Goal: Ask a question: Seek information or help from site administrators or community

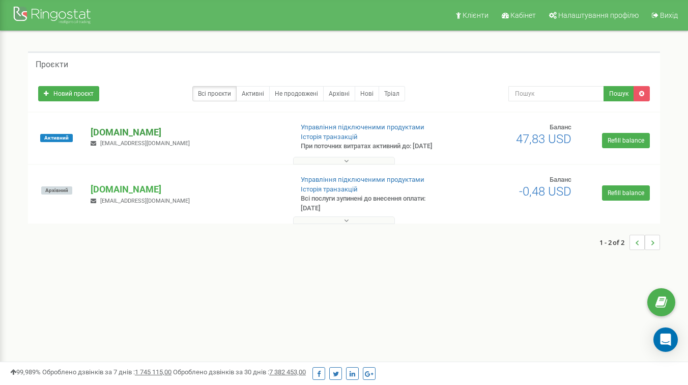
click at [107, 133] on p "[DOMAIN_NAME]" at bounding box center [188, 132] width 194 height 13
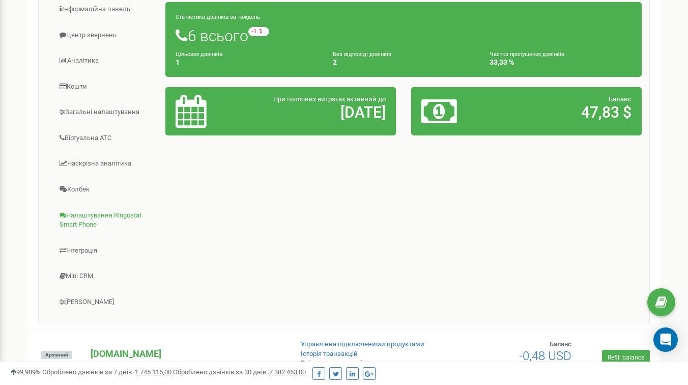
scroll to position [232, 0]
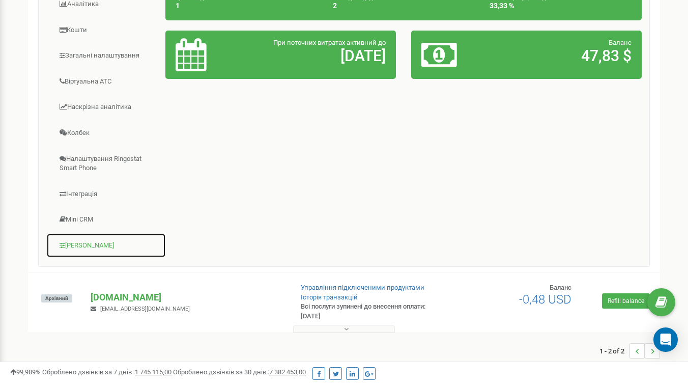
click at [93, 252] on link "[PERSON_NAME]" at bounding box center [106, 245] width 120 height 25
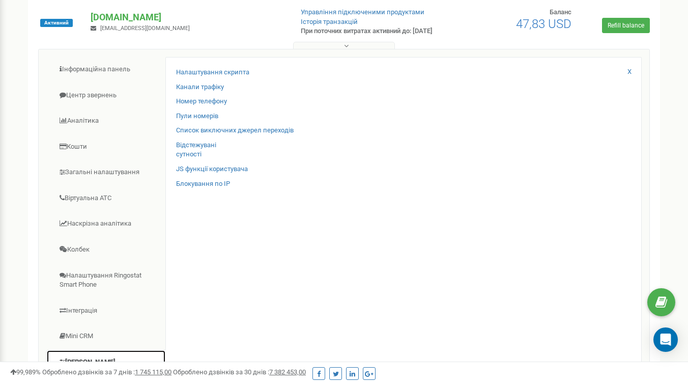
scroll to position [102, 0]
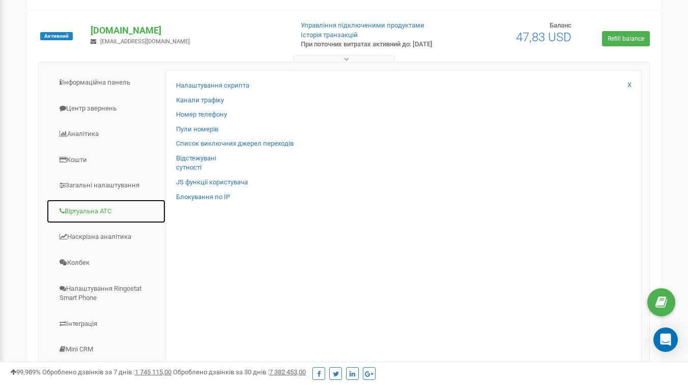
click at [91, 218] on link "Віртуальна АТС" at bounding box center [106, 211] width 120 height 25
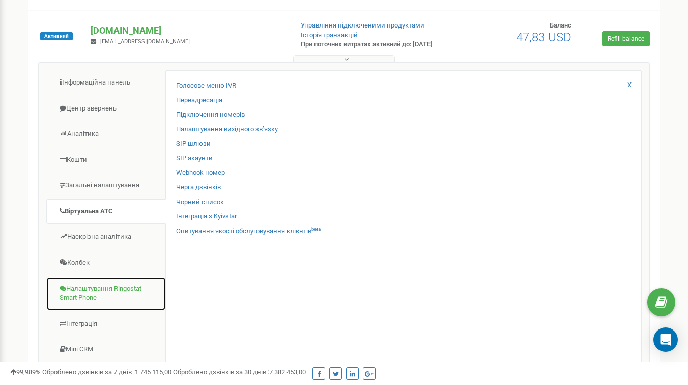
click at [93, 300] on link "Налаштування Ringostat Smart Phone" at bounding box center [106, 293] width 120 height 34
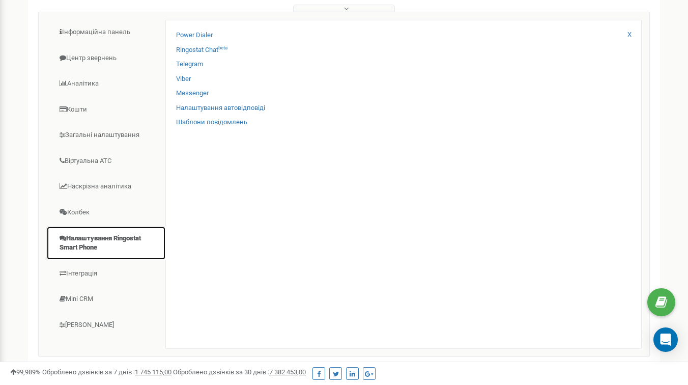
scroll to position [153, 0]
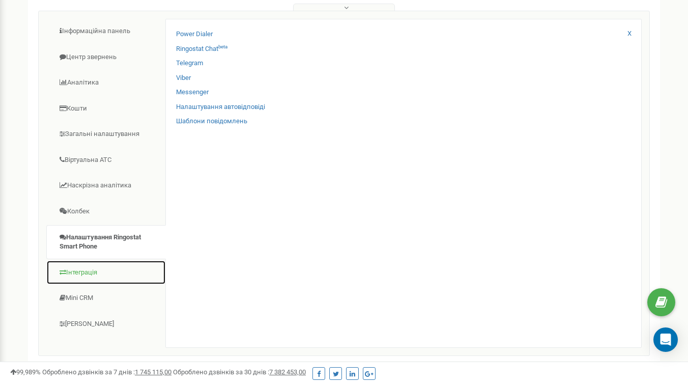
click at [87, 282] on link "Інтеграція" at bounding box center [106, 272] width 120 height 25
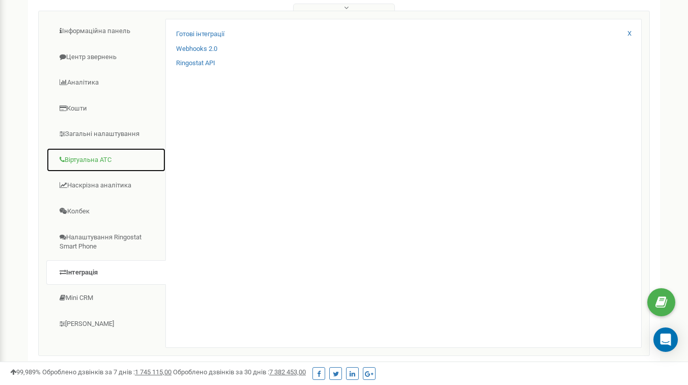
click at [96, 163] on link "Віртуальна АТС" at bounding box center [106, 160] width 120 height 25
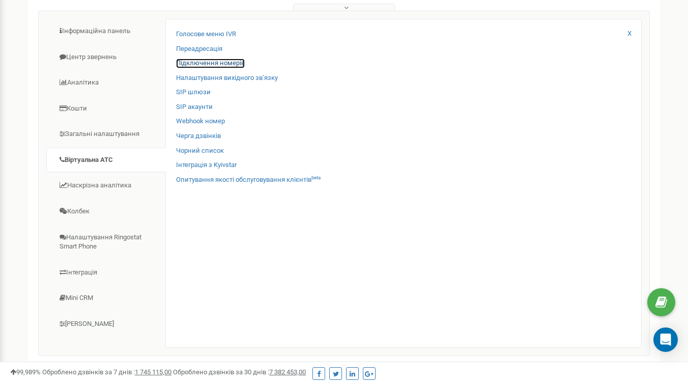
click at [212, 68] on link "Підключення номерів" at bounding box center [210, 64] width 69 height 10
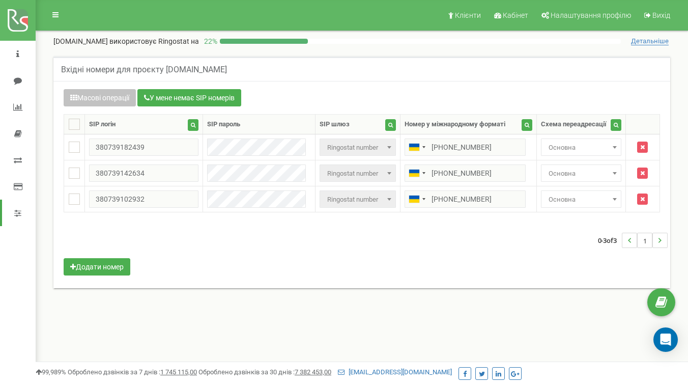
click at [210, 268] on div "Масові операції У мене немає SIP номерів Налаштування Виберіть налаштування для…" at bounding box center [362, 183] width 612 height 189
click at [196, 265] on div "Масові операції У мене немає SIP номерів Налаштування Виберіть налаштування для…" at bounding box center [362, 183] width 612 height 189
click at [58, 18] on icon at bounding box center [55, 14] width 6 height 7
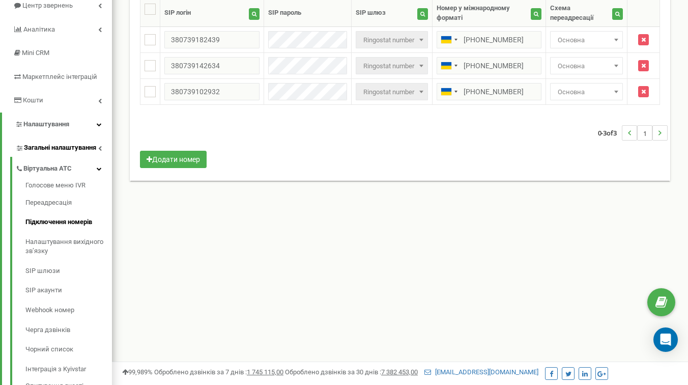
scroll to position [115, 0]
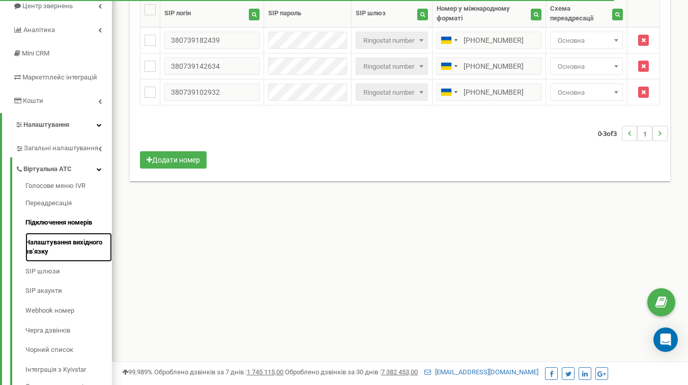
click at [81, 247] on link "Налаштування вихідного зв’язку" at bounding box center [68, 247] width 87 height 29
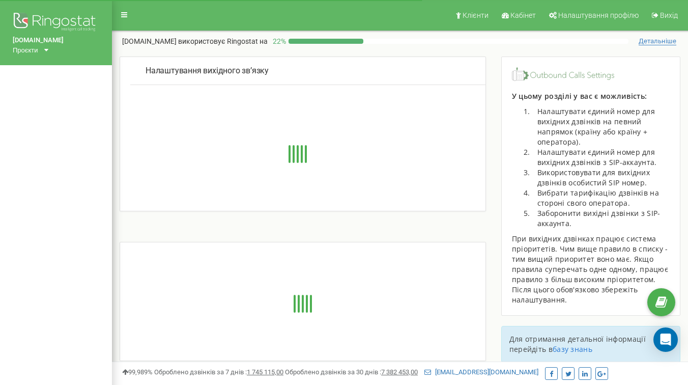
click at [551, 48] on div "Клієнти Кабінет Налаштування профілю Вихід Spilnoagency.com.ua використовує Rin…" at bounding box center [400, 305] width 576 height 611
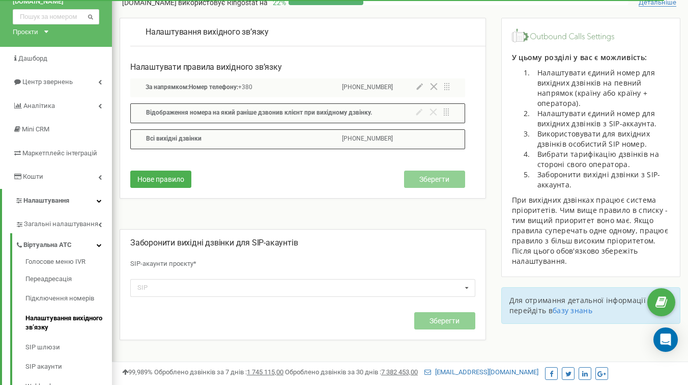
scroll to position [107, 0]
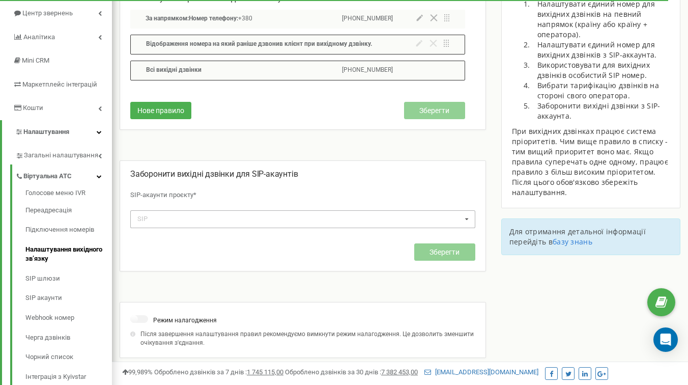
click at [222, 217] on div "SIP spilnoagencycomua_serg spilnoagencycomua_serg_mob spilnoagencycomua_dmitro …" at bounding box center [302, 219] width 345 height 18
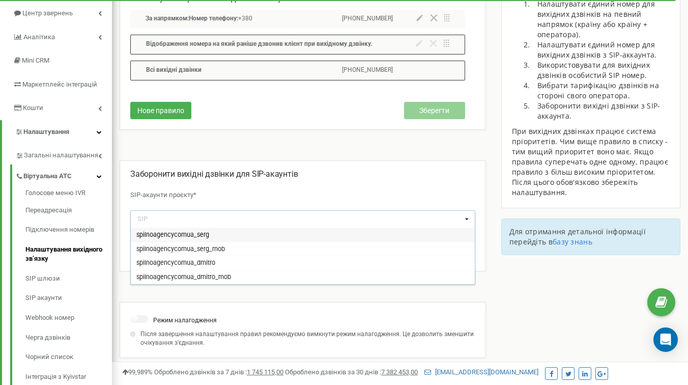
click at [237, 157] on div "Налаштування вихідного зв’язку Налаштувати правила вихідного зв’язку За напрямк…" at bounding box center [307, 168] width 374 height 439
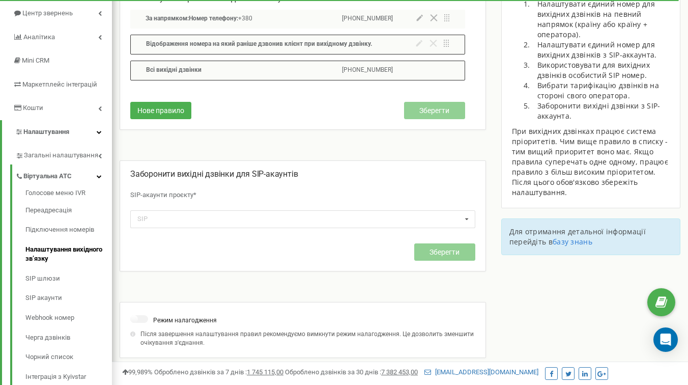
click at [189, 178] on span "Заборонити вихідні дзвінки для SIP-акаунтів" at bounding box center [214, 174] width 168 height 10
click at [244, 157] on div "Налаштування вихідного зв’язку Налаштувати правила вихідного зв’язку За напрямк…" at bounding box center [307, 168] width 374 height 439
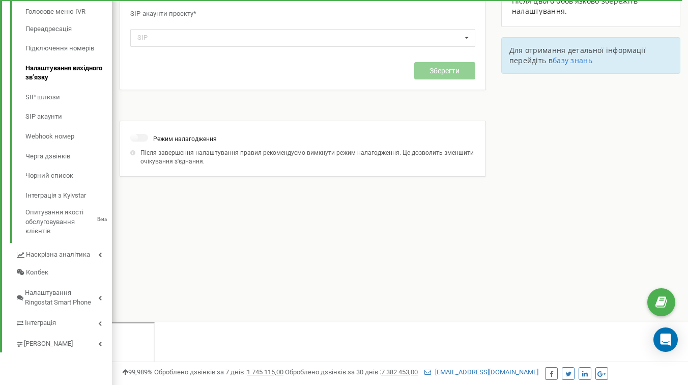
scroll to position [289, 0]
click at [192, 216] on div "Клієнти Кабінет Налаштування профілю Вихід Spilnoagency.com.ua використовує Rin…" at bounding box center [400, 16] width 576 height 611
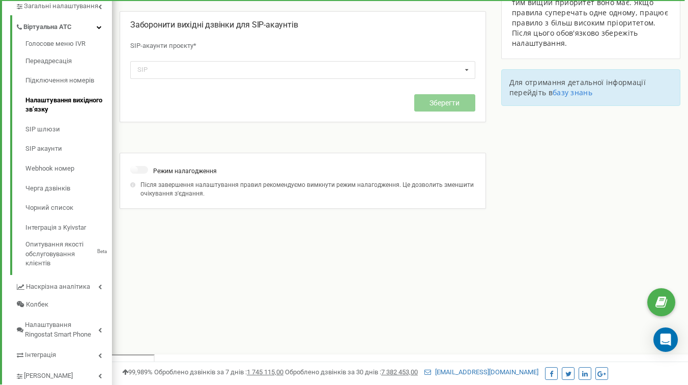
scroll to position [243, 0]
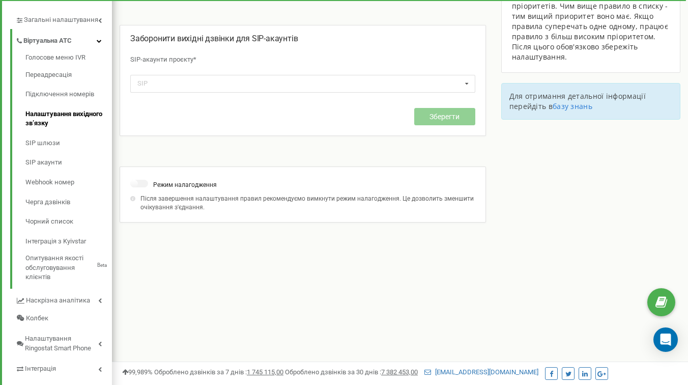
click at [144, 202] on p "Після завершення налаштування правил рекомендуємо вимкнути режим налагодження. …" at bounding box center [305, 203] width 340 height 17
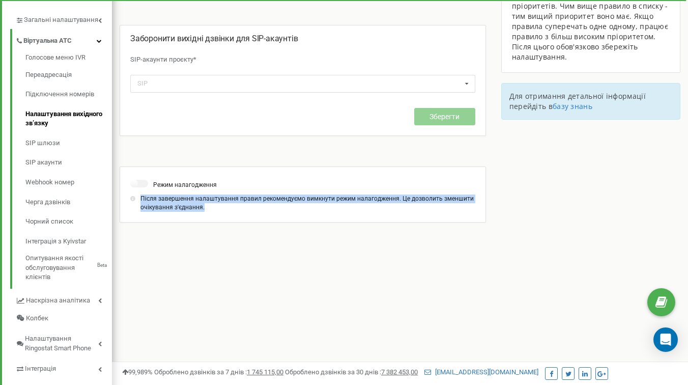
click at [144, 202] on p "Після завершення налаштування правил рекомендуємо вимкнути режим налагодження. …" at bounding box center [305, 203] width 340 height 17
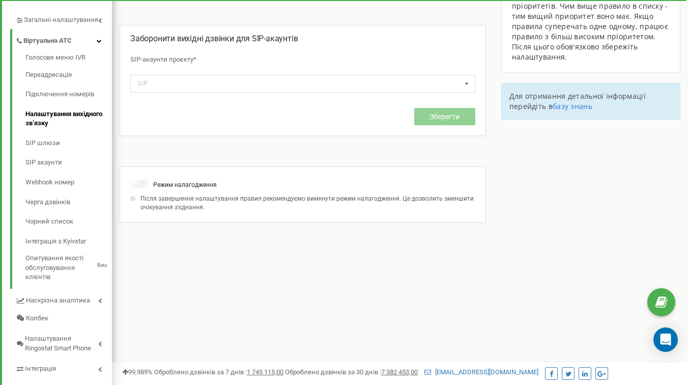
click at [176, 253] on div "Клієнти Кабінет Налаштування профілю Вихід Spilnoagency.com.ua використовує Rin…" at bounding box center [400, 62] width 576 height 611
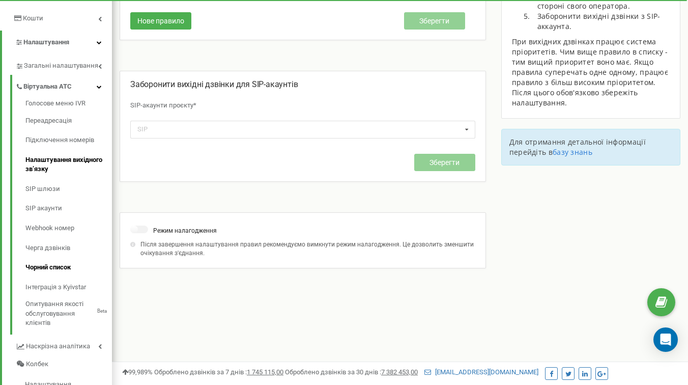
scroll to position [189, 0]
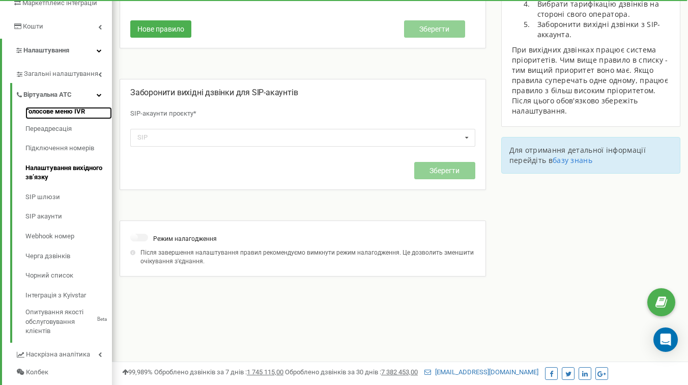
click at [61, 119] on link "Голосове меню IVR" at bounding box center [68, 113] width 87 height 12
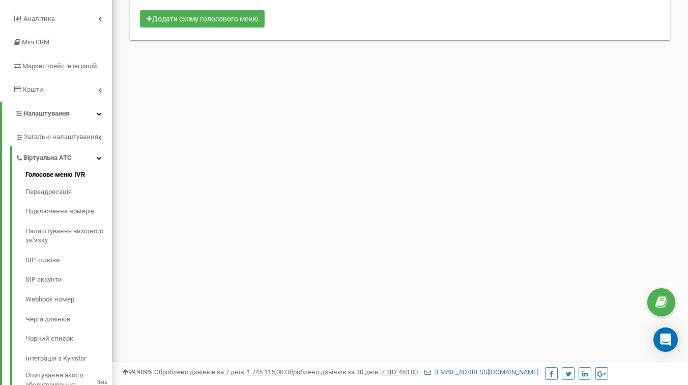
scroll to position [126, 0]
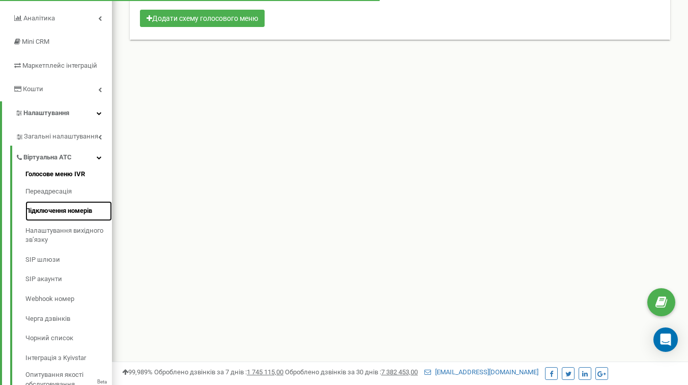
click at [77, 221] on link "Підключення номерів" at bounding box center [68, 211] width 87 height 20
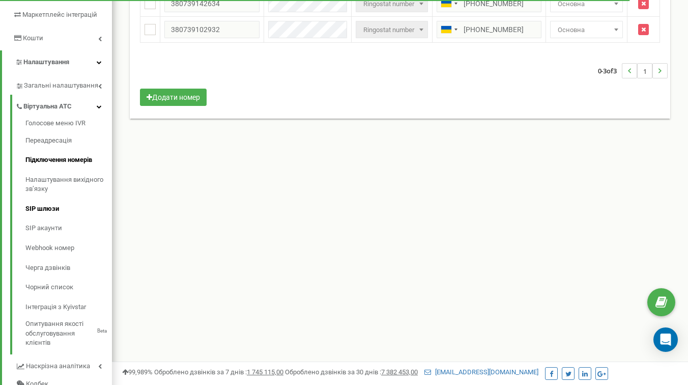
scroll to position [180, 0]
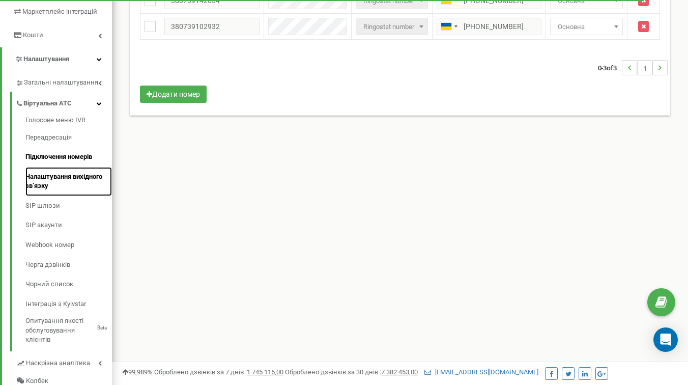
click at [49, 187] on link "Налаштування вихідного зв’язку" at bounding box center [68, 181] width 87 height 29
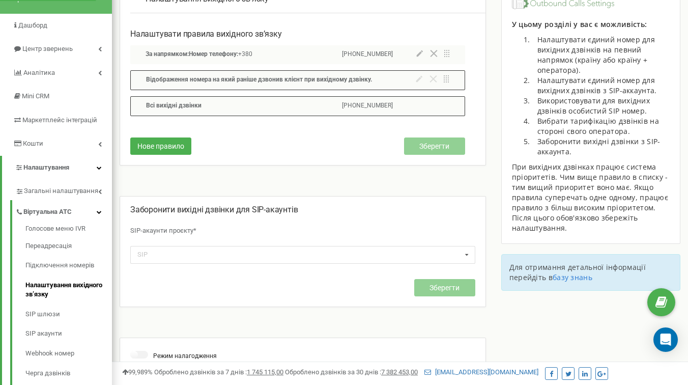
scroll to position [68, 0]
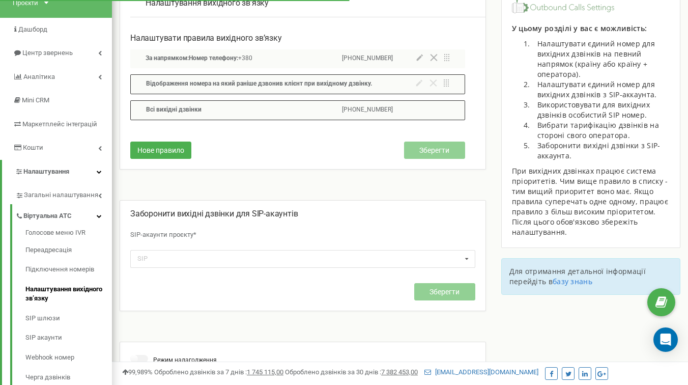
click at [327, 187] on div "Налаштування вихідного зв’язку Налаштувати правила вихідного зв’язку За напрямк…" at bounding box center [307, 208] width 374 height 439
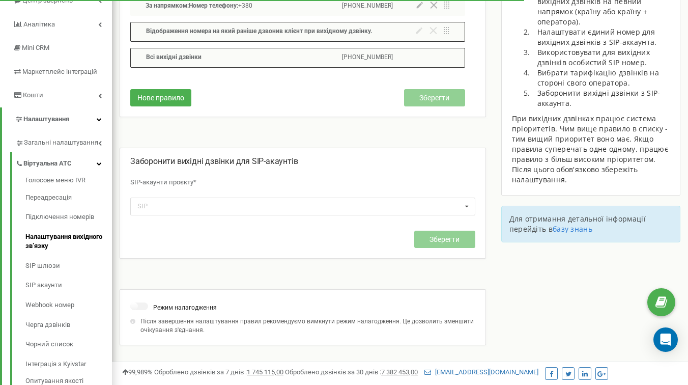
scroll to position [137, 0]
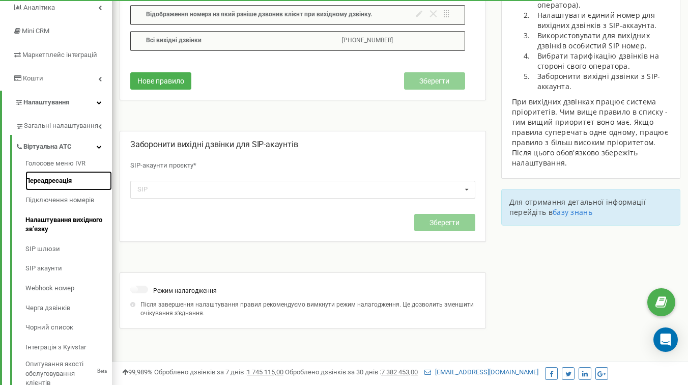
click at [65, 187] on link "Переадресація" at bounding box center [68, 181] width 87 height 20
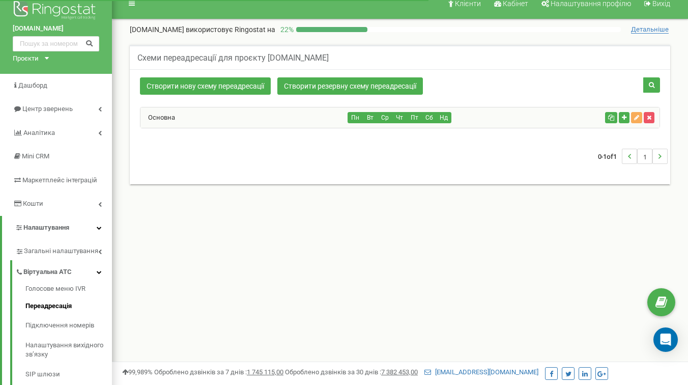
scroll to position [20, 0]
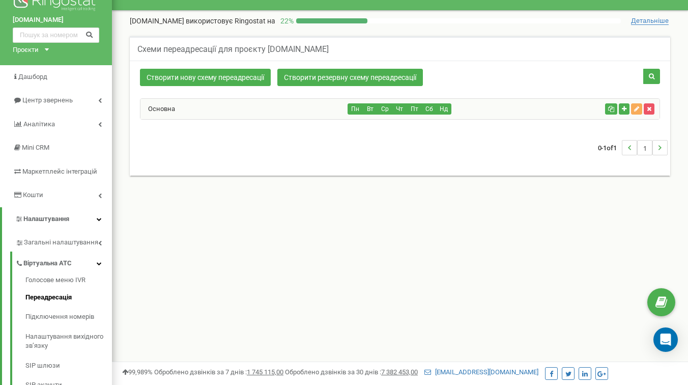
click at [279, 108] on div "Основна" at bounding box center [245, 109] width 208 height 20
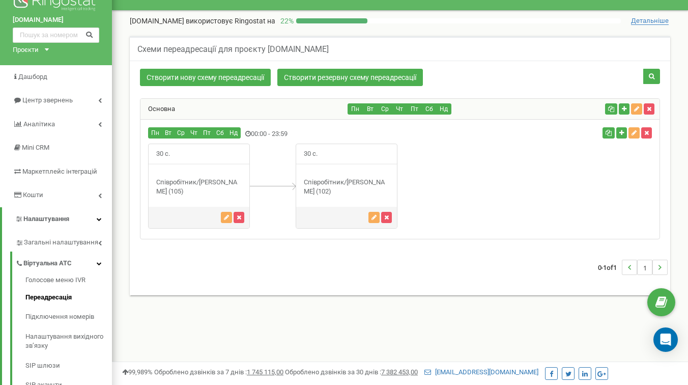
click at [177, 186] on div "Співробітник/Дмитро Крайник (105)" at bounding box center [199, 187] width 101 height 19
click at [339, 189] on div "Співробітник/Коваленко Сергій Віталійович (102)" at bounding box center [346, 187] width 101 height 19
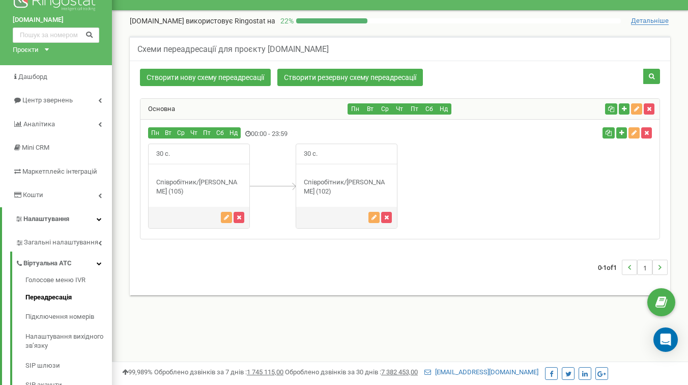
click at [339, 189] on div "Співробітник/Коваленко Сергій Віталійович (102)" at bounding box center [346, 187] width 101 height 19
click at [164, 186] on div "Співробітник/Дмитро Крайник (105)" at bounding box center [199, 187] width 101 height 19
click at [296, 186] on div "Співробітник/Коваленко Сергій Віталійович (102)" at bounding box center [346, 187] width 101 height 19
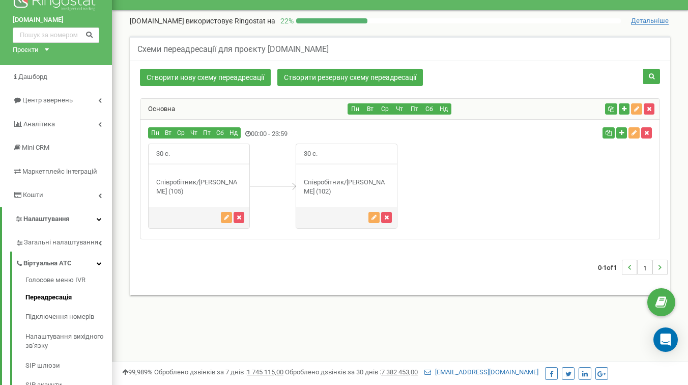
click at [329, 187] on div "Співробітник/Коваленко Сергій Віталійович (102)" at bounding box center [346, 187] width 101 height 19
click at [320, 183] on div "Співробітник/Коваленко Сергій Віталійович (102)" at bounding box center [346, 187] width 101 height 19
click at [322, 186] on div "Співробітник/Коваленко Сергій Віталійович (102)" at bounding box center [346, 187] width 101 height 19
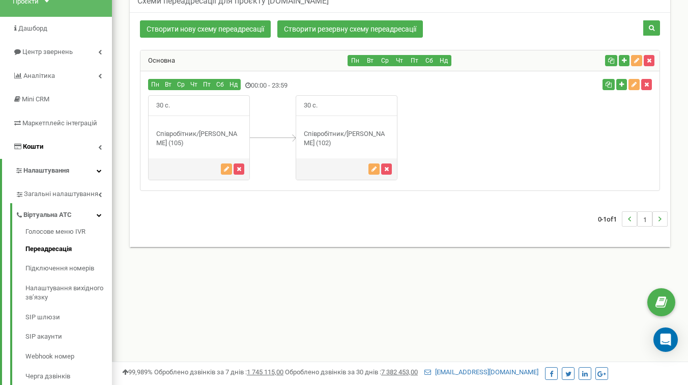
scroll to position [84, 0]
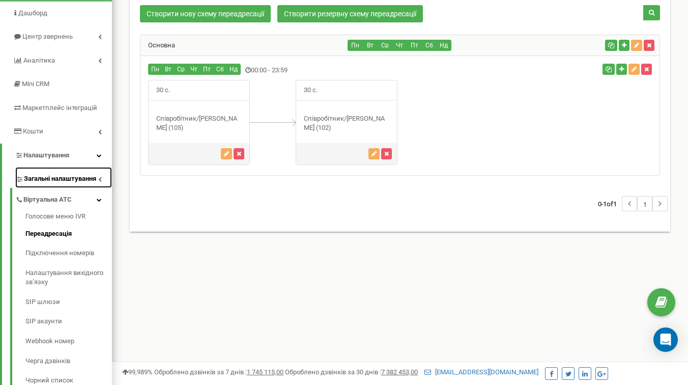
click at [54, 183] on span "Загальні налаштування" at bounding box center [60, 179] width 72 height 10
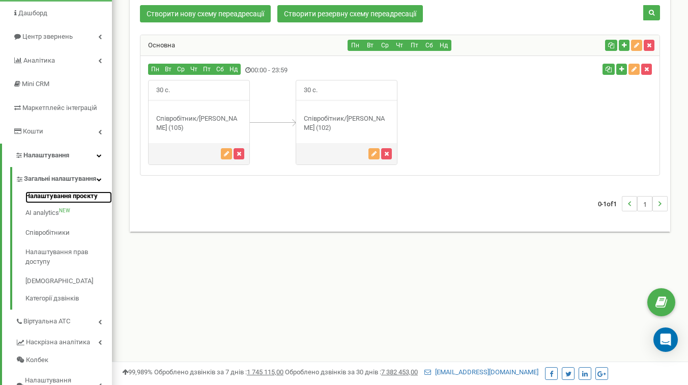
click at [56, 204] on link "Налаштування проєкту" at bounding box center [68, 197] width 87 height 12
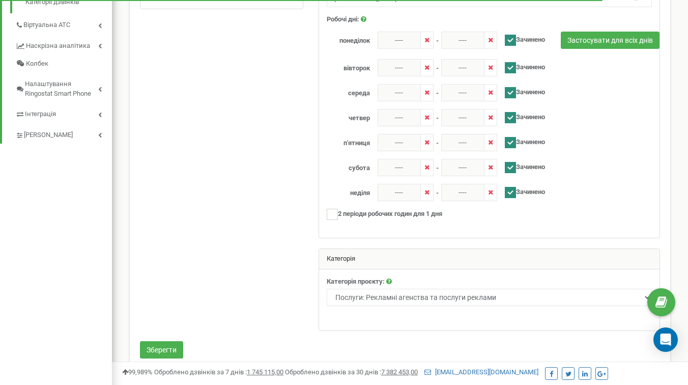
scroll to position [394, 0]
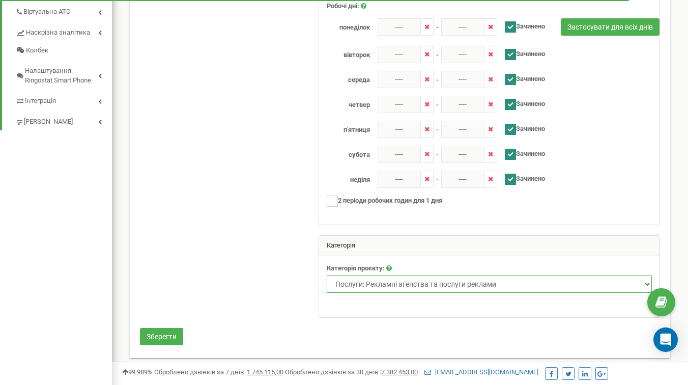
click at [368, 289] on select "Нерухомість Туризм Юридичні послуги Промислові та спеціалізовані товари Товари …" at bounding box center [489, 283] width 325 height 17
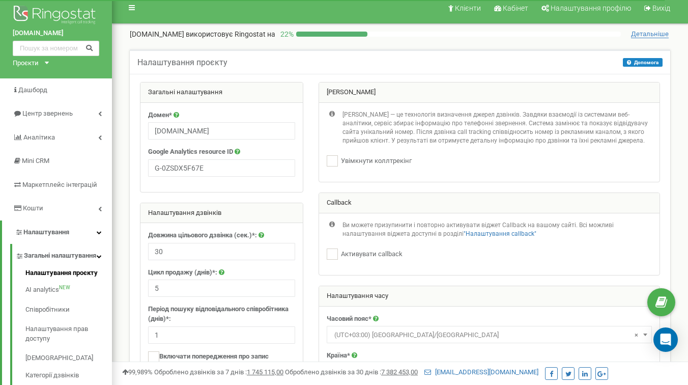
scroll to position [0, 0]
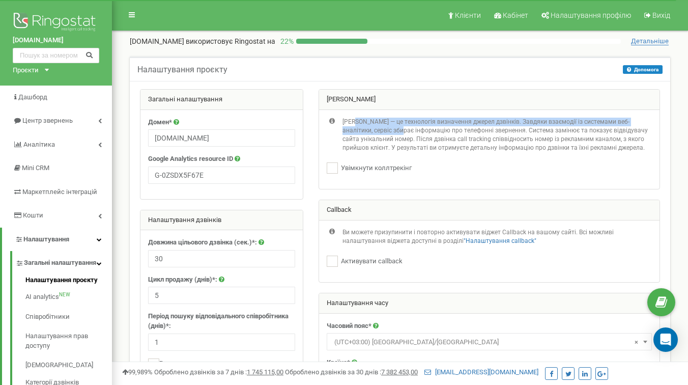
drag, startPoint x: 355, startPoint y: 120, endPoint x: 381, endPoint y: 134, distance: 29.4
click at [381, 134] on p "[PERSON_NAME] — це технологія визначення джерел дзвінків. Завдяки взаємодії із …" at bounding box center [498, 135] width 310 height 35
click at [349, 130] on p "[PERSON_NAME] — це технологія визначення джерел дзвінків. Завдяки взаємодії із …" at bounding box center [498, 135] width 310 height 35
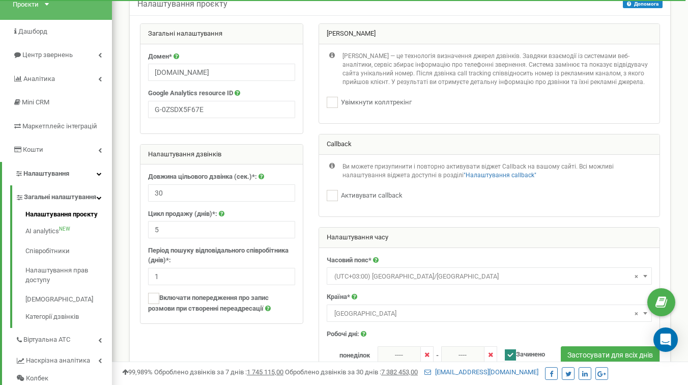
scroll to position [79, 0]
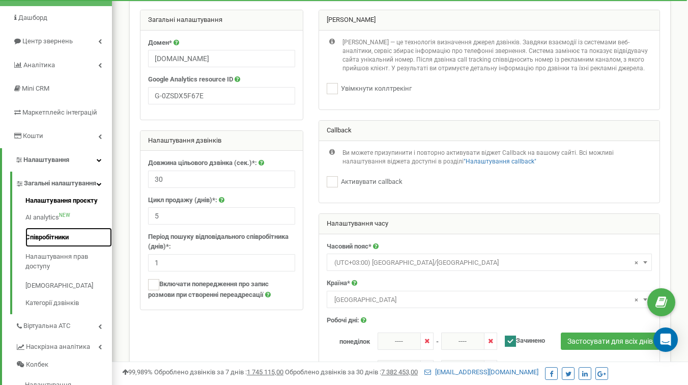
click at [52, 247] on link "Співробітники" at bounding box center [68, 238] width 87 height 20
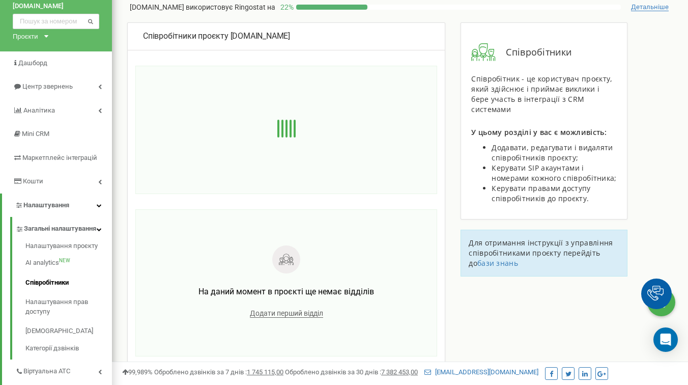
scroll to position [35, 0]
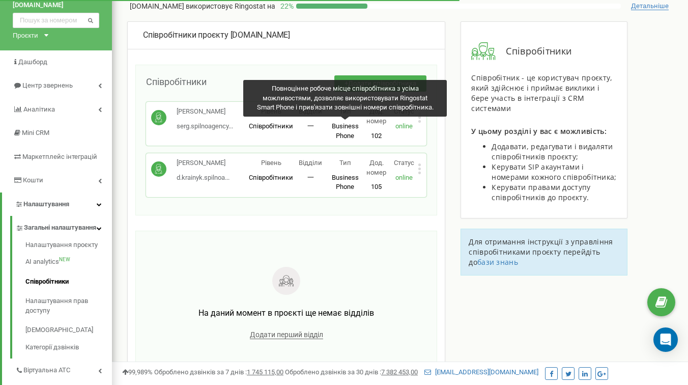
click at [321, 137] on div "Коваленко Сергій Віталійович serg.spilnoagency... serg.spilnoagency@gmail.com Р…" at bounding box center [286, 124] width 270 height 34
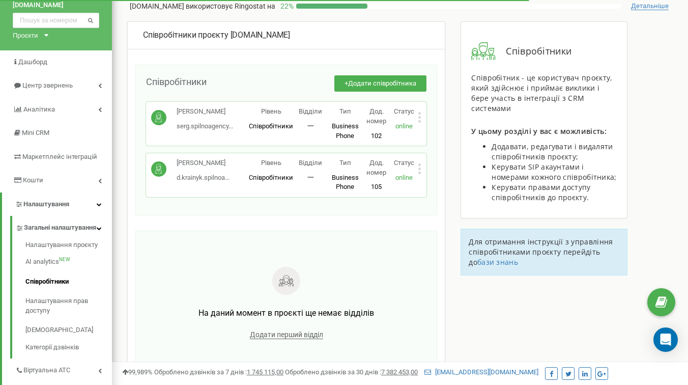
click at [279, 176] on span "Співробітники" at bounding box center [271, 178] width 44 height 8
click at [420, 170] on icon at bounding box center [420, 169] width 3 height 3
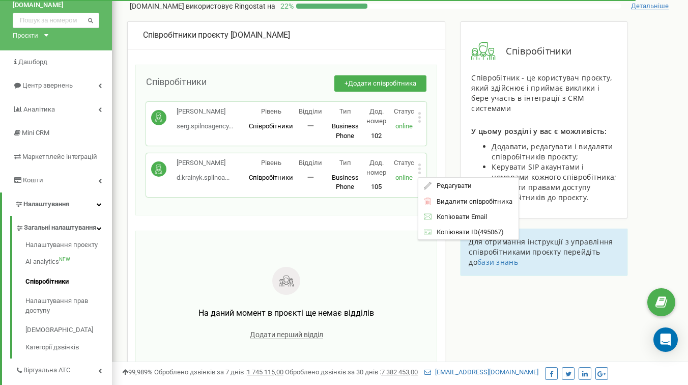
click at [353, 219] on div "Співробітники проєкту Spilnoagency.com.ua Співробітники + Додати співробітника …" at bounding box center [286, 207] width 318 height 372
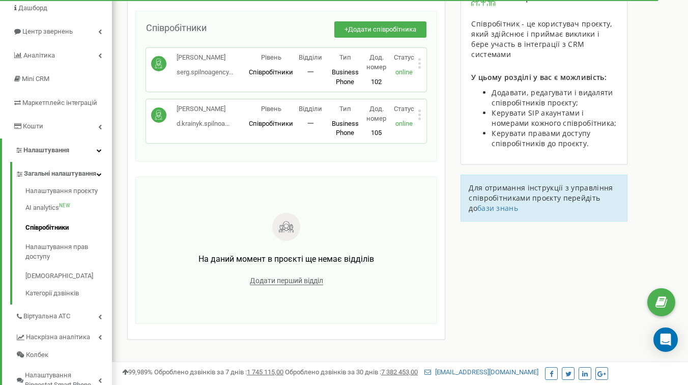
scroll to position [98, 0]
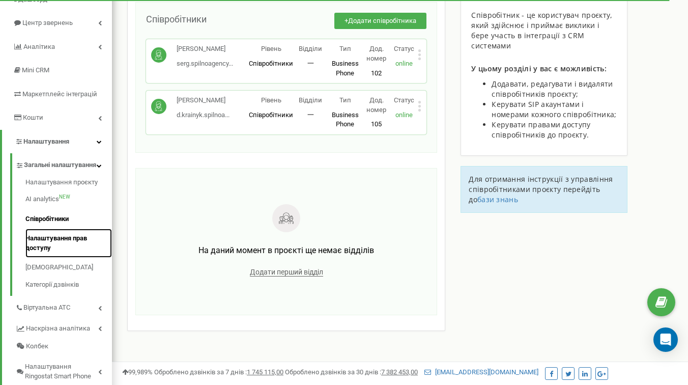
click at [53, 253] on link "Налаштування прав доступу" at bounding box center [68, 243] width 87 height 29
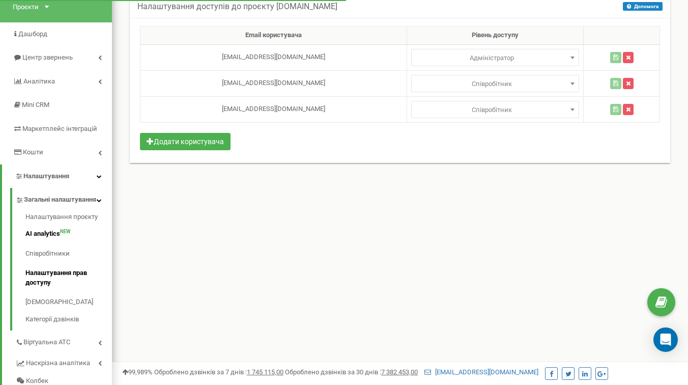
scroll to position [64, 0]
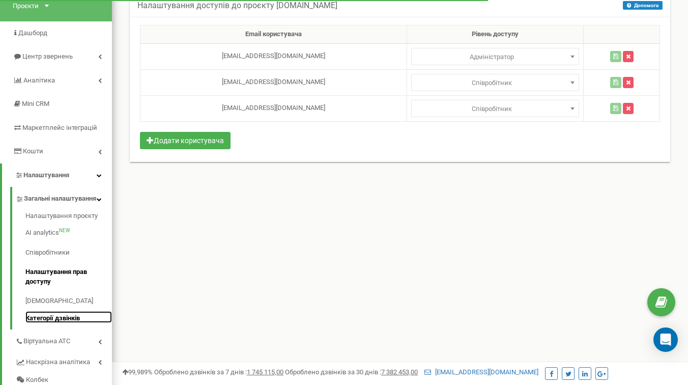
click at [51, 323] on link "Категорії дзвінків" at bounding box center [68, 317] width 87 height 12
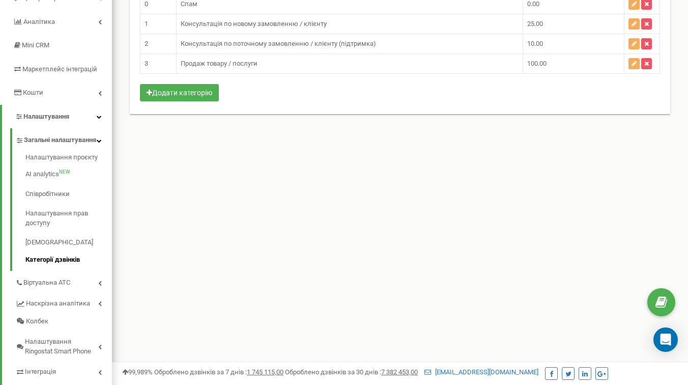
scroll to position [141, 0]
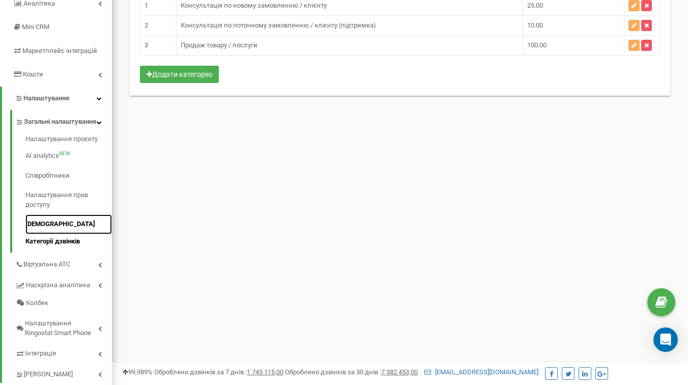
click at [59, 232] on link "[DEMOGRAPHIC_DATA]" at bounding box center [68, 224] width 87 height 20
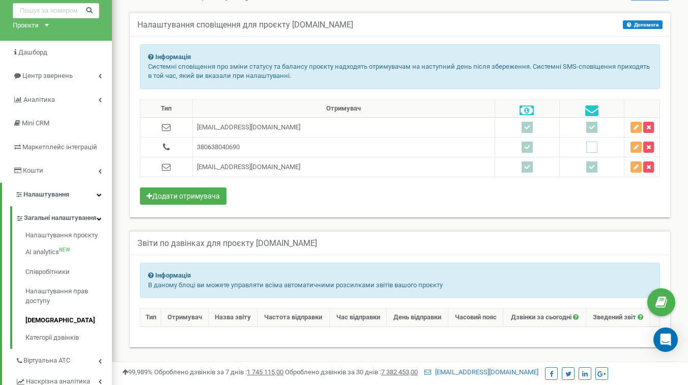
scroll to position [51, 0]
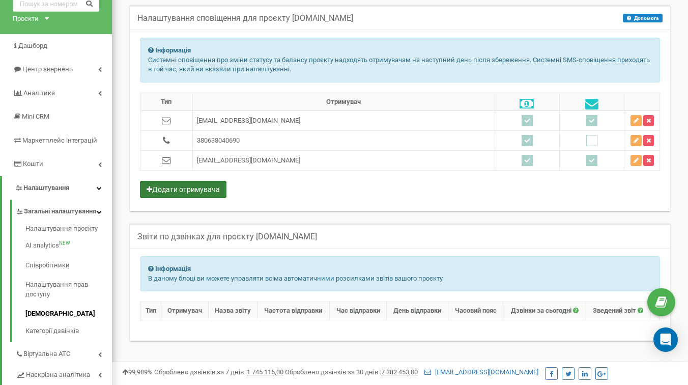
click at [207, 189] on button "Додати отримувача" at bounding box center [183, 189] width 87 height 17
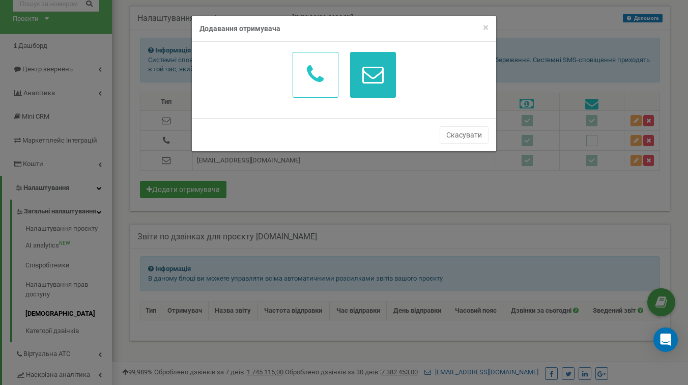
click at [383, 78] on icon "button" at bounding box center [373, 74] width 21 height 21
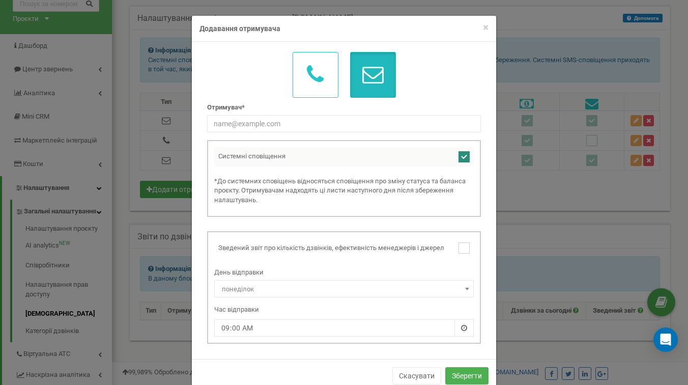
click at [284, 154] on td "Системні сповіщення" at bounding box center [334, 156] width 240 height 19
click at [280, 124] on input "text" at bounding box center [344, 123] width 274 height 17
click at [256, 125] on input "text" at bounding box center [344, 123] width 274 height 17
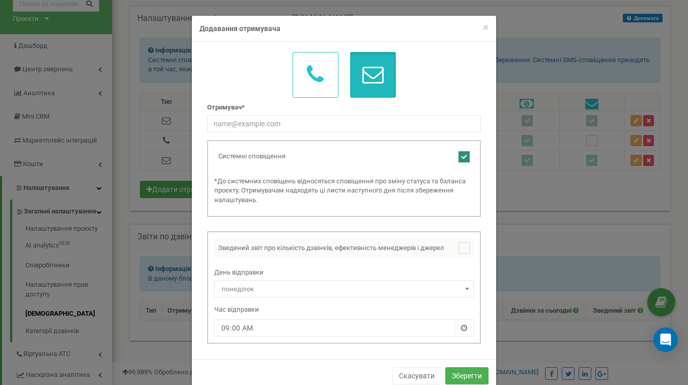
click at [246, 253] on td "Зведений звіт про кількість дзвінків, ефективність менеджерів і джерел" at bounding box center [334, 247] width 240 height 19
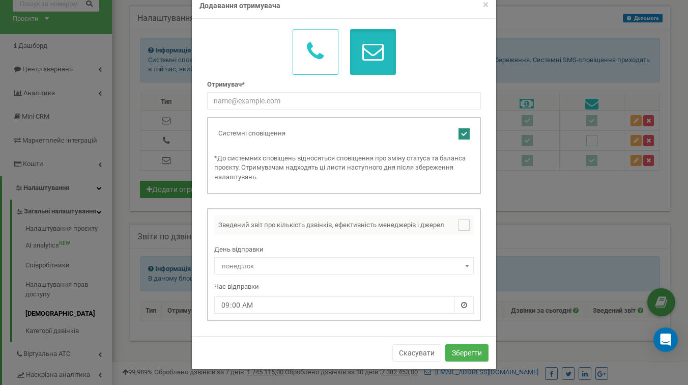
scroll to position [0, 0]
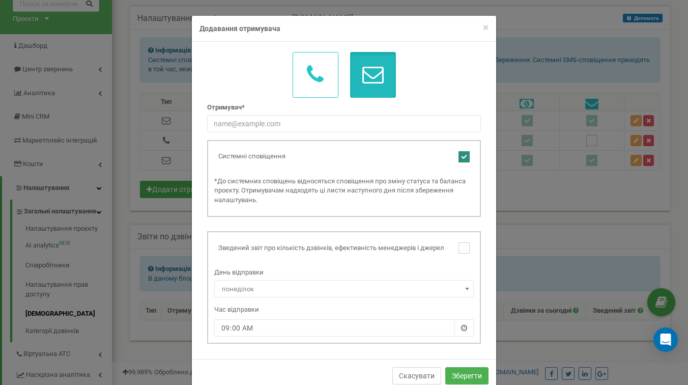
click at [416, 377] on button "Скасувати" at bounding box center [417, 375] width 49 height 17
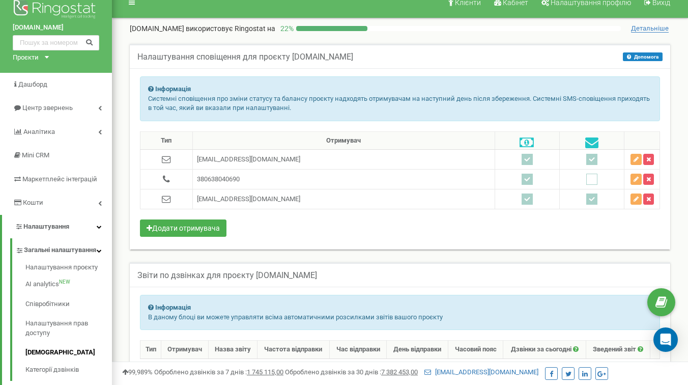
scroll to position [5, 0]
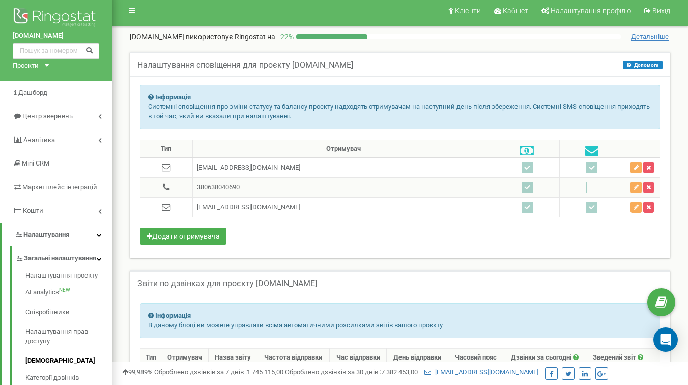
click at [226, 190] on td "380638040690" at bounding box center [343, 188] width 302 height 20
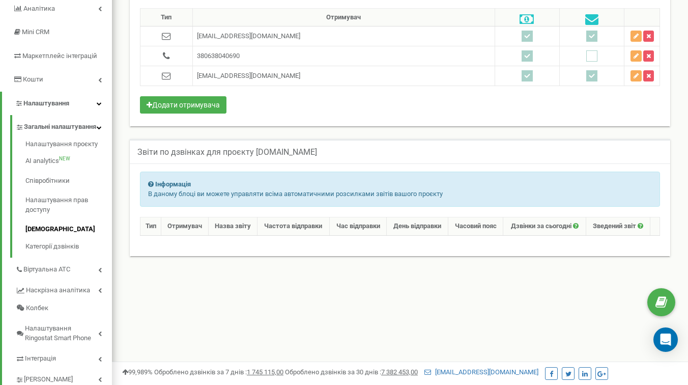
scroll to position [139, 0]
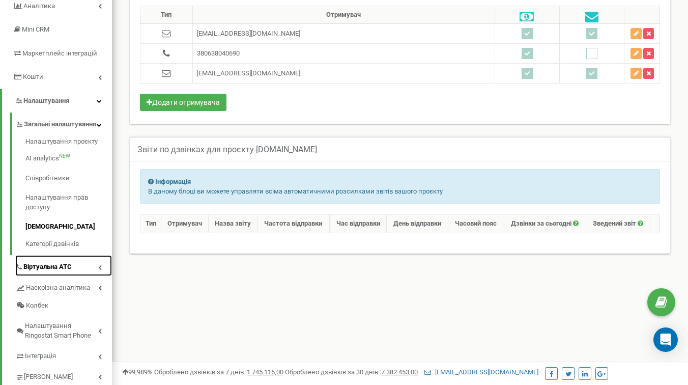
click at [78, 274] on link "Віртуальна АТС" at bounding box center [63, 265] width 97 height 21
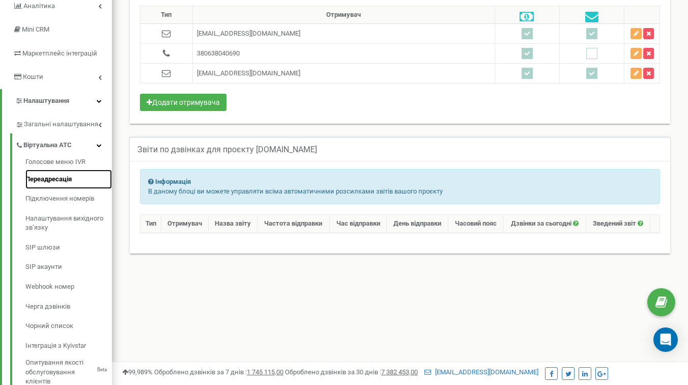
click at [53, 189] on link "Переадресація" at bounding box center [68, 180] width 87 height 20
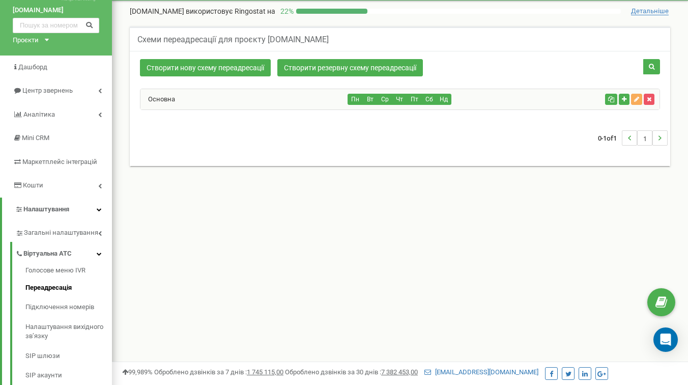
click at [189, 100] on div "Основна" at bounding box center [245, 99] width 208 height 20
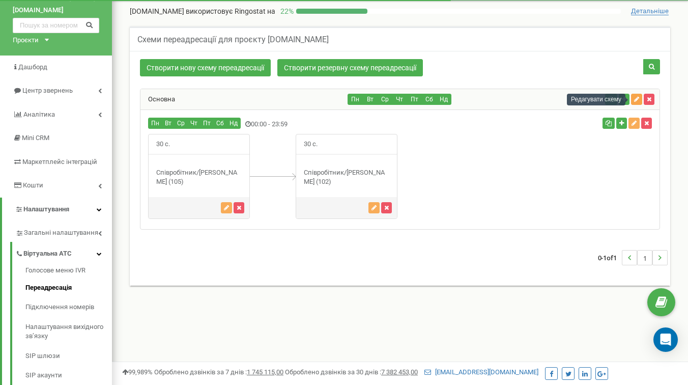
click at [635, 101] on icon "button" at bounding box center [636, 99] width 5 height 6
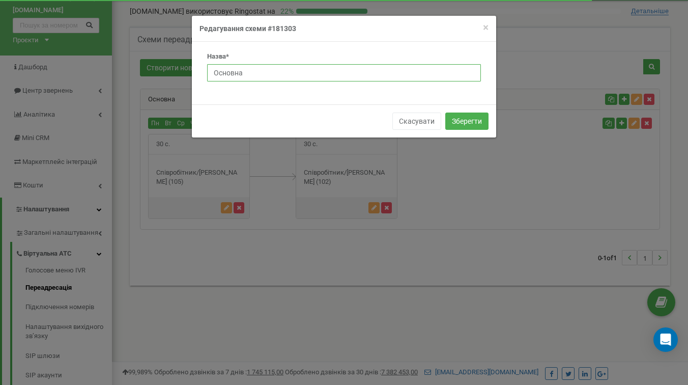
click at [315, 73] on input "Основна" at bounding box center [344, 72] width 274 height 17
click at [400, 123] on button "Скасувати" at bounding box center [417, 121] width 49 height 17
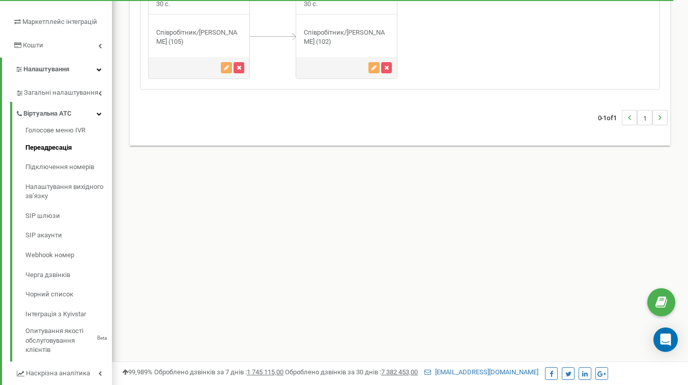
scroll to position [178, 0]
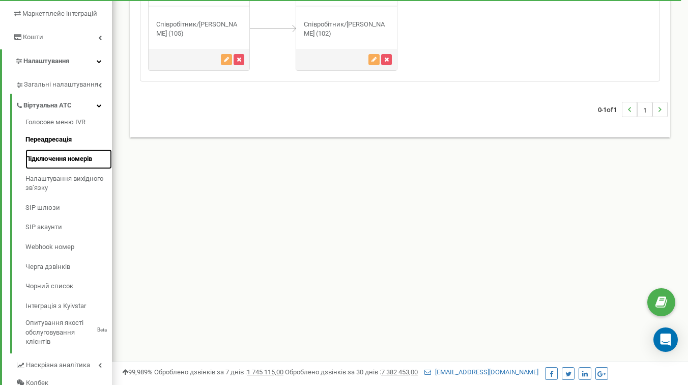
click at [61, 169] on link "Підключення номерів" at bounding box center [68, 159] width 87 height 20
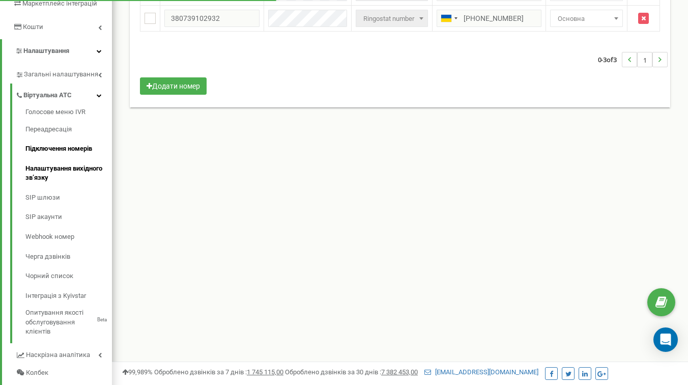
scroll to position [193, 0]
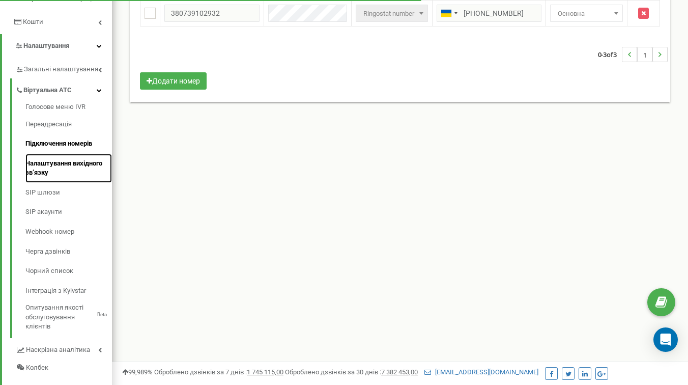
click at [48, 173] on link "Налаштування вихідного зв’язку" at bounding box center [68, 168] width 87 height 29
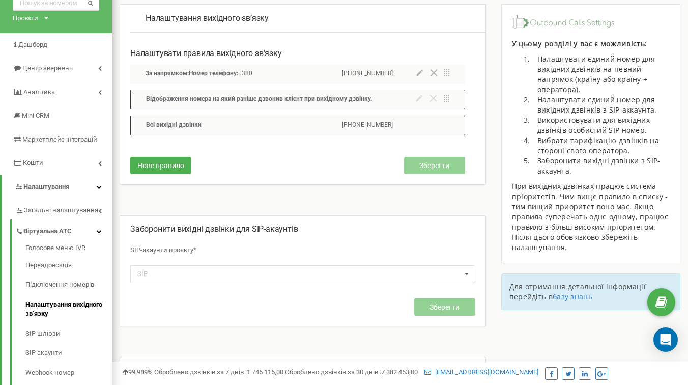
scroll to position [53, 0]
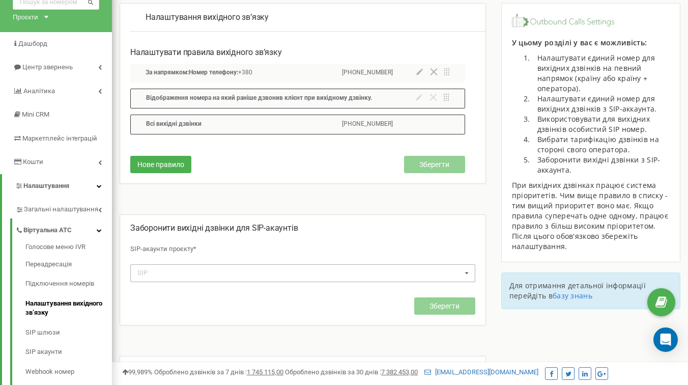
click at [245, 274] on div "SIP spilnoagencycomua_serg spilnoagencycomua_serg_mob spilnoagencycomua_dmitro …" at bounding box center [302, 273] width 345 height 18
click at [250, 240] on p "SIP-акаунти проєкту*" at bounding box center [302, 249] width 345 height 20
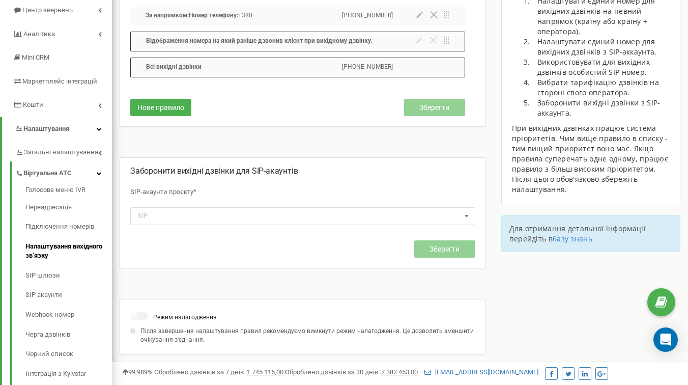
scroll to position [152, 0]
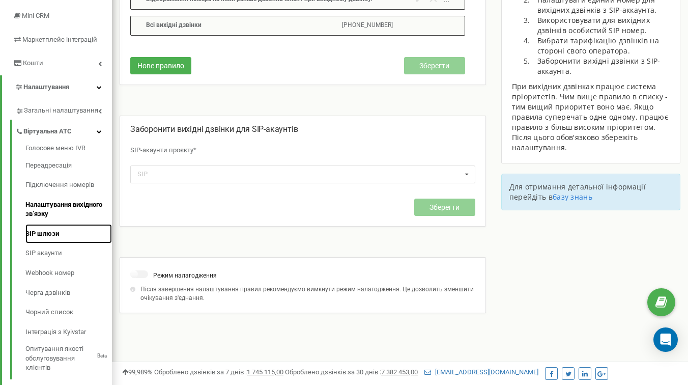
click at [52, 242] on link "SIP шлюзи" at bounding box center [68, 234] width 87 height 20
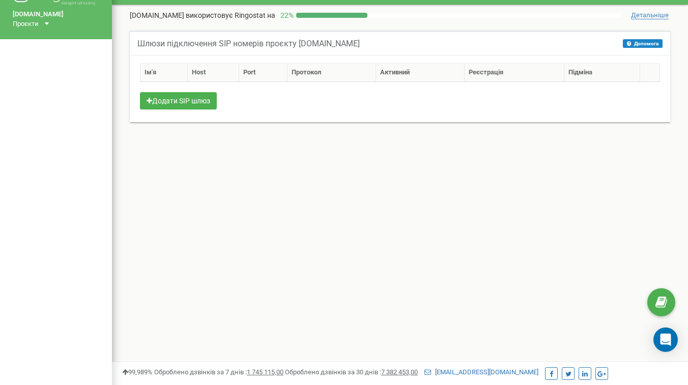
click at [277, 202] on div "Клієнти Кабінет Налаштування профілю Вихід Spilnoagency.com.ua використовує Rin…" at bounding box center [400, 279] width 576 height 611
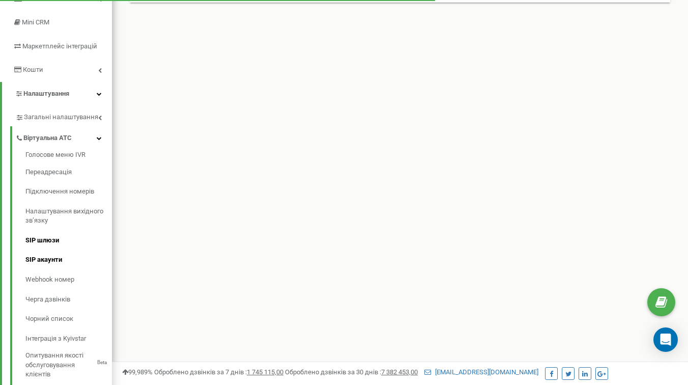
scroll to position [151, 0]
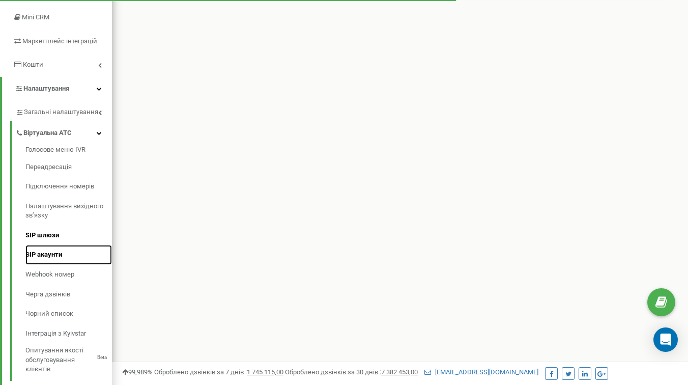
click at [57, 264] on link "SIP акаунти" at bounding box center [68, 255] width 87 height 20
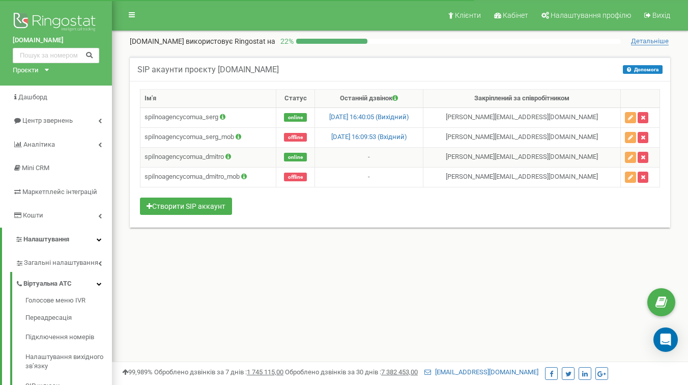
click at [224, 156] on td "spilnoagencycomua_dmitro" at bounding box center [209, 157] width 136 height 20
click at [632, 157] on icon "button" at bounding box center [630, 157] width 5 height 6
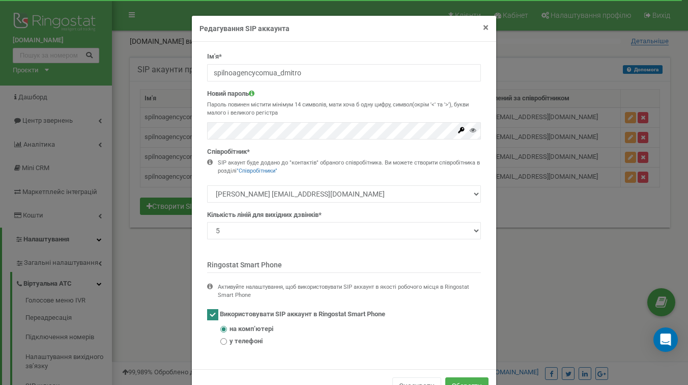
click at [488, 29] on span "×" at bounding box center [486, 27] width 6 height 12
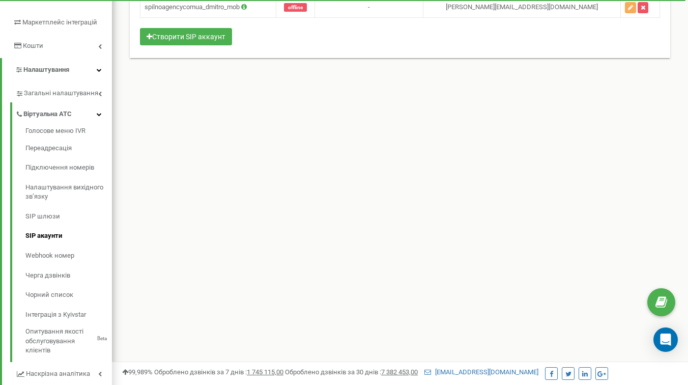
scroll to position [180, 0]
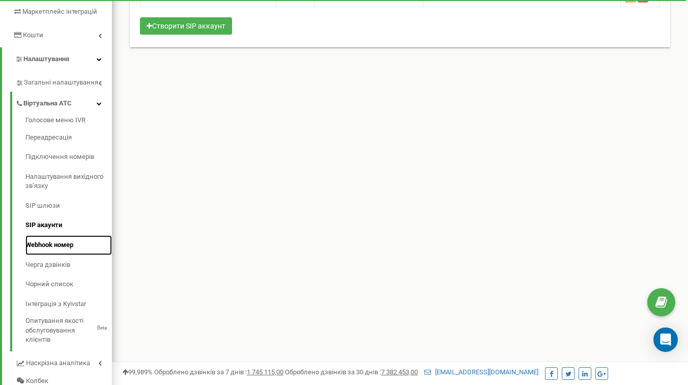
click at [61, 255] on link "Webhook номер" at bounding box center [68, 245] width 87 height 20
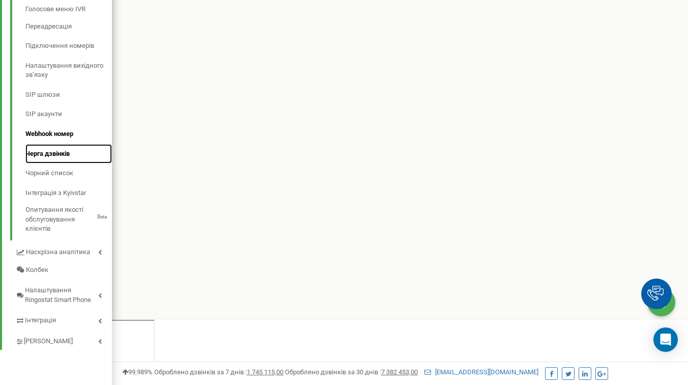
click at [50, 164] on link "Черга дзвінків" at bounding box center [68, 154] width 87 height 20
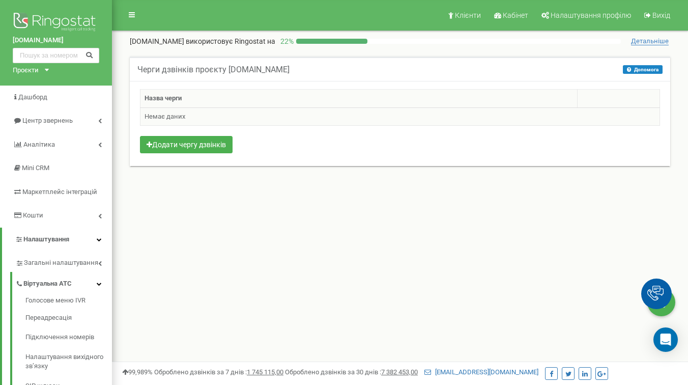
click at [170, 119] on td "Немає даних" at bounding box center [401, 116] width 520 height 18
click at [176, 219] on div "Клієнти Кабінет Налаштування профілю Вихід Spilnoagency.com.ua використовує Rin…" at bounding box center [400, 305] width 576 height 611
click at [200, 143] on button "Додати чергу дзвінків" at bounding box center [186, 144] width 93 height 17
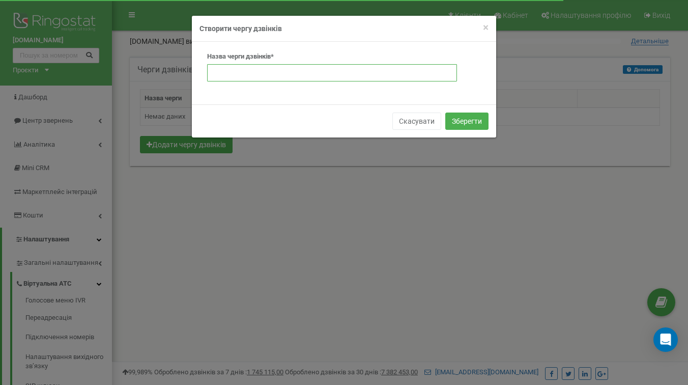
click at [261, 76] on input "text" at bounding box center [332, 72] width 250 height 17
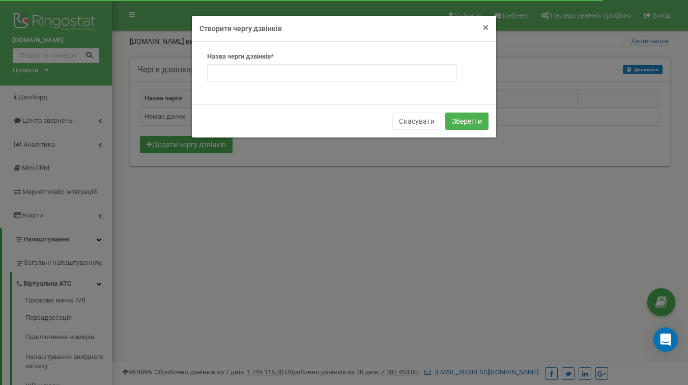
click at [485, 27] on span "×" at bounding box center [486, 27] width 6 height 12
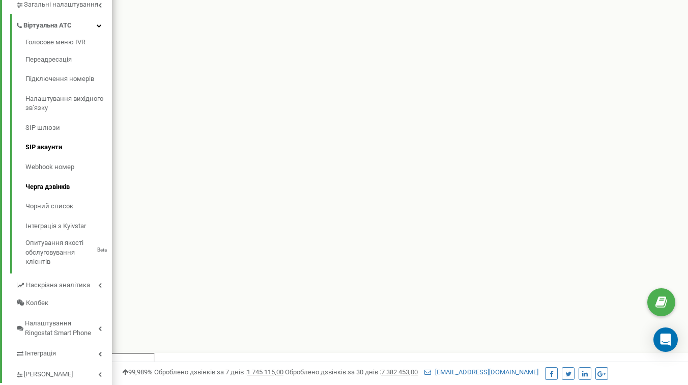
scroll to position [291, 0]
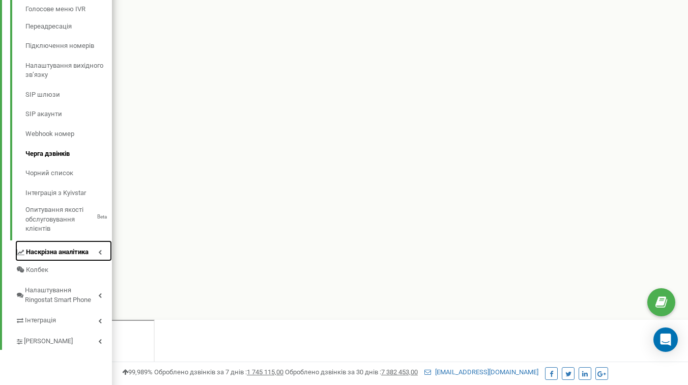
click at [101, 255] on icon at bounding box center [100, 252] width 4 height 5
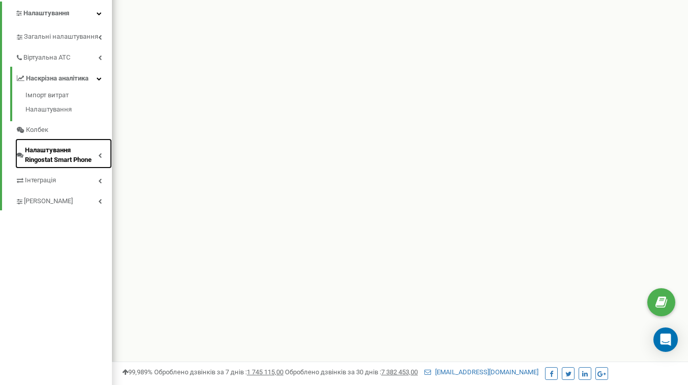
click at [98, 158] on icon at bounding box center [100, 155] width 4 height 5
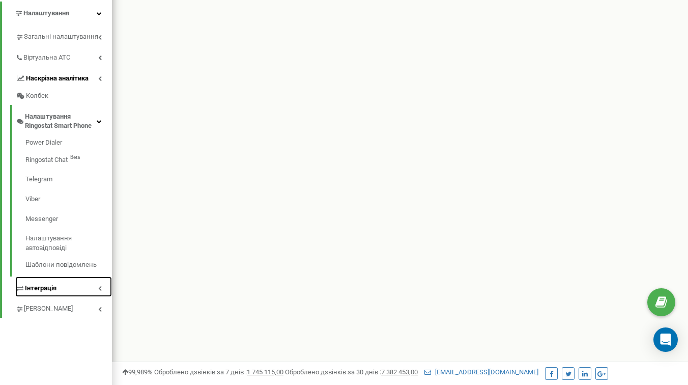
click at [96, 294] on link "Інтеграція" at bounding box center [63, 286] width 97 height 21
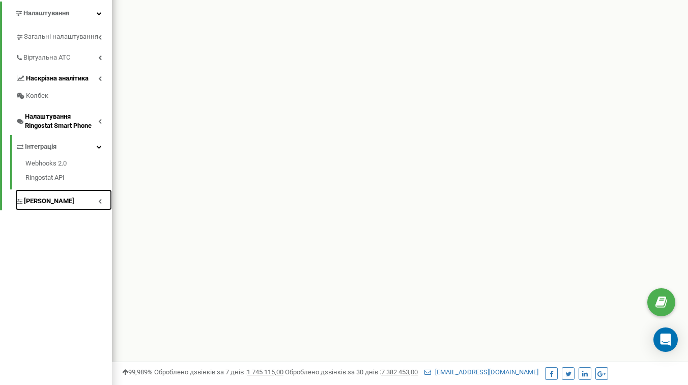
click at [84, 205] on link "[PERSON_NAME]" at bounding box center [63, 199] width 97 height 21
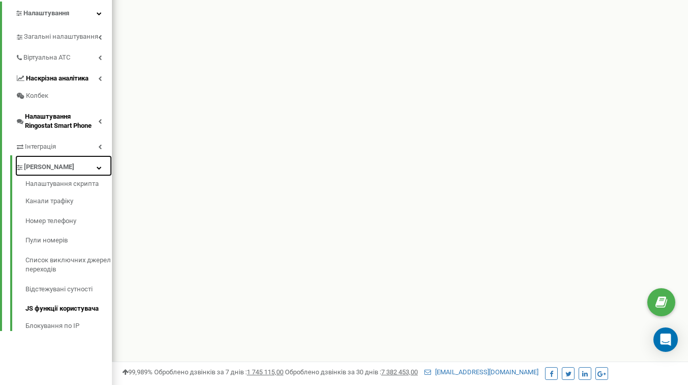
scroll to position [0, 0]
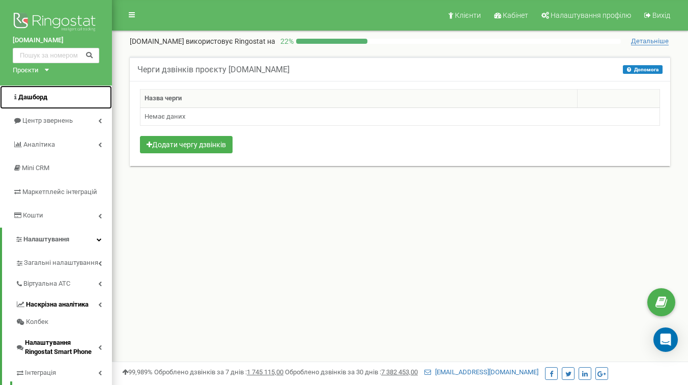
click at [51, 98] on link "Дашборд" at bounding box center [56, 98] width 112 height 24
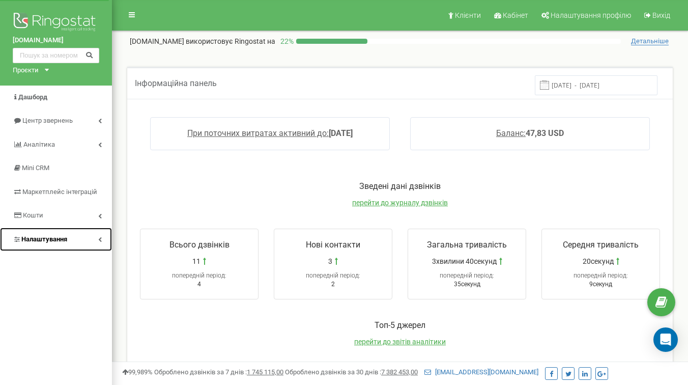
click at [93, 238] on link "Налаштування" at bounding box center [56, 240] width 112 height 24
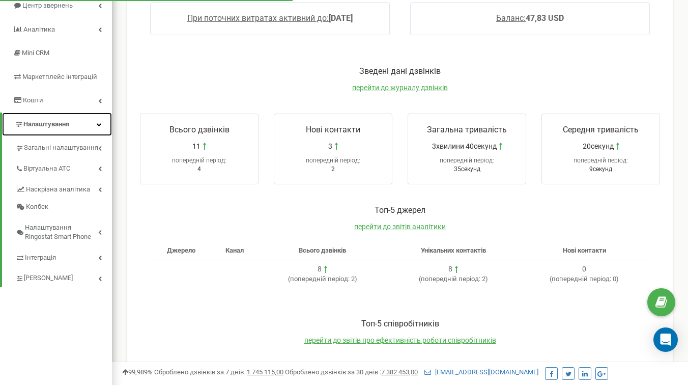
scroll to position [114, 0]
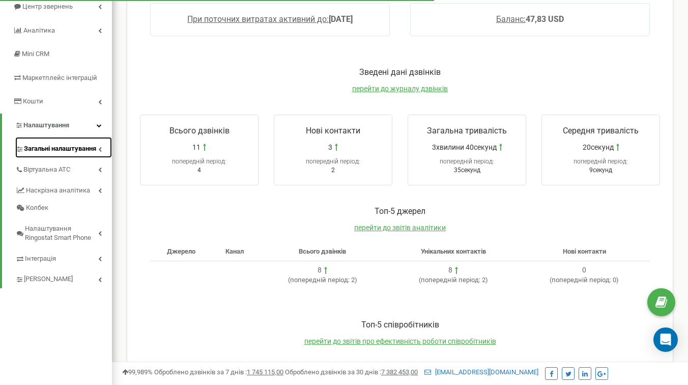
click at [101, 153] on link "Загальні налаштування" at bounding box center [63, 147] width 97 height 21
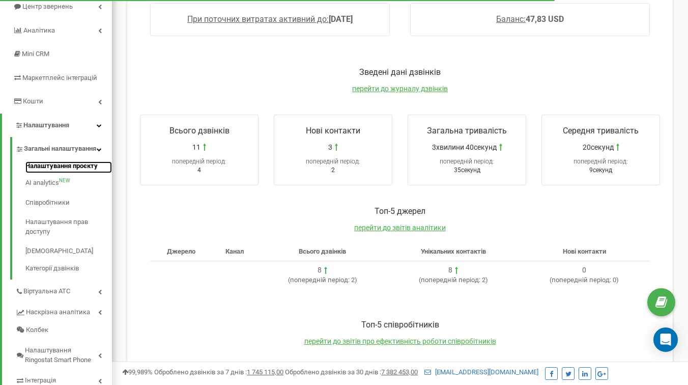
click at [91, 174] on link "Налаштування проєкту" at bounding box center [68, 167] width 87 height 12
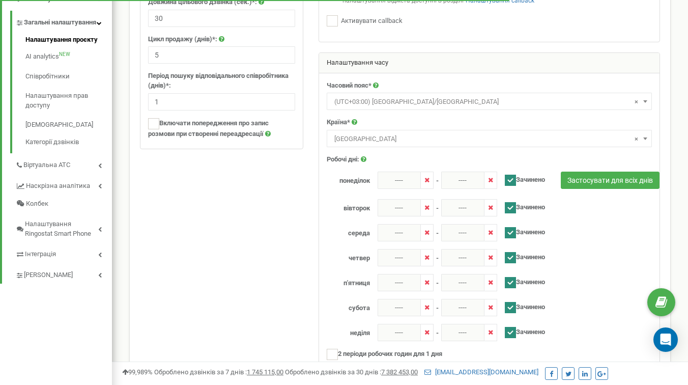
scroll to position [212, 0]
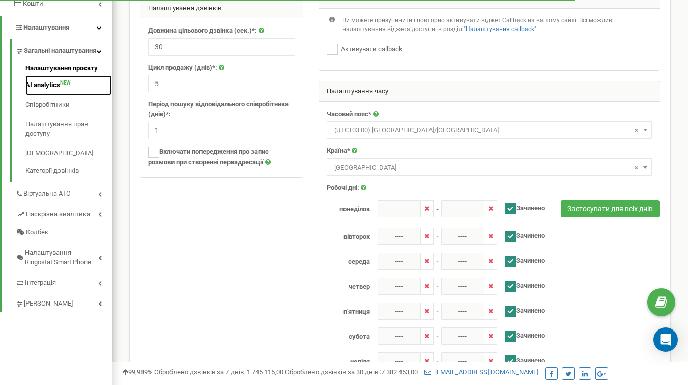
click at [59, 95] on link "AI analytics NEW" at bounding box center [68, 85] width 87 height 20
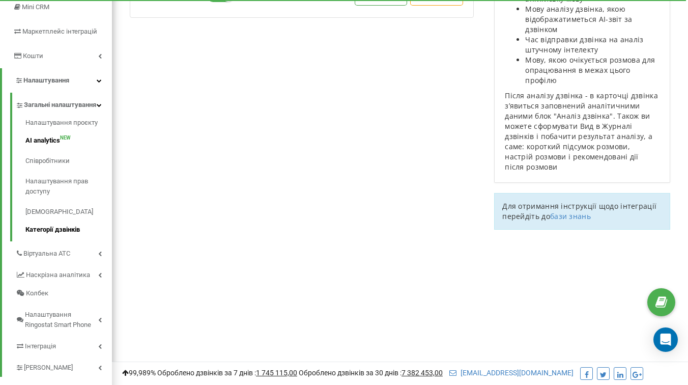
scroll to position [196, 0]
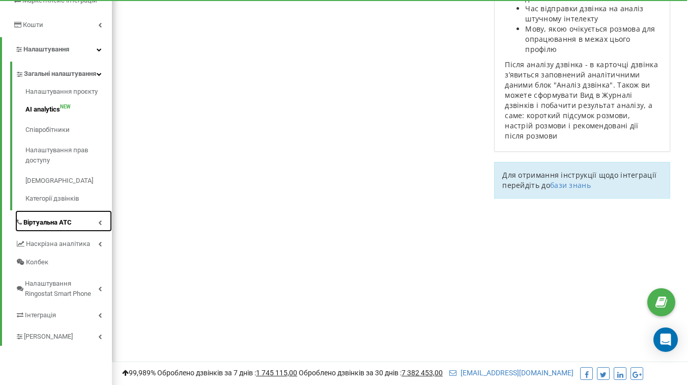
click at [66, 228] on span "Віртуальна АТС" at bounding box center [47, 222] width 48 height 10
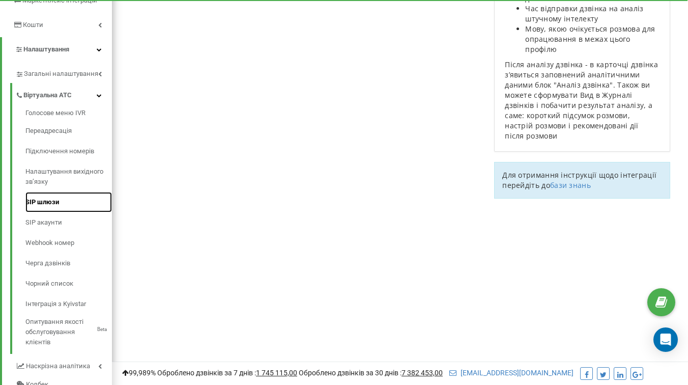
click at [50, 212] on link "SIP шлюзи" at bounding box center [68, 202] width 87 height 20
click at [48, 233] on link "SIP акаунти" at bounding box center [68, 222] width 87 height 20
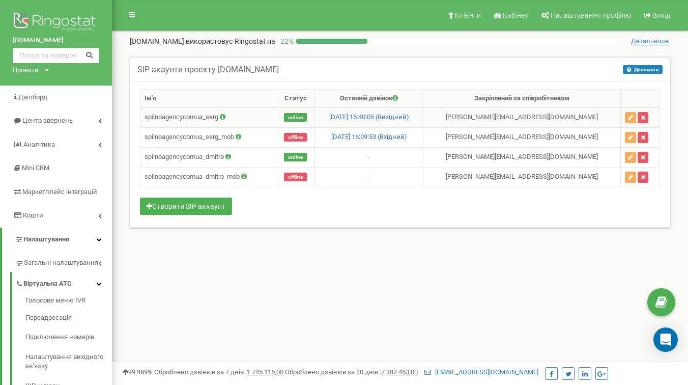
click at [170, 121] on td "spilnoagencycomua_serg" at bounding box center [209, 117] width 136 height 20
click at [224, 118] on icon at bounding box center [223, 117] width 6 height 7
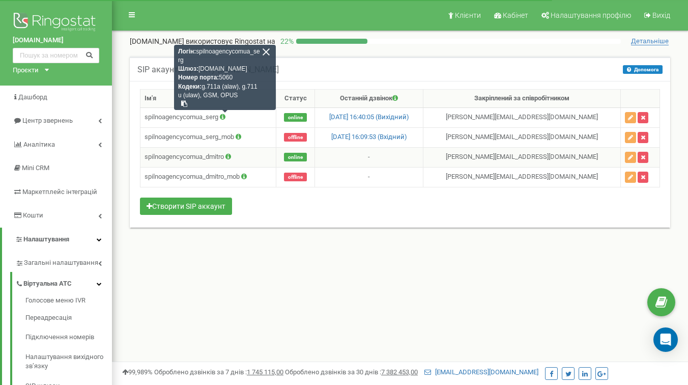
click at [231, 157] on icon at bounding box center [229, 156] width 6 height 7
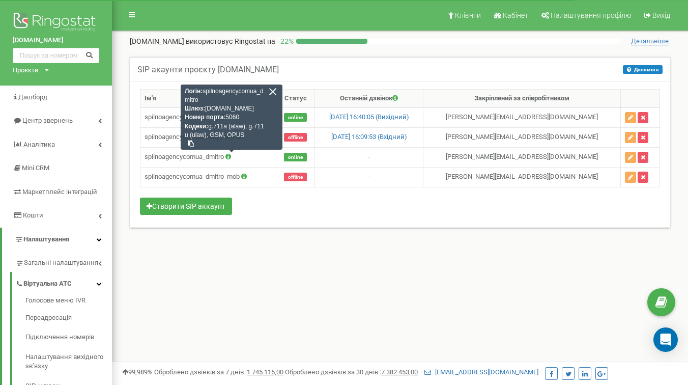
click at [268, 266] on div "Клієнти Кабінет Налаштування профілю Вихід Spilnoagency.com.ua використовує Rin…" at bounding box center [400, 305] width 576 height 611
click at [371, 219] on div "Ім'я Статус Останній дзвінок Закріплений за співробітником spilnoagencycomua_se…" at bounding box center [400, 154] width 541 height 147
click at [258, 44] on span "використовує Ringostat на" at bounding box center [231, 41] width 90 height 8
click at [129, 11] on icon at bounding box center [132, 14] width 6 height 7
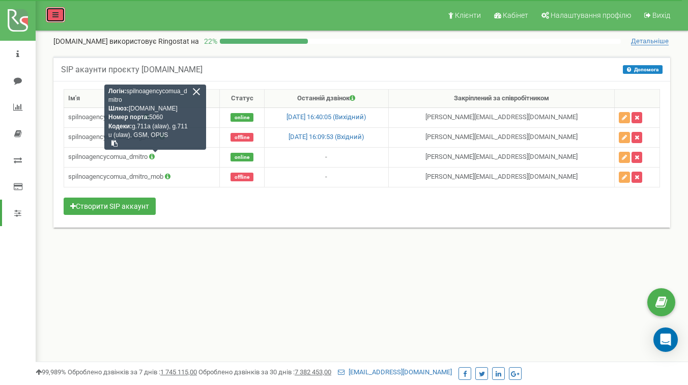
click at [59, 13] on link at bounding box center [55, 14] width 19 height 15
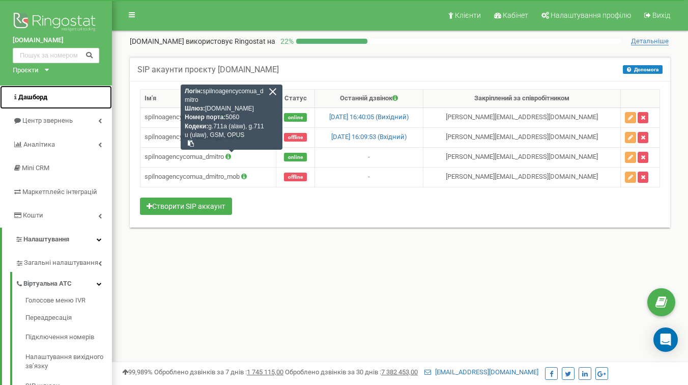
click at [47, 100] on link "Дашборд" at bounding box center [56, 98] width 112 height 24
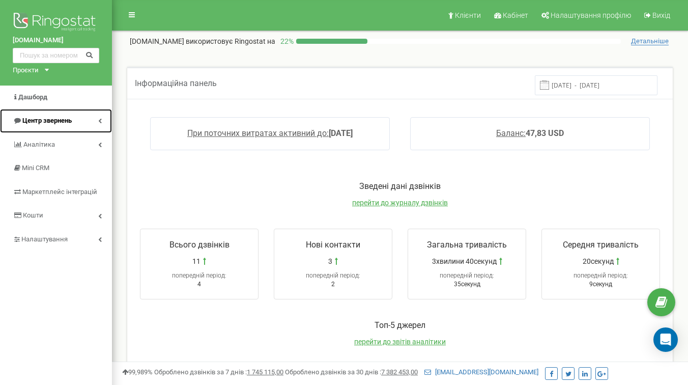
click at [67, 120] on span "Центр звернень" at bounding box center [46, 121] width 49 height 8
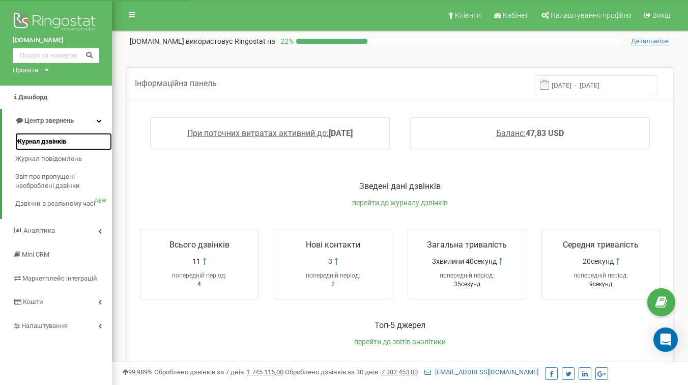
click at [53, 143] on span "Журнал дзвінків" at bounding box center [40, 142] width 51 height 10
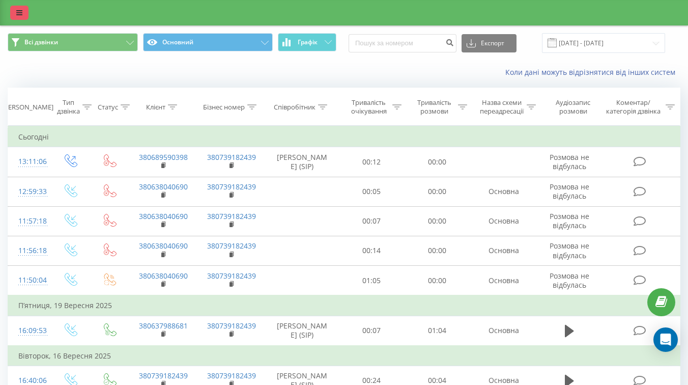
click at [19, 16] on icon at bounding box center [19, 12] width 6 height 7
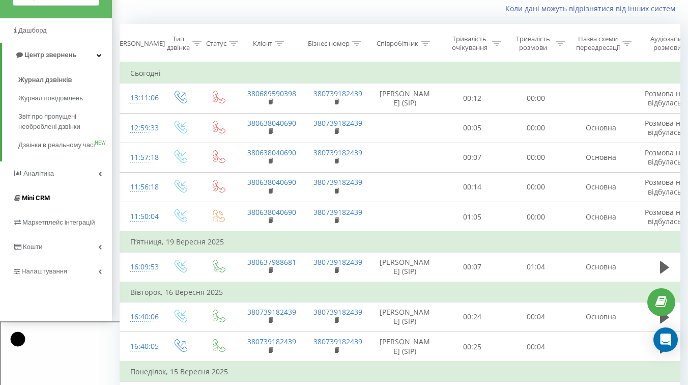
scroll to position [116, 0]
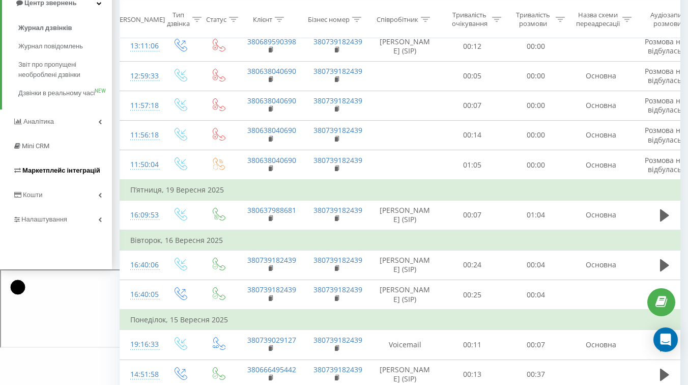
click at [67, 174] on span "Маркетплейс інтеграцій" at bounding box center [61, 171] width 78 height 8
click at [63, 132] on link "Аналiтика" at bounding box center [56, 121] width 112 height 24
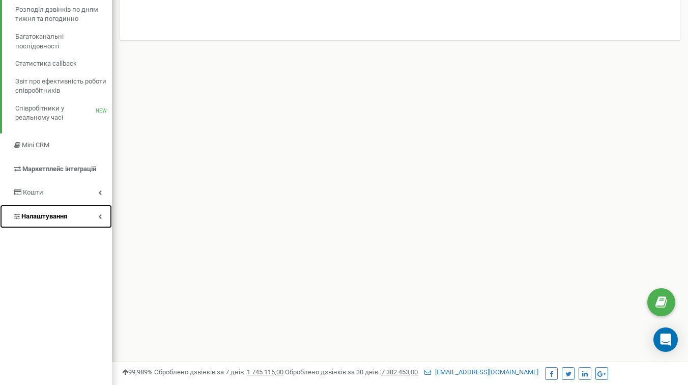
click at [57, 218] on span "Налаштування" at bounding box center [44, 216] width 46 height 8
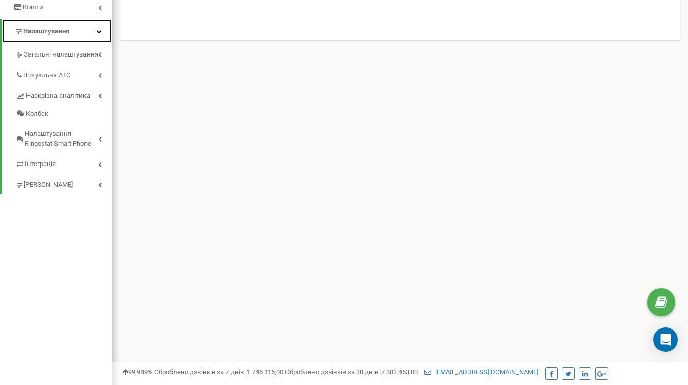
scroll to position [226, 0]
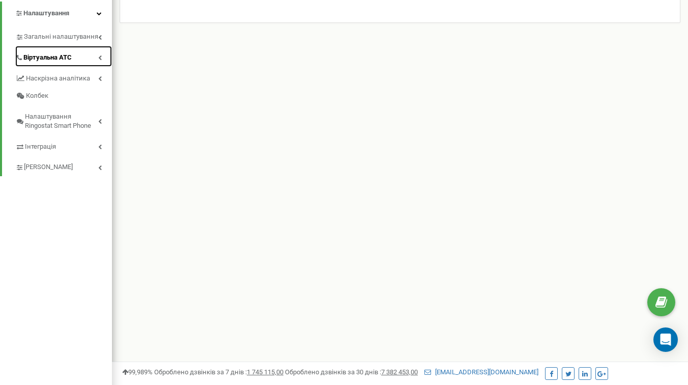
click at [68, 63] on span "Віртуальна АТС" at bounding box center [47, 58] width 48 height 10
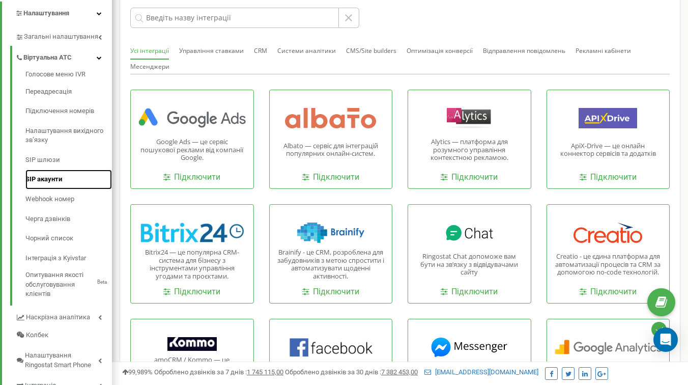
click at [50, 188] on link "SIP акаунти" at bounding box center [68, 180] width 87 height 20
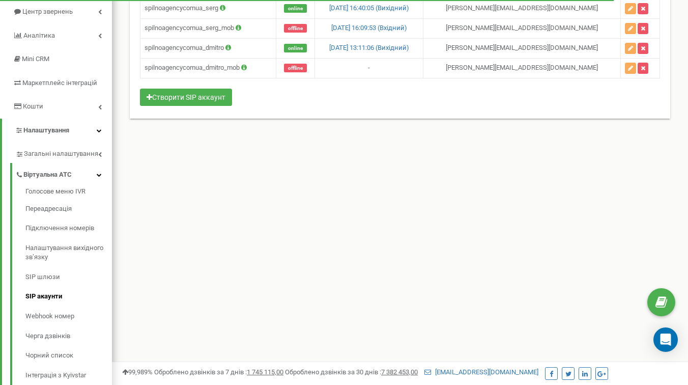
scroll to position [113, 0]
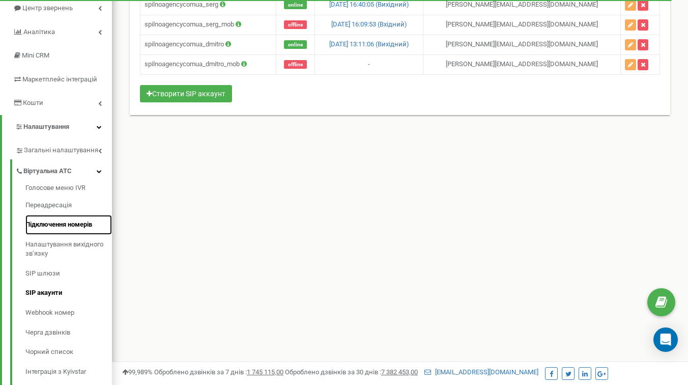
click at [60, 234] on link "Підключення номерів" at bounding box center [68, 225] width 87 height 20
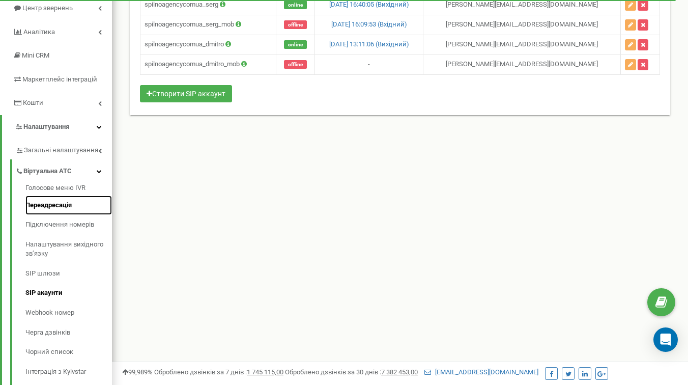
click at [57, 215] on link "Переадресація" at bounding box center [68, 206] width 87 height 20
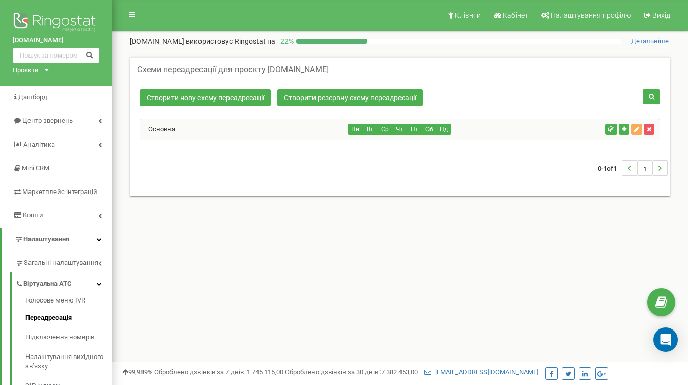
click at [483, 134] on div "Пн Вт Ср Чт Пт Сб Нд" at bounding box center [474, 129] width 253 height 11
click at [281, 128] on div "Основна" at bounding box center [245, 129] width 208 height 20
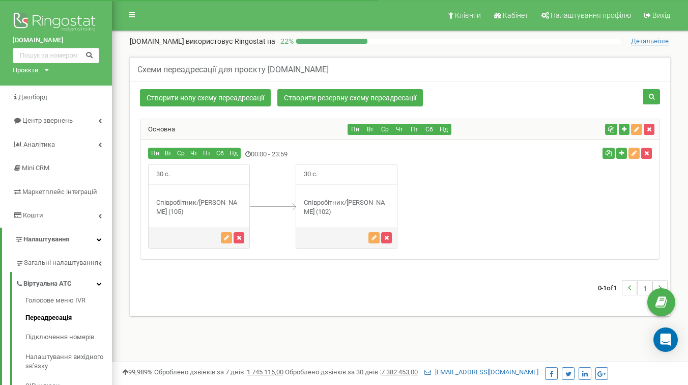
click at [189, 205] on div "Співробітник/Дмитро Крайник (105)" at bounding box center [199, 207] width 101 height 19
click at [182, 206] on div "Співробітник/Дмитро Крайник (105)" at bounding box center [199, 207] width 101 height 19
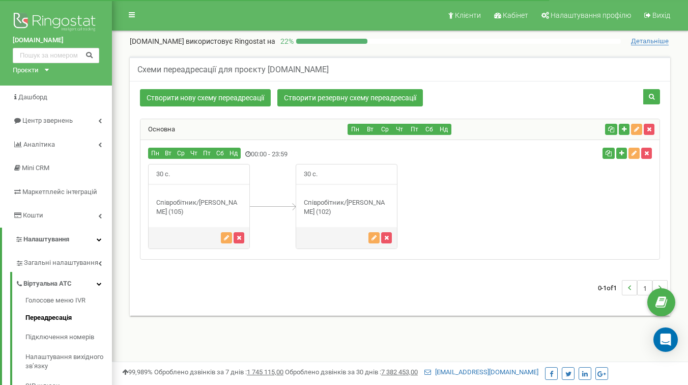
click at [205, 196] on div "30 с." at bounding box center [199, 206] width 102 height 85
click at [204, 204] on div "Співробітник/Дмитро Крайник (105)" at bounding box center [199, 207] width 101 height 19
click at [191, 203] on div "Співробітник/Дмитро Крайник (105)" at bounding box center [199, 207] width 101 height 19
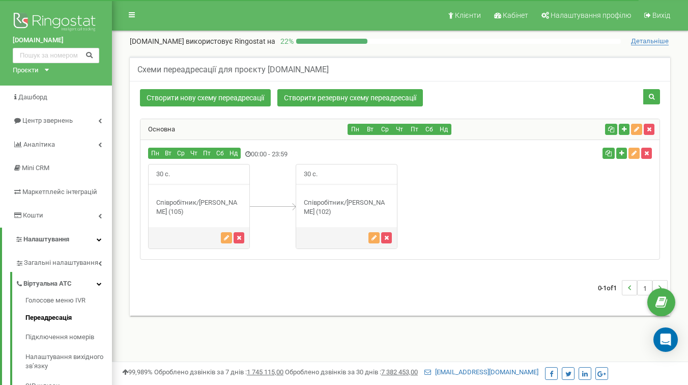
drag, startPoint x: 153, startPoint y: 204, endPoint x: 343, endPoint y: 208, distance: 190.5
click at [343, 208] on div "30 с." at bounding box center [273, 206] width 250 height 85
click at [337, 208] on div "Співробітник/Коваленко Сергій Віталійович (102)" at bounding box center [346, 207] width 101 height 19
click at [223, 206] on div "Співробітник/Дмитро Крайник (105)" at bounding box center [199, 207] width 101 height 19
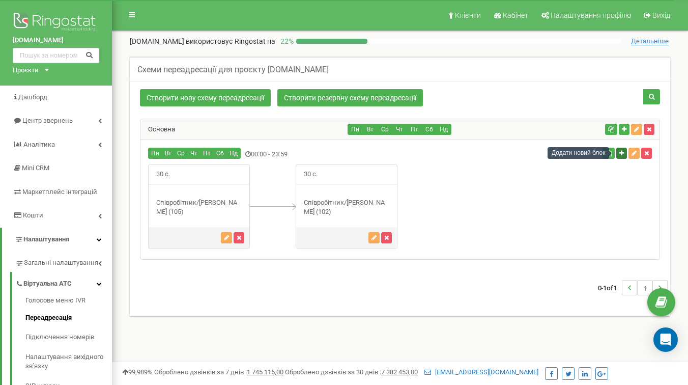
click at [623, 151] on icon "button" at bounding box center [622, 153] width 5 height 6
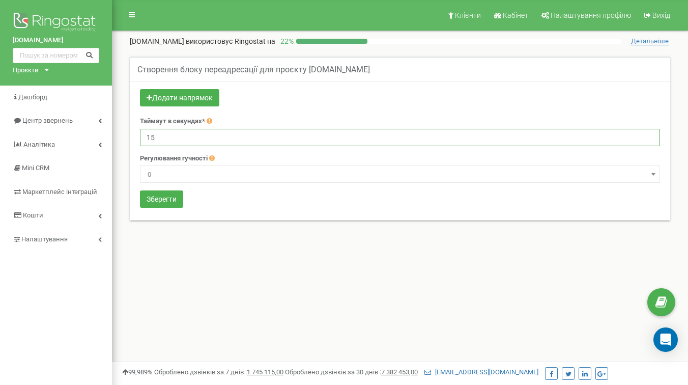
click at [267, 137] on input "15" at bounding box center [400, 137] width 520 height 17
click at [237, 135] on input "15" at bounding box center [400, 137] width 520 height 17
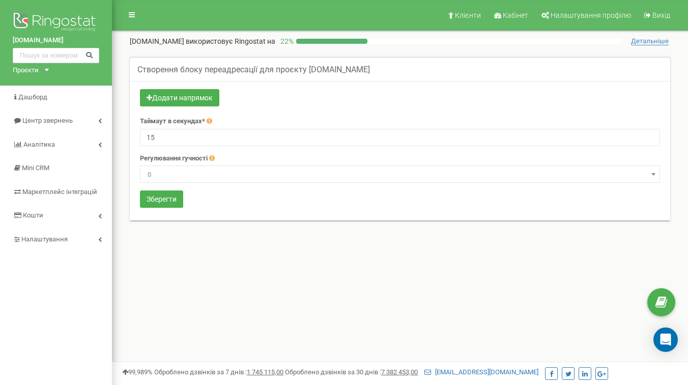
click at [383, 101] on div "Додати напрямок" at bounding box center [400, 99] width 520 height 20
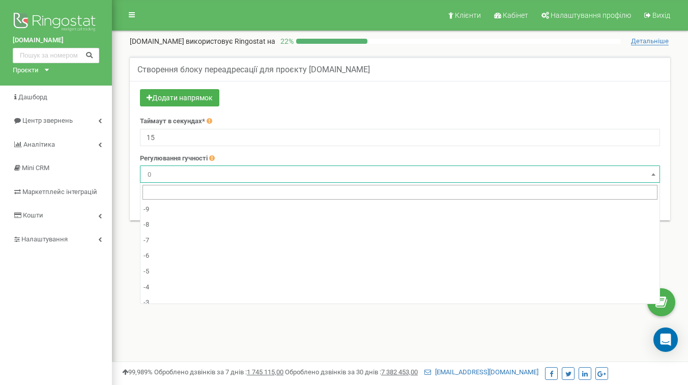
click at [205, 172] on span "0" at bounding box center [400, 175] width 513 height 14
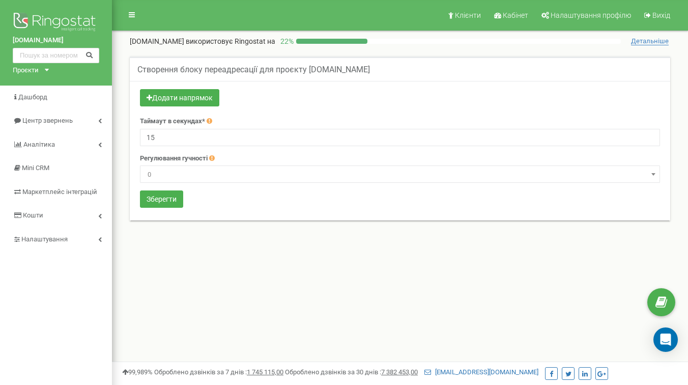
click at [299, 110] on form "Додати напрямок Таймаут в секундах* 15 Регулювання гучності -9" at bounding box center [400, 149] width 520 height 121
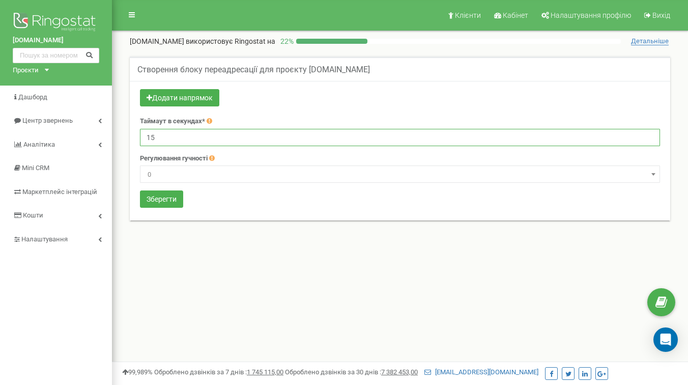
click at [194, 141] on input "15" at bounding box center [400, 137] width 520 height 17
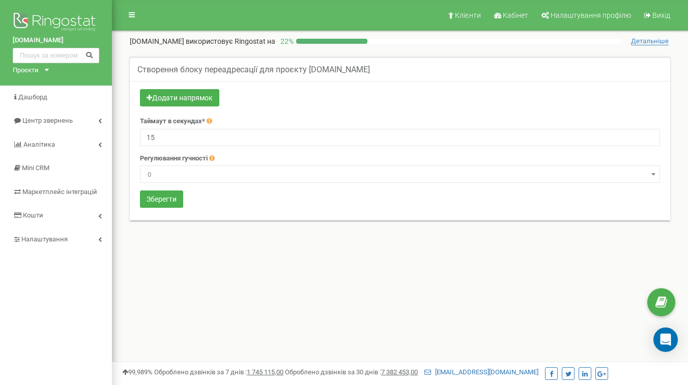
click at [260, 95] on div "Додати напрямок" at bounding box center [400, 99] width 520 height 20
click at [207, 101] on button "Додати напрямок" at bounding box center [179, 97] width 79 height 17
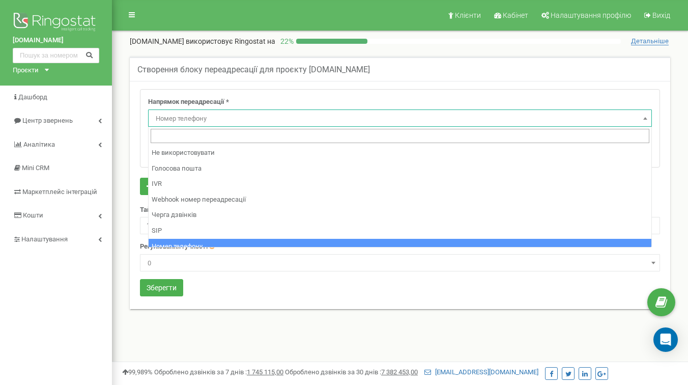
click at [211, 123] on span "Номер телефону" at bounding box center [400, 119] width 497 height 14
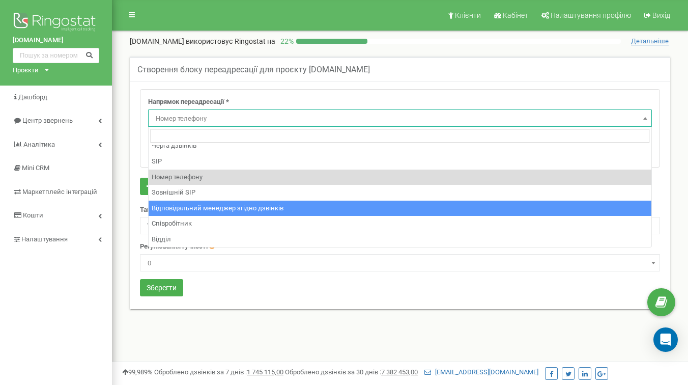
scroll to position [69, 0]
select select "lastManagerDirection"
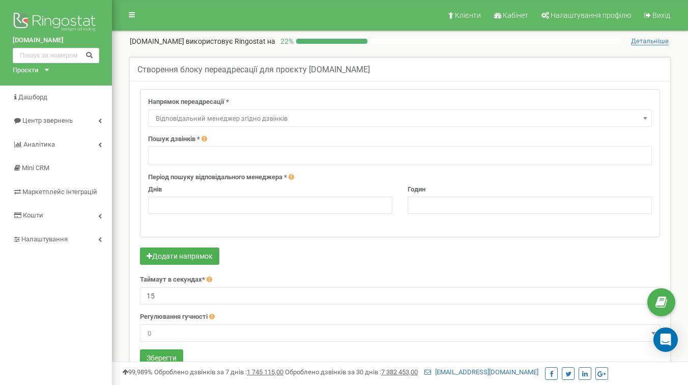
click at [212, 158] on ul at bounding box center [400, 154] width 497 height 12
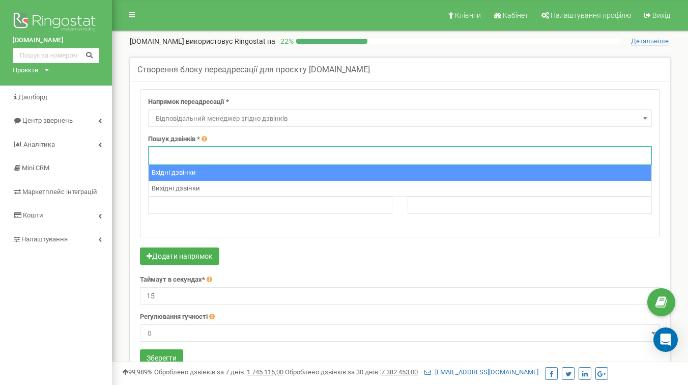
click at [230, 90] on div "Напрямок переадресації * Не використовувати Голосова пошта IVR Webhook номер пе…" at bounding box center [400, 163] width 519 height 147
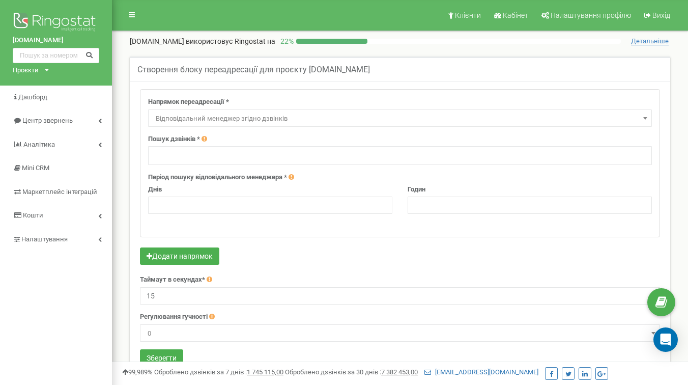
click at [230, 110] on span "Відповідальний менеджер згідно дзвінків" at bounding box center [400, 117] width 504 height 17
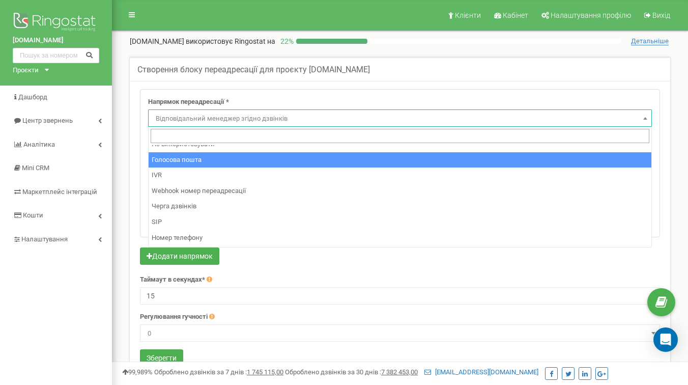
scroll to position [0, 0]
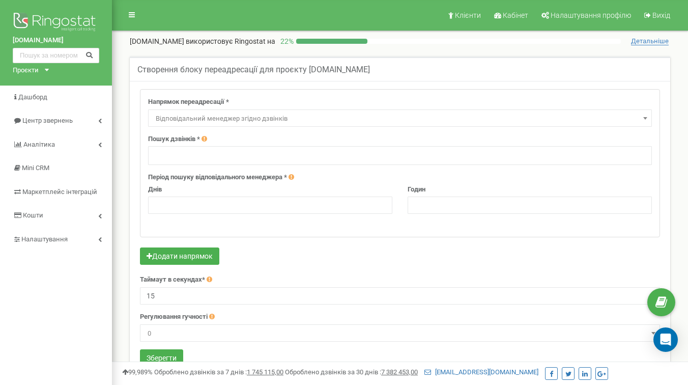
click at [276, 74] on div "Створення блоку переадресації для проєкту Spilnoagency.com.ua" at bounding box center [400, 69] width 541 height 24
click at [91, 234] on link "Налаштування" at bounding box center [56, 240] width 112 height 24
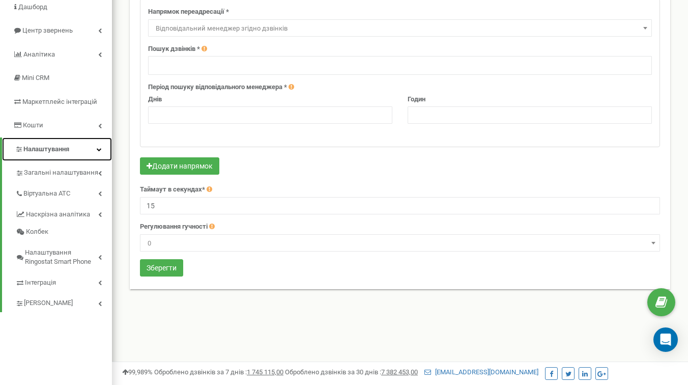
scroll to position [101, 0]
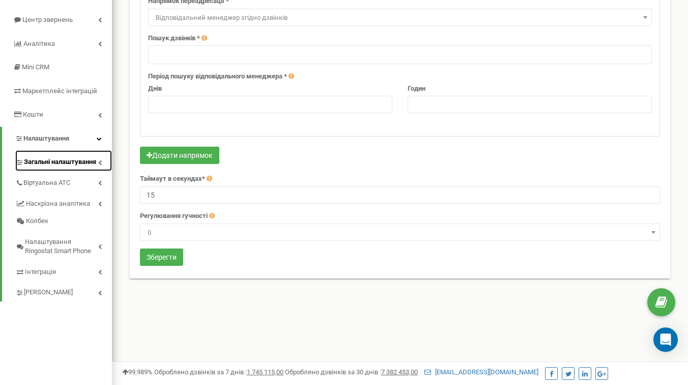
click at [91, 165] on span "Загальні налаштування" at bounding box center [60, 162] width 72 height 10
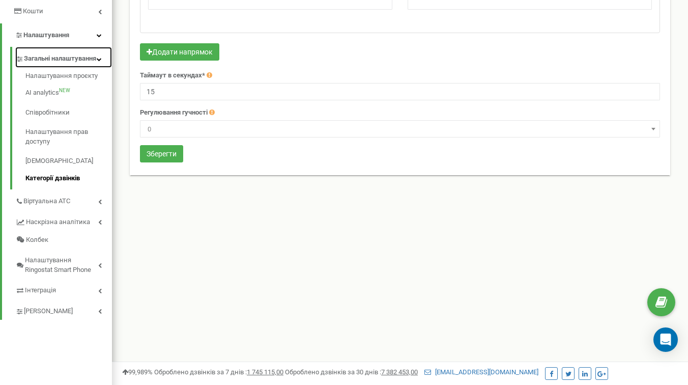
scroll to position [210, 0]
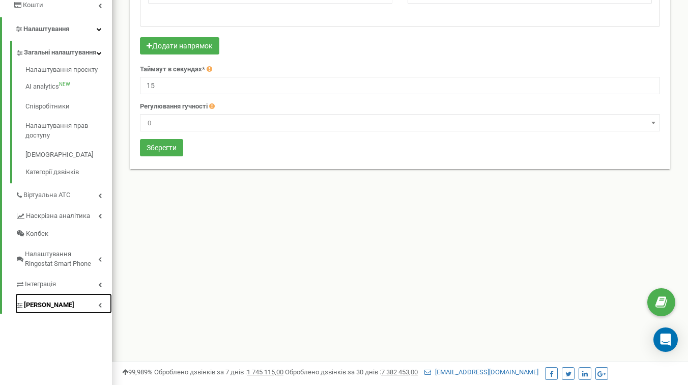
click at [81, 314] on link "[PERSON_NAME]" at bounding box center [63, 303] width 97 height 21
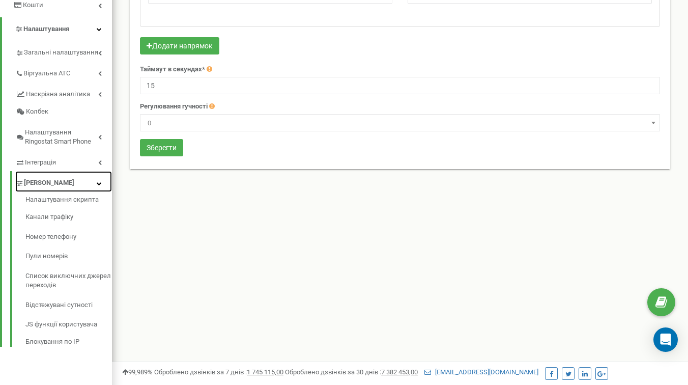
scroll to position [226, 0]
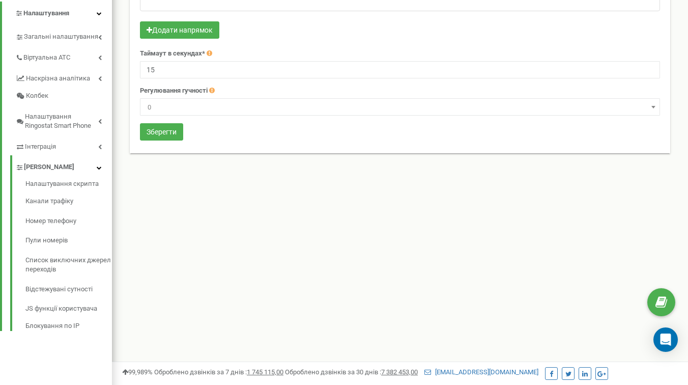
click at [437, 32] on div "Додати напрямок" at bounding box center [400, 31] width 520 height 20
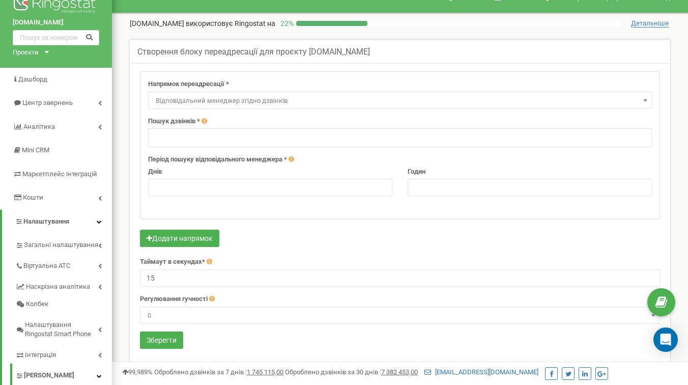
scroll to position [0, 0]
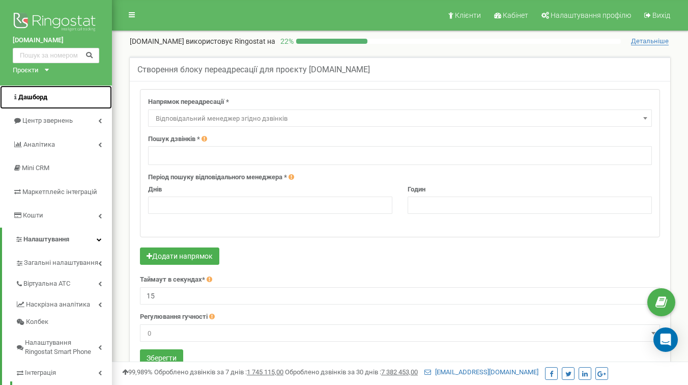
click at [55, 102] on link "Дашборд" at bounding box center [56, 98] width 112 height 24
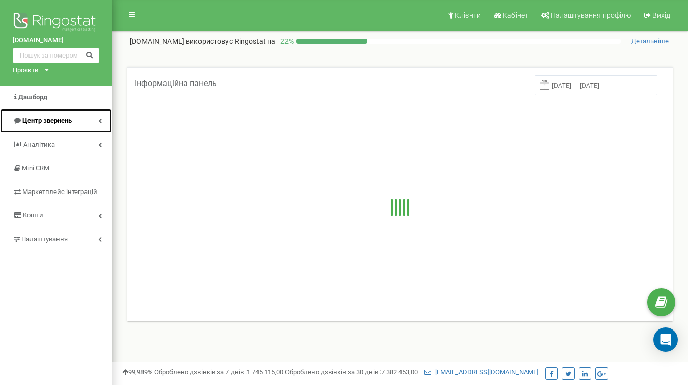
click at [96, 120] on link "Центр звернень" at bounding box center [56, 121] width 112 height 24
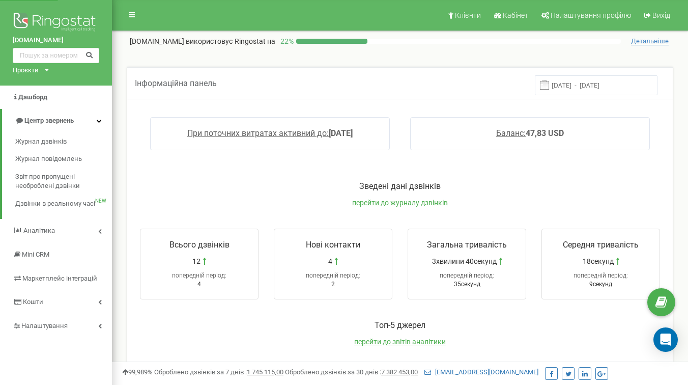
click at [276, 192] on div "Зведені дані дзвінків перейти до журналу дзвінків" at bounding box center [400, 199] width 541 height 37
click at [57, 142] on span "Журнал дзвінків" at bounding box center [40, 142] width 51 height 10
click at [433, 96] on div "Інформаційна панель 15.09.2025 - 22.09.2025" at bounding box center [400, 83] width 546 height 32
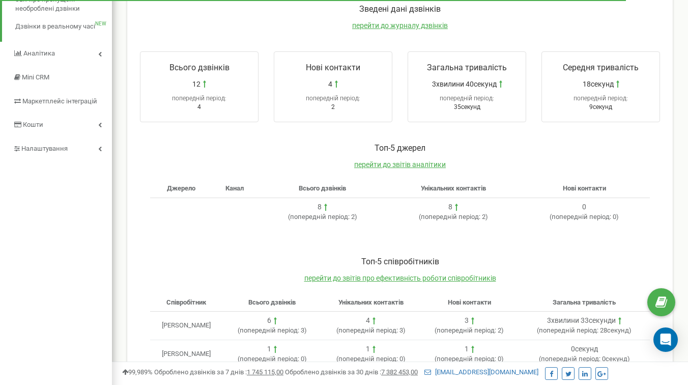
scroll to position [224, 0]
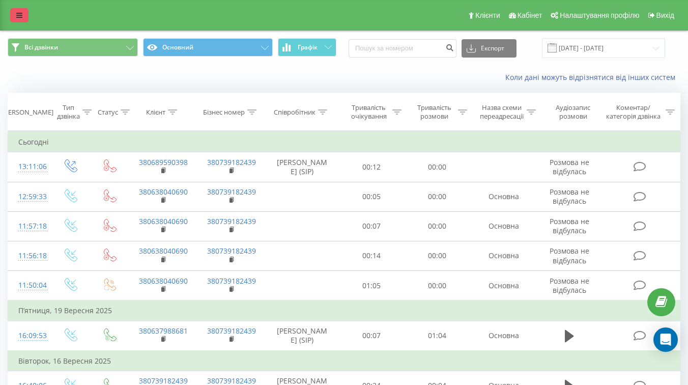
click at [22, 15] on icon at bounding box center [19, 15] width 6 height 7
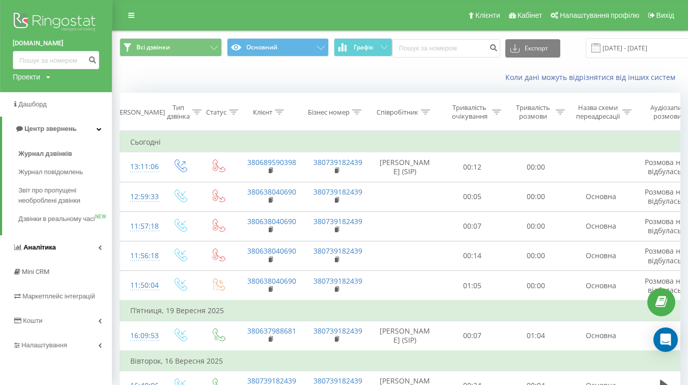
click at [80, 259] on link "Аналiтика" at bounding box center [56, 247] width 112 height 24
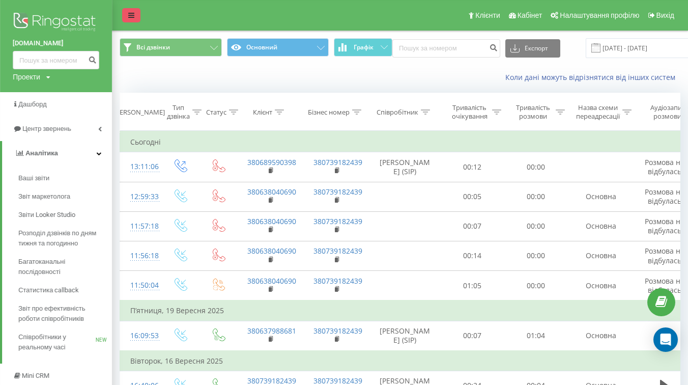
click at [134, 16] on link at bounding box center [131, 15] width 18 height 14
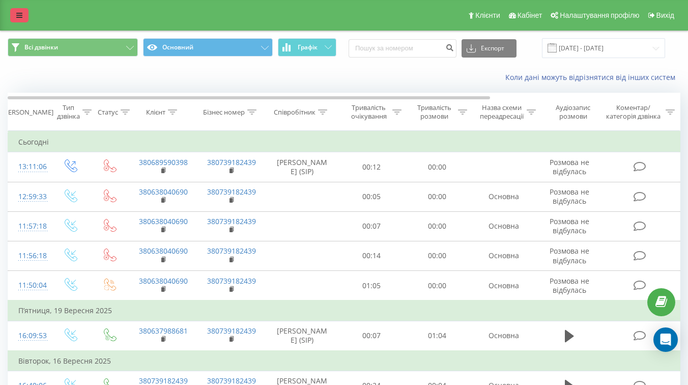
click at [15, 18] on link at bounding box center [19, 15] width 18 height 14
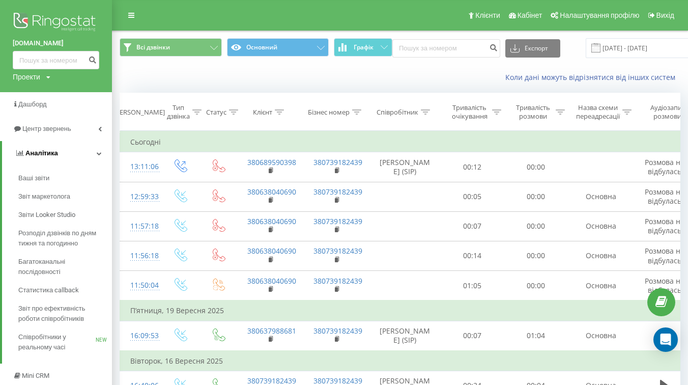
click at [70, 154] on link "Аналiтика" at bounding box center [57, 153] width 110 height 24
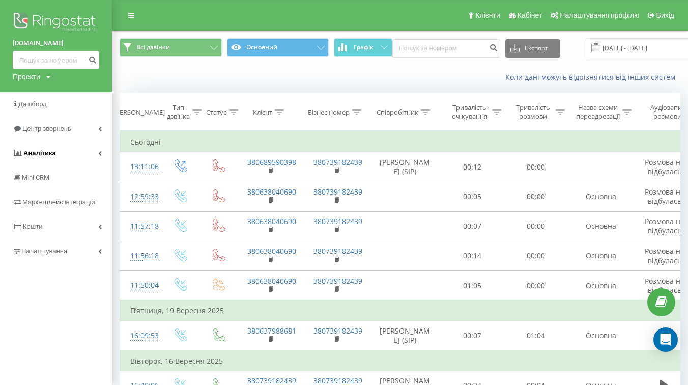
click at [70, 154] on link "Аналiтика" at bounding box center [56, 153] width 112 height 24
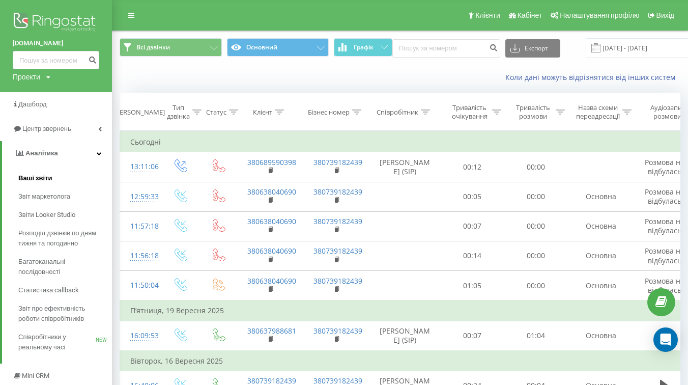
click at [48, 173] on link "Ваші звіти" at bounding box center [65, 178] width 94 height 18
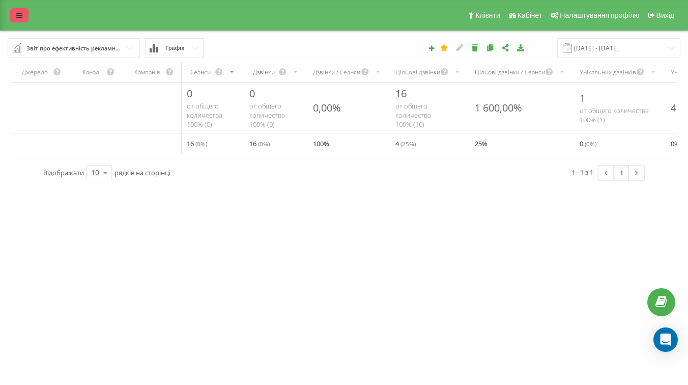
click at [19, 14] on icon at bounding box center [19, 15] width 6 height 7
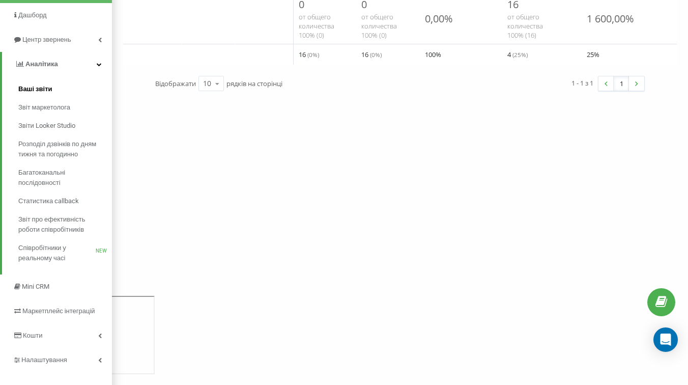
scroll to position [102, 0]
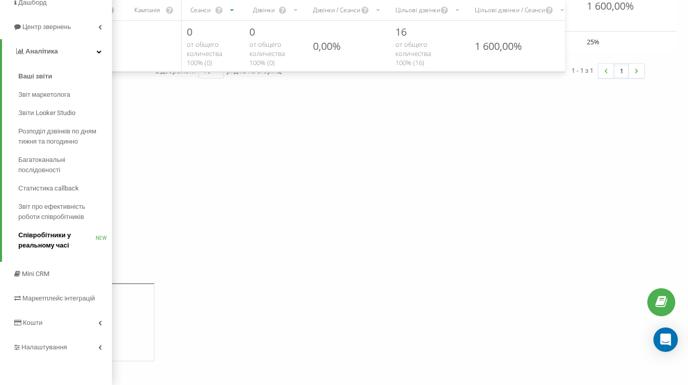
click at [56, 250] on span "Співробітники у реальному часі" at bounding box center [56, 240] width 77 height 20
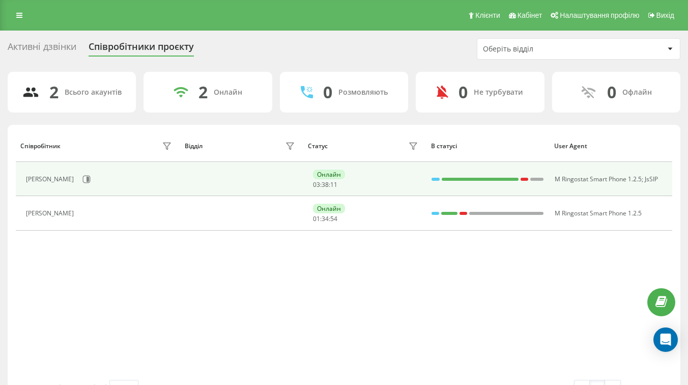
click at [246, 181] on td at bounding box center [241, 179] width 123 height 34
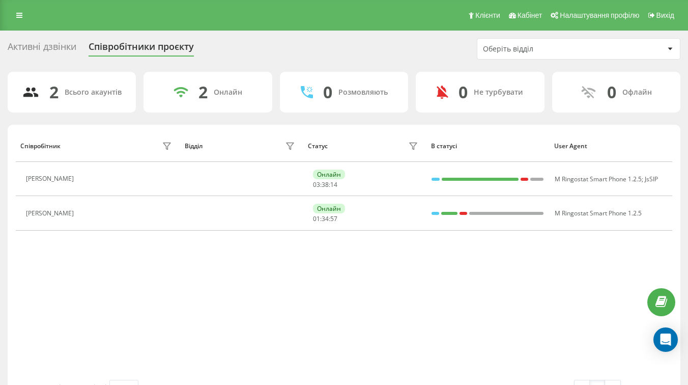
click at [560, 49] on div "Оберіть відділ" at bounding box center [544, 49] width 122 height 9
click at [21, 14] on icon at bounding box center [19, 15] width 6 height 7
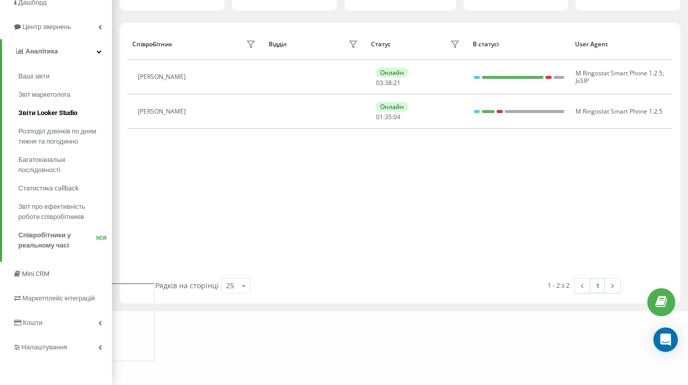
scroll to position [102, 0]
click at [81, 321] on link "Кошти" at bounding box center [56, 323] width 112 height 24
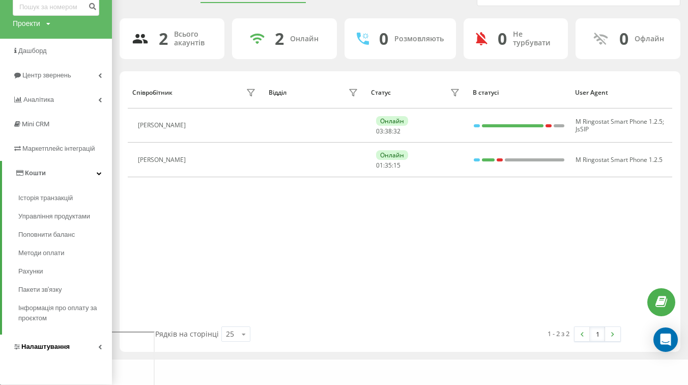
click at [58, 347] on span "Налаштування" at bounding box center [45, 347] width 48 height 8
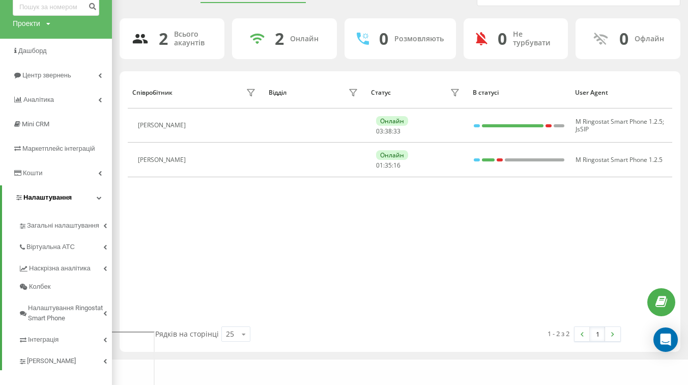
scroll to position [65, 0]
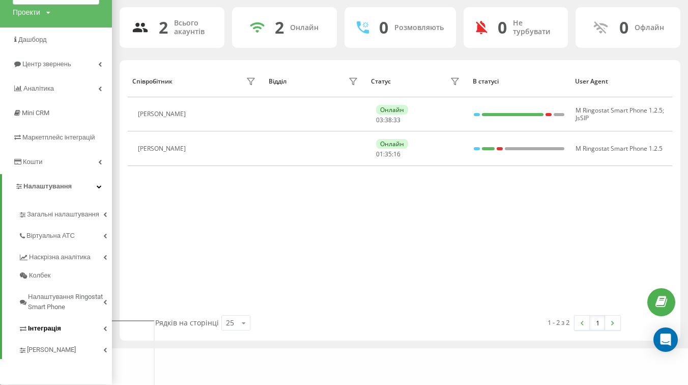
click at [101, 319] on link "Інтеграція" at bounding box center [65, 326] width 94 height 21
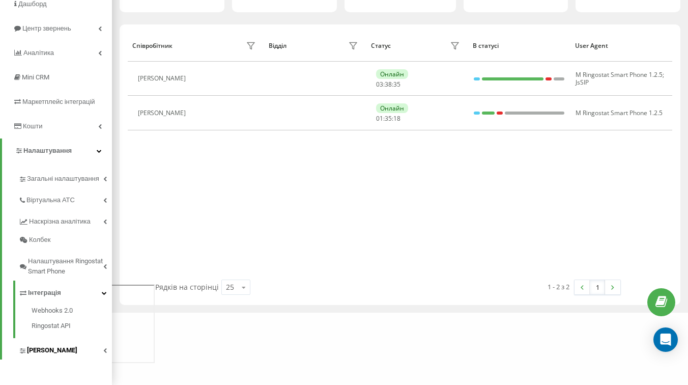
click at [97, 347] on link "[PERSON_NAME]" at bounding box center [65, 348] width 94 height 21
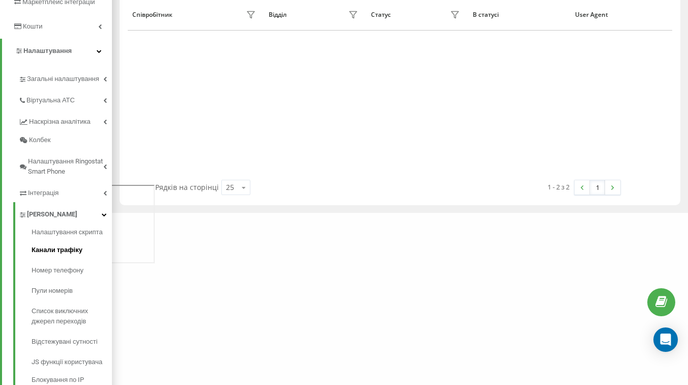
scroll to position [226, 0]
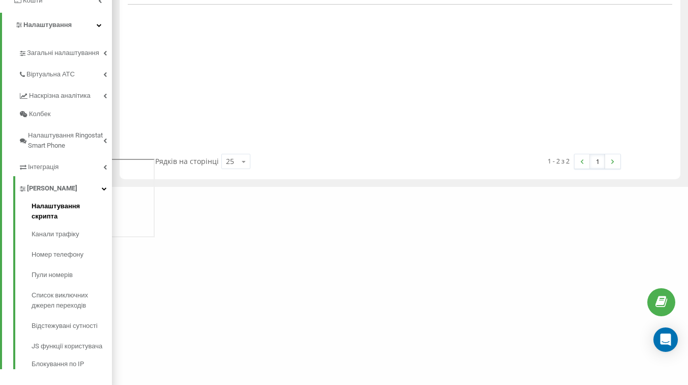
click at [86, 211] on span "Налаштування скрипта" at bounding box center [69, 211] width 75 height 20
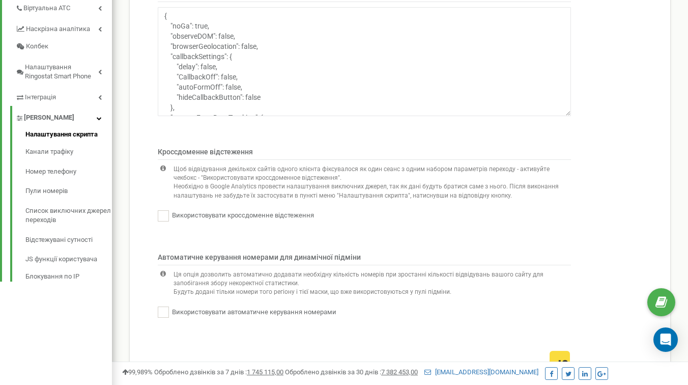
scroll to position [247, 0]
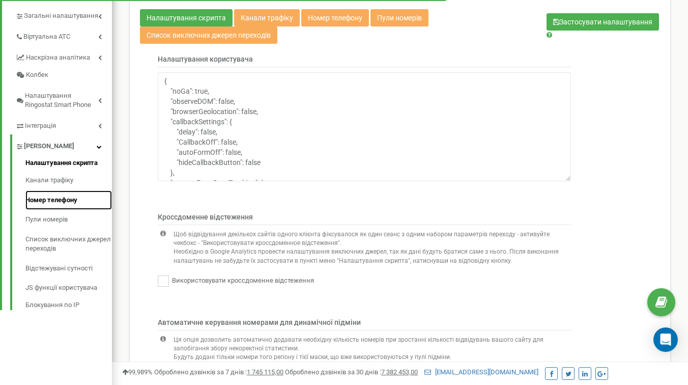
click at [68, 210] on link "Номер телефону" at bounding box center [68, 200] width 87 height 20
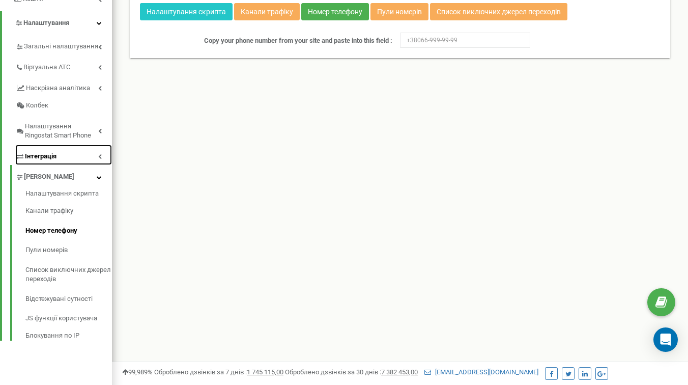
click at [75, 165] on link "Інтеграція" at bounding box center [63, 155] width 97 height 21
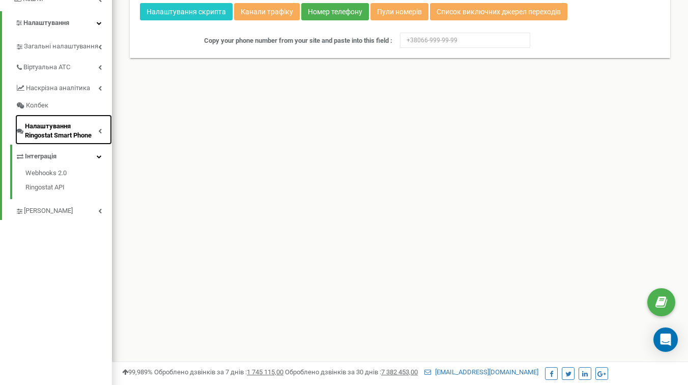
click at [77, 141] on span "Налаштування Ringostat Smart Phone" at bounding box center [61, 131] width 73 height 19
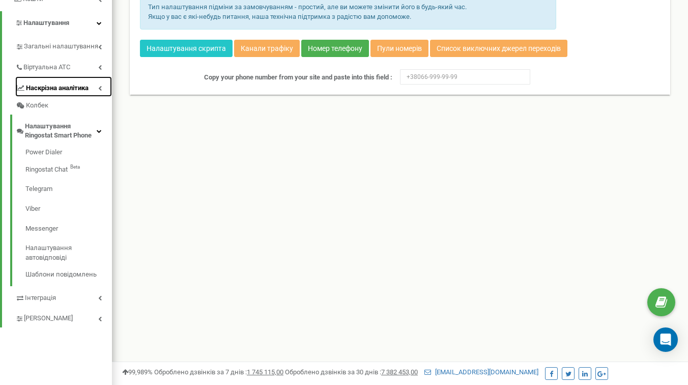
click at [88, 93] on span "Наскрізна аналітика" at bounding box center [57, 89] width 63 height 10
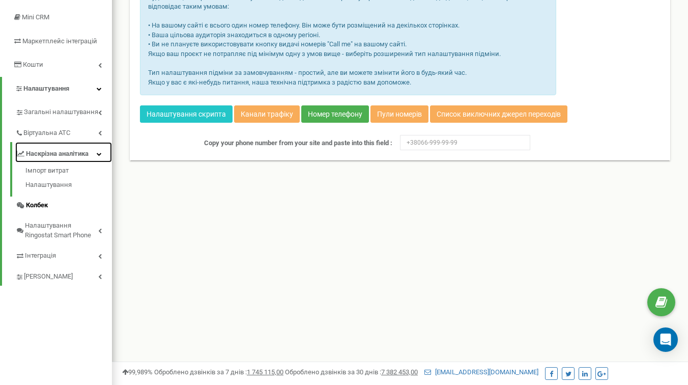
scroll to position [109, 0]
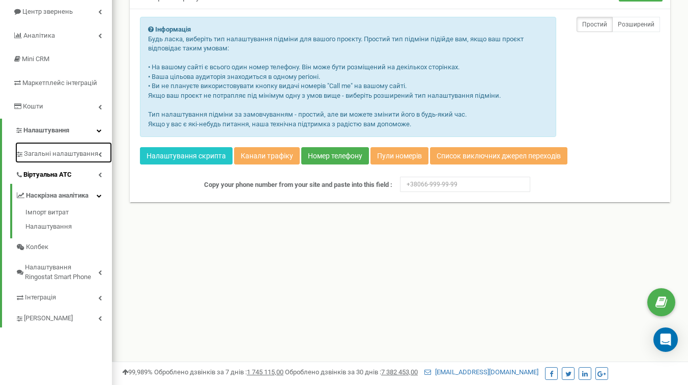
click at [84, 159] on span "Загальні налаштування" at bounding box center [61, 154] width 74 height 10
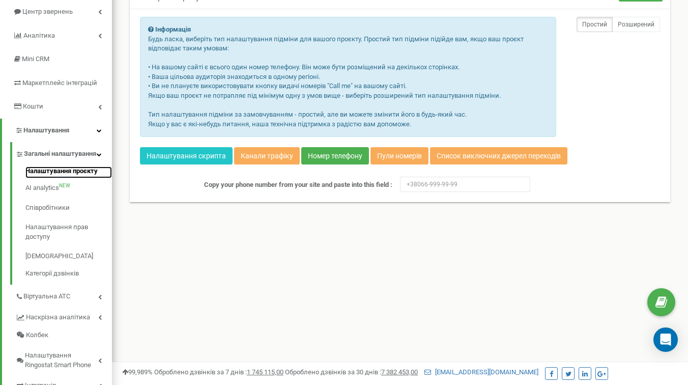
click at [76, 179] on link "Налаштування проєкту" at bounding box center [68, 173] width 87 height 12
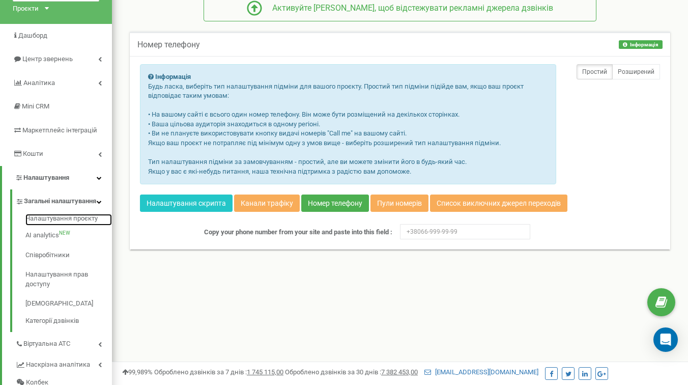
scroll to position [0, 0]
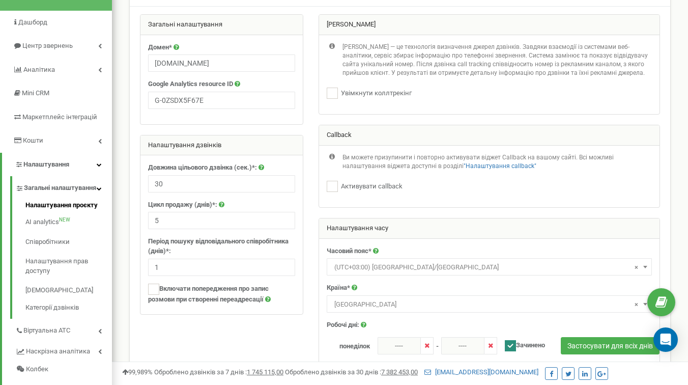
scroll to position [84, 0]
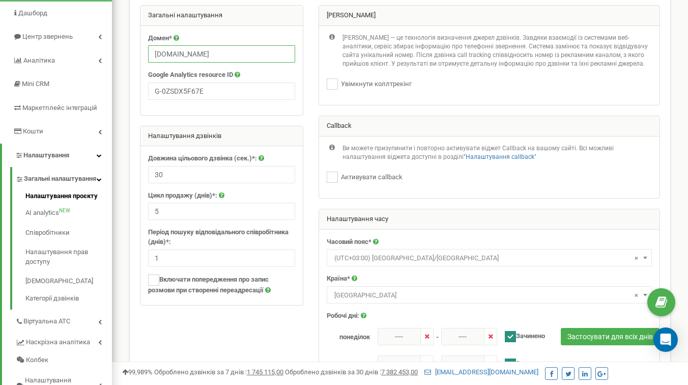
drag, startPoint x: 160, startPoint y: 54, endPoint x: 163, endPoint y: 76, distance: 22.6
click at [160, 54] on input "Spilnoagency.com.ua" at bounding box center [221, 53] width 147 height 17
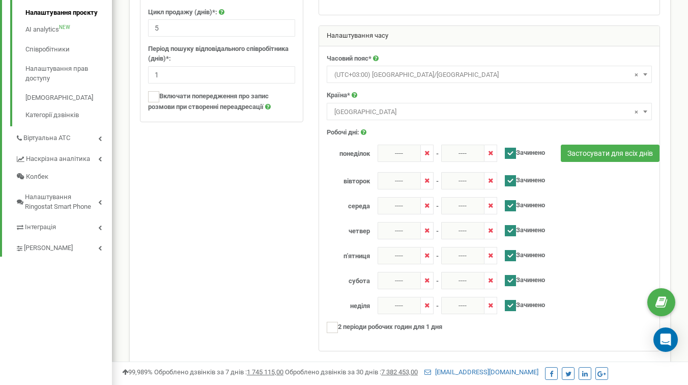
scroll to position [400, 0]
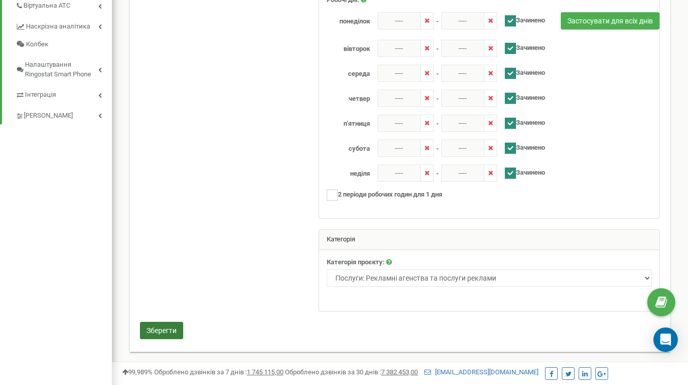
type input "[DOMAIN_NAME]"
click at [159, 335] on button "Зберегти" at bounding box center [161, 330] width 43 height 17
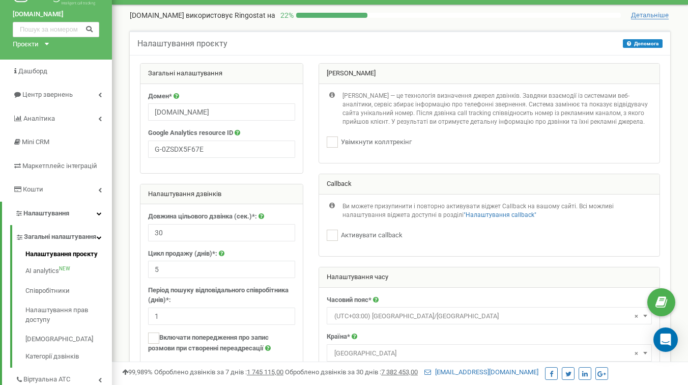
scroll to position [12, 0]
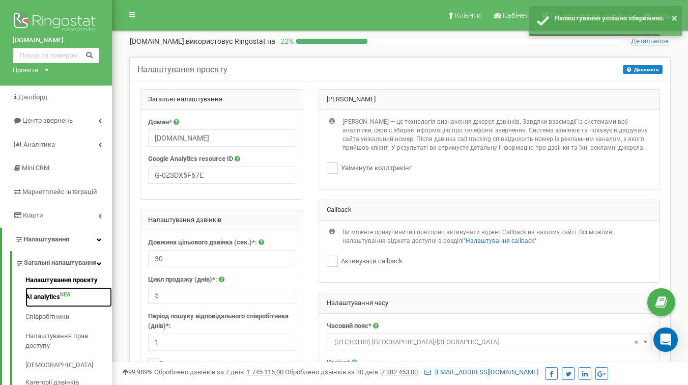
click at [46, 304] on link "AI analytics NEW" at bounding box center [68, 297] width 87 height 20
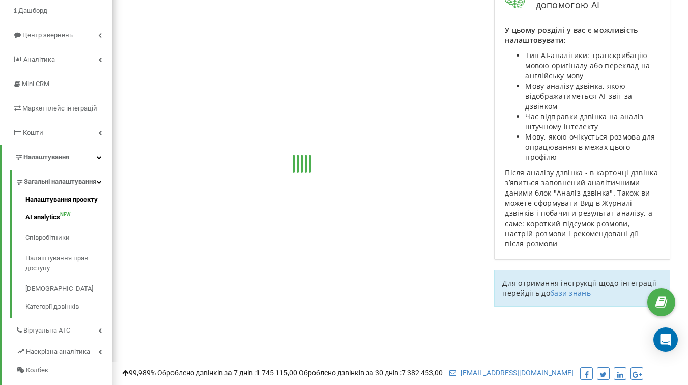
scroll to position [89, 0]
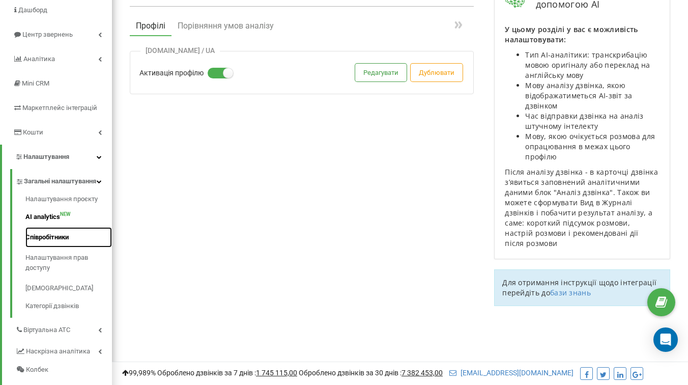
click at [57, 247] on link "Співробітники" at bounding box center [68, 237] width 87 height 20
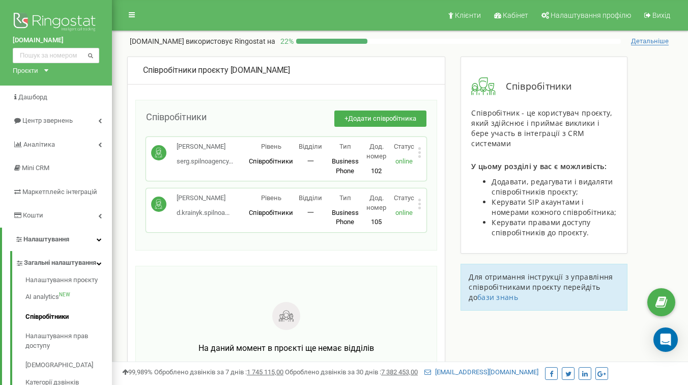
click at [212, 165] on span "serg.spilnoagency..." at bounding box center [205, 161] width 57 height 8
click at [278, 161] on span "Співробітники" at bounding box center [271, 161] width 44 height 8
click at [203, 212] on span "d.krainyk.spilnoa..." at bounding box center [203, 213] width 53 height 8
click at [296, 217] on p "一" at bounding box center [310, 213] width 35 height 10
click at [420, 203] on icon at bounding box center [420, 204] width 3 height 3
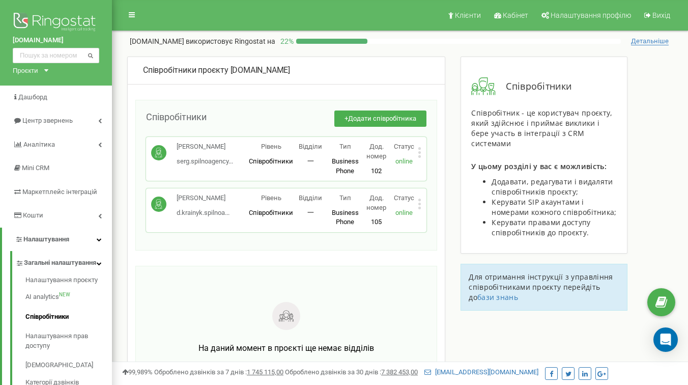
click at [420, 153] on icon at bounding box center [420, 152] width 3 height 3
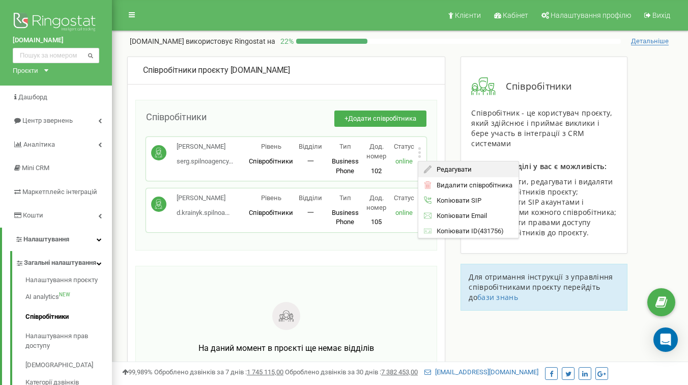
click at [430, 168] on icon at bounding box center [429, 169] width 8 height 8
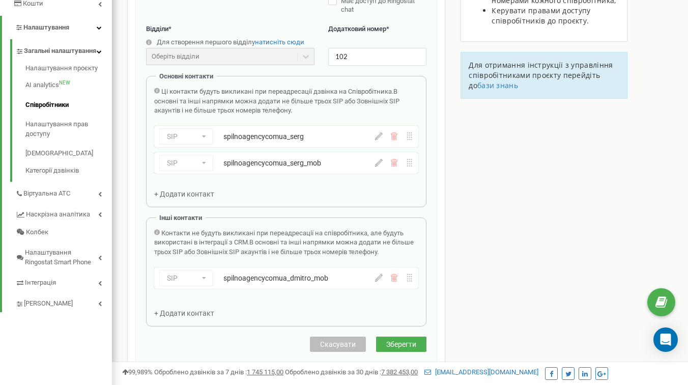
scroll to position [212, 0]
click at [247, 235] on span "Контакти не будуть викликані при переадресації на співробітника, але будуть вик…" at bounding box center [279, 237] width 250 height 17
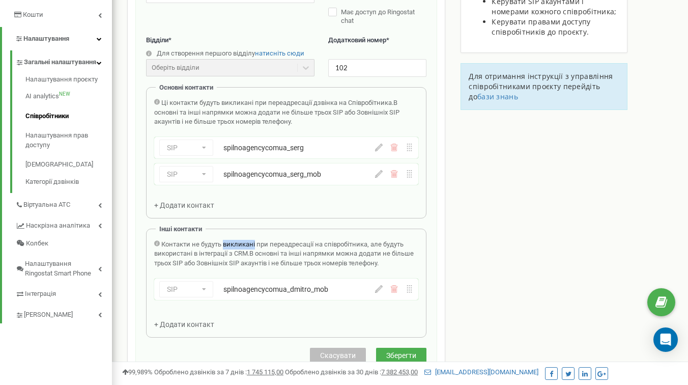
scroll to position [195, 0]
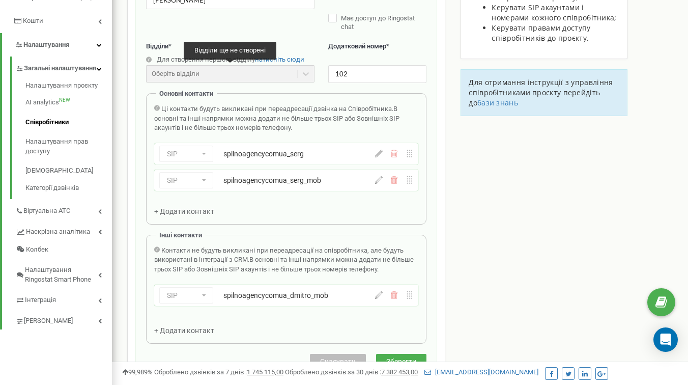
click at [273, 77] on div "Оберіть відділи" at bounding box center [230, 73] width 169 height 17
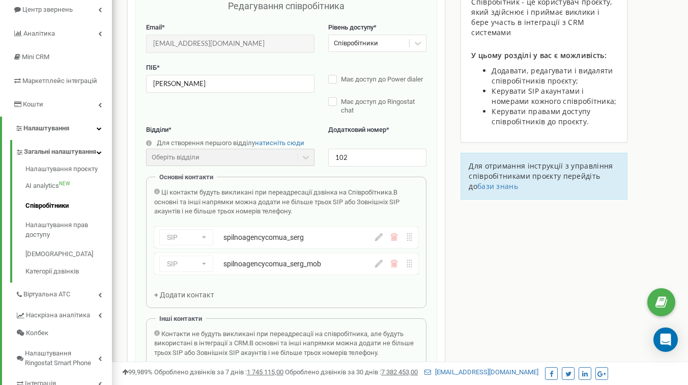
scroll to position [96, 0]
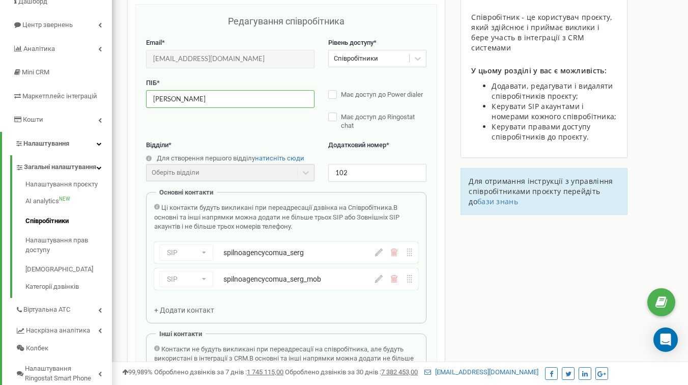
click at [266, 100] on input "[PERSON_NAME]" at bounding box center [230, 99] width 169 height 18
click at [417, 57] on icon at bounding box center [418, 58] width 10 height 10
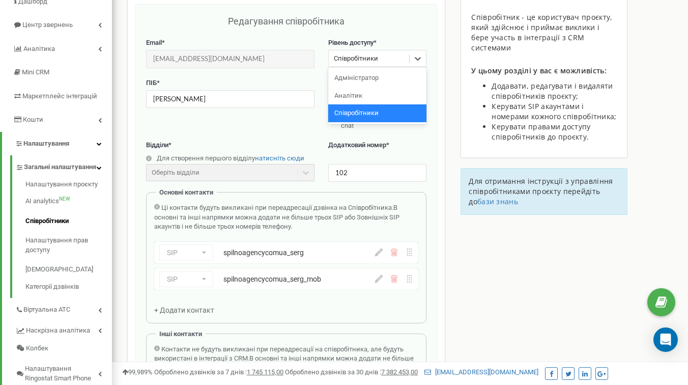
click at [449, 96] on div "Співробітники проєкту [DOMAIN_NAME] Редагування співробітника Email * [EMAIL_AD…" at bounding box center [400, 342] width 561 height 762
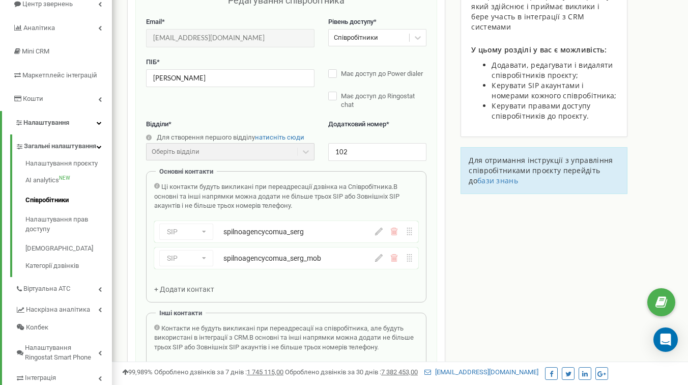
scroll to position [118, 0]
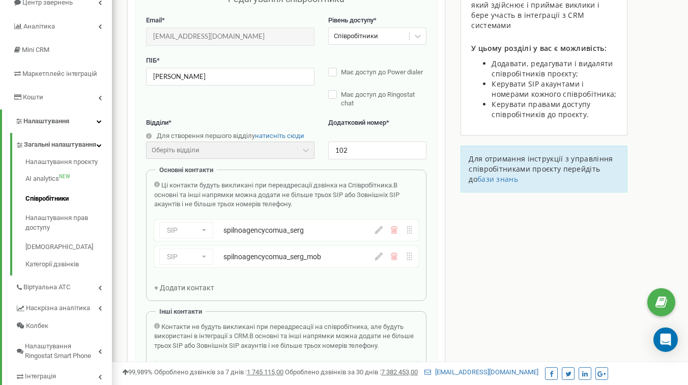
click at [260, 160] on div "Відділи * Для створення першого відділу натисніть сюди Оберіть відділи Відділи …" at bounding box center [286, 143] width 281 height 51
click at [260, 154] on div "Оберіть відділи" at bounding box center [230, 150] width 169 height 17
click at [289, 132] on span "натисніть сюди" at bounding box center [279, 136] width 49 height 8
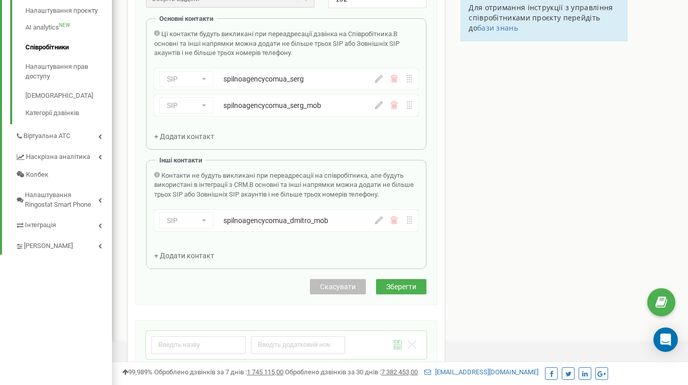
scroll to position [178, 0]
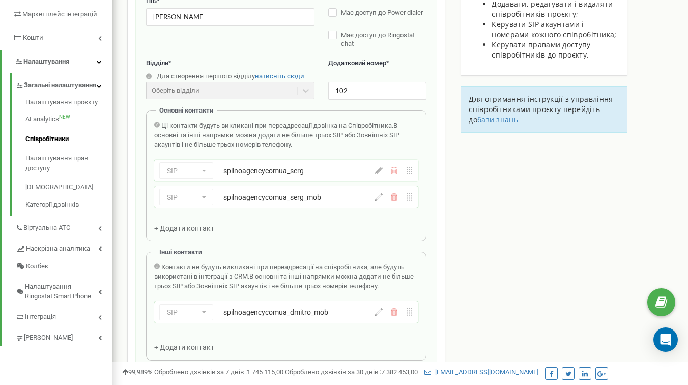
click at [197, 128] on span "Ці контакти будуть викликані при переадресації дзвінка на Співробітника." at bounding box center [277, 126] width 232 height 8
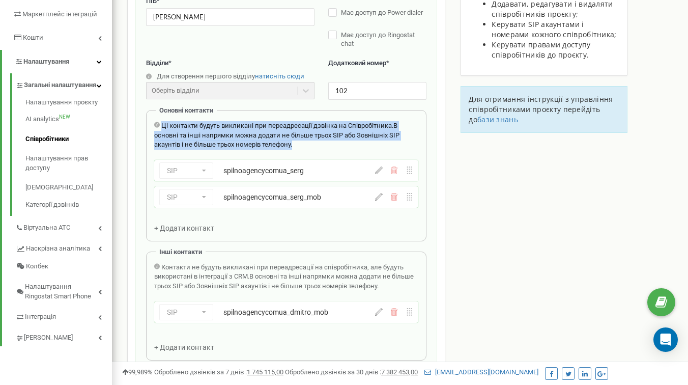
click at [197, 128] on span "Ці контакти будуть викликані при переадресації дзвінка на Співробітника." at bounding box center [277, 126] width 232 height 8
click at [216, 135] on span "В основні та інші напрямки можна додати не більше трьох SIP або Зовнішніх SIP а…" at bounding box center [276, 135] width 245 height 26
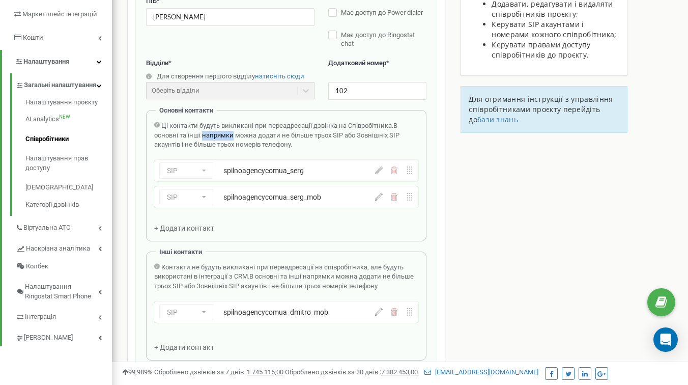
click at [216, 135] on span "В основні та інші напрямки можна додати не більше трьох SIP або Зовнішніх SIP а…" at bounding box center [276, 135] width 245 height 26
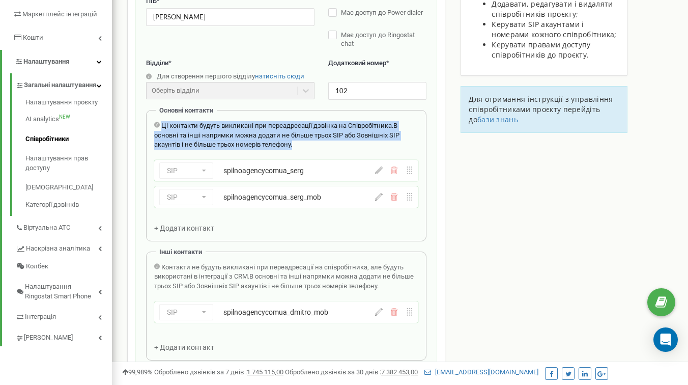
click at [216, 135] on span "В основні та інші напрямки можна додати не більше трьох SIP або Зовнішніх SIP а…" at bounding box center [276, 135] width 245 height 26
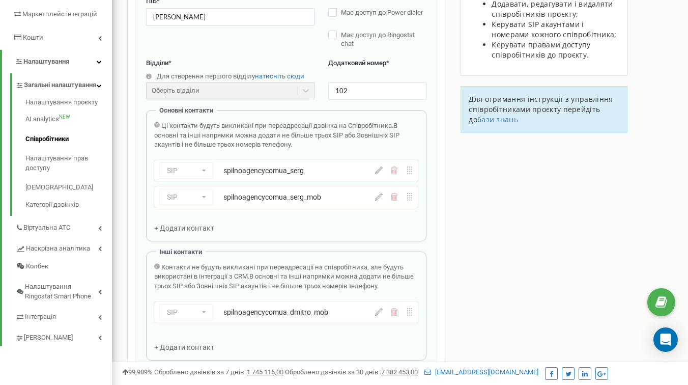
click at [246, 132] on span "В основні та інші напрямки можна додати не більше трьох SIP або Зовнішніх SIP а…" at bounding box center [276, 135] width 245 height 26
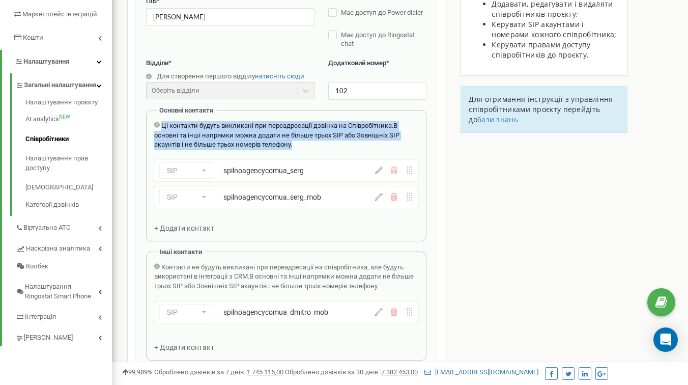
click at [246, 132] on span "В основні та інші напрямки можна додати не більше трьох SIP або Зовнішніх SIP а…" at bounding box center [276, 135] width 245 height 26
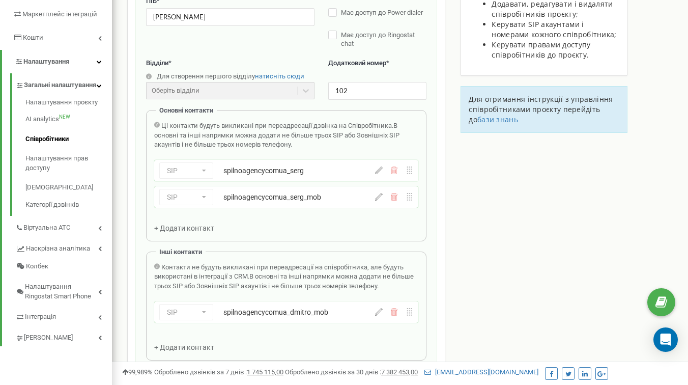
click at [235, 135] on span "В основні та інші напрямки можна додати не більше трьох SIP або Зовнішніх SIP а…" at bounding box center [276, 135] width 245 height 26
click at [229, 135] on span "В основні та інші напрямки можна додати не більше трьох SIP або Зовнішніх SIP а…" at bounding box center [276, 135] width 245 height 26
drag, startPoint x: 193, startPoint y: 134, endPoint x: 264, endPoint y: 133, distance: 70.8
click at [264, 133] on span "В основні та інші напрямки можна додати не більше трьох SIP або Зовнішніх SIP а…" at bounding box center [276, 135] width 245 height 26
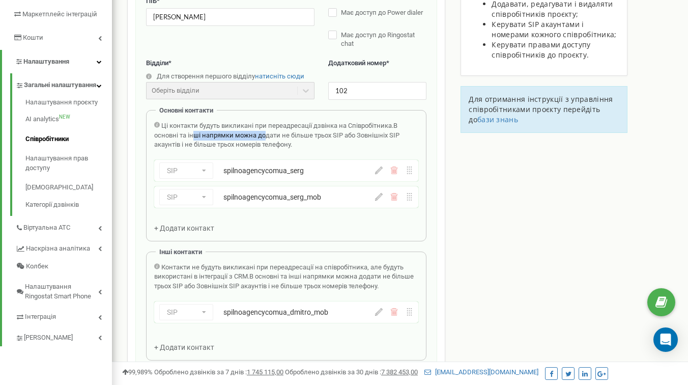
click at [264, 133] on span "В основні та інші напрямки можна додати не більше трьох SIP або Зовнішніх SIP а…" at bounding box center [276, 135] width 245 height 26
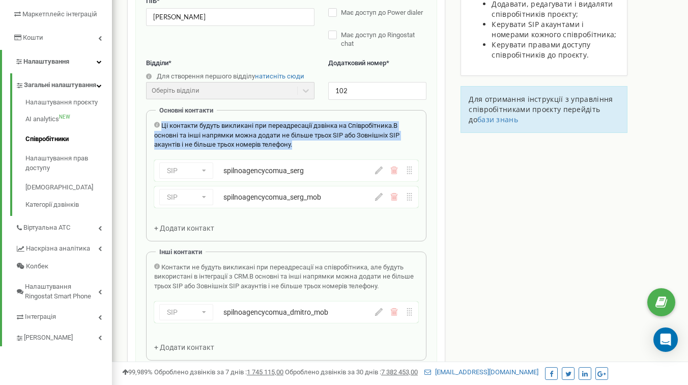
click at [264, 133] on span "В основні та інші напрямки можна додати не більше трьох SIP або Зовнішніх SIP а…" at bounding box center [276, 135] width 245 height 26
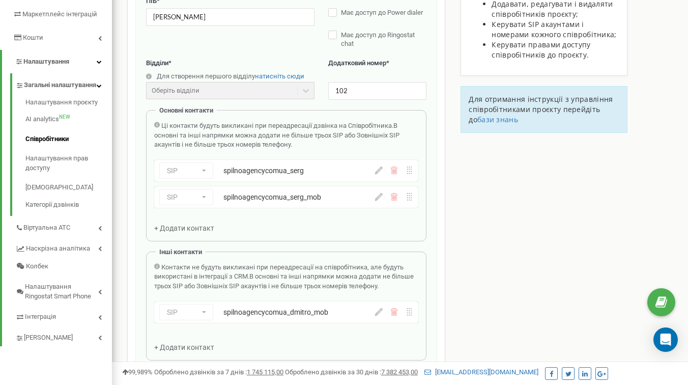
click at [290, 133] on span "В основні та інші напрямки можна додати не більше трьох SIP або Зовнішніх SIP а…" at bounding box center [276, 135] width 245 height 26
click at [201, 89] on div "Оберіть відділи" at bounding box center [230, 90] width 169 height 17
click at [396, 88] on input "102" at bounding box center [377, 91] width 98 height 18
click at [388, 62] on label "Додатковий номер *" at bounding box center [377, 69] width 98 height 21
click at [224, 137] on span "В основні та інші напрямки можна додати не більше трьох SIP або Зовнішніх SIP а…" at bounding box center [276, 135] width 245 height 26
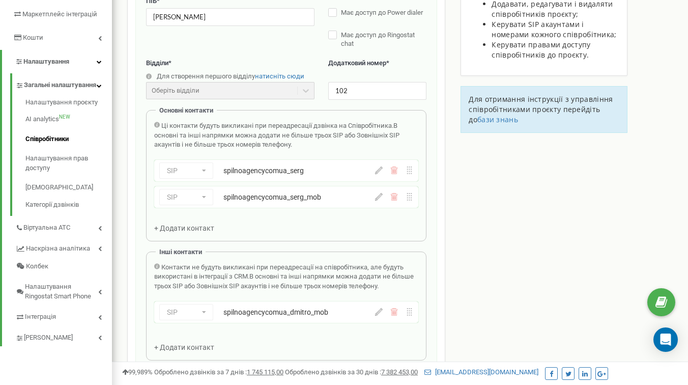
click at [251, 175] on div "spilnoagencycomua_serg" at bounding box center [289, 170] width 130 height 10
click at [326, 176] on div "SIP Номер телефону SIP Зовнішній SIP spilnoagencycomua_serg" at bounding box center [267, 170] width 216 height 16
click at [235, 133] on span "В основні та інші напрямки можна додати не більше трьох SIP або Зовнішніх SIP а…" at bounding box center [276, 135] width 245 height 26
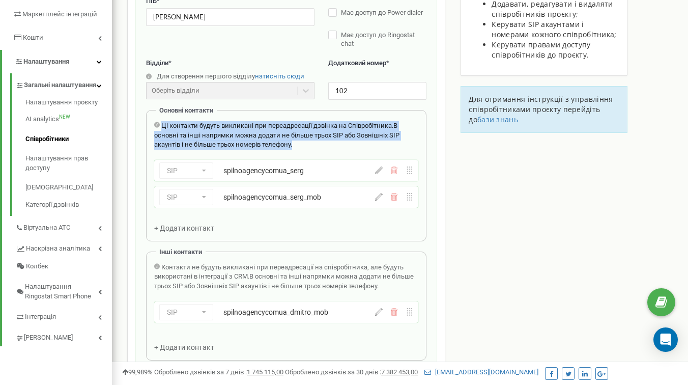
click at [235, 133] on span "В основні та інші напрямки можна додати не більше трьох SIP або Зовнішніх SIP а…" at bounding box center [276, 135] width 245 height 26
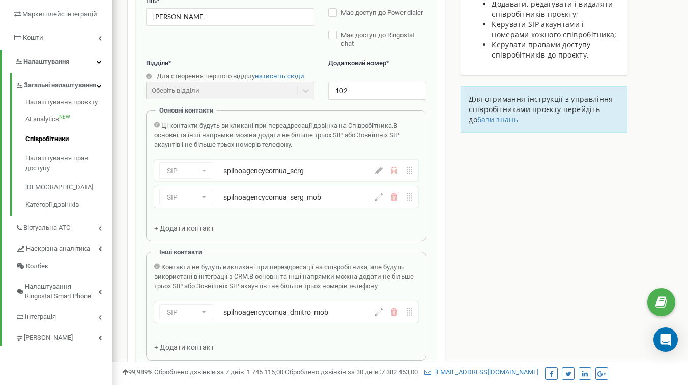
click at [313, 132] on span "В основні та інші напрямки можна додати не більше трьох SIP або Зовнішніх SIP а…" at bounding box center [276, 135] width 245 height 26
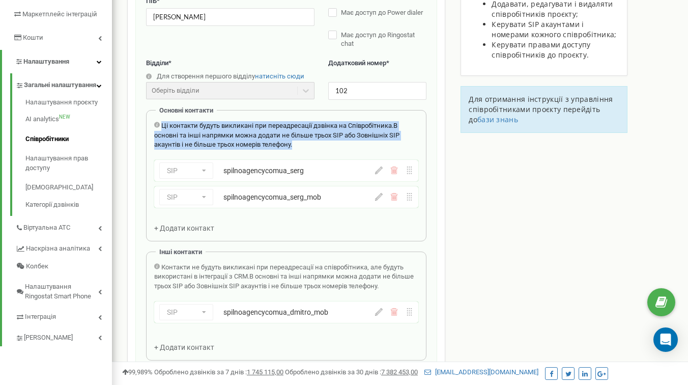
click at [313, 132] on span "В основні та інші напрямки можна додати не більше трьох SIP або Зовнішніх SIP а…" at bounding box center [276, 135] width 245 height 26
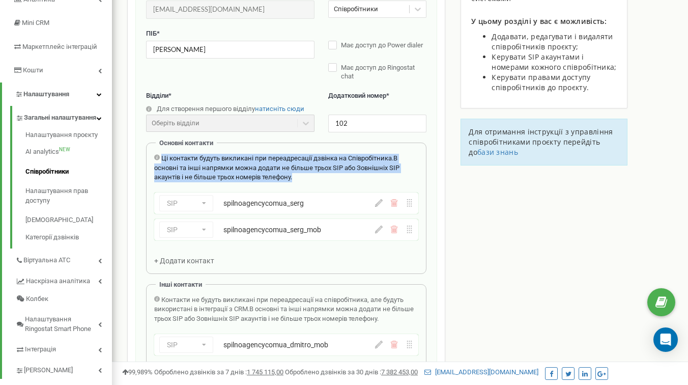
click at [278, 184] on div "Ці контакти будуть викликані при переадресації дзвінка на Співробітника. В осно…" at bounding box center [286, 173] width 264 height 39
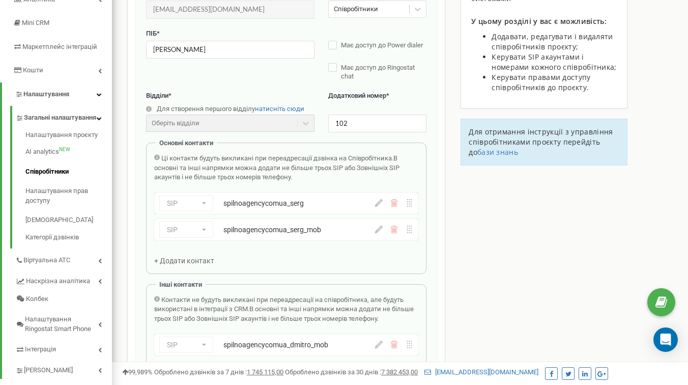
click at [222, 168] on span "В основні та інші напрямки можна додати не більше трьох SIP або Зовнішніх SIP а…" at bounding box center [276, 167] width 245 height 26
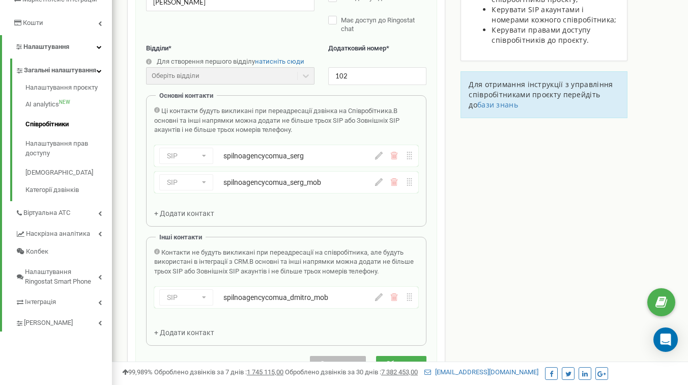
scroll to position [200, 0]
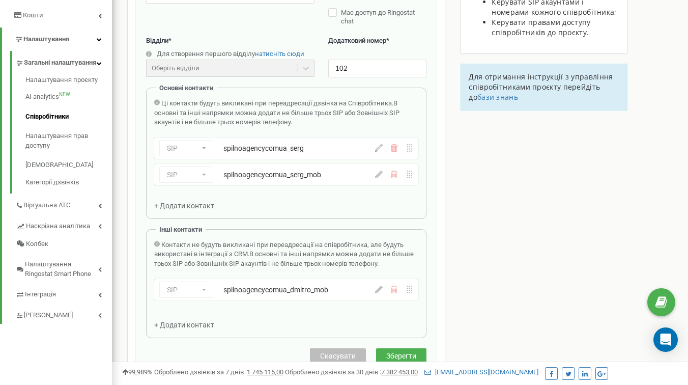
click at [216, 247] on span "Контакти не будуть викликані при переадресації на співробітника, але будуть вик…" at bounding box center [279, 249] width 250 height 17
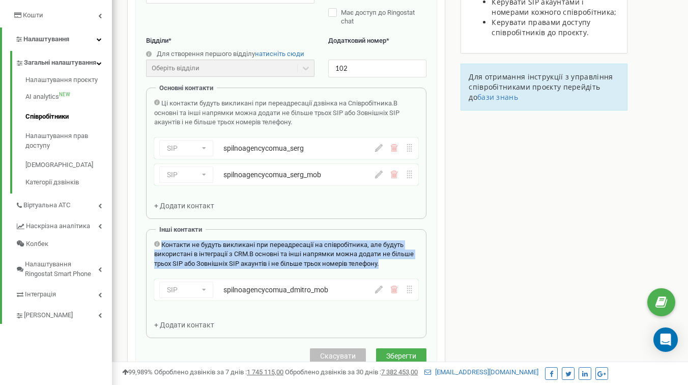
click at [216, 247] on span "Контакти не будуть викликані при переадресації на співробітника, але будуть вик…" at bounding box center [279, 249] width 250 height 17
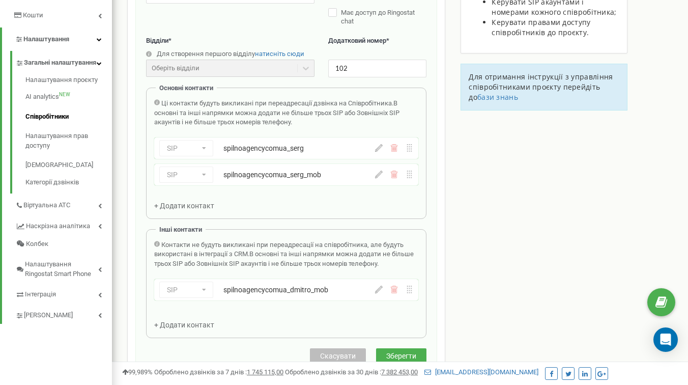
click at [218, 247] on span "Контакти не будуть викликані при переадресації на співробітника, але будуть вик…" at bounding box center [279, 249] width 250 height 17
click at [254, 251] on span "В основні та інші напрямки можна додати не більше трьох SIP або Зовнішніх SIP а…" at bounding box center [284, 258] width 260 height 17
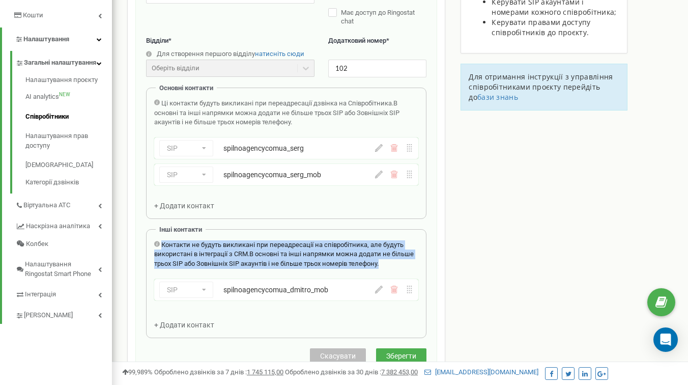
click at [254, 251] on span "В основні та інші напрямки можна додати не більше трьох SIP або Зовнішніх SIP а…" at bounding box center [284, 258] width 260 height 17
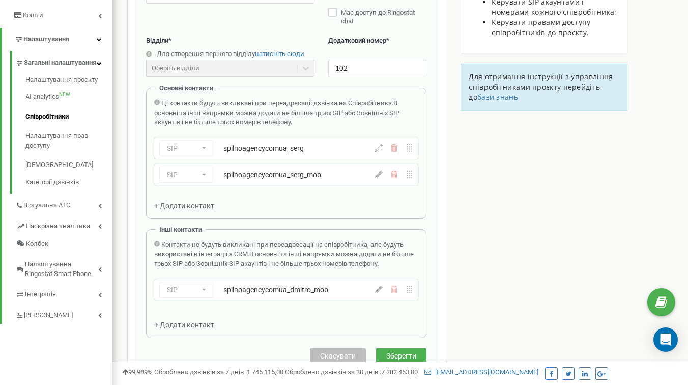
click at [238, 251] on span "Контакти не будуть викликані при переадресації на співробітника, але будуть вик…" at bounding box center [279, 249] width 250 height 17
drag, startPoint x: 189, startPoint y: 252, endPoint x: 231, endPoint y: 252, distance: 42.3
click at [232, 252] on span "Контакти не будуть викликані при переадресації на співробітника, але будуть вик…" at bounding box center [279, 249] width 250 height 17
click at [270, 252] on span "В основні та інші напрямки можна додати не більше трьох SIP або Зовнішніх SIP а…" at bounding box center [284, 258] width 260 height 17
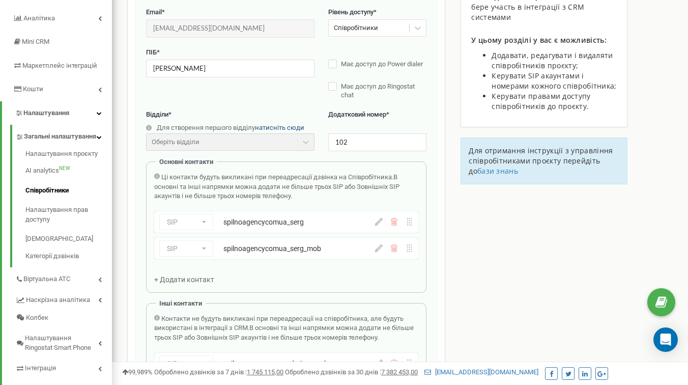
scroll to position [344, 0]
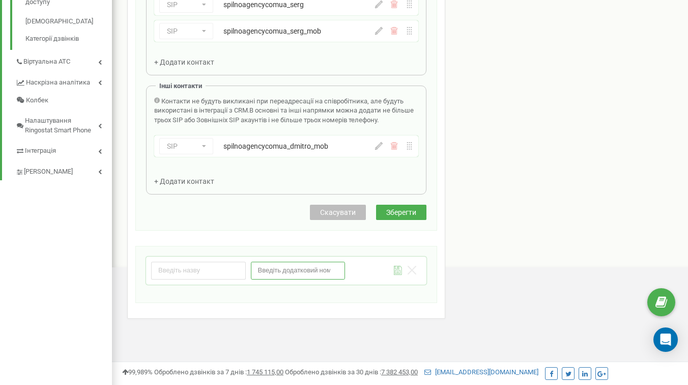
click at [309, 267] on input "number" at bounding box center [298, 271] width 95 height 18
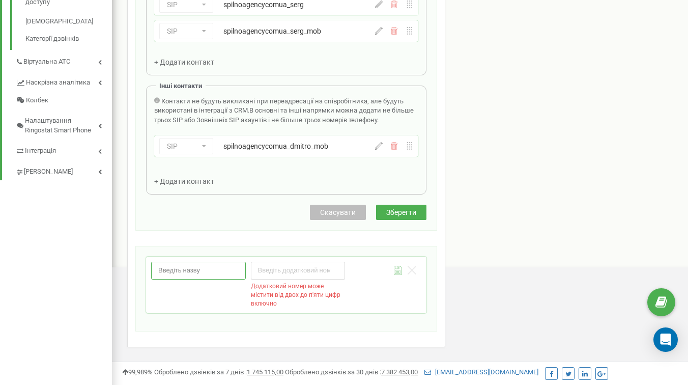
click at [219, 271] on input "text" at bounding box center [198, 271] width 95 height 18
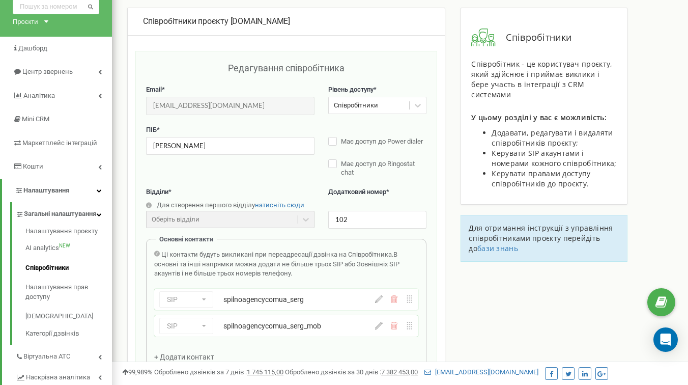
scroll to position [0, 0]
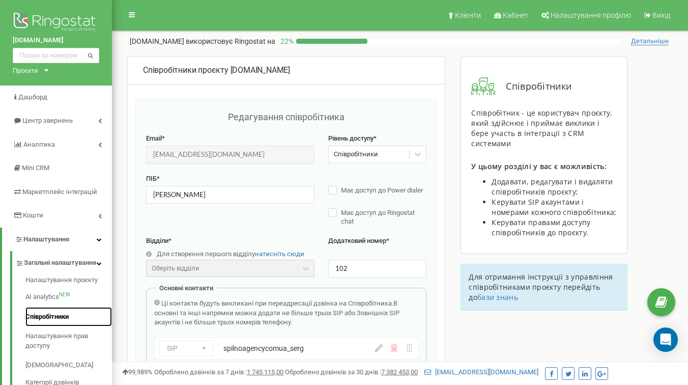
click at [55, 326] on link "Співробітники" at bounding box center [68, 317] width 87 height 20
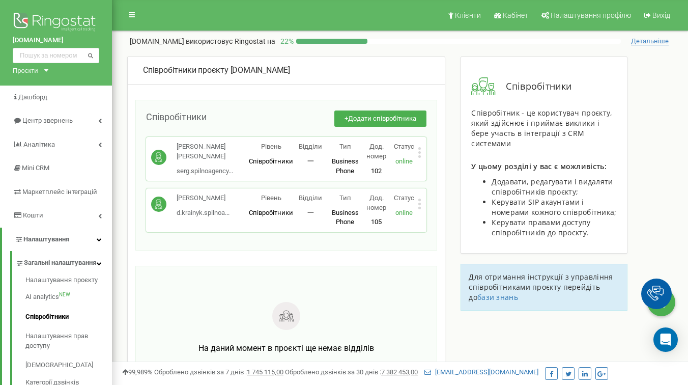
click at [420, 205] on icon at bounding box center [420, 204] width 4 height 11
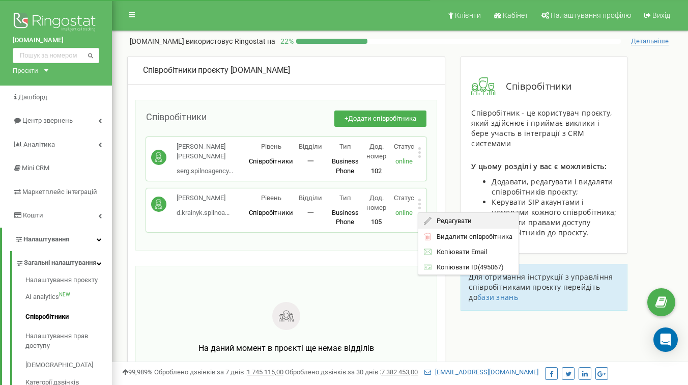
click at [444, 219] on span "Редагувати" at bounding box center [452, 220] width 40 height 7
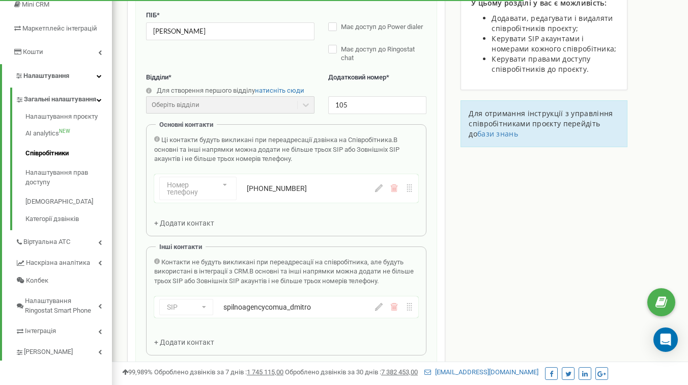
scroll to position [164, 0]
click at [269, 189] on div "+48794269798" at bounding box center [311, 187] width 129 height 10
click at [223, 188] on div "Номер телефону Номер телефону SIP Зовнішній SIP +48794269798" at bounding box center [267, 187] width 216 height 23
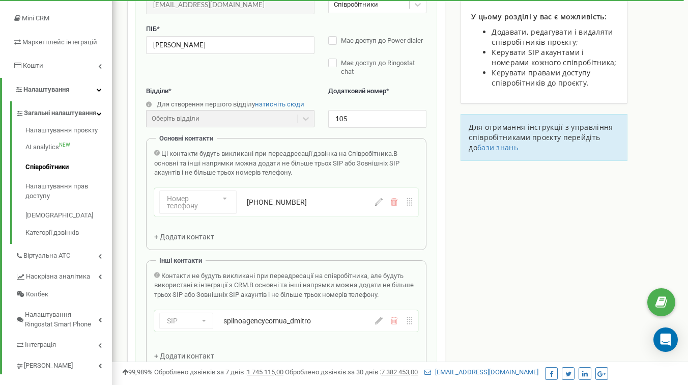
scroll to position [126, 0]
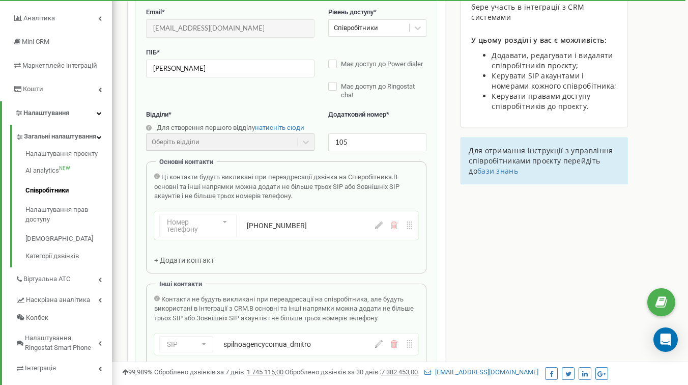
click at [200, 265] on div "+ Додати контакт" at bounding box center [189, 260] width 70 height 10
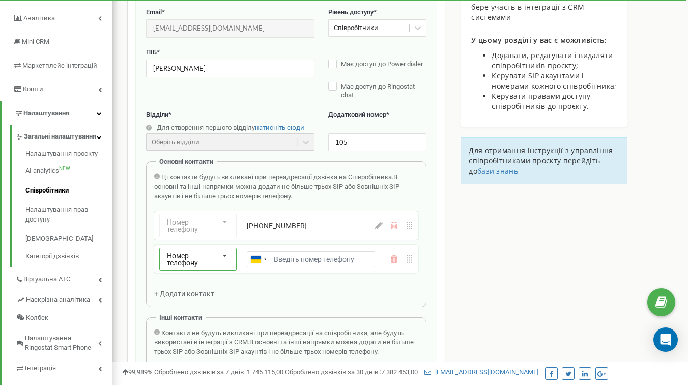
click at [219, 260] on icon at bounding box center [225, 256] width 19 height 16
click at [210, 292] on div "SIP" at bounding box center [198, 292] width 76 height 15
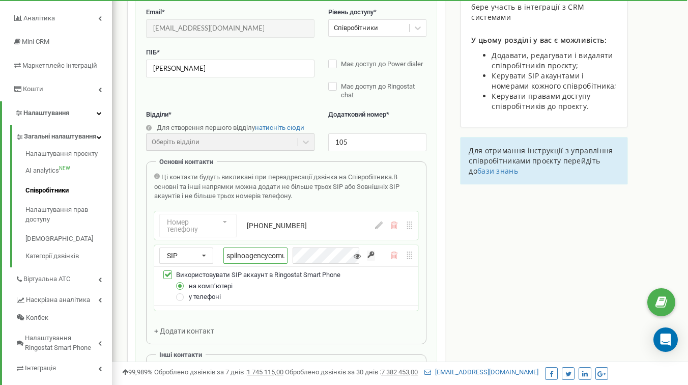
click at [264, 257] on input "spilnoagencycomua_" at bounding box center [256, 255] width 64 height 16
click at [266, 256] on input "spilnoagencycomua_" at bounding box center [256, 255] width 64 height 16
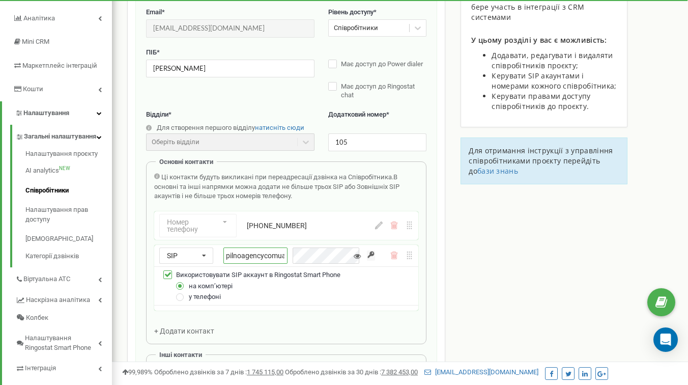
click at [267, 259] on input "spilnoagencycomua_" at bounding box center [256, 255] width 64 height 16
click at [327, 257] on div "spilnoagencycomua_" at bounding box center [294, 255] width 141 height 16
click at [345, 256] on div "spilnoagencycomua_spilnoagencycomua_" at bounding box center [294, 255] width 141 height 16
click at [259, 255] on input "spilnoagencycomua_spilnoagencycomua_" at bounding box center [256, 255] width 64 height 16
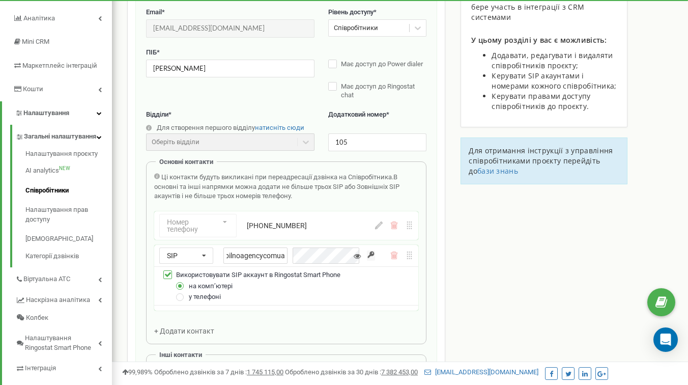
type input "spilnoagencycomua_spilnoagencycomua_"
click at [218, 298] on span "у телефоні" at bounding box center [205, 297] width 32 height 8
click at [218, 285] on span "на компʼютері" at bounding box center [211, 286] width 44 height 8
click at [222, 287] on span "на компʼютері" at bounding box center [211, 286] width 44 height 8
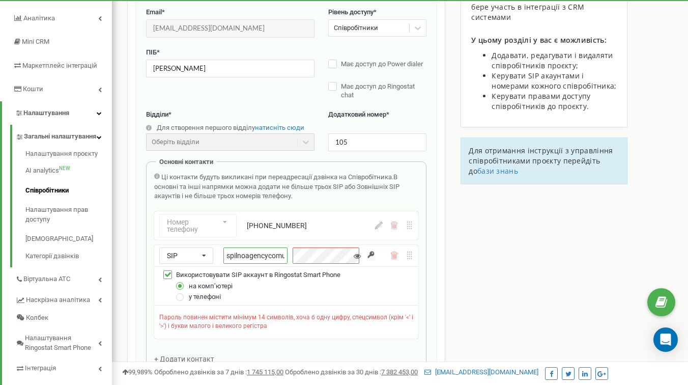
click at [261, 258] on input "spilnoagencycomua_spilnoagencycomua_" at bounding box center [256, 255] width 64 height 16
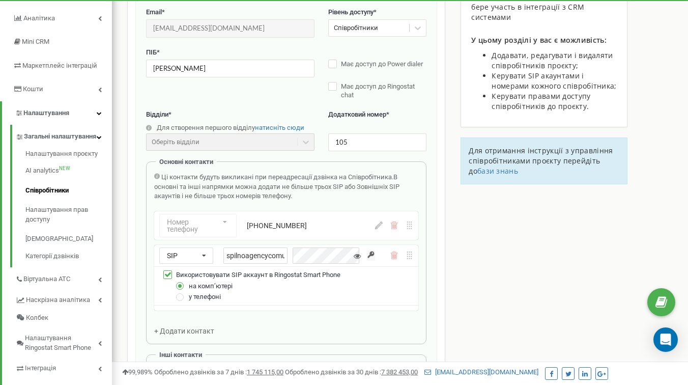
scroll to position [0, 72]
click at [337, 256] on div "spilnoagencycomua_spilnoagencycomua_" at bounding box center [294, 255] width 141 height 16
click at [394, 229] on icon at bounding box center [395, 226] width 7 height 8
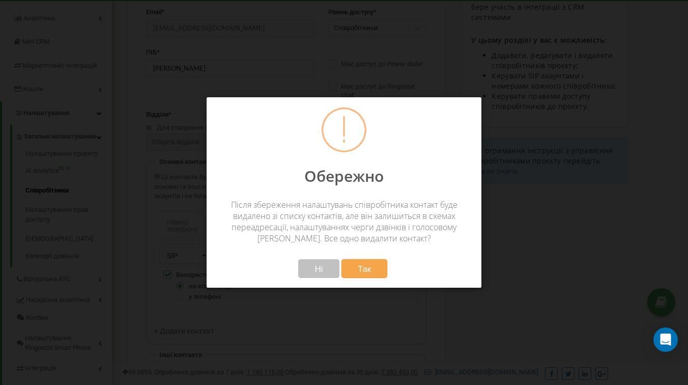
click at [369, 264] on span "Так" at bounding box center [365, 268] width 14 height 11
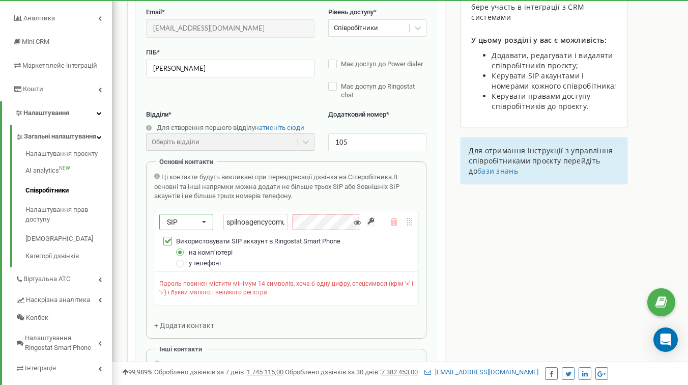
click at [179, 224] on div "SIP Номер телефону SIP Зовнішній SIP" at bounding box center [186, 222] width 54 height 16
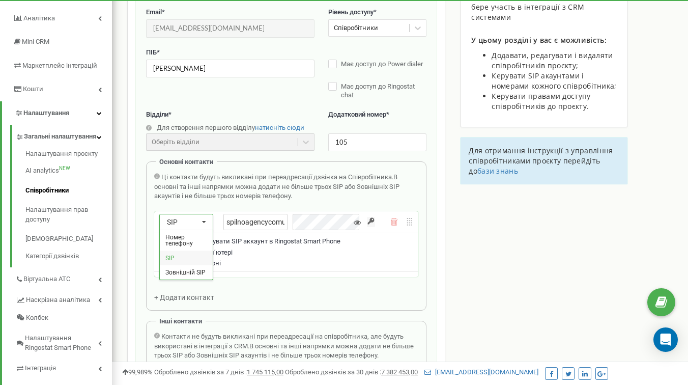
click at [184, 257] on div "SIP" at bounding box center [186, 258] width 53 height 15
click at [394, 223] on icon at bounding box center [395, 222] width 8 height 8
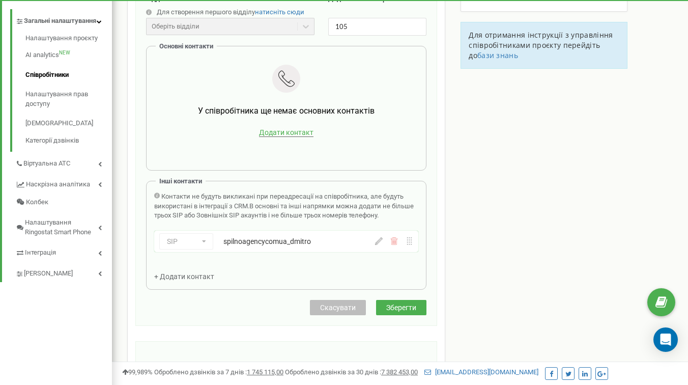
scroll to position [244, 0]
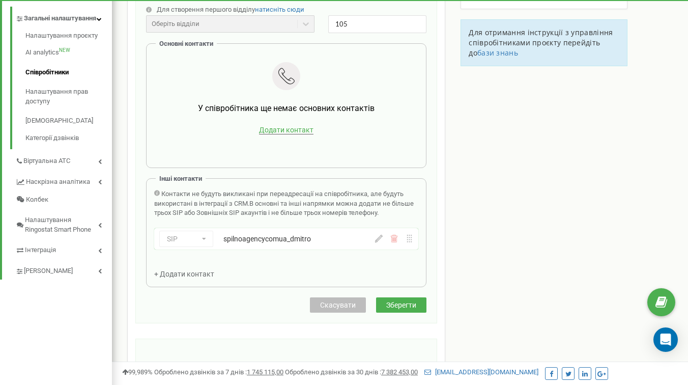
click at [280, 129] on span "Додати контакт" at bounding box center [286, 130] width 54 height 9
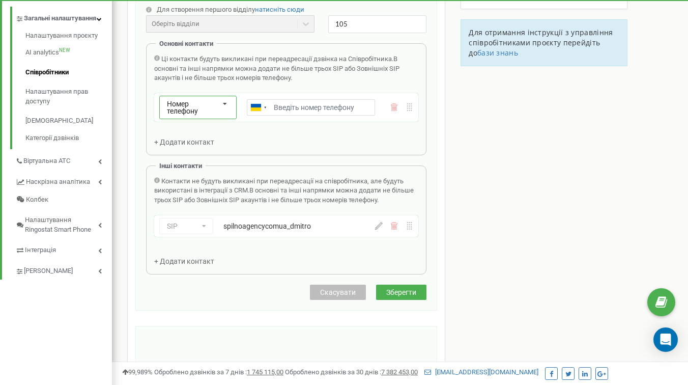
click at [207, 108] on div "Номер телефону" at bounding box center [194, 107] width 54 height 14
click at [204, 144] on div "SIP" at bounding box center [198, 140] width 76 height 15
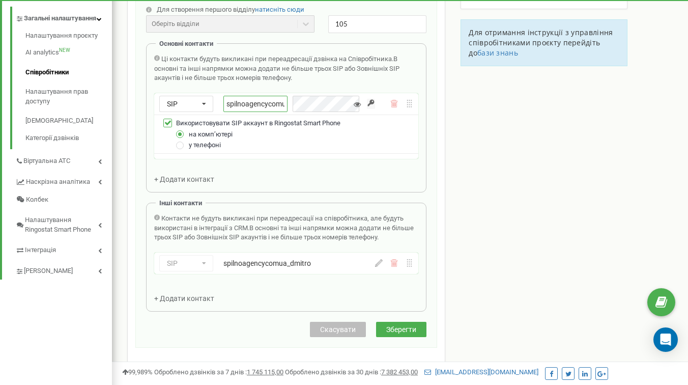
click at [278, 105] on input "spilnoagencycomua_" at bounding box center [256, 104] width 64 height 16
click at [315, 103] on div "spilnoagencycomua_" at bounding box center [294, 104] width 141 height 16
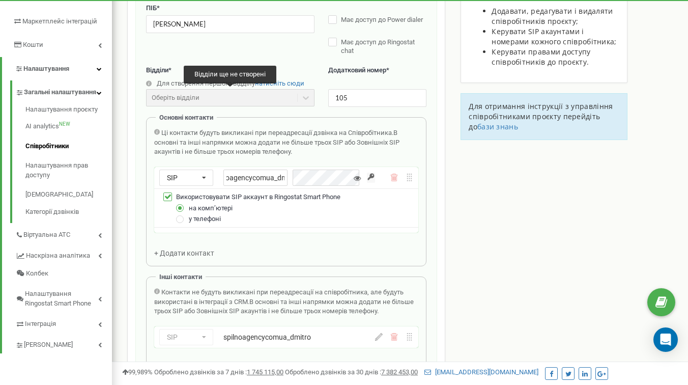
type input "spilnoagencycomua_dmi"
click at [297, 94] on div "Оберіть відділи" at bounding box center [230, 97] width 169 height 17
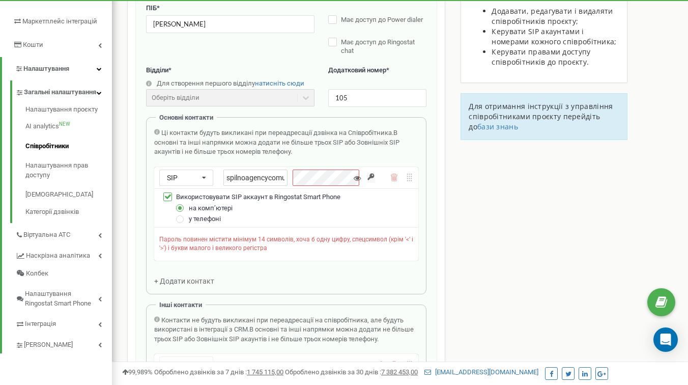
click at [202, 220] on span "у телефоні" at bounding box center [205, 219] width 32 height 8
click at [201, 220] on span "у телефоні" at bounding box center [205, 219] width 32 height 8
click at [184, 220] on div at bounding box center [180, 219] width 9 height 9
click at [182, 204] on label at bounding box center [180, 204] width 9 height 0
click at [0, 0] on input "на компʼютері" at bounding box center [0, 0] width 0 height 0
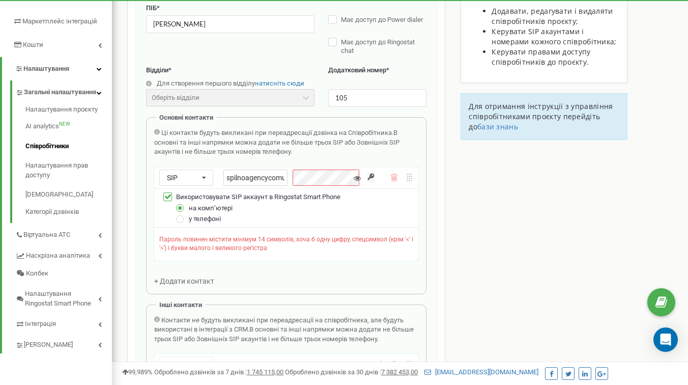
click at [185, 198] on span "Використовувати SIP аккаунт в Ringostat Smart Phone" at bounding box center [258, 197] width 164 height 8
click at [165, 192] on label at bounding box center [167, 192] width 9 height 0
click at [0, 0] on input "Використовувати SIP аккаунт в Ringostat Smart Phone" at bounding box center [0, 0] width 0 height 0
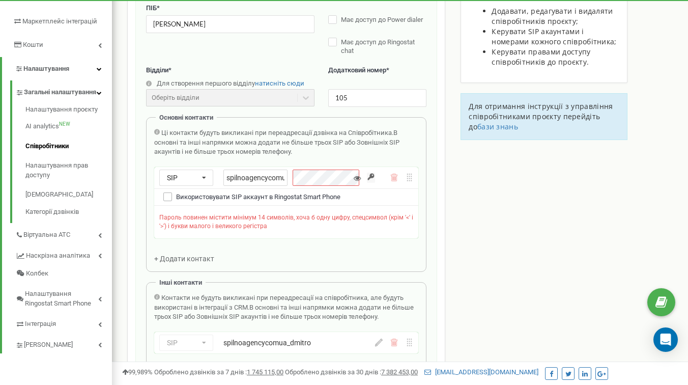
click at [165, 192] on label at bounding box center [167, 192] width 9 height 0
click at [0, 0] on input "Використовувати SIP аккаунт в Ringostat Smart Phone" at bounding box center [0, 0] width 0 height 0
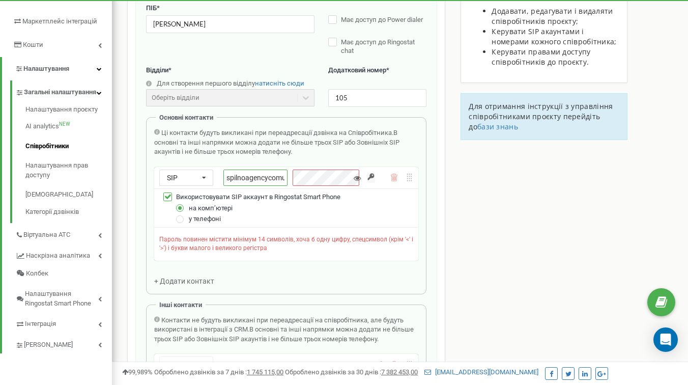
click at [255, 176] on input "spilnoagencycomua_dmi" at bounding box center [256, 178] width 64 height 16
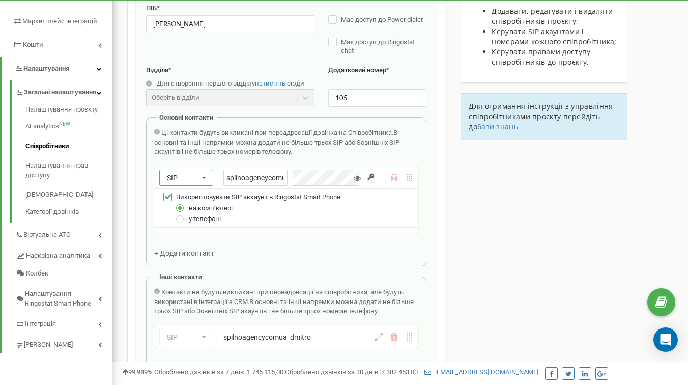
click at [193, 177] on div "SIP Номер телефону SIP Зовнішній SIP" at bounding box center [186, 178] width 54 height 16
click at [195, 227] on span "Зовнішній SIP" at bounding box center [185, 228] width 40 height 7
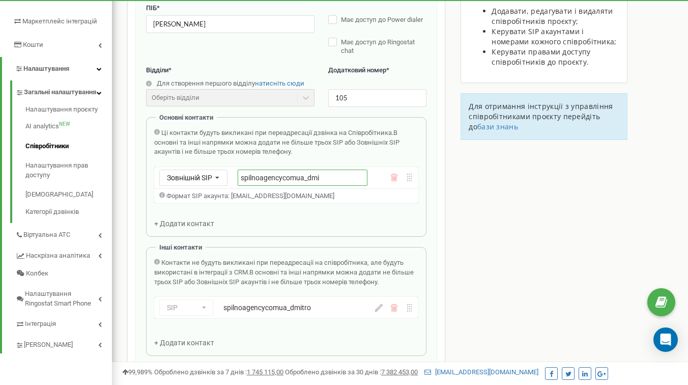
click at [287, 179] on input "spilnoagencycomua_dmi" at bounding box center [303, 178] width 130 height 16
click at [348, 177] on input "spilnoagencycomua_dmi" at bounding box center [303, 178] width 130 height 16
click at [226, 176] on icon at bounding box center [217, 178] width 17 height 16
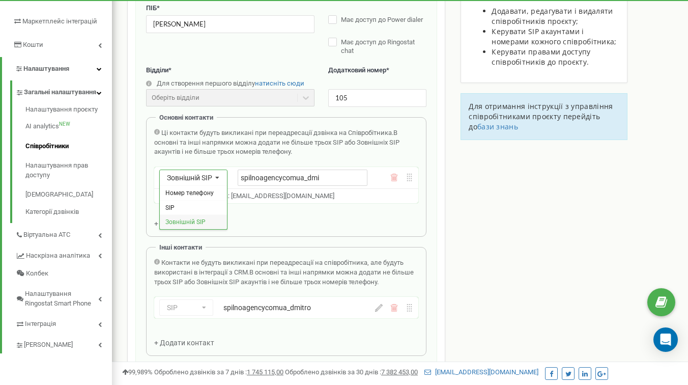
click at [200, 227] on div "Зовнішній SIP" at bounding box center [193, 221] width 67 height 15
click at [286, 225] on div "Основні контакти Ці контакти будуть викликані при переадресації дзвінка на Спів…" at bounding box center [286, 177] width 281 height 120
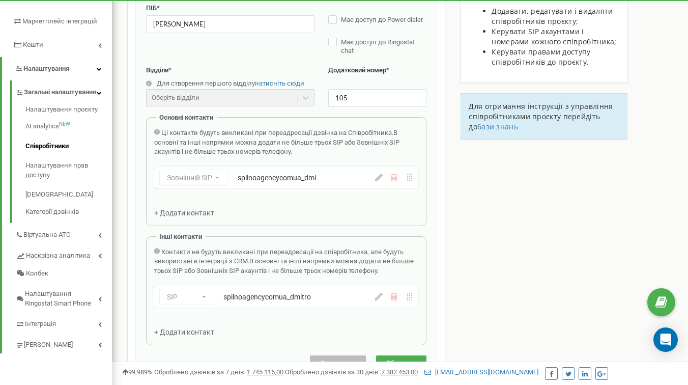
click at [199, 175] on div "Зовнішній SIP Номер телефону SIP Зовнішній SIP spilnoagencycomua_dmi" at bounding box center [267, 178] width 216 height 16
click at [199, 184] on div "Зовнішній SIP Номер телефону SIP Зовнішній SIP spilnoagencycomua_dmi" at bounding box center [267, 178] width 216 height 16
click at [313, 179] on div "spilnoagencycomua_dmi" at bounding box center [303, 178] width 130 height 10
click at [378, 181] on icon at bounding box center [379, 178] width 8 height 8
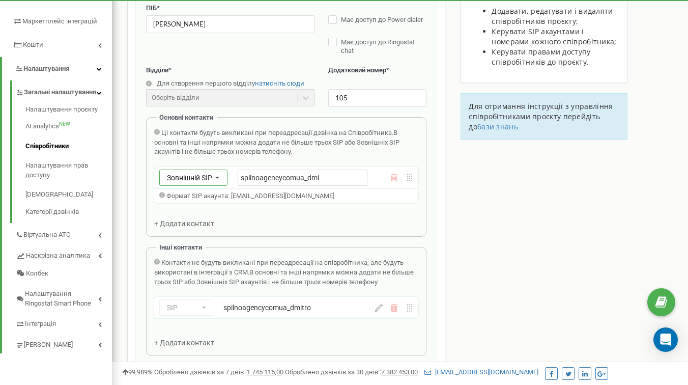
click at [225, 180] on icon at bounding box center [217, 178] width 17 height 16
click at [196, 205] on div "SIP" at bounding box center [193, 207] width 67 height 15
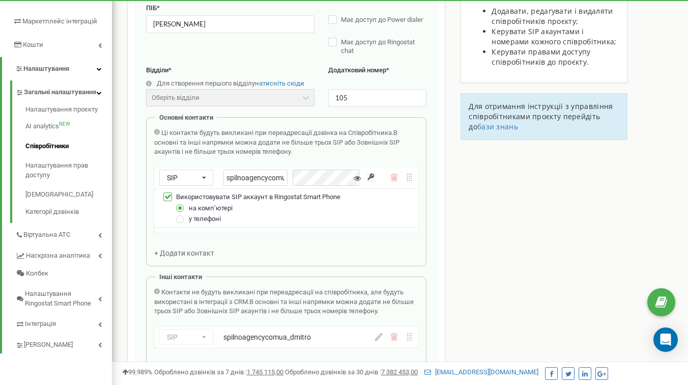
scroll to position [0, 16]
click at [330, 178] on div "spilnoagencycomua_dmi" at bounding box center [294, 178] width 141 height 16
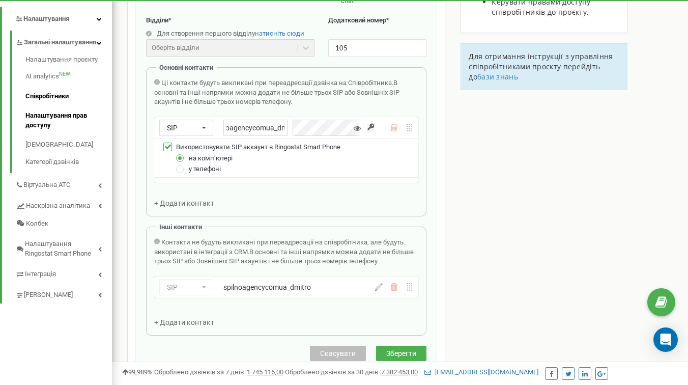
scroll to position [226, 0]
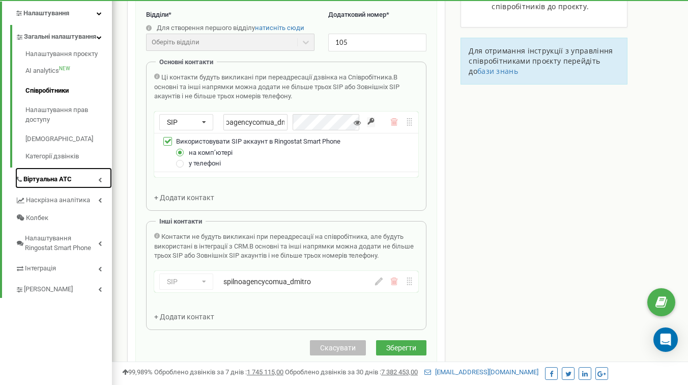
click at [100, 182] on icon at bounding box center [100, 179] width 4 height 5
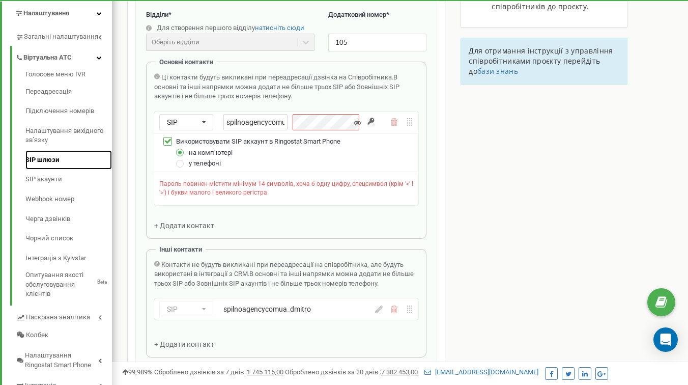
click at [53, 170] on link "SIP шлюзи" at bounding box center [68, 160] width 87 height 20
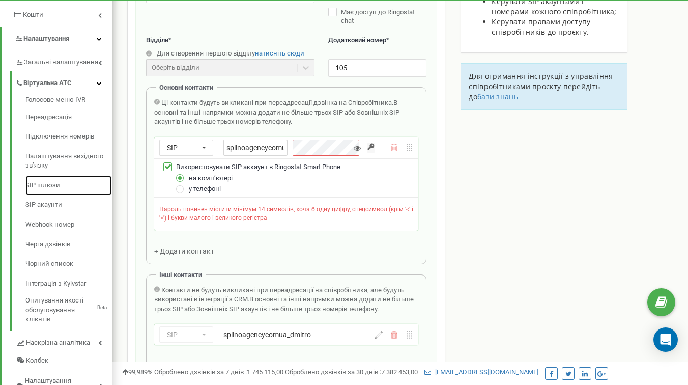
scroll to position [182, 0]
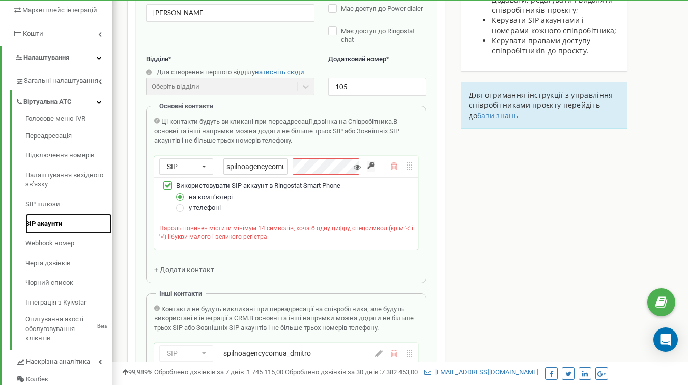
click at [52, 229] on link "SIP акаунти" at bounding box center [68, 224] width 87 height 20
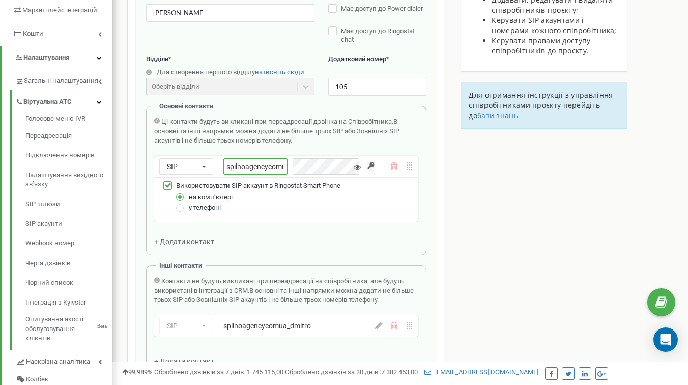
click at [263, 165] on input "spilnoagencycomua_dmi" at bounding box center [256, 166] width 64 height 16
paste input "tro"
click at [483, 225] on div "Співробітники проєкту spilnoagency.com.ua Редагування співробітника Email * d.k…" at bounding box center [400, 265] width 561 height 780
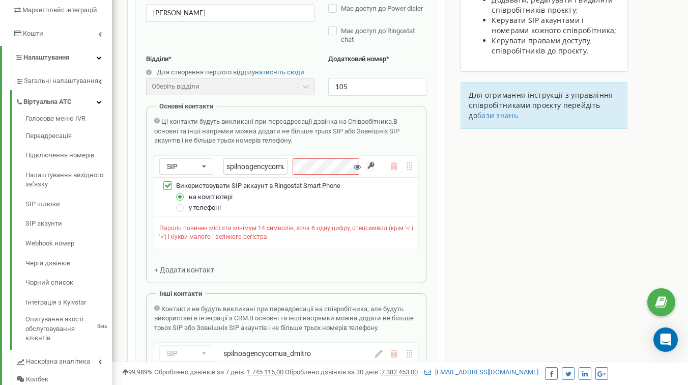
click at [481, 189] on div "Співробітники проєкту spilnoagency.com.ua Редагування співробітника Email * d.k…" at bounding box center [400, 279] width 561 height 808
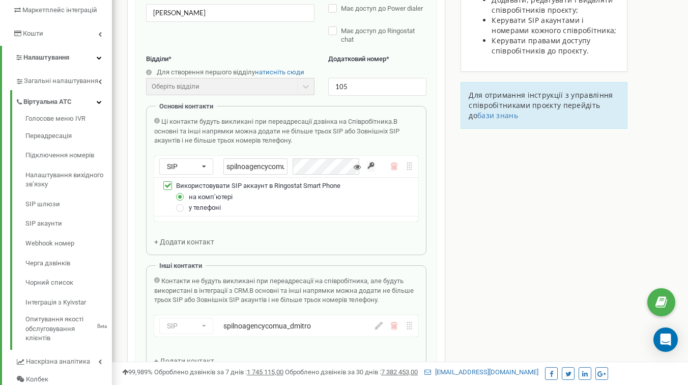
click at [356, 164] on icon at bounding box center [357, 166] width 7 height 7
click at [358, 166] on icon at bounding box center [357, 166] width 7 height 7
click at [373, 167] on input "button" at bounding box center [371, 166] width 8 height 10
click at [559, 200] on div "Співробітники проєкту spilnoagency.com.ua Редагування співробітника Email * d.k…" at bounding box center [400, 265] width 561 height 780
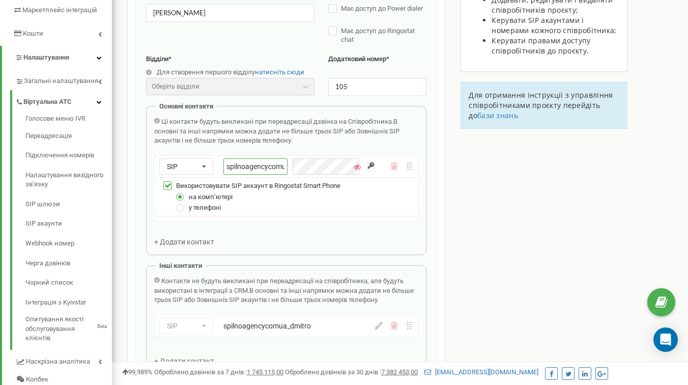
click at [267, 166] on input "spilnoagencycomua_dmitro" at bounding box center [256, 166] width 64 height 16
paste input "text"
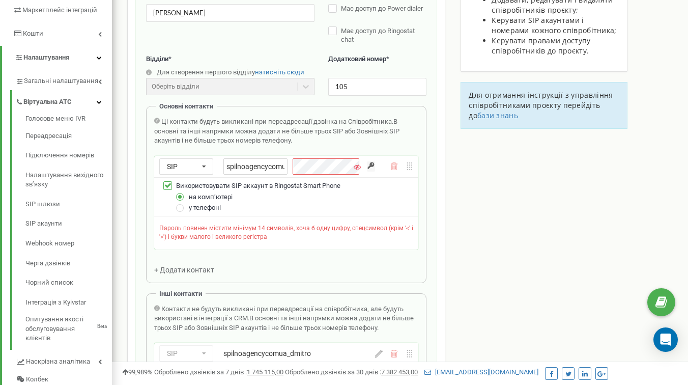
click at [485, 238] on div "Співробітники проєкту spilnoagency.com.ua Редагування співробітника Email * d.k…" at bounding box center [400, 279] width 561 height 808
click at [262, 171] on input "spilnoagencycomua_dmitro" at bounding box center [256, 166] width 64 height 16
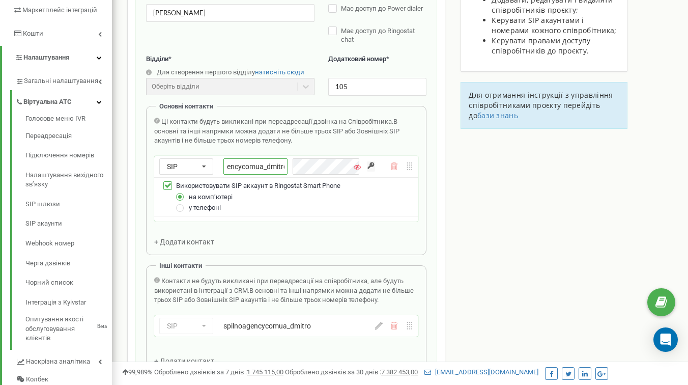
scroll to position [0, 25]
type input "spilnoagencycomua_dmitro"
click at [514, 246] on div "Співробітники проєкту spilnoagency.com.ua Редагування співробітника Email * d.k…" at bounding box center [400, 265] width 561 height 780
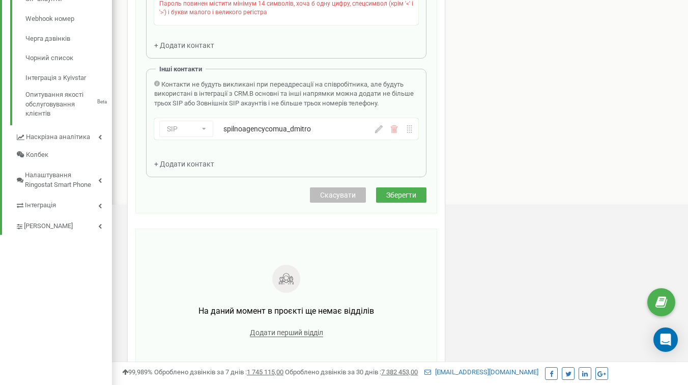
scroll to position [480, 0]
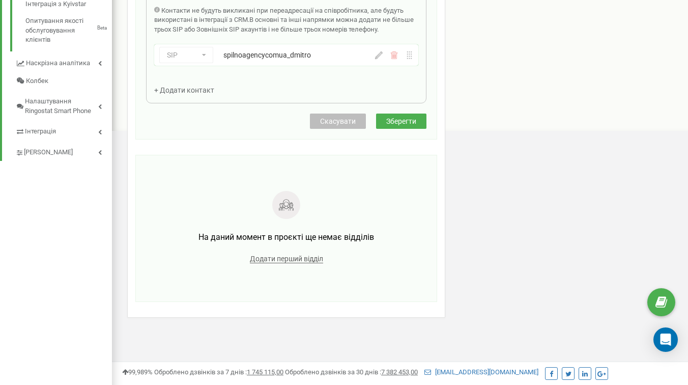
click at [418, 120] on button "Зберегти" at bounding box center [401, 121] width 50 height 15
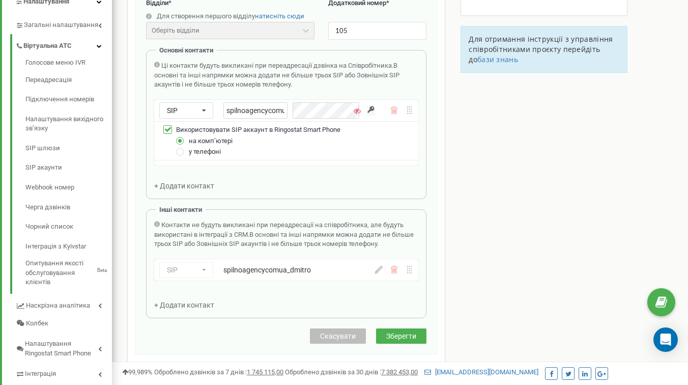
scroll to position [0, 6]
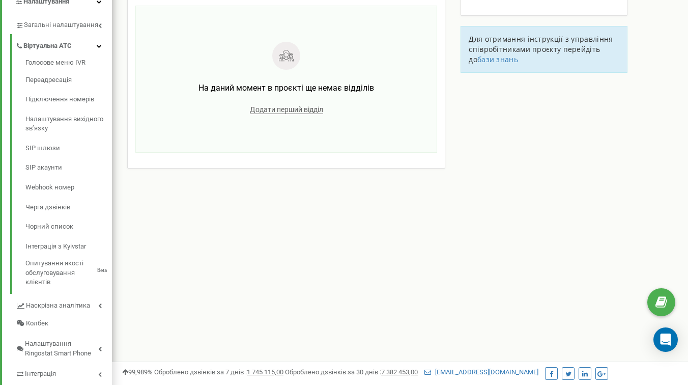
click at [541, 113] on div "Співробітники проєкту spilnoagency.com.ua На даний момент в проєкті ще немає ві…" at bounding box center [400, 27] width 561 height 416
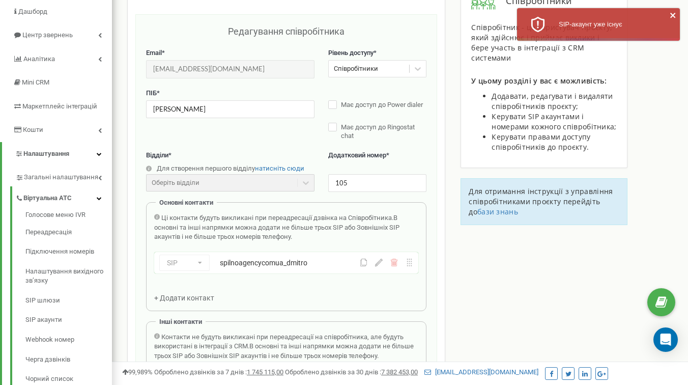
scroll to position [241, 0]
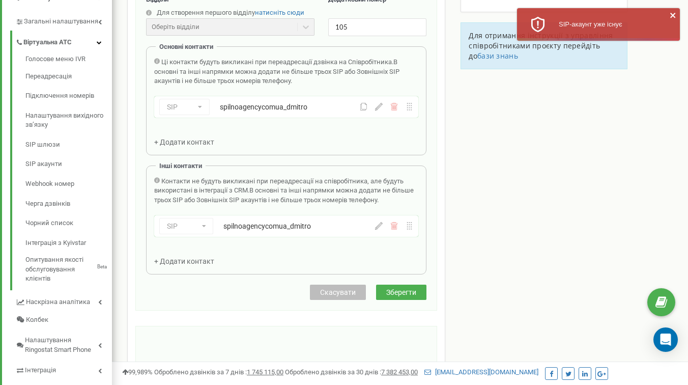
click at [496, 173] on div "Співробітники проєкту spilnoagency.com.ua Редагування співробітника Email * d.k…" at bounding box center [400, 184] width 561 height 739
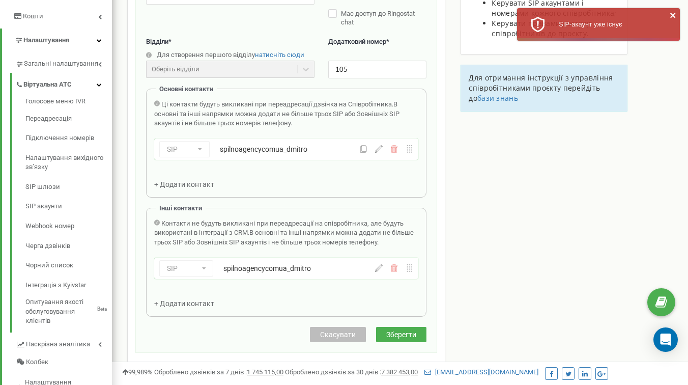
scroll to position [158, 0]
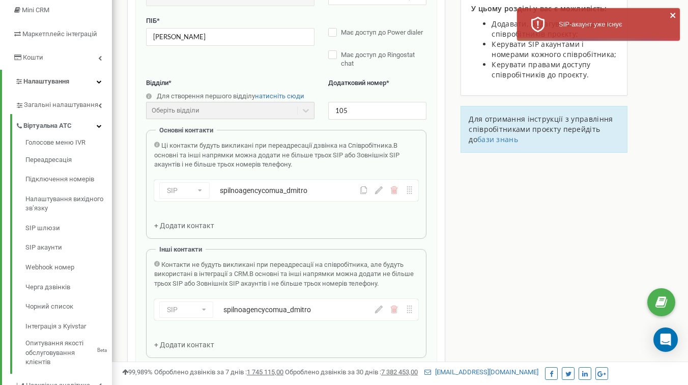
click at [475, 255] on div "Співробітники проєкту spilnoagency.com.ua Редагування співробітника Email * d.k…" at bounding box center [400, 268] width 561 height 739
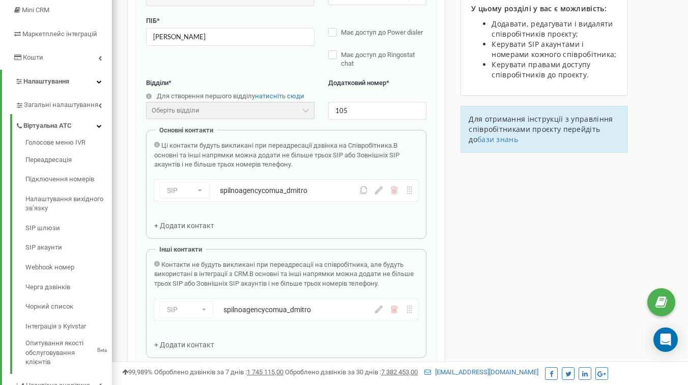
click at [184, 227] on span "+ Додати контакт" at bounding box center [184, 226] width 60 height 8
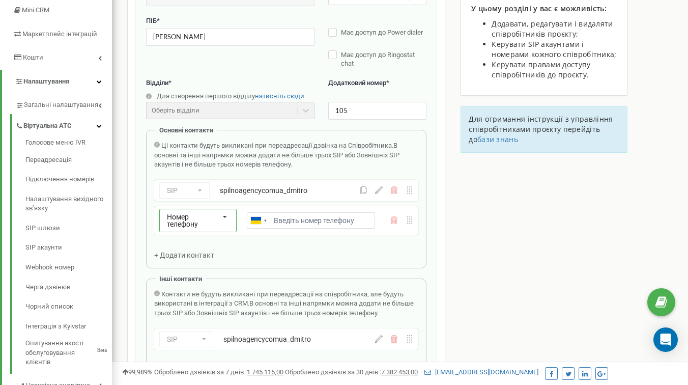
click at [192, 224] on span "Номер телефону" at bounding box center [182, 220] width 31 height 15
click at [191, 253] on div "SIP" at bounding box center [198, 253] width 76 height 15
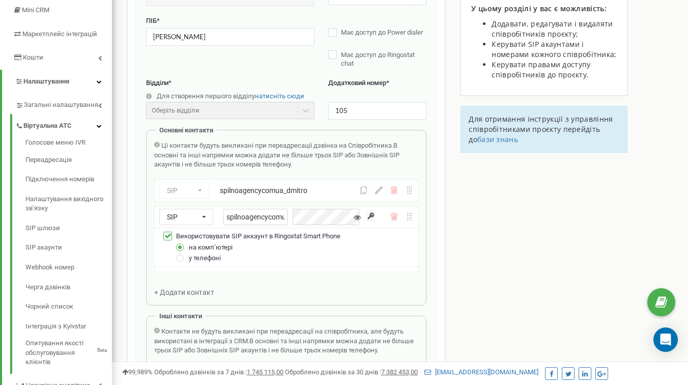
click at [273, 219] on input "spilnoagencycomua_" at bounding box center [256, 217] width 64 height 16
click at [263, 215] on input "spilnoagencycomua_" at bounding box center [256, 217] width 64 height 16
click at [268, 222] on input "spilnoagencycomua_" at bounding box center [256, 217] width 64 height 16
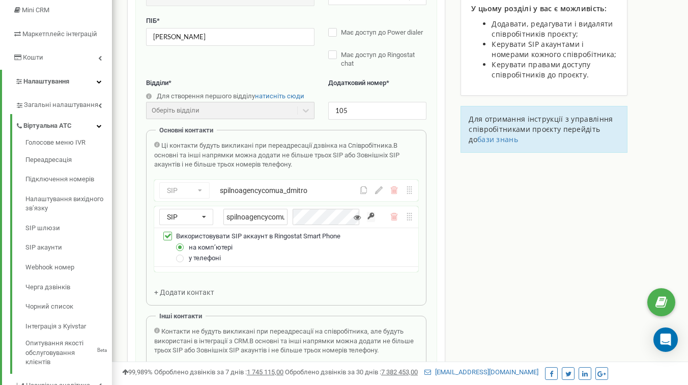
scroll to position [0, 4]
click at [313, 219] on div "spilnoagencycomua_" at bounding box center [294, 217] width 141 height 16
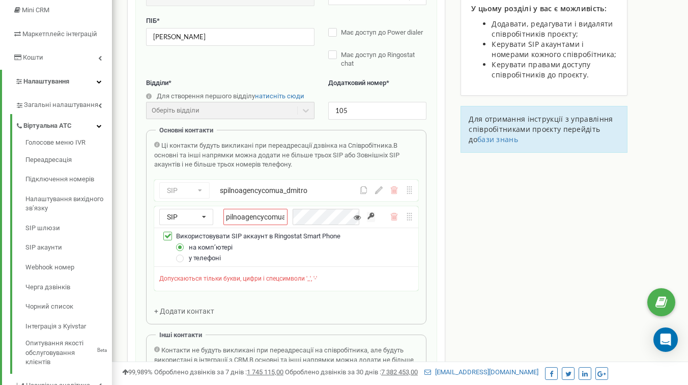
scroll to position [0, 0]
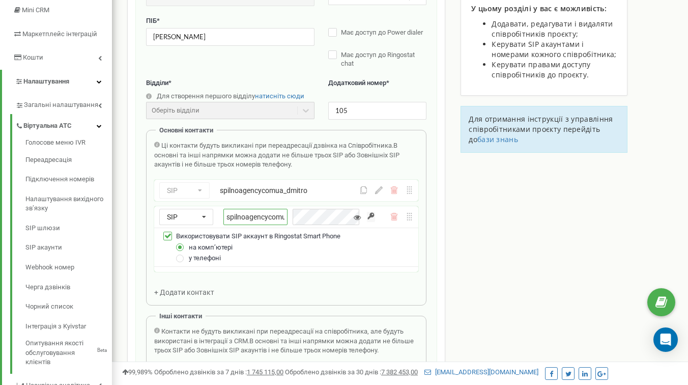
click at [265, 216] on input "spilnoagencycomua_" at bounding box center [256, 217] width 64 height 16
paste input "dmitro_mob"
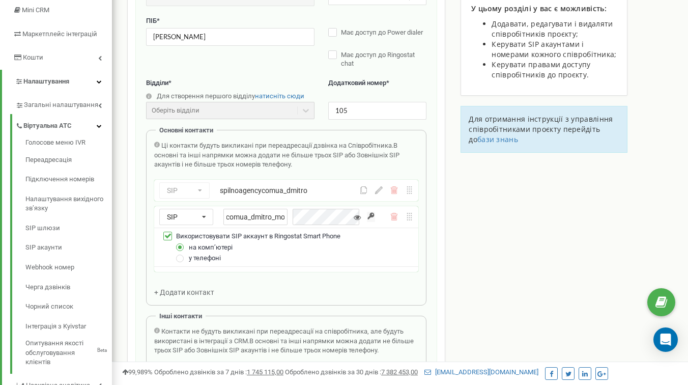
type input "spilnoagencycomua_dmitro_mob"
click at [537, 274] on div "Співробітники проєкту [DOMAIN_NAME] Редагування співробітника Email * [EMAIL_AD…" at bounding box center [400, 302] width 561 height 807
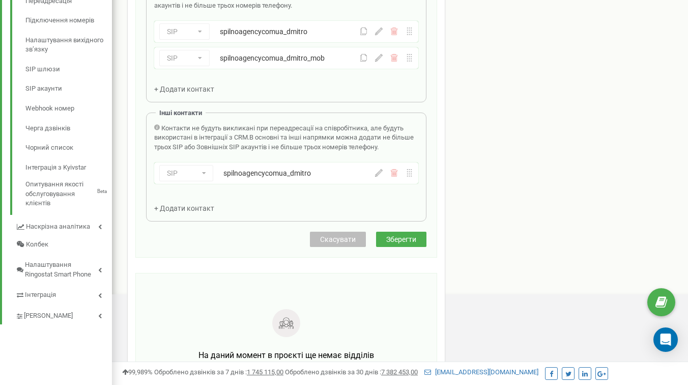
click at [392, 240] on span "Зберегти" at bounding box center [401, 239] width 30 height 8
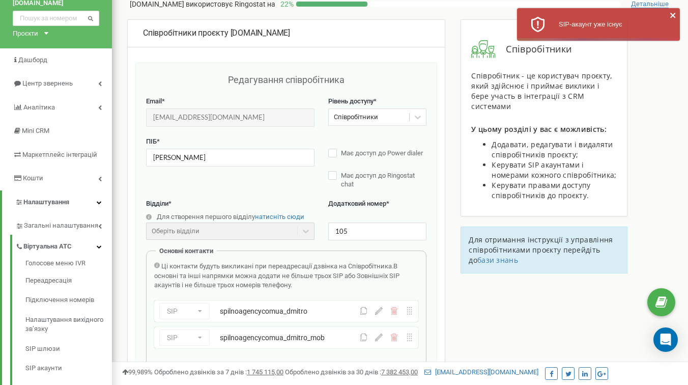
scroll to position [155, 0]
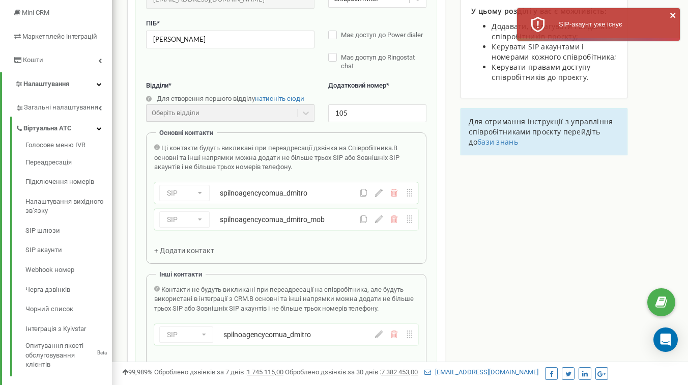
click at [445, 226] on div "Співробітники проєкту [DOMAIN_NAME] Редагування співробітника Email * [EMAIL_AD…" at bounding box center [286, 249] width 318 height 696
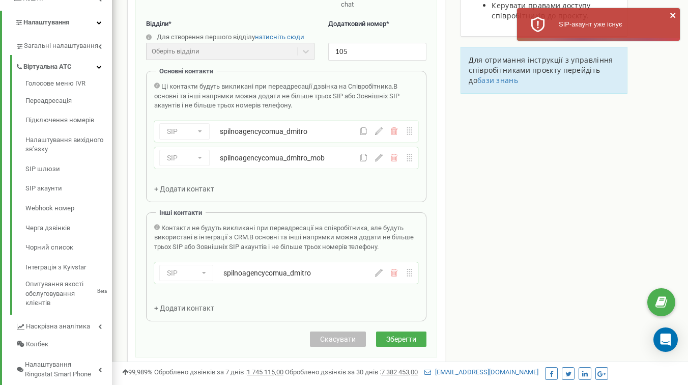
scroll to position [235, 0]
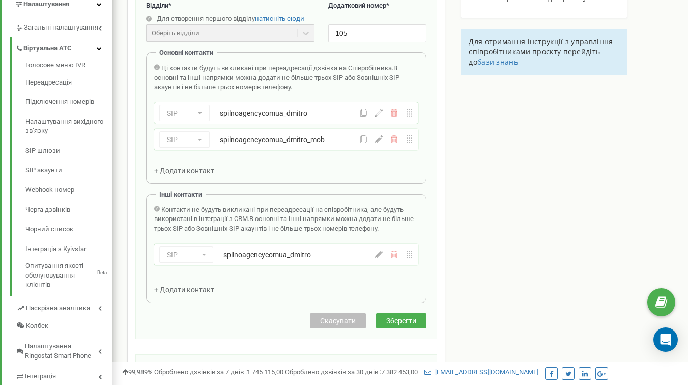
click at [451, 283] on div "Співробітники проєкту [DOMAIN_NAME] Редагування співробітника Email * [EMAIL_AD…" at bounding box center [400, 202] width 561 height 762
click at [411, 320] on span "Зберегти" at bounding box center [401, 321] width 30 height 8
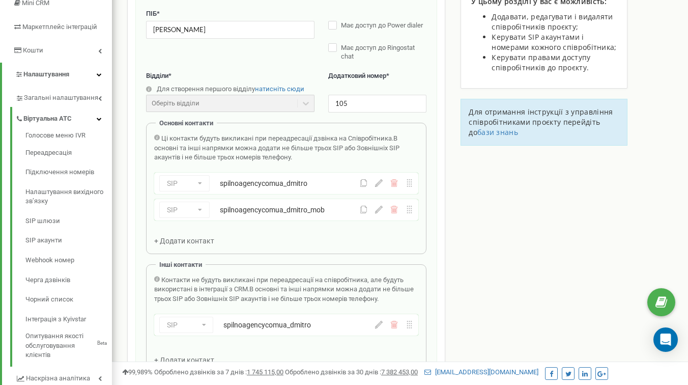
scroll to position [191, 0]
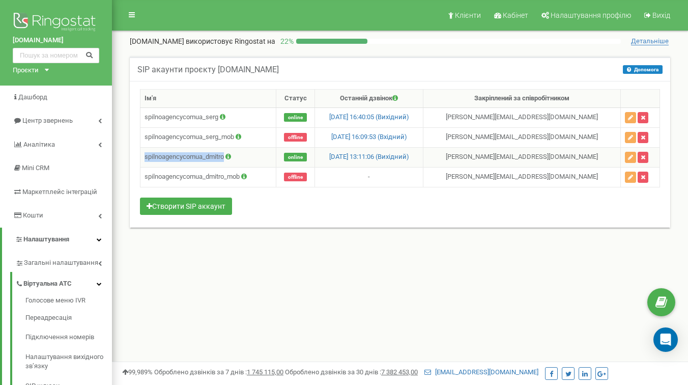
drag, startPoint x: 143, startPoint y: 156, endPoint x: 227, endPoint y: 157, distance: 83.5
click at [227, 157] on td "spilnoagencycomua_dmitro" at bounding box center [209, 157] width 136 height 20
copy td "spilnoagencycomua_dmitro"
click at [191, 156] on td "spilnoagencycomua_dmitro" at bounding box center [209, 157] width 136 height 20
click at [231, 157] on icon at bounding box center [229, 156] width 6 height 7
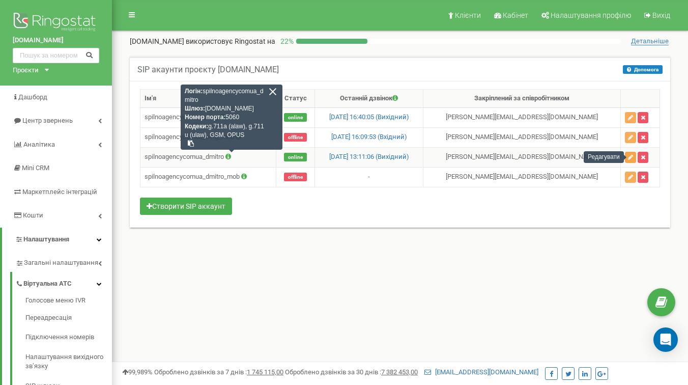
click at [632, 157] on icon "button" at bounding box center [630, 157] width 5 height 6
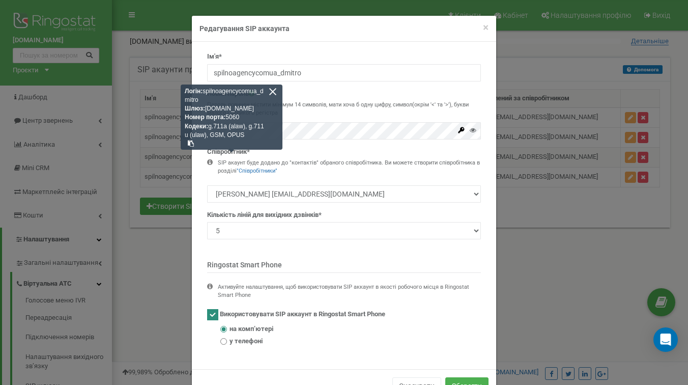
click at [274, 90] on div at bounding box center [272, 91] width 9 height 9
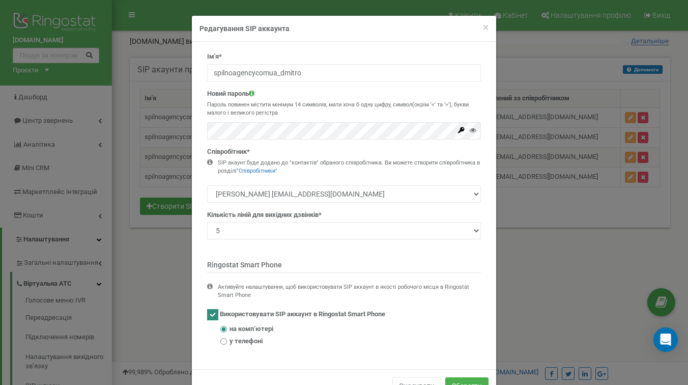
click at [294, 110] on p "Пароль повинен містити мінімум 14 символів, мати хоча б одну цифру, символ(окрі…" at bounding box center [344, 109] width 274 height 16
click at [488, 27] on span "×" at bounding box center [486, 27] width 6 height 12
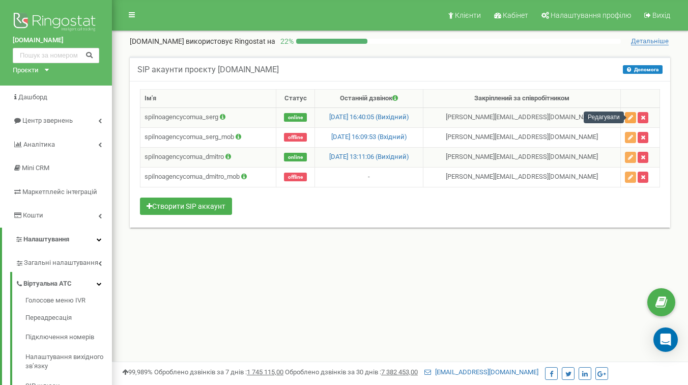
click at [632, 115] on icon "button" at bounding box center [630, 118] width 5 height 6
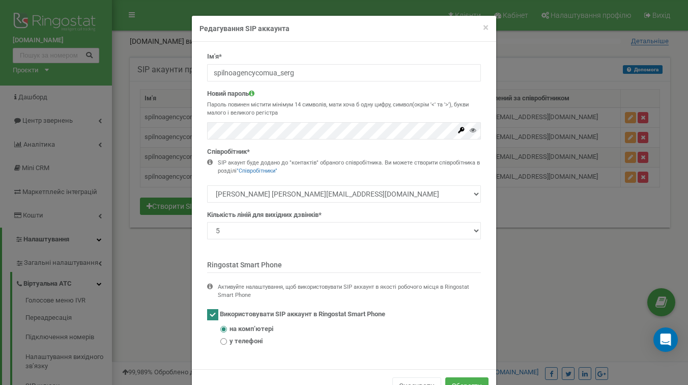
scroll to position [17, 0]
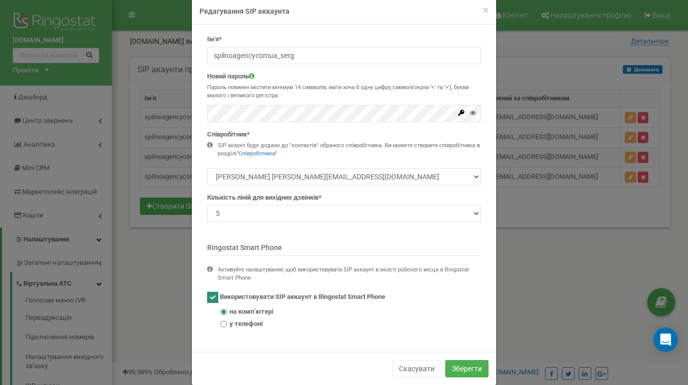
click at [300, 148] on div "SIP акаунт буде додано до "контактів" обраного співробітника. Ви можете створит…" at bounding box center [349, 150] width 263 height 16
click at [311, 148] on div "SIP акаунт буде додано до "контактів" обраного співробітника. Ви можете створит…" at bounding box center [349, 150] width 263 height 16
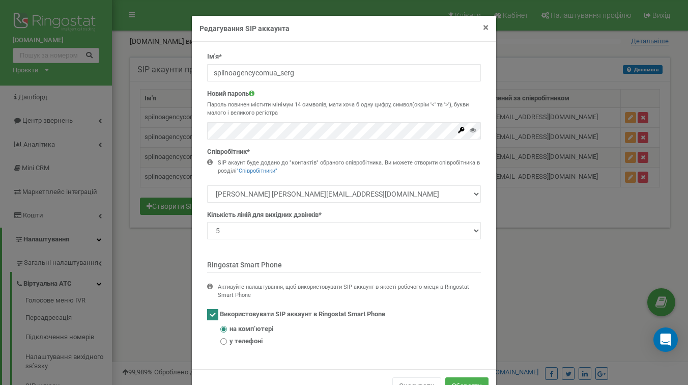
click at [486, 26] on span "×" at bounding box center [486, 27] width 6 height 12
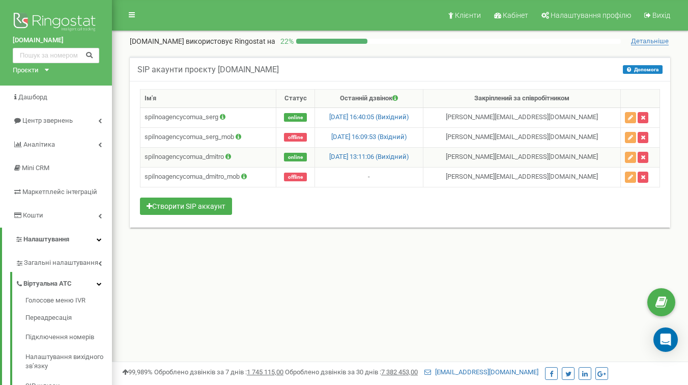
click at [214, 157] on td "spilnoagencycomua_dmitro" at bounding box center [209, 157] width 136 height 20
copy td "spilnoagencycomua_dmitro"
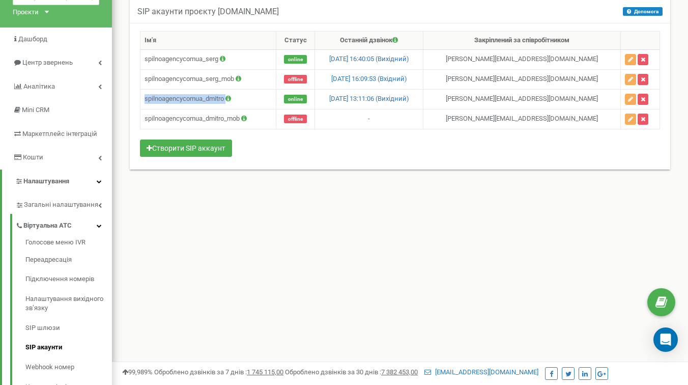
scroll to position [63, 0]
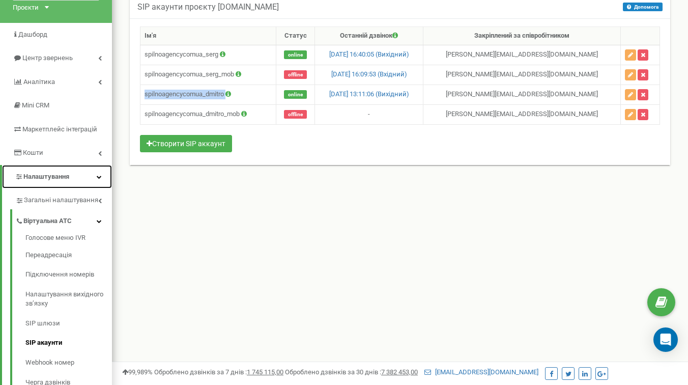
click at [101, 176] on icon at bounding box center [99, 176] width 5 height 5
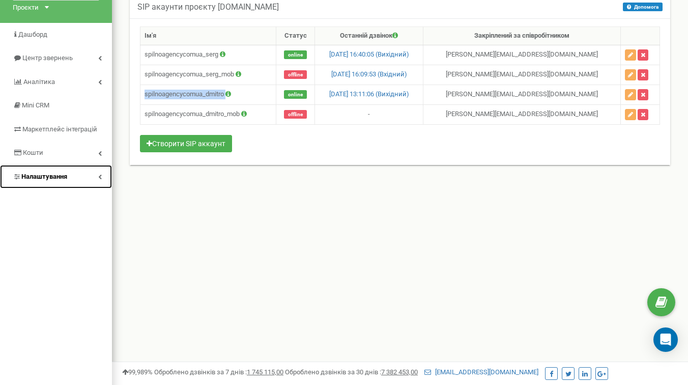
click at [101, 176] on icon at bounding box center [100, 176] width 4 height 5
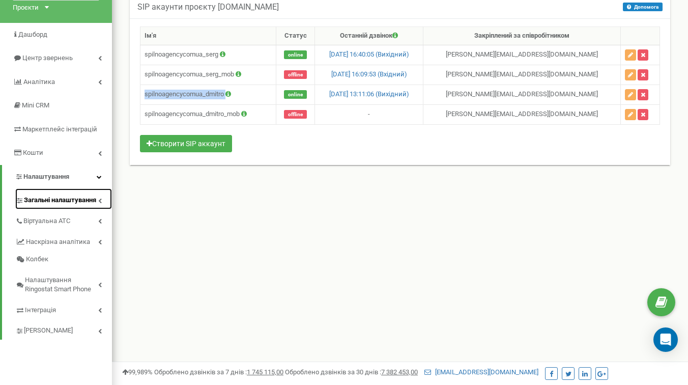
click at [102, 200] on link "Загальні налаштування" at bounding box center [63, 198] width 97 height 21
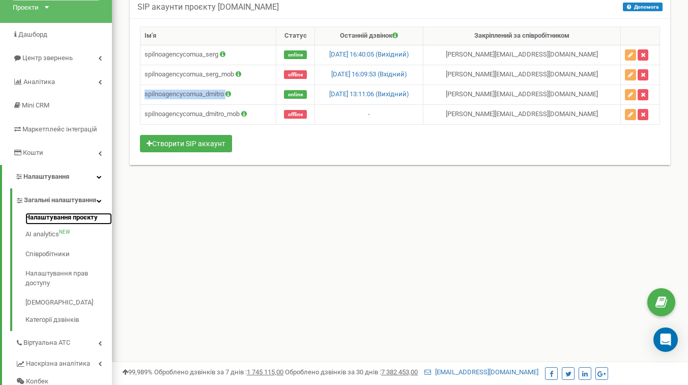
click at [60, 225] on link "Налаштування проєкту" at bounding box center [68, 219] width 87 height 12
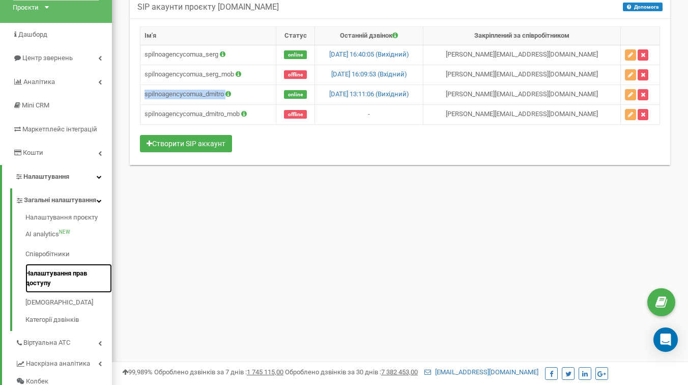
click at [75, 281] on link "Налаштування прав доступу" at bounding box center [68, 278] width 87 height 29
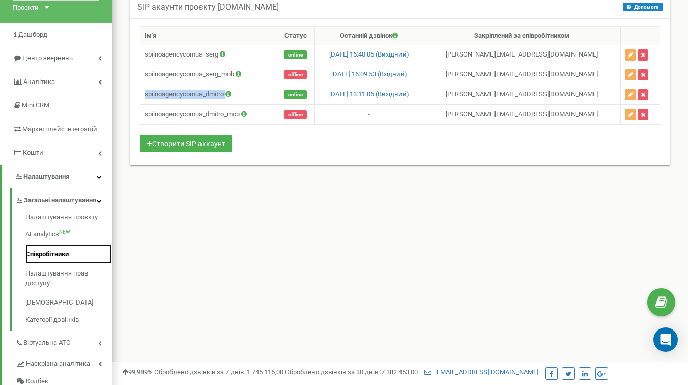
click at [64, 264] on link "Співробітники" at bounding box center [68, 254] width 87 height 20
click at [426, 211] on div "Клієнти Кабінет Налаштування профілю Вихід spilnoagency.com.ua використовує Rin…" at bounding box center [400, 242] width 576 height 611
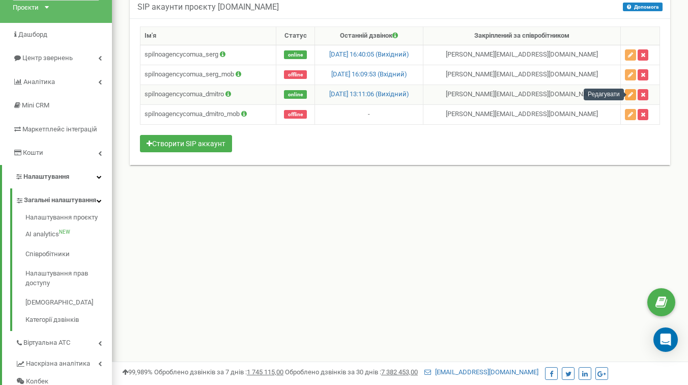
click at [631, 92] on button "button" at bounding box center [630, 94] width 11 height 11
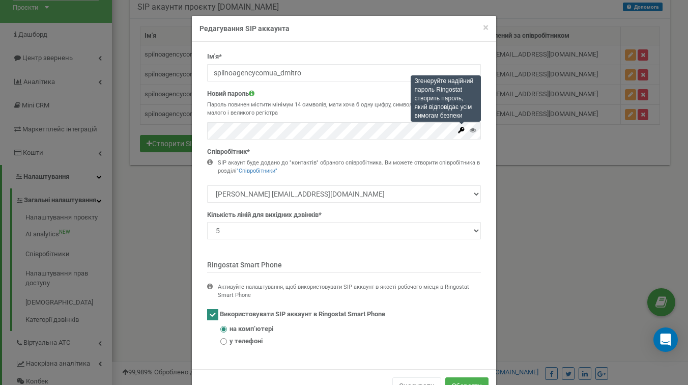
click at [460, 131] on icon at bounding box center [462, 130] width 6 height 6
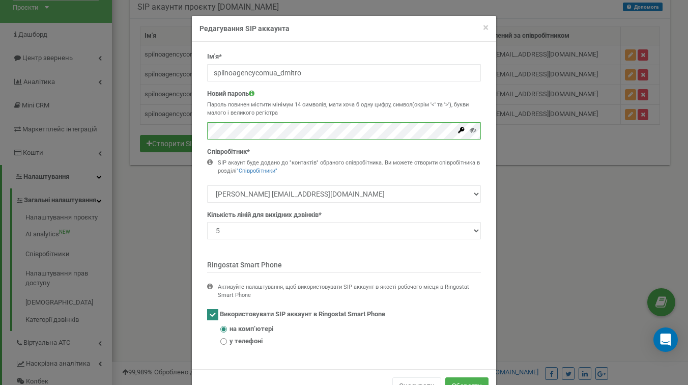
scroll to position [33, 0]
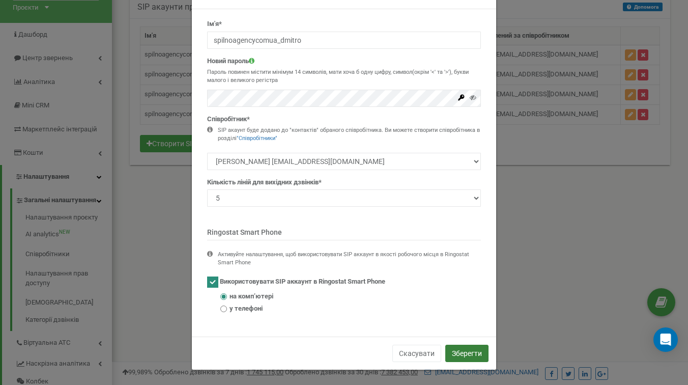
click at [464, 349] on button "Зберегти" at bounding box center [467, 353] width 43 height 17
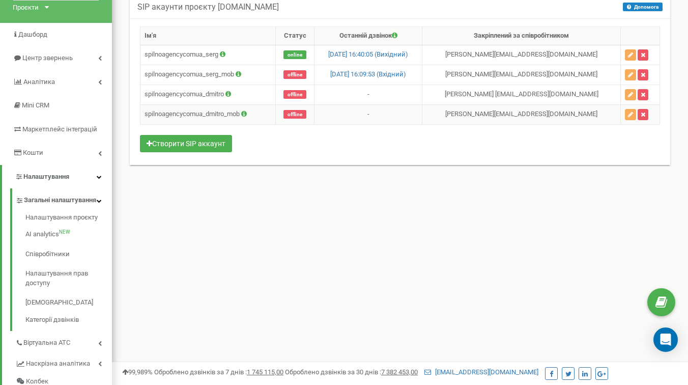
click at [192, 116] on td "spilnoagencycomua_dmitro_mob" at bounding box center [208, 114] width 135 height 20
copy td "spilnoagencycomua_dmitro_mob"
click at [208, 97] on td "spilnoagencycomua_dmitro" at bounding box center [208, 95] width 135 height 20
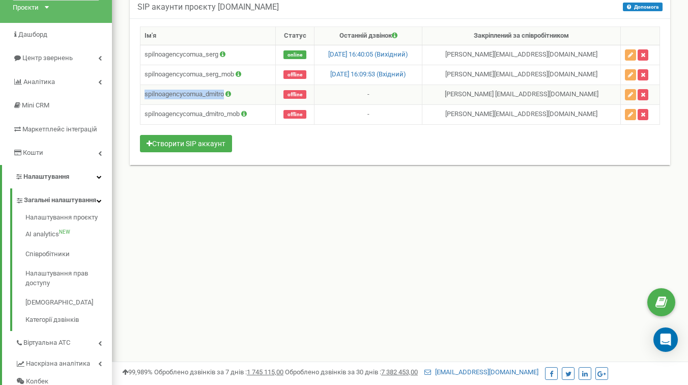
click at [208, 97] on td "spilnoagencycomua_dmitro" at bounding box center [208, 95] width 135 height 20
copy td "spilnoagencycomua_dmitro"
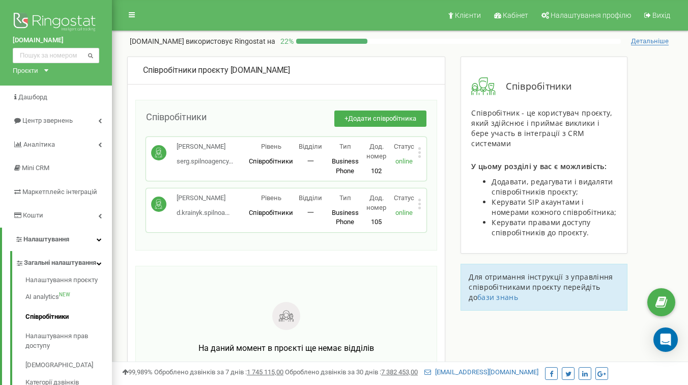
click at [422, 154] on div "[PERSON_NAME].spilnoagency... [EMAIL_ADDRESS][DOMAIN_NAME] Рівень Співробітники…" at bounding box center [286, 159] width 281 height 44
click at [420, 154] on icon at bounding box center [420, 152] width 3 height 3
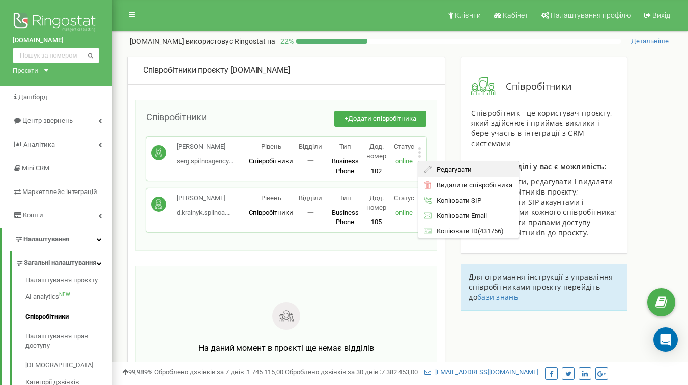
click at [425, 168] on icon at bounding box center [429, 169] width 8 height 8
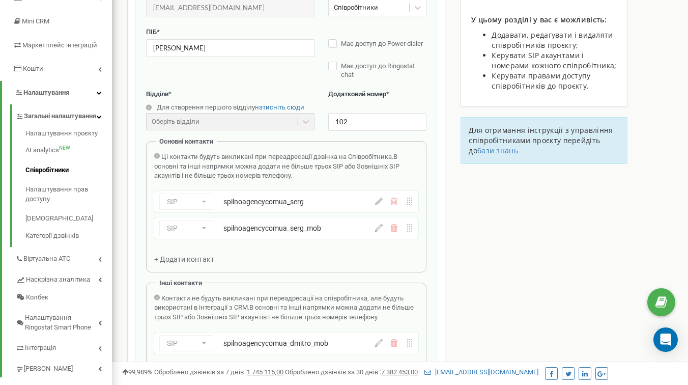
scroll to position [150, 0]
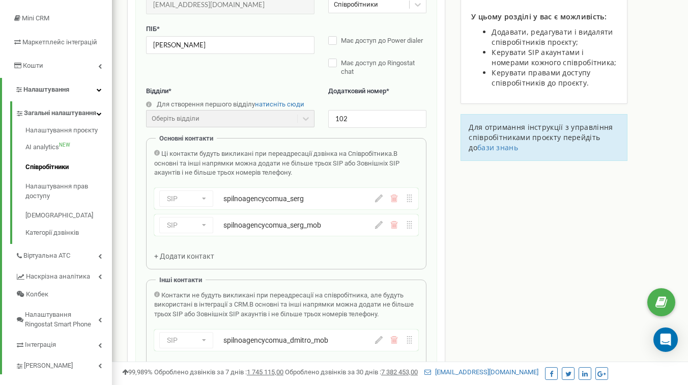
click at [186, 202] on div "SIP Номер телефону SIP Зовнішній SIP spilnoagencycomua_serg" at bounding box center [267, 198] width 216 height 16
click at [332, 204] on div "SIP Номер телефону SIP Зовнішній SIP spilnoagencycomua_serg" at bounding box center [267, 198] width 216 height 16
click at [378, 202] on icon at bounding box center [379, 199] width 8 height 8
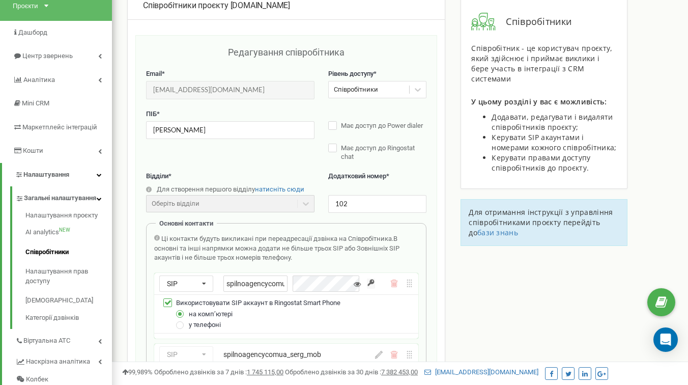
scroll to position [208, 0]
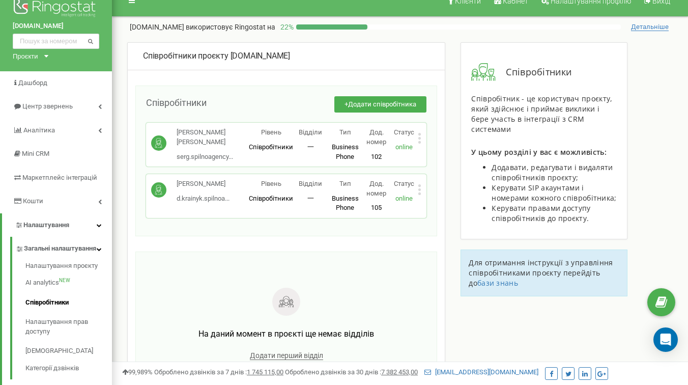
scroll to position [14, 0]
click at [421, 191] on icon at bounding box center [420, 190] width 3 height 3
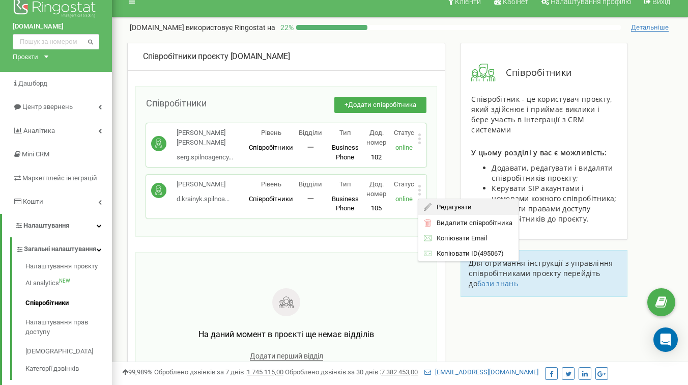
click at [432, 201] on div "Редагувати" at bounding box center [469, 207] width 100 height 16
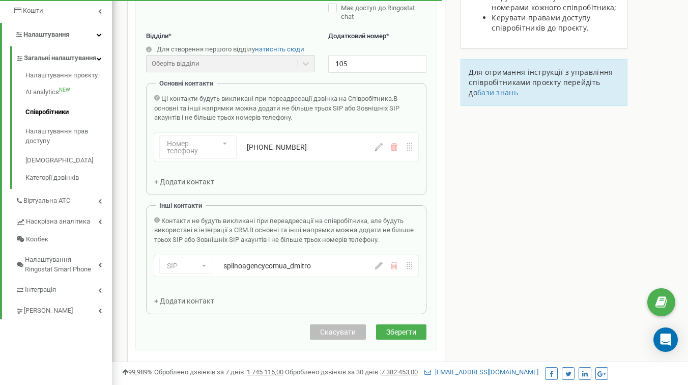
scroll to position [201, 0]
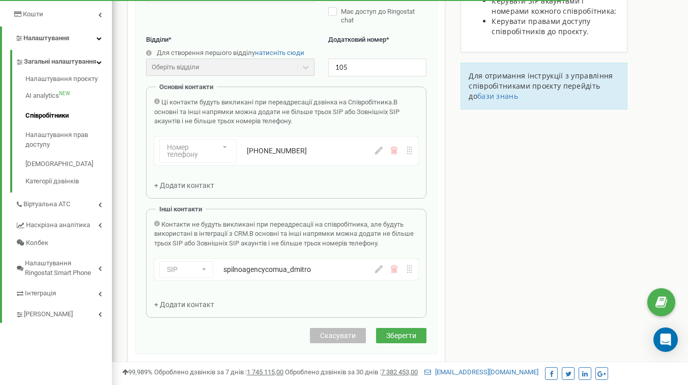
click at [208, 160] on div "Номер телефону Номер телефону SIP Зовнішній SIP [PHONE_NUMBER]" at bounding box center [267, 150] width 216 height 23
click at [189, 186] on span "+ Додати контакт" at bounding box center [184, 185] width 60 height 8
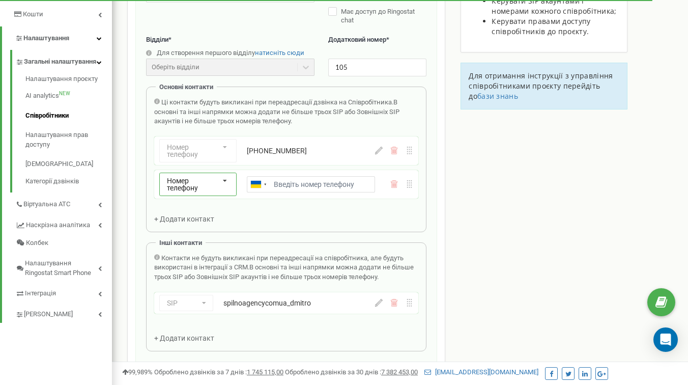
click at [198, 185] on span "Номер телефону" at bounding box center [182, 184] width 31 height 15
click at [198, 220] on div "SIP" at bounding box center [198, 217] width 76 height 15
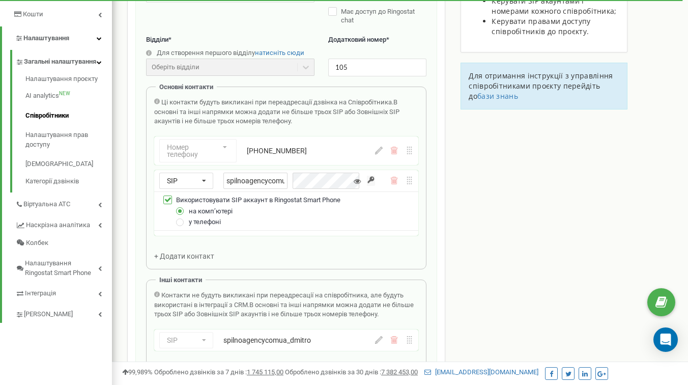
scroll to position [0, 0]
click at [487, 170] on div "Співробітники проєкту [DOMAIN_NAME] Редагування співробітника Email * [EMAIL_AD…" at bounding box center [400, 262] width 561 height 814
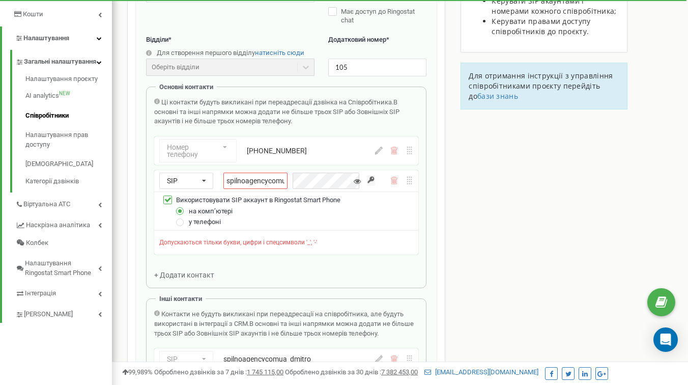
click at [393, 152] on icon at bounding box center [395, 151] width 8 height 8
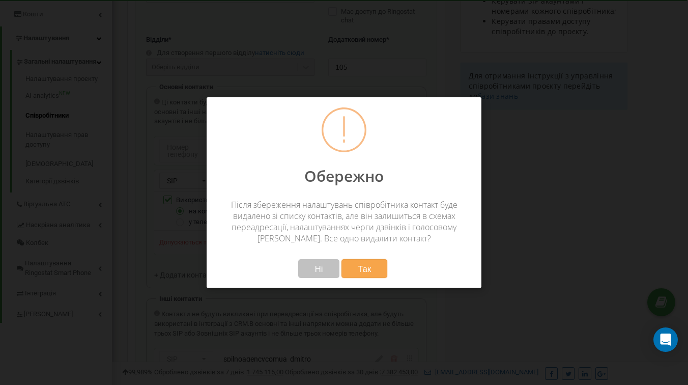
click at [372, 269] on button "Так" at bounding box center [365, 268] width 46 height 19
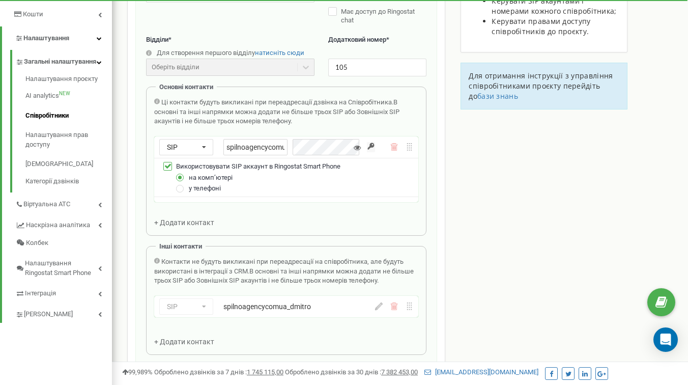
scroll to position [0, 4]
drag, startPoint x: 262, startPoint y: 144, endPoint x: 377, endPoint y: 144, distance: 115.6
click at [377, 144] on div "SIP Номер телефону SIP Зовнішній SIP spilnoagencycomua_" at bounding box center [286, 146] width 264 height 21
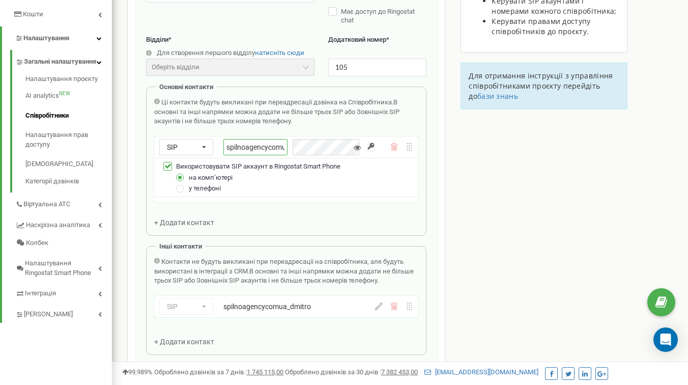
click at [256, 150] on input "spilnoagencycomua_" at bounding box center [256, 147] width 64 height 16
paste input "dmitro"
click at [488, 223] on div "Співробітники проєкту spilnoagency.com.ua Редагування співробітника Email * d.k…" at bounding box center [400, 245] width 561 height 780
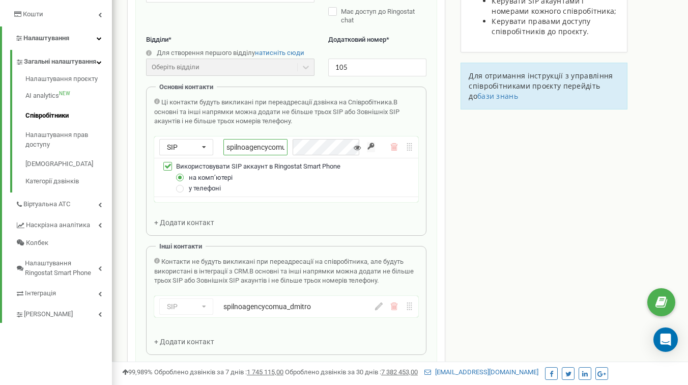
click at [246, 142] on input "spilnoagencycomua_dmitro" at bounding box center [256, 147] width 64 height 16
click at [248, 148] on input "spilnoagencycomua_" at bounding box center [256, 147] width 64 height 16
type input "spilnoagencycomua_"
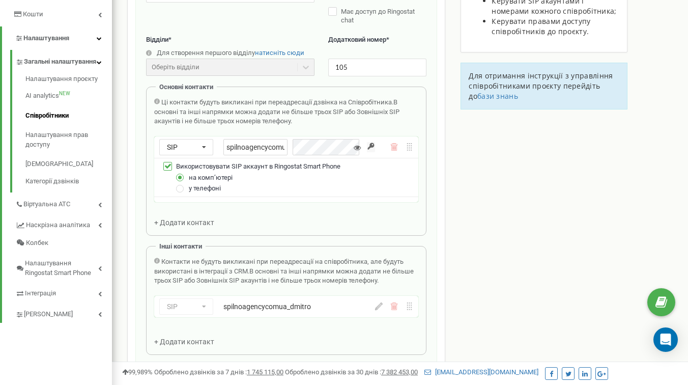
click at [544, 209] on div "Співробітники проєкту spilnoagency.com.ua Редагування співробітника Email * d.k…" at bounding box center [400, 245] width 561 height 780
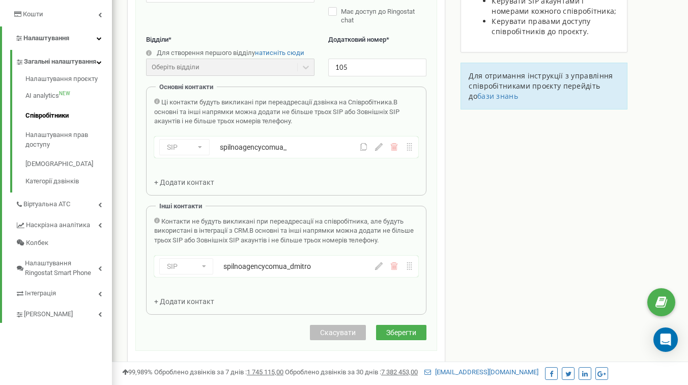
click at [542, 176] on div "Співробітники проєкту spilnoagency.com.ua Редагування співробітника Email * d.k…" at bounding box center [400, 224] width 561 height 739
click at [416, 329] on span "Зберегти" at bounding box center [401, 332] width 30 height 8
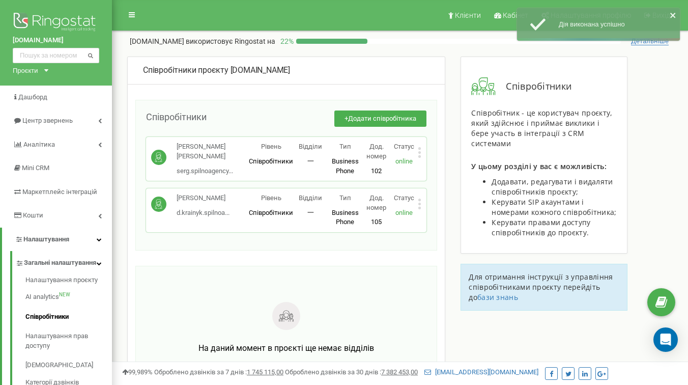
click at [421, 204] on icon at bounding box center [420, 204] width 3 height 3
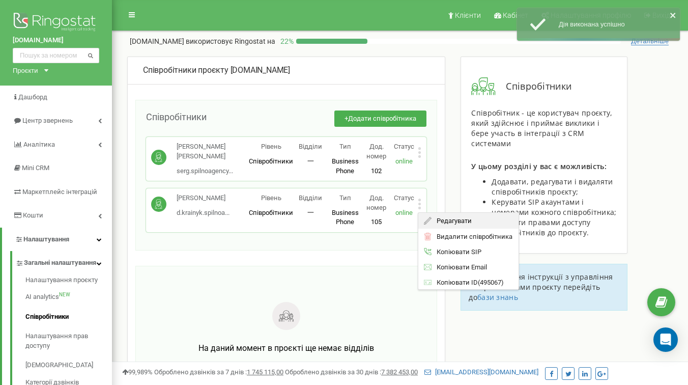
click at [432, 217] on span "Редагувати" at bounding box center [452, 220] width 40 height 7
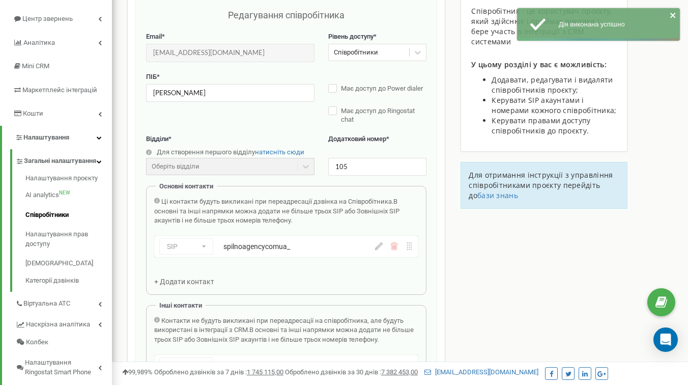
scroll to position [212, 0]
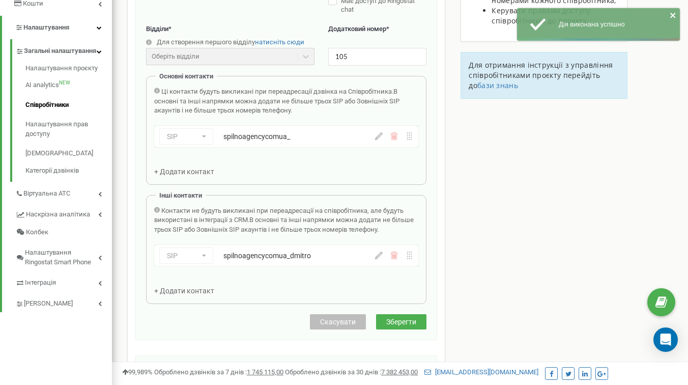
click at [278, 136] on div "spilnoagencycomua_" at bounding box center [289, 136] width 130 height 10
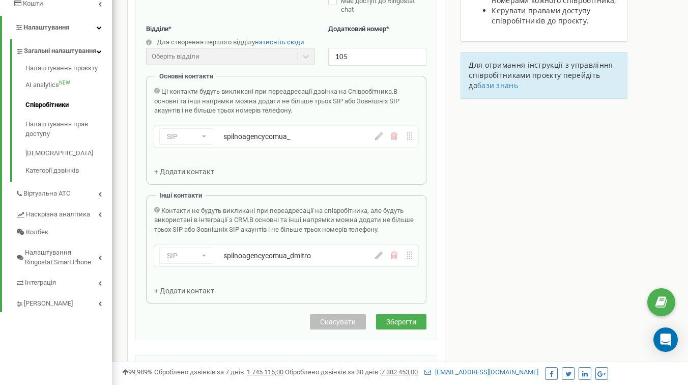
click at [378, 138] on icon at bounding box center [379, 136] width 8 height 8
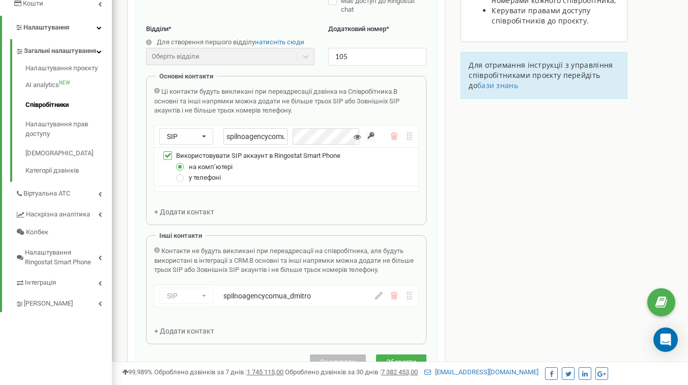
scroll to position [0, 4]
click at [329, 139] on div "spilnoagencycomua_" at bounding box center [294, 136] width 141 height 16
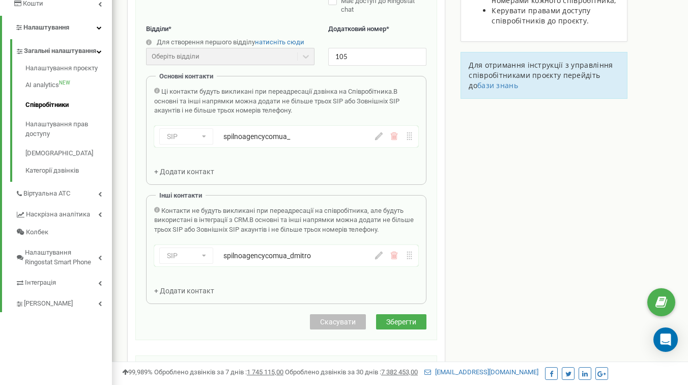
click at [381, 138] on icon at bounding box center [379, 136] width 8 height 8
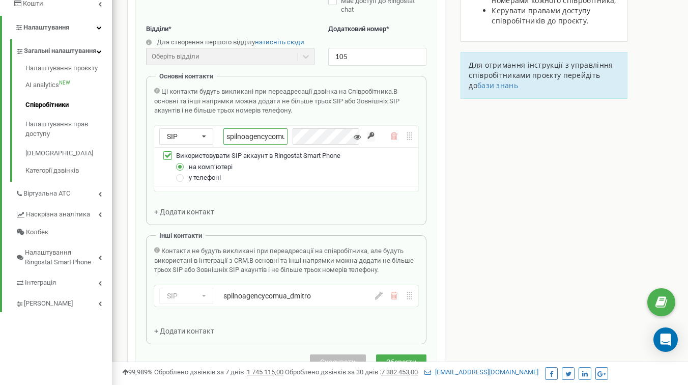
click at [273, 135] on input "spilnoagencycomua_" at bounding box center [256, 136] width 64 height 16
paste input "dmitro"
type input "spilnoagencycomua_dmitro"
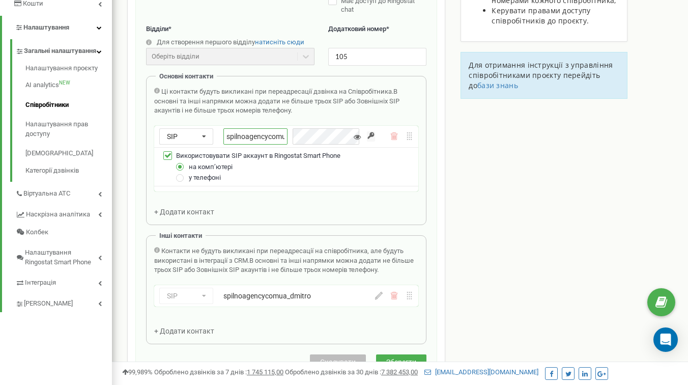
scroll to position [0, 25]
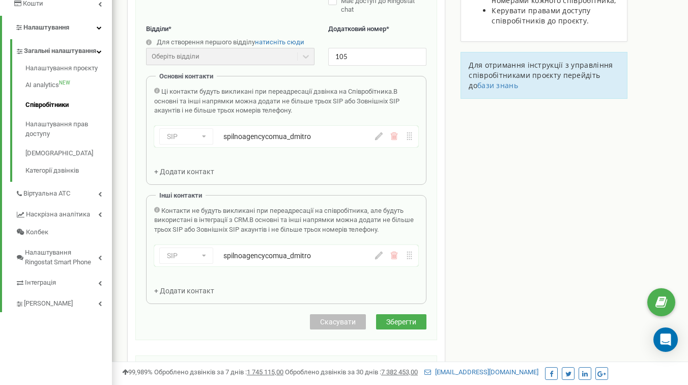
click at [378, 140] on icon at bounding box center [379, 136] width 8 height 8
click at [515, 171] on div "Співробітники проєкту [DOMAIN_NAME] Редагування співробітника Email * [EMAIL_AD…" at bounding box center [400, 214] width 561 height 739
click at [413, 320] on span "Зберегти" at bounding box center [401, 322] width 30 height 8
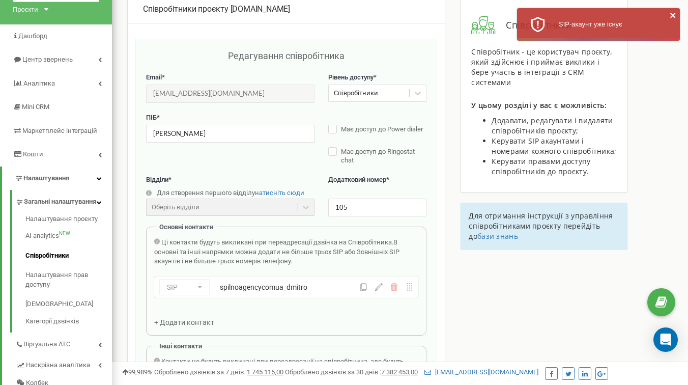
scroll to position [63, 0]
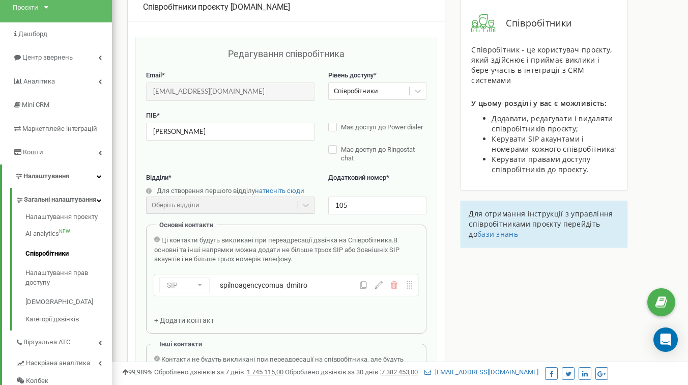
click at [186, 285] on div "SIP Номер телефону SIP Зовнішній SIP spilnoagencycomua_dmitro" at bounding box center [259, 285] width 201 height 16
click at [210, 286] on div "SIP Номер телефону SIP Зовнішній SIP spilnoagencycomua_dmitro" at bounding box center [259, 285] width 201 height 16
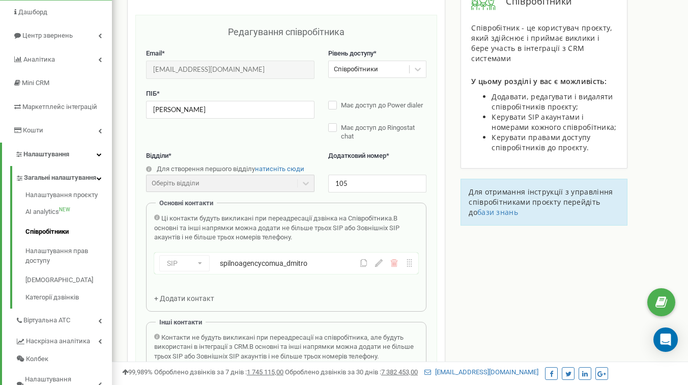
scroll to position [86, 0]
click at [301, 186] on div "Оберіть відділи" at bounding box center [230, 182] width 169 height 17
click at [286, 168] on span "натисніть сюди" at bounding box center [279, 168] width 49 height 8
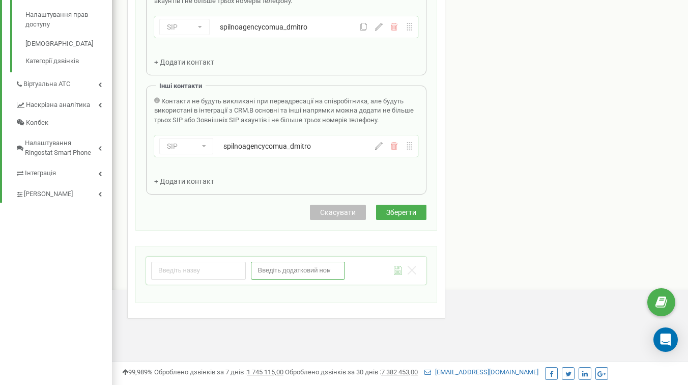
click at [306, 267] on input "number" at bounding box center [298, 271] width 95 height 18
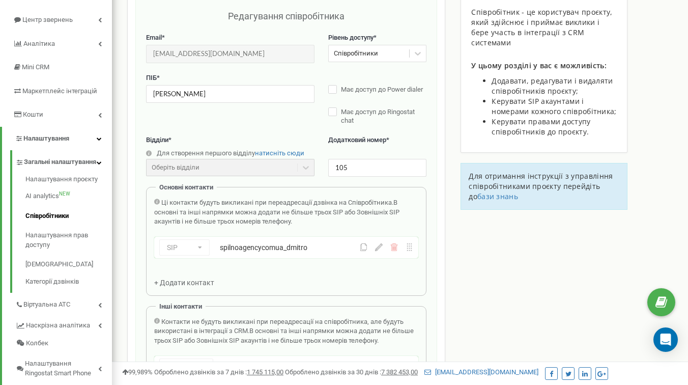
scroll to position [0, 0]
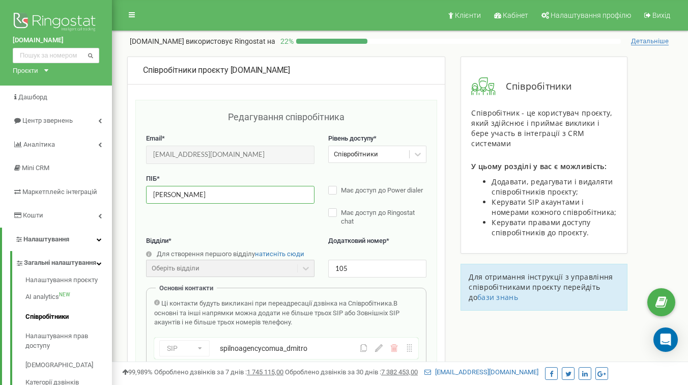
click at [224, 193] on input "[PERSON_NAME]" at bounding box center [230, 195] width 169 height 18
click at [254, 230] on div "ПІБ * Дмитро Крайник Має доступ до Power dialer Має доступ до Ringostat chat" at bounding box center [286, 205] width 281 height 63
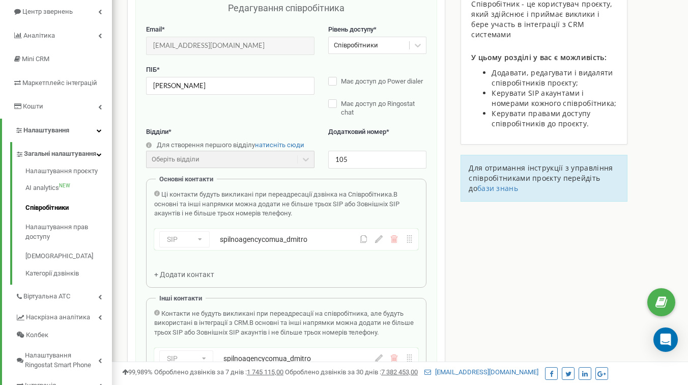
scroll to position [171, 0]
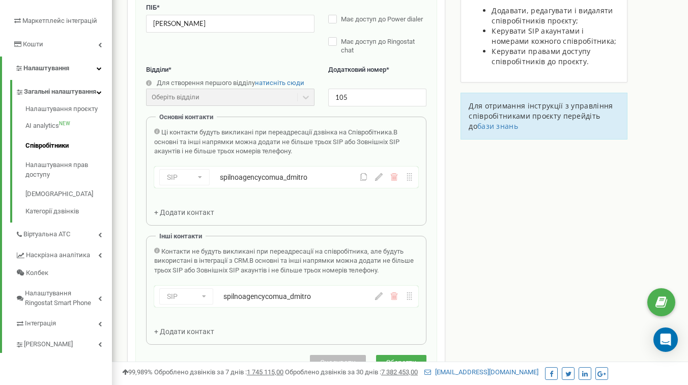
click at [194, 181] on div "SIP Номер телефону SIP Зовнішній SIP spilnoagencycomua_dmitro" at bounding box center [259, 177] width 201 height 16
click at [382, 179] on icon at bounding box center [379, 177] width 8 height 8
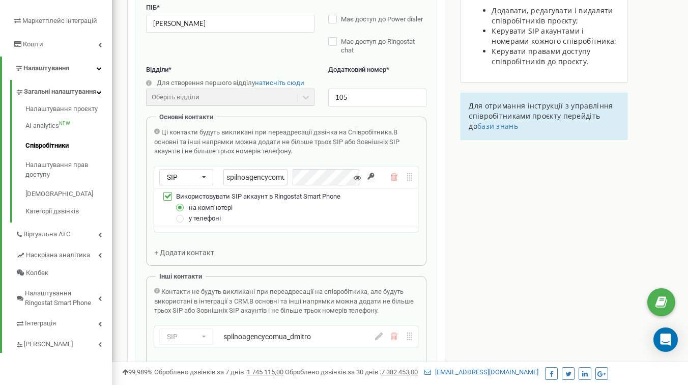
click at [221, 199] on span "Використовувати SIP аккаунт в Ringostat Smart Phone" at bounding box center [258, 196] width 164 height 8
click at [167, 192] on label at bounding box center [167, 192] width 9 height 0
click at [0, 0] on input "Використовувати SIP аккаунт в Ringostat Smart Phone" at bounding box center [0, 0] width 0 height 0
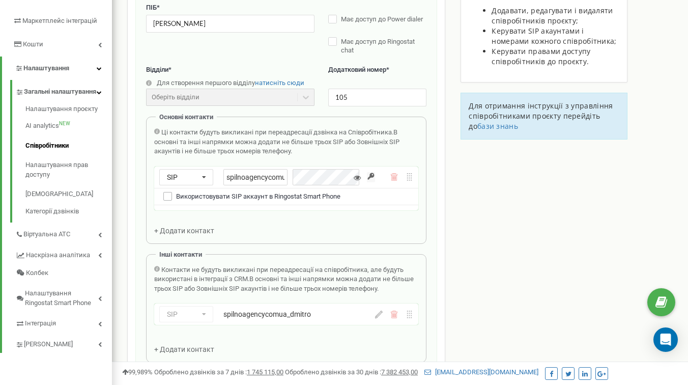
click at [168, 192] on label at bounding box center [167, 192] width 9 height 0
click at [0, 0] on input "Використовувати SIP аккаунт в Ringostat Smart Phone" at bounding box center [0, 0] width 0 height 0
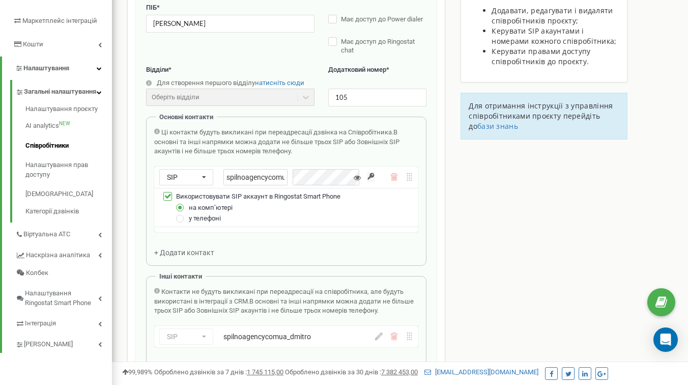
scroll to position [0, 25]
drag, startPoint x: 254, startPoint y: 175, endPoint x: 353, endPoint y: 175, distance: 98.8
click at [353, 175] on div "spilnoagencycomua_dmitro" at bounding box center [294, 177] width 141 height 16
click at [274, 181] on input "spilnoagencycomua_dmitro" at bounding box center [256, 177] width 64 height 16
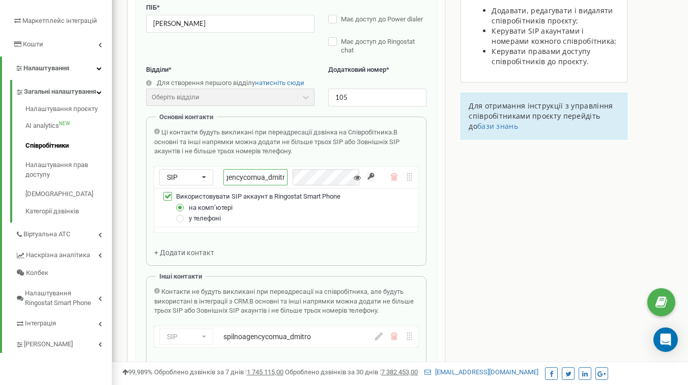
click at [274, 181] on input "spilnoagencycomua_dmitro" at bounding box center [256, 177] width 64 height 16
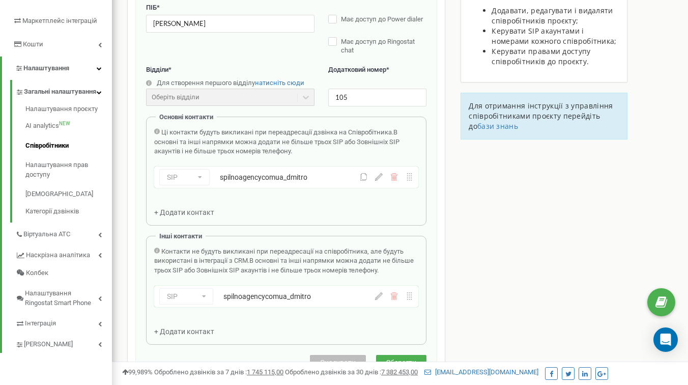
click at [494, 216] on div "Співробітники проєкту [DOMAIN_NAME] Редагування співробітника Email * [EMAIL_AD…" at bounding box center [400, 224] width 561 height 678
click at [397, 299] on icon at bounding box center [395, 296] width 7 height 8
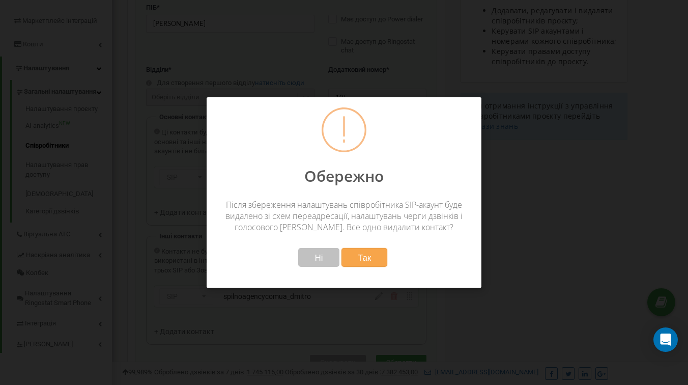
click at [377, 254] on button "Так" at bounding box center [365, 257] width 46 height 19
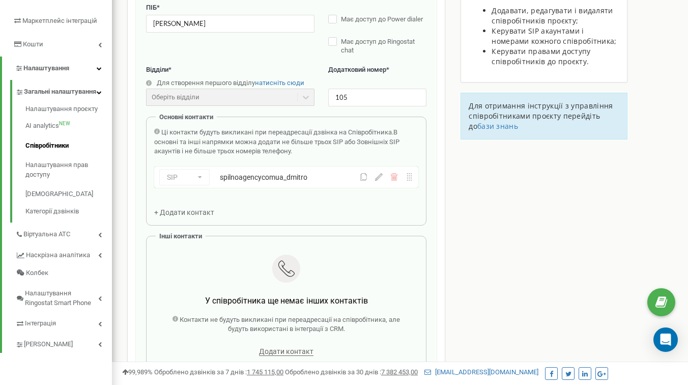
click at [376, 177] on icon at bounding box center [379, 177] width 8 height 8
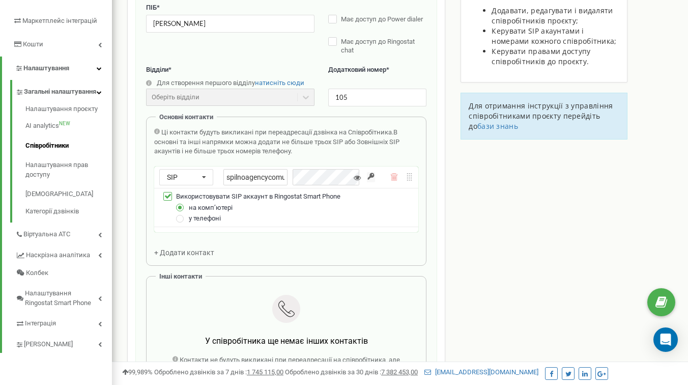
click at [491, 164] on div "Співробітники проєкту [DOMAIN_NAME] Редагування співробітника Email * [EMAIL_AD…" at bounding box center [400, 267] width 561 height 764
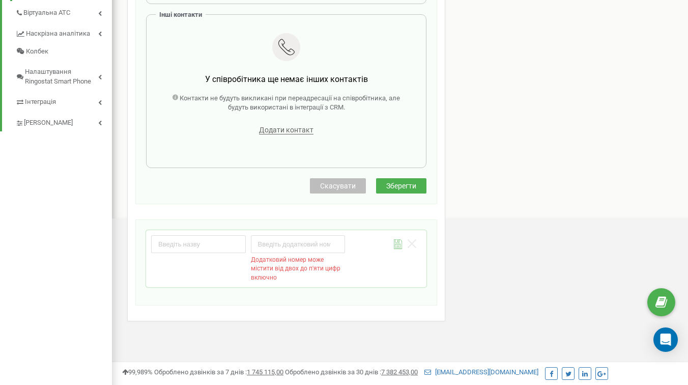
click at [398, 187] on span "Зберегти" at bounding box center [401, 186] width 30 height 8
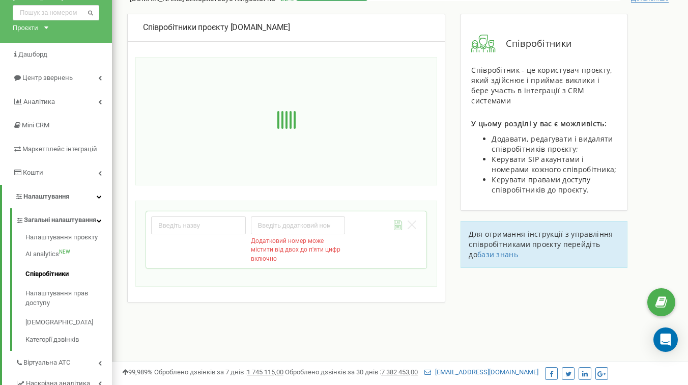
scroll to position [38, 0]
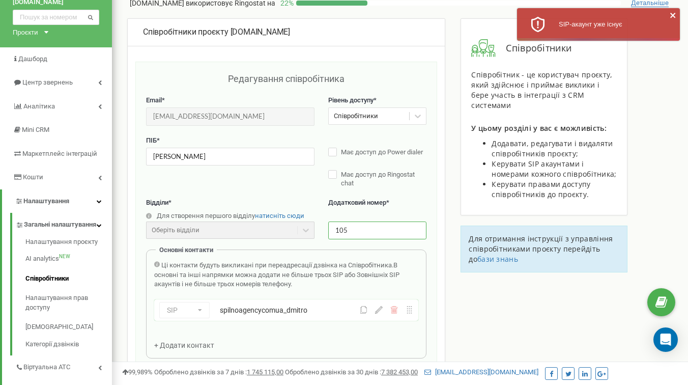
click at [410, 228] on input "105" at bounding box center [377, 231] width 98 height 18
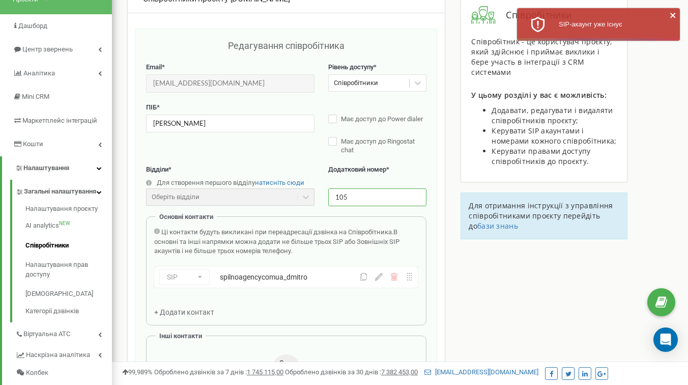
scroll to position [140, 0]
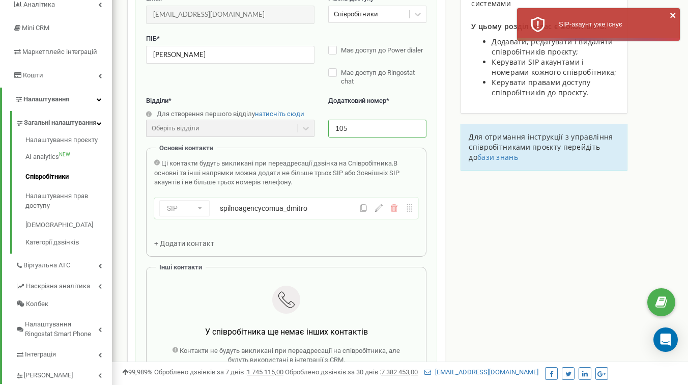
click at [185, 211] on div "SIP Номер телефону SIP Зовнішній SIP spilnoagencycomua_dmitro" at bounding box center [259, 208] width 201 height 16
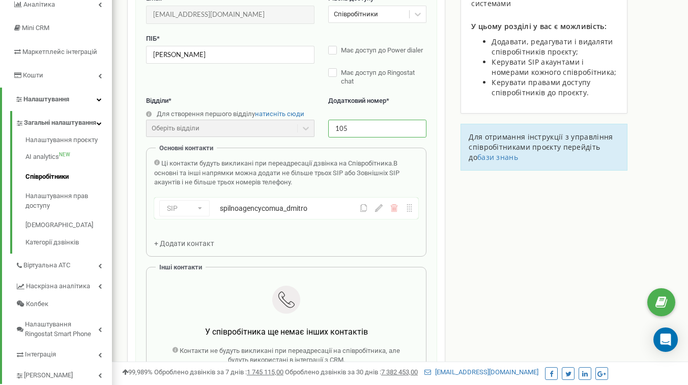
click at [377, 212] on div "SIP Номер телефону SIP Зовнішній SIP spilnoagencycomua_dmitro" at bounding box center [286, 208] width 264 height 21
click at [377, 209] on icon at bounding box center [379, 208] width 8 height 8
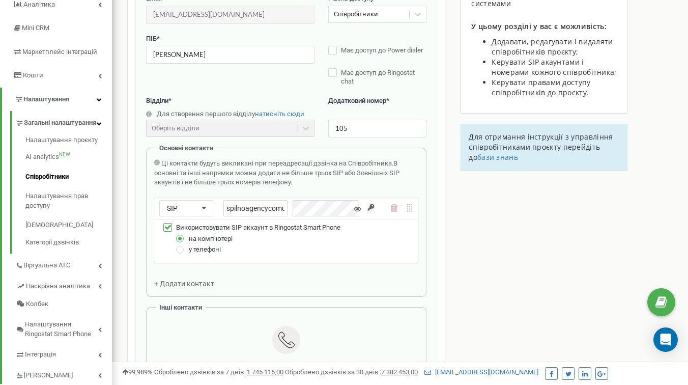
scroll to position [0, 25]
click at [321, 208] on div "spilnoagencycomua_dmitro" at bounding box center [294, 208] width 141 height 16
click at [466, 198] on div "Співробітники проєкту [DOMAIN_NAME] Редагування співробітника Email * [EMAIL_AD…" at bounding box center [400, 298] width 561 height 764
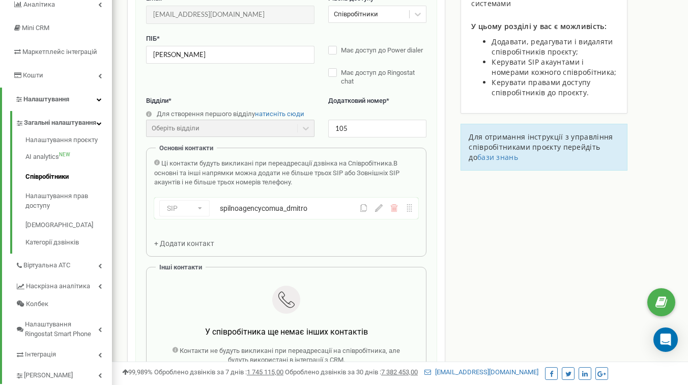
click at [293, 214] on div "SIP Номер телефону SIP Зовнішній SIP spilnoagencycomua_dmitro" at bounding box center [259, 208] width 201 height 16
click at [379, 207] on icon at bounding box center [379, 208] width 8 height 8
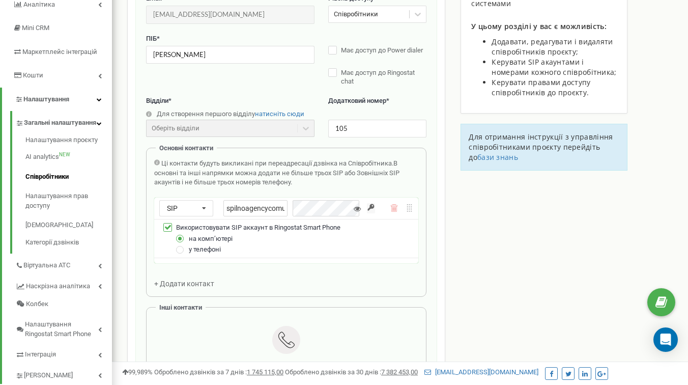
scroll to position [0, 25]
click at [326, 212] on div "spilnoagencycomua_dmitro" at bounding box center [294, 208] width 141 height 16
click at [274, 208] on input "spilnoagencycomua_dmitro" at bounding box center [256, 208] width 64 height 16
click at [268, 209] on input "spilnoagencycomua_dmitro" at bounding box center [256, 208] width 64 height 16
click at [261, 211] on input "spilnoagencycomua_dmitro" at bounding box center [256, 208] width 64 height 16
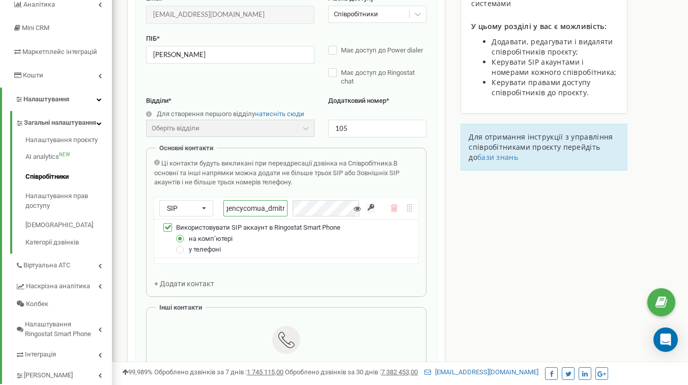
click at [261, 211] on input "spilnoagencycomua_dmitro" at bounding box center [256, 208] width 64 height 16
click at [279, 182] on span "В основні та інші напрямки можна додати не більше трьох SIP або Зовнішніх SIP а…" at bounding box center [276, 172] width 245 height 26
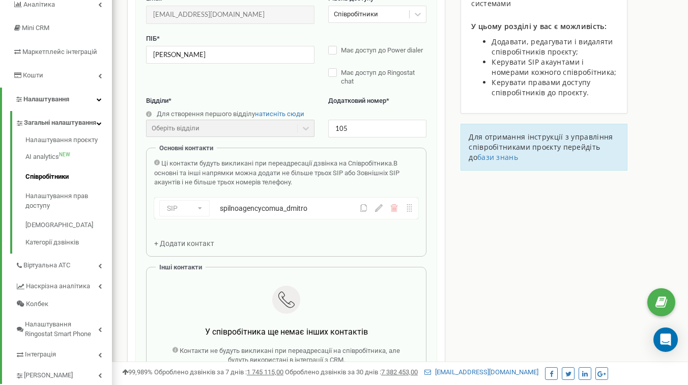
scroll to position [72, 0]
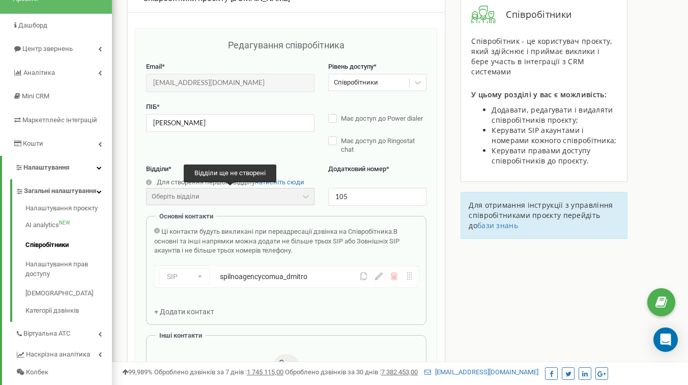
click at [301, 196] on div "Оберіть відділи" at bounding box center [230, 196] width 169 height 17
click at [373, 193] on input "105" at bounding box center [377, 197] width 98 height 18
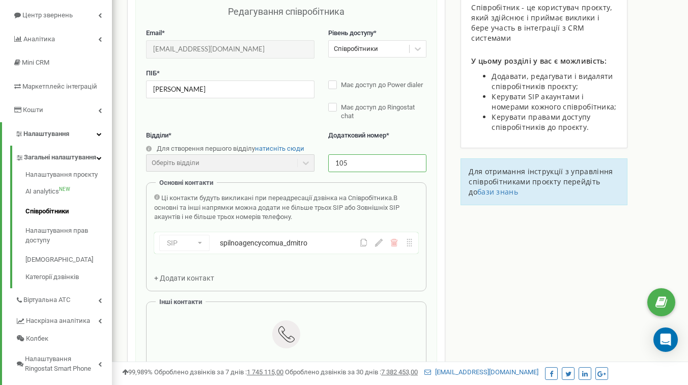
scroll to position [106, 0]
click at [497, 243] on div "Співробітники проєкту [DOMAIN_NAME] Редагування співробітника Email * [EMAIL_AD…" at bounding box center [400, 312] width 561 height 724
click at [200, 243] on div "SIP Номер телефону SIP Зовнішній SIP spilnoagencycomua_dmitro" at bounding box center [259, 242] width 201 height 16
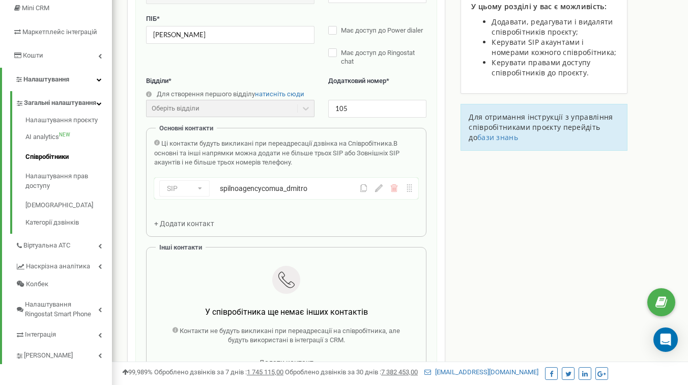
scroll to position [169, 0]
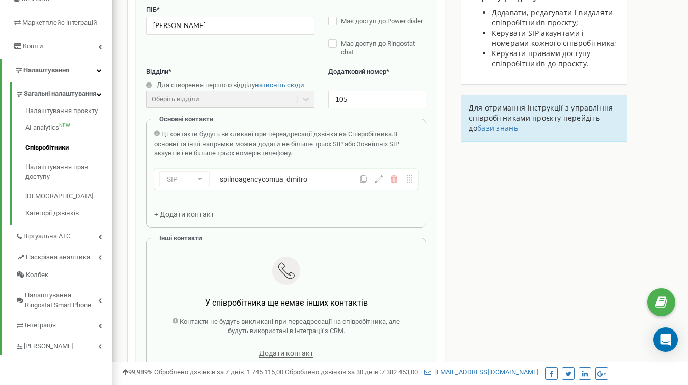
click at [203, 214] on span "+ Додати контакт" at bounding box center [184, 214] width 60 height 8
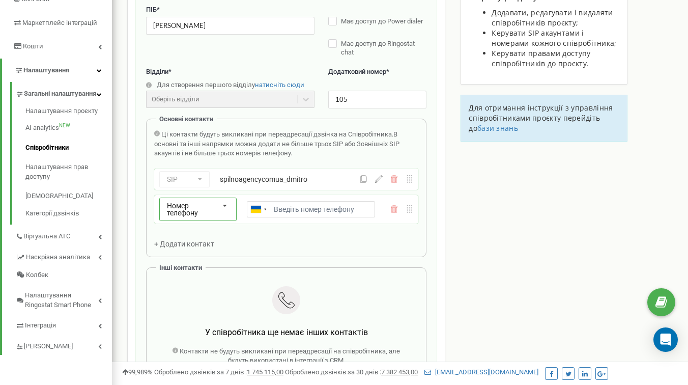
click at [218, 206] on icon at bounding box center [225, 206] width 19 height 16
click at [198, 251] on div "Зовнішній SIP" at bounding box center [198, 257] width 76 height 15
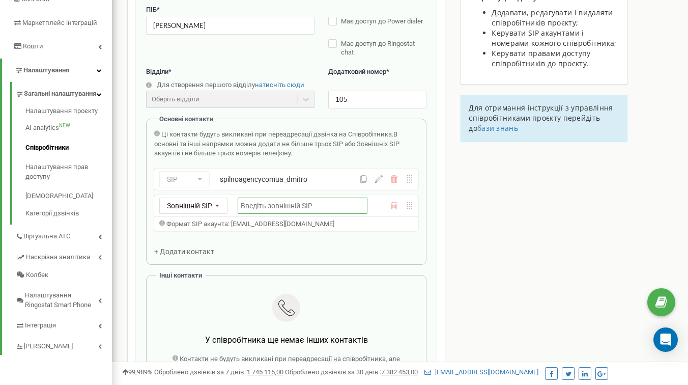
click at [290, 203] on input "text" at bounding box center [303, 206] width 130 height 16
click at [190, 211] on div "Зовнішній SIP Номер телефону SIP Зовнішній SIP" at bounding box center [193, 206] width 68 height 16
click at [182, 239] on div "SIP" at bounding box center [193, 235] width 67 height 15
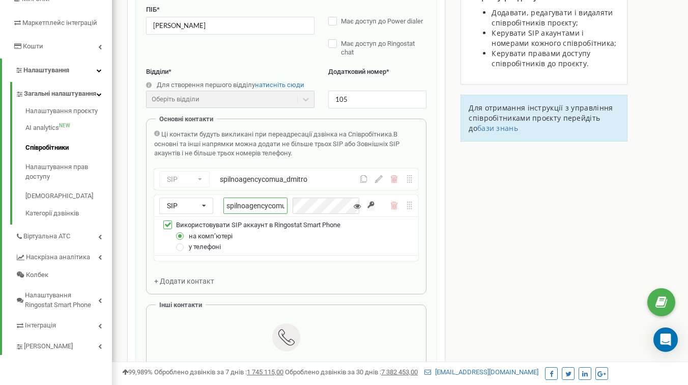
click at [270, 201] on input "spilnoagencycomua_" at bounding box center [256, 206] width 64 height 16
click at [261, 209] on input "spilnoagencycomua_" at bounding box center [256, 206] width 64 height 16
click at [356, 213] on div "spilnoagencycomua_" at bounding box center [294, 206] width 141 height 16
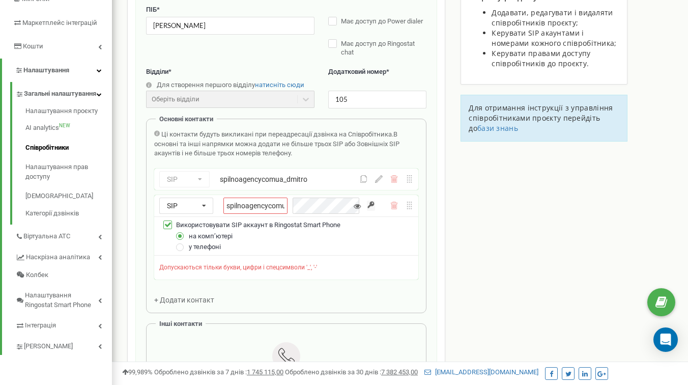
click at [395, 210] on div "SIP Номер телефону SIP Зовнішній SIP spilnoagencycomua_" at bounding box center [286, 205] width 264 height 21
click at [393, 205] on icon at bounding box center [393, 207] width 1 height 4
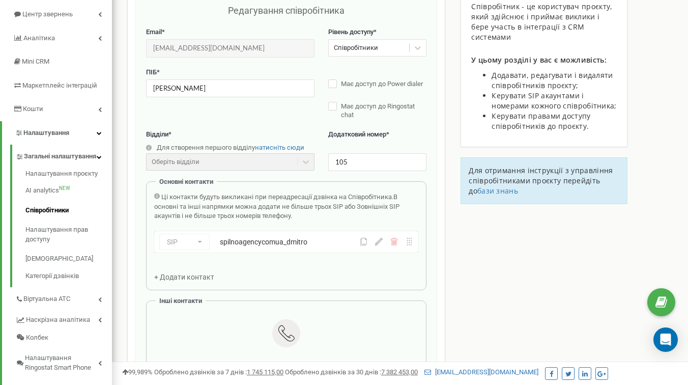
scroll to position [95, 0]
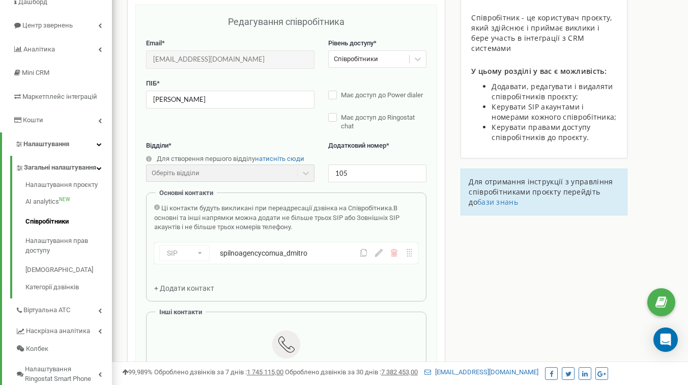
click at [377, 253] on icon at bounding box center [379, 253] width 8 height 8
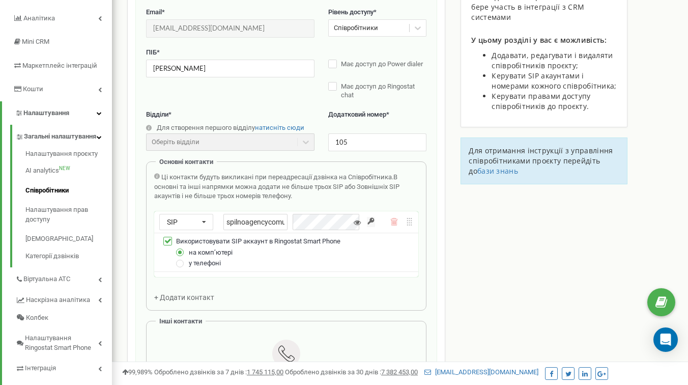
scroll to position [129, 0]
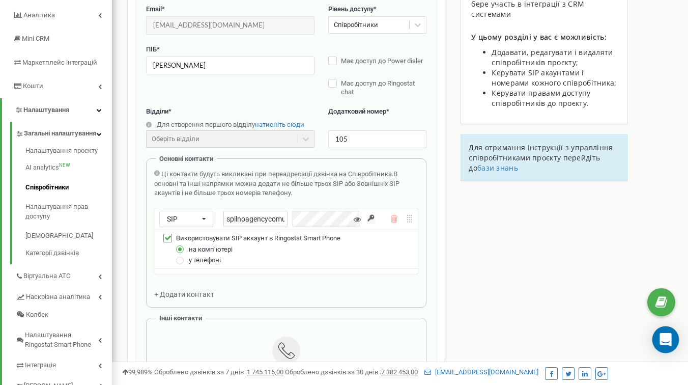
click at [667, 331] on div "Open Intercom Messenger" at bounding box center [666, 339] width 27 height 27
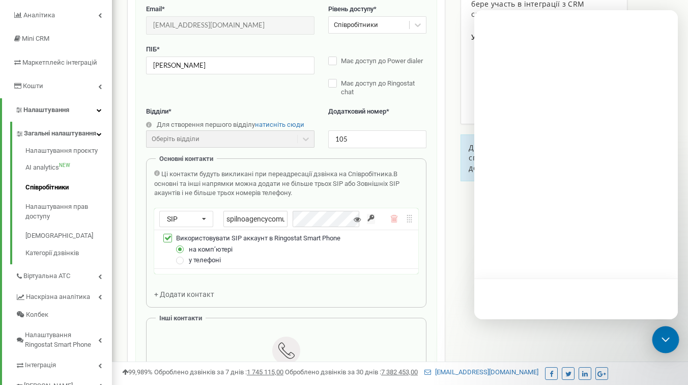
scroll to position [0, 0]
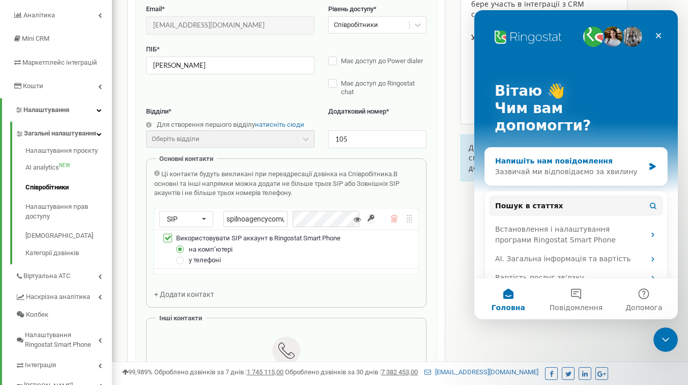
click at [572, 168] on div "Напишіть нам повідомлення Зазвичай ми відповідаємо за хвилину" at bounding box center [576, 167] width 182 height 38
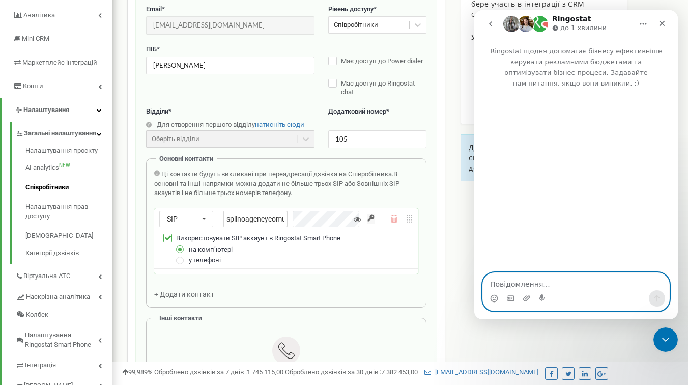
click at [507, 285] on textarea "Повідомлення..." at bounding box center [576, 281] width 186 height 17
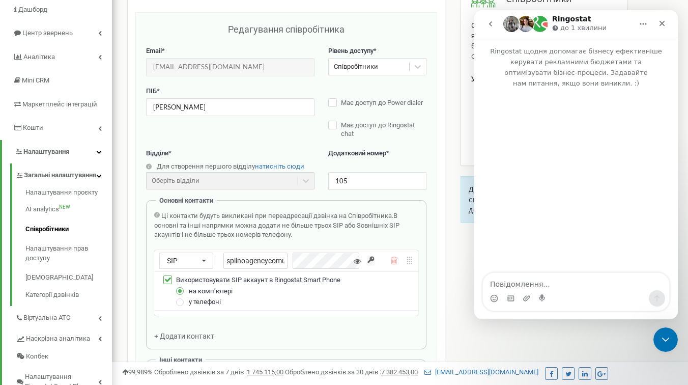
scroll to position [89, 0]
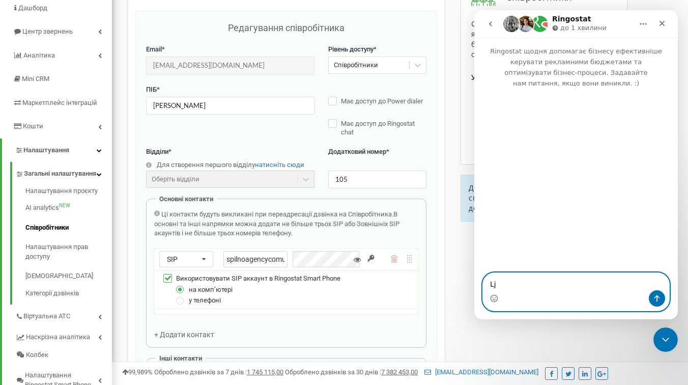
type textarea "L"
type textarea "Добрий день! вказати SIP співробітника в налаштуваннях."
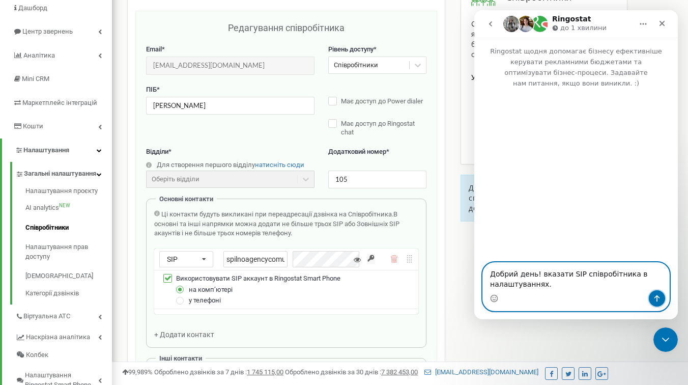
click at [660, 303] on button "Надіслати повідомлення…" at bounding box center [657, 298] width 16 height 16
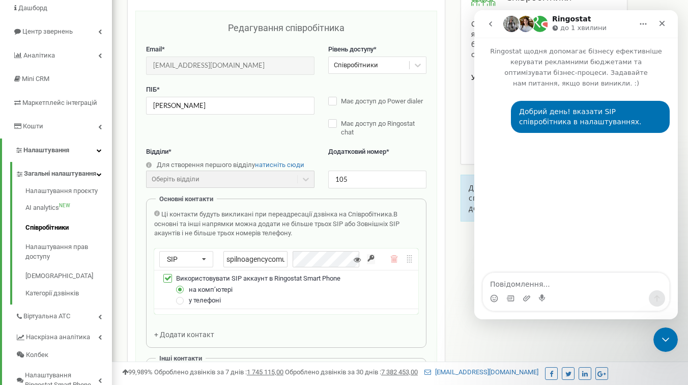
click at [521, 294] on div "Месенджер Intercom" at bounding box center [576, 298] width 186 height 16
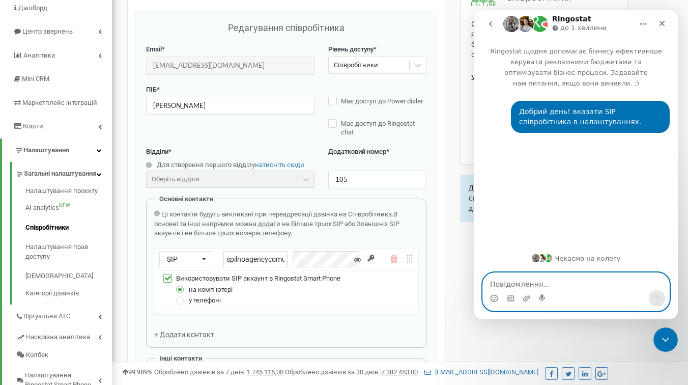
click at [528, 299] on icon "Завантажити вкладений файл" at bounding box center [526, 298] width 7 height 6
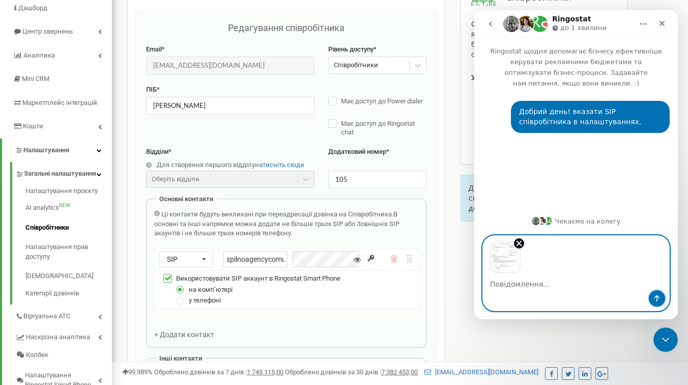
click at [661, 298] on button "Надіслати повідомлення…" at bounding box center [657, 298] width 16 height 16
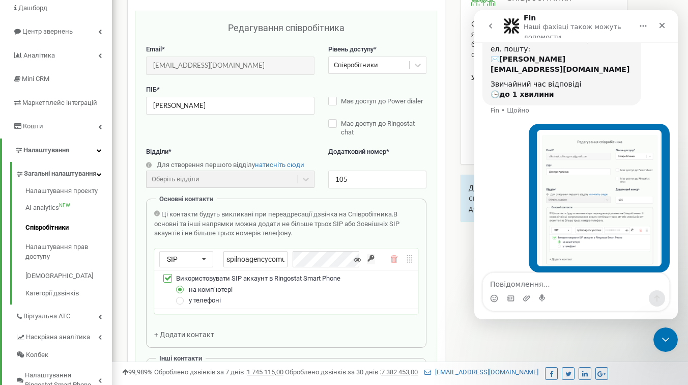
scroll to position [138, 0]
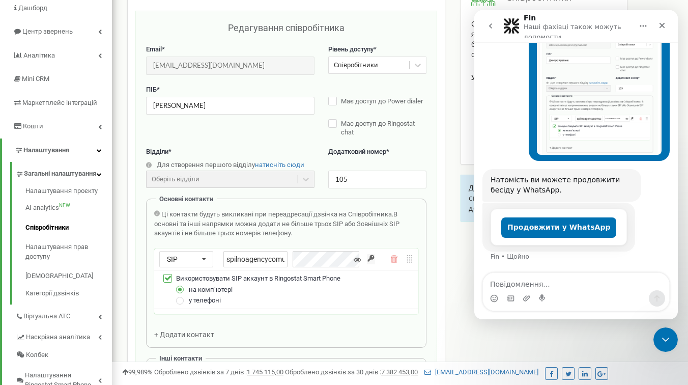
click at [517, 285] on textarea "Повідомлення..." at bounding box center [576, 281] width 186 height 17
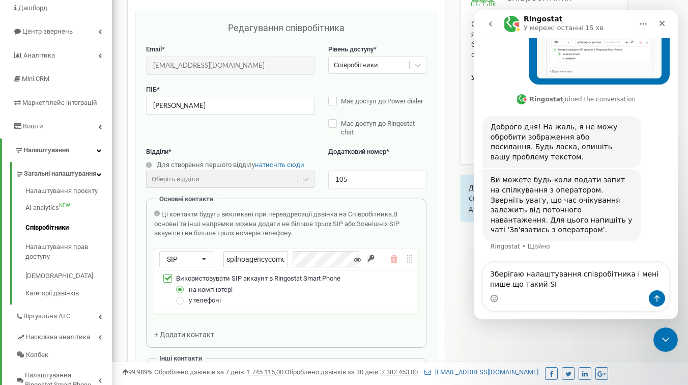
scroll to position [383, 0]
type textarea "Зберігаю налаштування співробітника і мені пише що такий SIP вже створений"
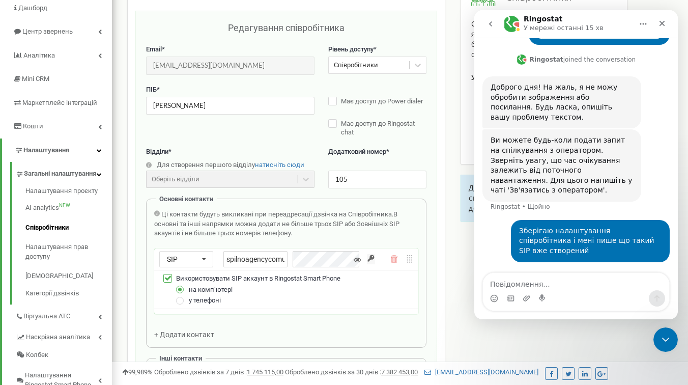
click at [290, 226] on span "В основні та інші напрямки можна додати не більше трьох SIP або Зовнішніх SIP а…" at bounding box center [276, 223] width 245 height 26
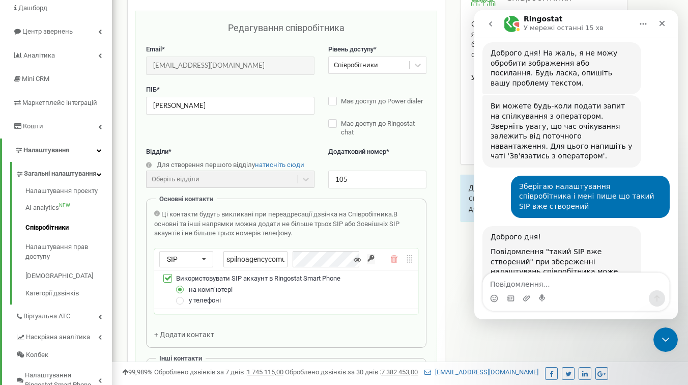
click at [238, 213] on span "Ці контакти будуть викликані при переадресації дзвінка на Співробітника." at bounding box center [277, 214] width 232 height 8
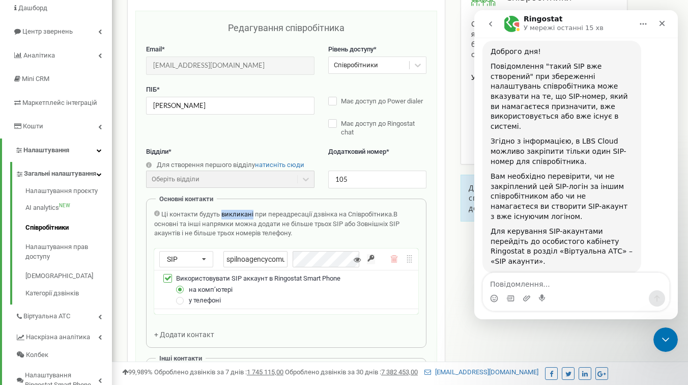
click at [238, 213] on span "Ці контакти будуть викликані при переадресації дзвінка на Співробітника." at bounding box center [277, 214] width 232 height 8
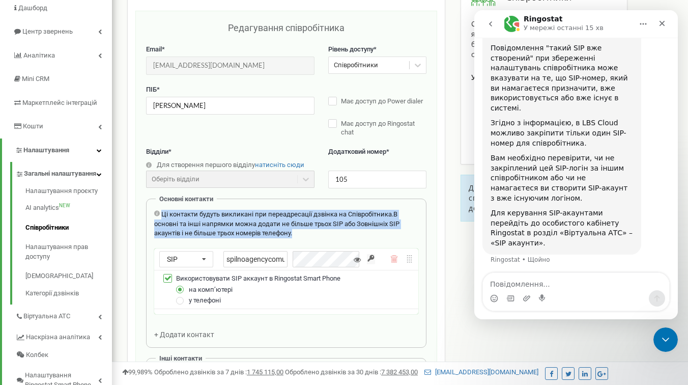
click at [238, 213] on span "Ці контакти будуть викликані при переадресації дзвінка на Співробітника." at bounding box center [277, 214] width 232 height 8
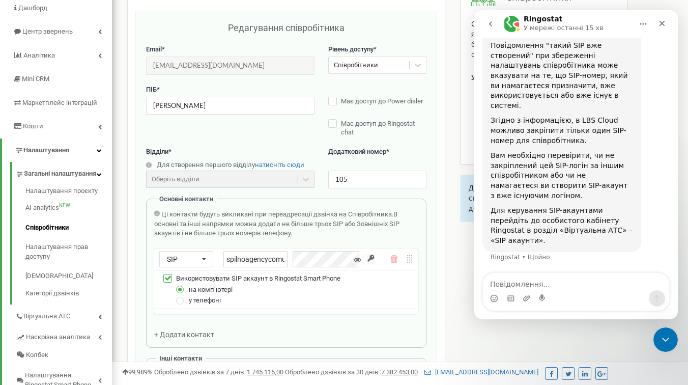
click at [279, 214] on span "Ці контакти будуть викликані при переадресації дзвінка на Співробітника." at bounding box center [277, 214] width 232 height 8
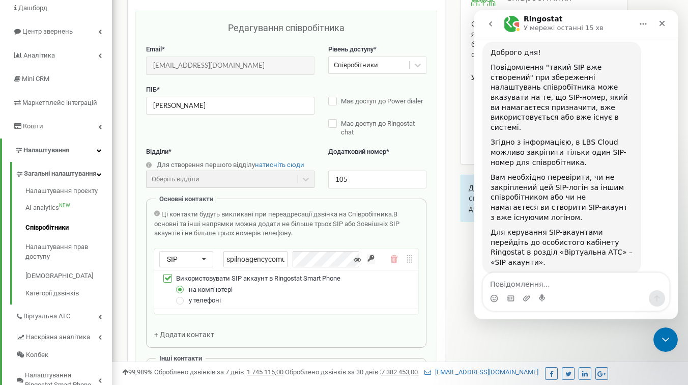
scroll to position [631, 0]
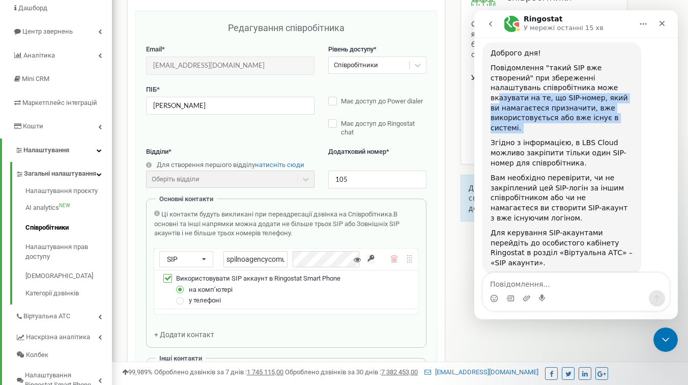
drag, startPoint x: 500, startPoint y: 97, endPoint x: 583, endPoint y: 136, distance: 92.0
click at [583, 137] on div "Доброго дня! Повідомлення "такий SIP вже створений" при збереженні налаштувань …" at bounding box center [562, 158] width 143 height 220
click at [558, 115] on div "Повідомлення "такий SIP вже створений" при збереженні налаштувань співробітника…" at bounding box center [562, 98] width 143 height 70
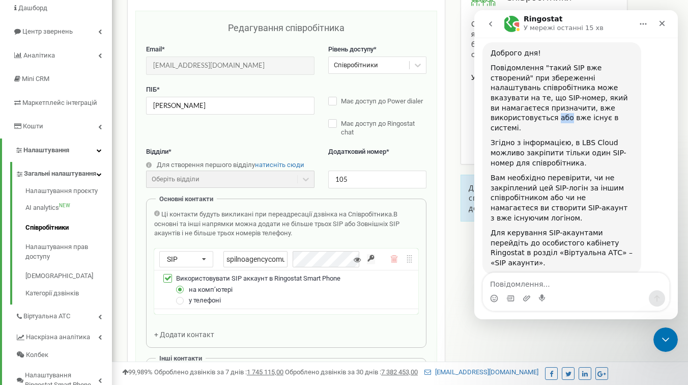
click at [558, 115] on div "Повідомлення "такий SIP вже створений" при збереженні налаштувань співробітника…" at bounding box center [562, 98] width 143 height 70
click at [558, 137] on div "Доброго дня! Повідомлення "такий SIP вже створений" при збереженні налаштувань …" at bounding box center [562, 158] width 143 height 220
drag, startPoint x: 547, startPoint y: 118, endPoint x: 551, endPoint y: 128, distance: 11.3
click at [551, 128] on div "Повідомлення "такий SIP вже створений" при збереженні налаштувань співробітника…" at bounding box center [562, 98] width 143 height 70
click at [535, 146] on div "Згідно з інформацією, в LBS Cloud можливо закріпити тільки один SIP-номер для с…" at bounding box center [562, 153] width 143 height 30
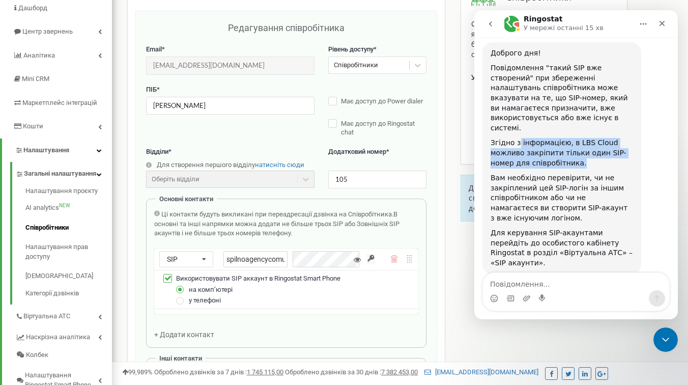
drag, startPoint x: 517, startPoint y: 146, endPoint x: 606, endPoint y: 166, distance: 90.9
click at [606, 167] on div "Згідно з інформацією, в LBS Cloud можливо закріпити тільки один SIP-номер для с…" at bounding box center [562, 153] width 143 height 30
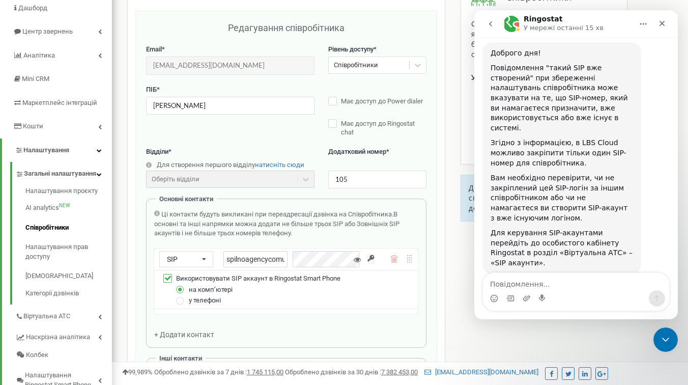
click at [564, 151] on div "Згідно з інформацією, в LBS Cloud можливо закріпити тільки один SIP-номер для с…" at bounding box center [562, 153] width 143 height 30
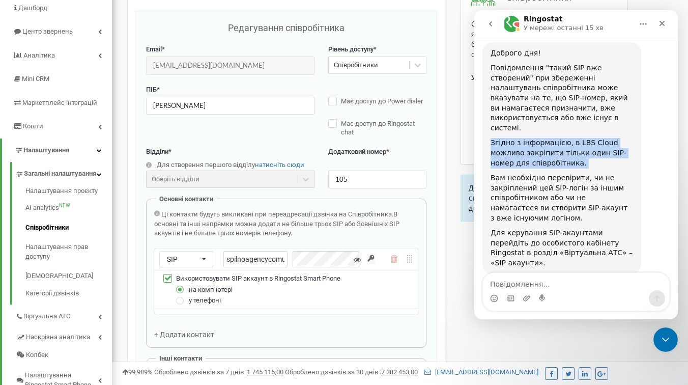
click at [564, 151] on div "Згідно з інформацією, в LBS Cloud можливо закріпити тільки один SIP-номер для с…" at bounding box center [562, 153] width 143 height 30
click at [564, 168] on div "Доброго дня! Повідомлення "такий SIP вже створений" при збереженні налаштувань …" at bounding box center [562, 158] width 143 height 220
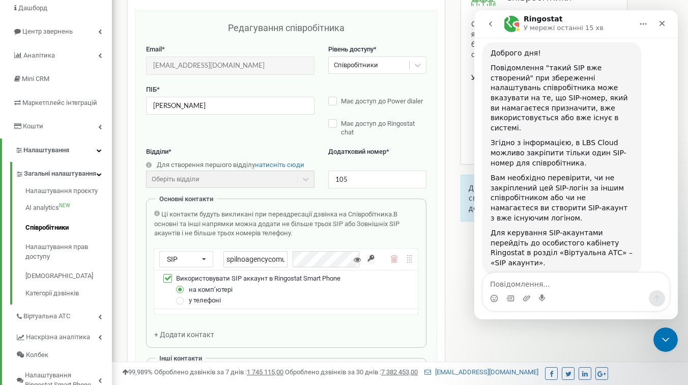
click at [543, 158] on div "Згідно з інформацією, в LBS Cloud можливо закріпити тільки один SIP-номер для с…" at bounding box center [562, 153] width 143 height 30
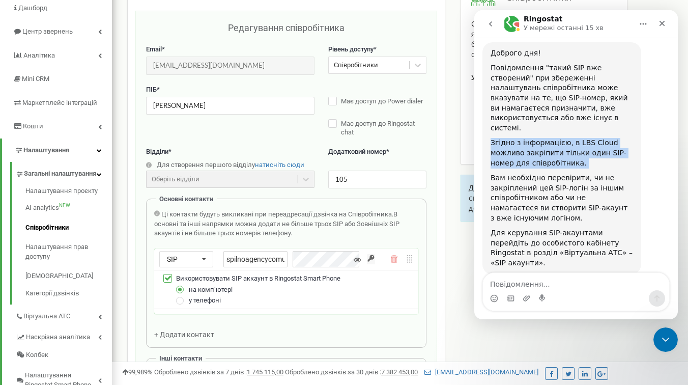
click at [543, 158] on div "Згідно з інформацією, в LBS Cloud можливо закріпити тільки один SIP-номер для с…" at bounding box center [562, 153] width 143 height 30
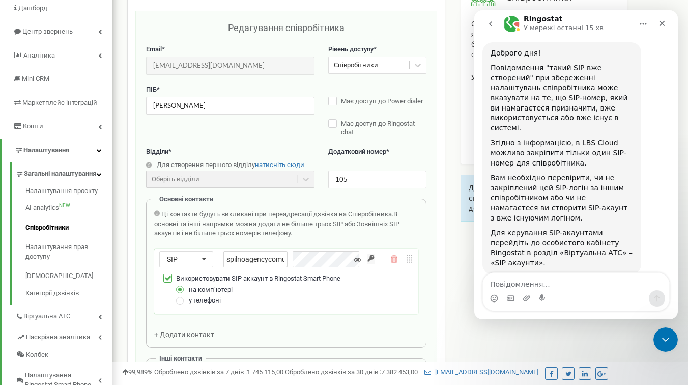
click at [546, 196] on div "Вам необхідно перевірити, чи не закріплений цей SIP-логін за іншим співробітник…" at bounding box center [562, 198] width 143 height 50
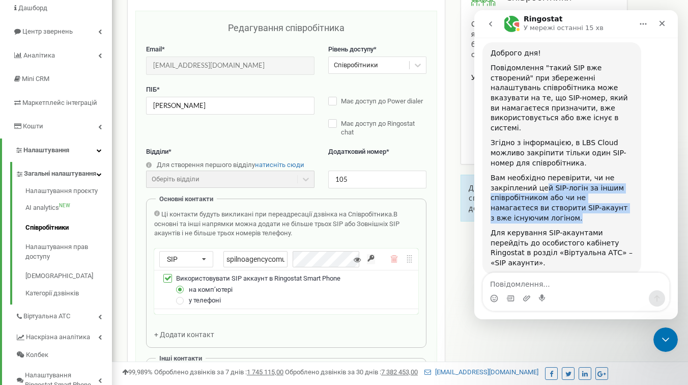
drag, startPoint x: 543, startPoint y: 190, endPoint x: 564, endPoint y: 217, distance: 33.7
click at [564, 217] on div "Вам необхідно перевірити, чи не закріплений цей SIP-логін за іншим співробітник…" at bounding box center [562, 198] width 143 height 50
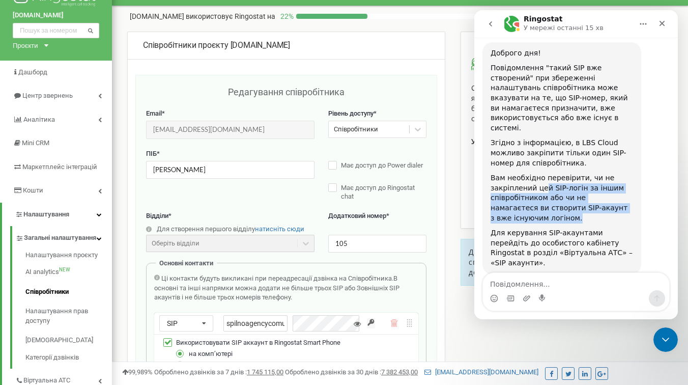
scroll to position [0, 0]
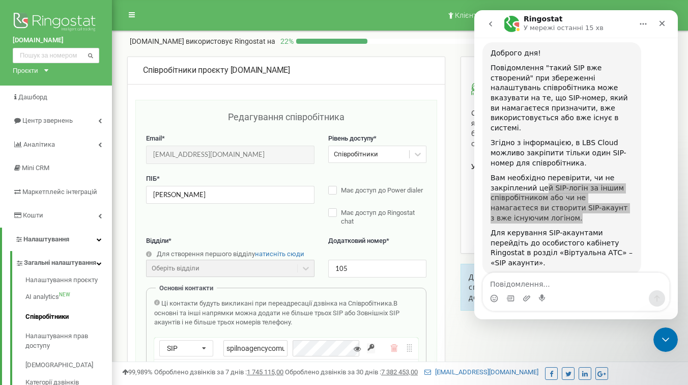
click at [215, 121] on div "Редагування співробітника" at bounding box center [286, 121] width 281 height 23
click at [302, 71] on div "Співробітники проєкту spilnoagency.com.ua" at bounding box center [286, 71] width 287 height 12
click at [390, 67] on div "Співробітники проєкту spilnoagency.com.ua" at bounding box center [286, 71] width 287 height 12
click at [43, 260] on span "Загальні налаштування" at bounding box center [60, 263] width 72 height 10
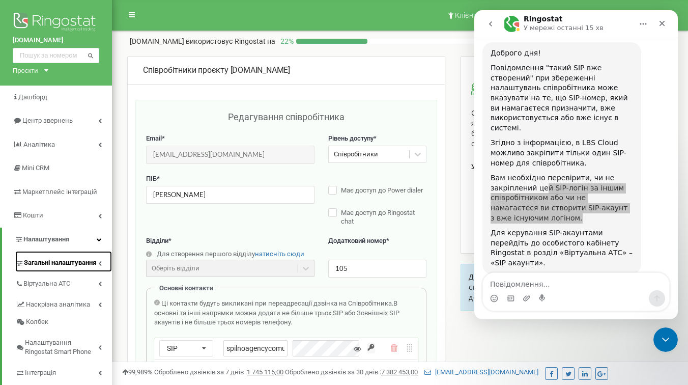
click at [43, 260] on span "Загальні налаштування" at bounding box center [60, 263] width 72 height 10
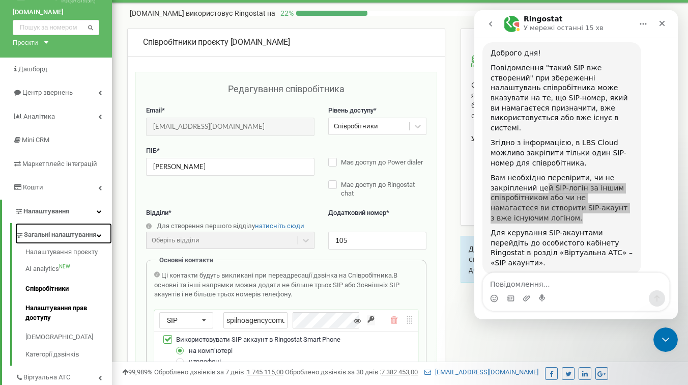
scroll to position [43, 0]
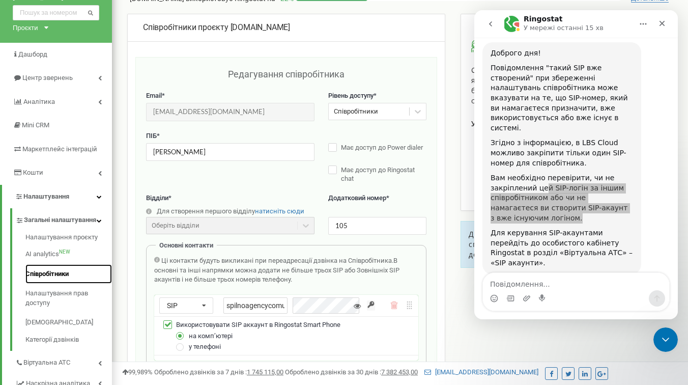
click at [54, 281] on link "Співробітники" at bounding box center [68, 274] width 87 height 20
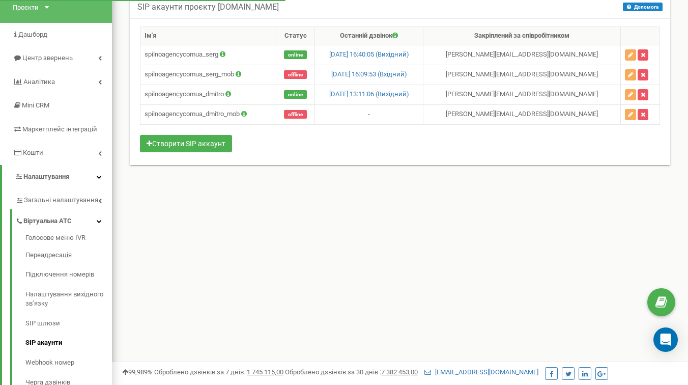
scroll to position [63, 0]
click at [633, 94] on icon "button" at bounding box center [630, 95] width 5 height 6
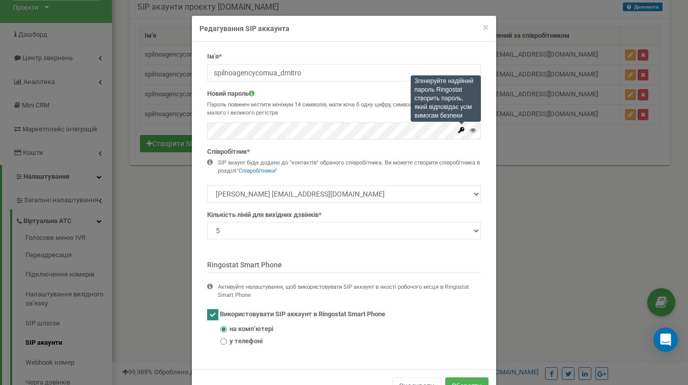
click at [460, 131] on icon at bounding box center [462, 130] width 6 height 6
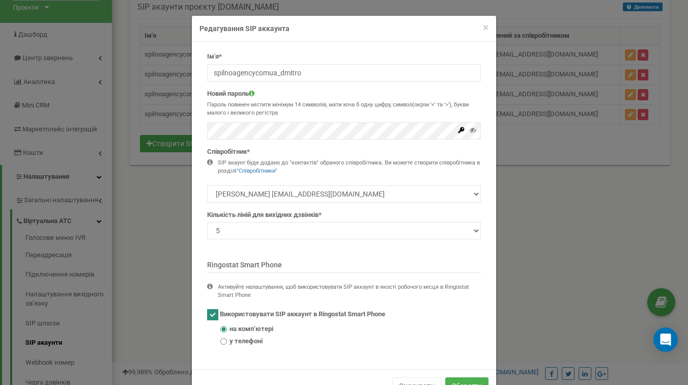
click at [439, 95] on div "Новий пароль Пароль повинен містити мінімум 14 символів, мати хоча б одну цифру…" at bounding box center [344, 114] width 274 height 50
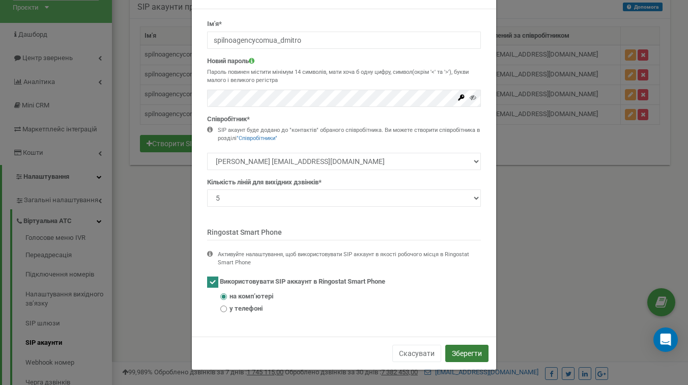
click at [477, 356] on button "Зберегти" at bounding box center [467, 353] width 43 height 17
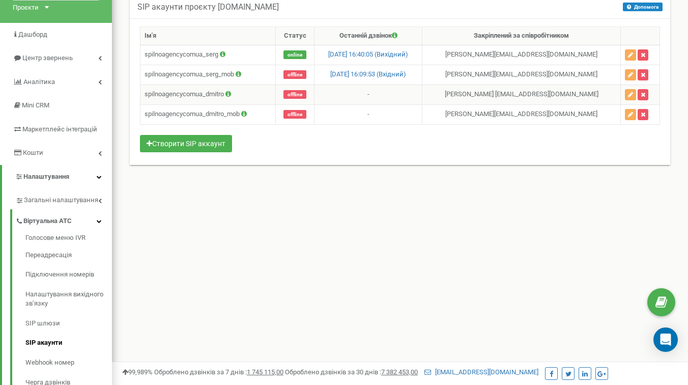
click at [205, 94] on td "spilnoagencycomua_dmitro" at bounding box center [208, 95] width 135 height 20
copy td "spilnoagencycomua_dmitro"
click at [633, 94] on icon "button" at bounding box center [630, 95] width 5 height 6
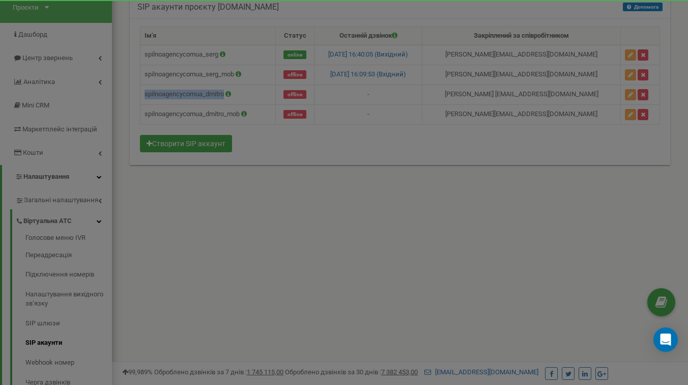
scroll to position [0, 0]
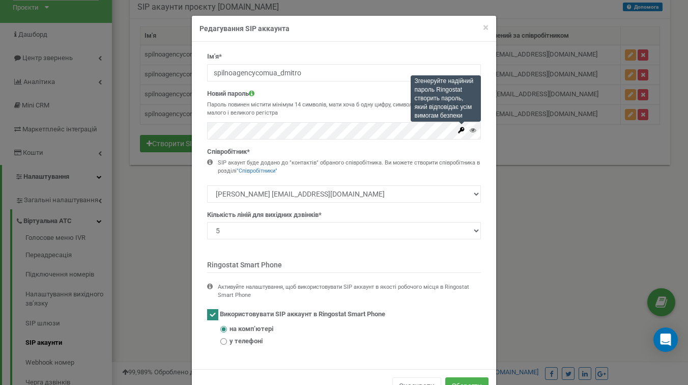
click at [459, 132] on icon at bounding box center [462, 130] width 6 height 6
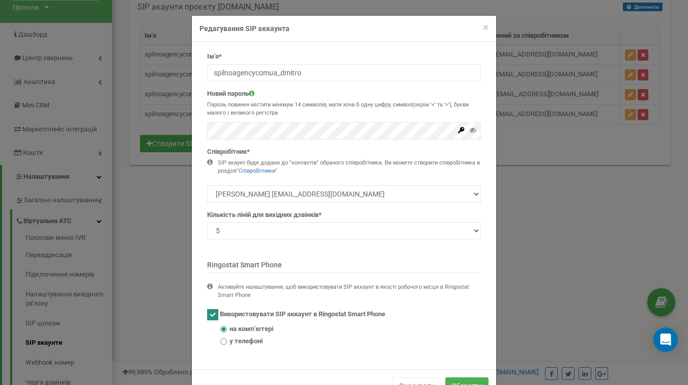
click at [329, 103] on p "Пароль повинен містити мінімум 14 символів, мати хоча б одну цифру, символ(окрі…" at bounding box center [344, 109] width 274 height 16
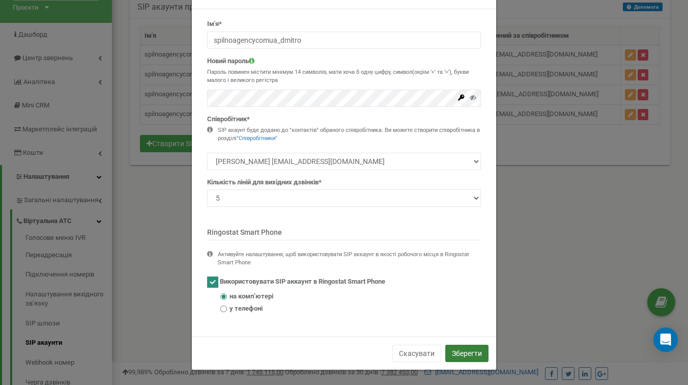
click at [454, 349] on button "Зберегти" at bounding box center [467, 353] width 43 height 17
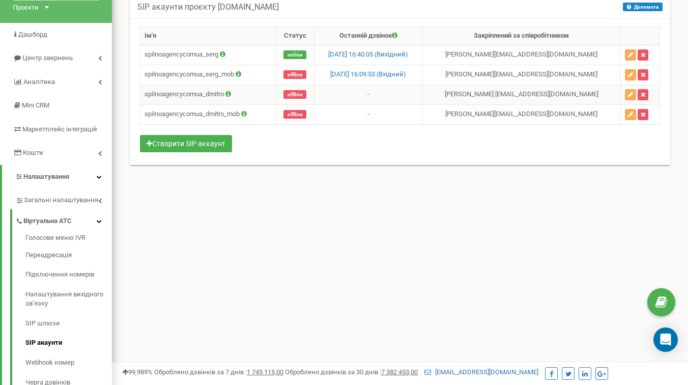
click at [212, 96] on td "spilnoagencycomua_dmitro" at bounding box center [208, 95] width 135 height 20
click at [199, 98] on td "spilnoagencycomua_dmitro" at bounding box center [208, 95] width 135 height 20
click at [378, 163] on div "Ім'я Статус Останній дзвінок Закріплений за співробітником spilnoagencycomua_se…" at bounding box center [400, 91] width 541 height 147
click at [205, 143] on button "Створити SIP аккаунт" at bounding box center [186, 143] width 92 height 17
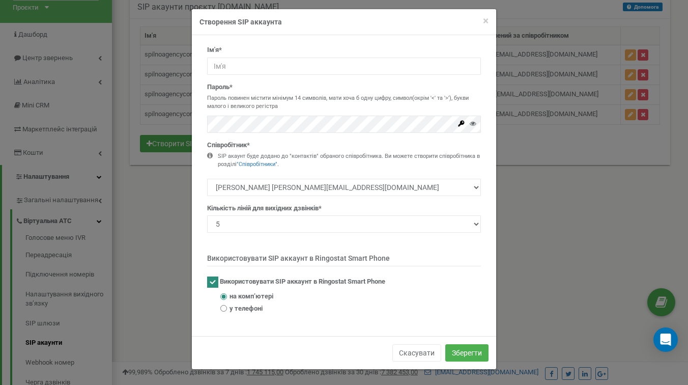
scroll to position [0, 0]
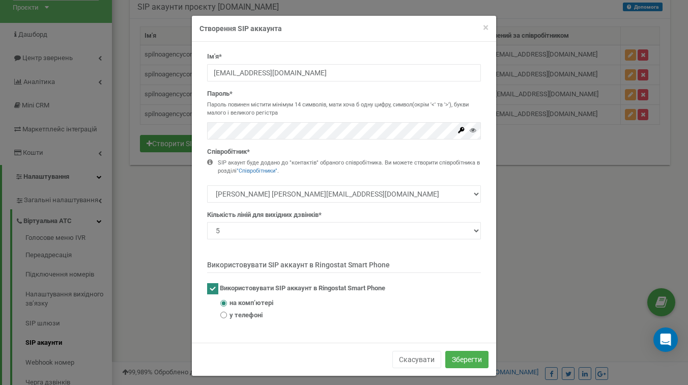
type input "spilnoagencycomua_"
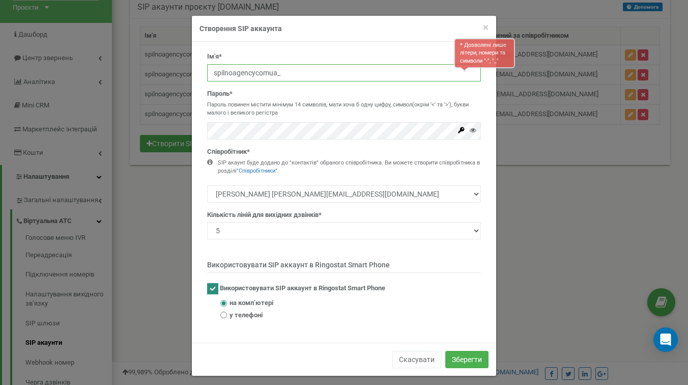
click at [284, 74] on input "spilnoagencycomua_" at bounding box center [344, 72] width 274 height 17
click at [238, 34] on div "× Close Створення SIP аккаунта" at bounding box center [344, 29] width 305 height 26
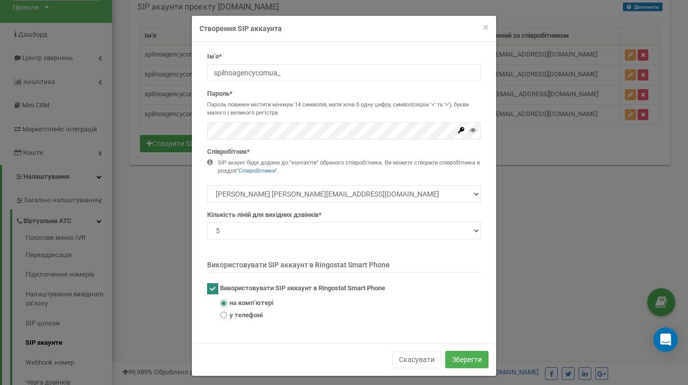
click at [245, 203] on div "Ім'я* spilnoagencycomua_ Пароль* Пароль повинен містити мінімум 14 символів, ма…" at bounding box center [344, 189] width 289 height 275
click at [245, 192] on select "Коваленко Сергій Віталійович serg.spilnoagency@gmail.com Дмитро Крайник d.krain…" at bounding box center [344, 193] width 274 height 17
click at [207, 185] on select "Коваленко Сергій Віталійович serg.spilnoagency@gmail.com Дмитро Крайник d.krain…" at bounding box center [344, 193] width 274 height 17
click at [256, 190] on select "Коваленко Сергій Віталійович serg.spilnoagency@gmail.com Дмитро Крайник d.krain…" at bounding box center [344, 193] width 274 height 17
click at [207, 185] on select "Коваленко Сергій Віталійович serg.spilnoagency@gmail.com Дмитро Крайник d.krain…" at bounding box center [344, 193] width 274 height 17
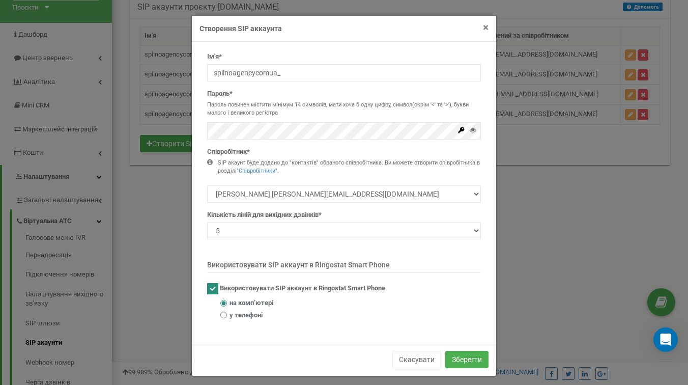
click at [487, 26] on span "×" at bounding box center [486, 27] width 6 height 12
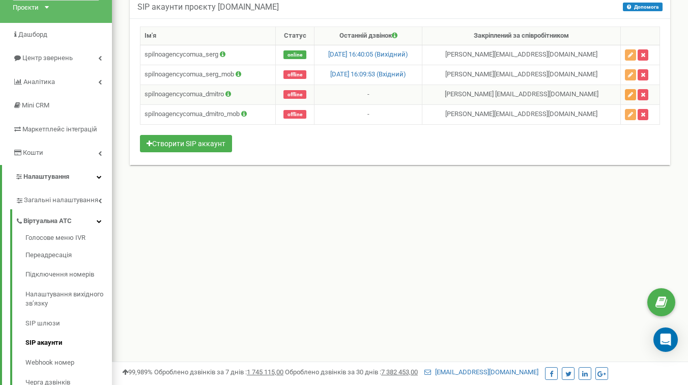
click at [631, 95] on button "button" at bounding box center [630, 94] width 11 height 11
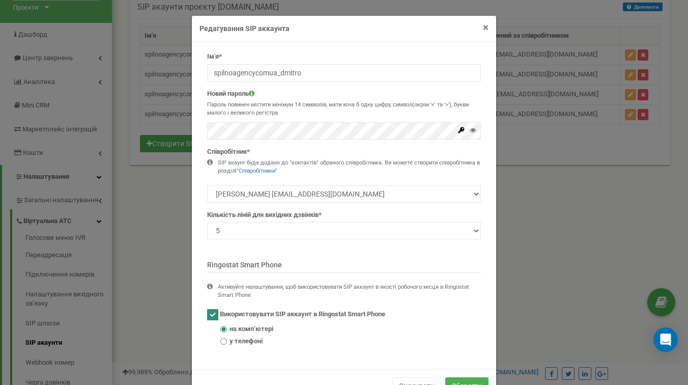
click at [486, 27] on span "×" at bounding box center [486, 27] width 6 height 12
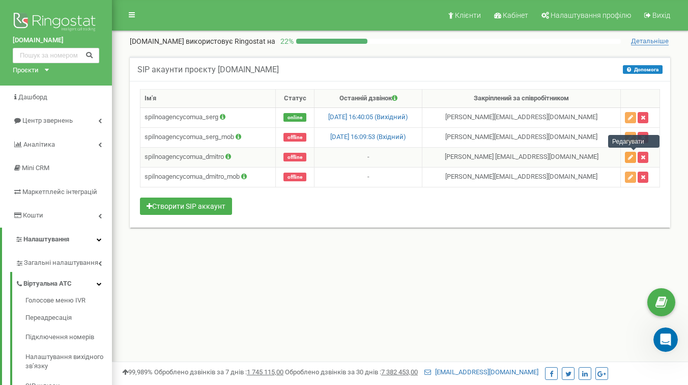
click at [632, 157] on icon "button" at bounding box center [630, 157] width 5 height 6
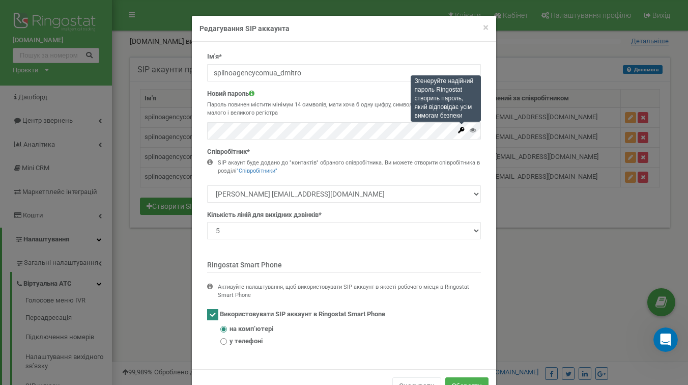
click at [462, 129] on icon at bounding box center [462, 130] width 6 height 6
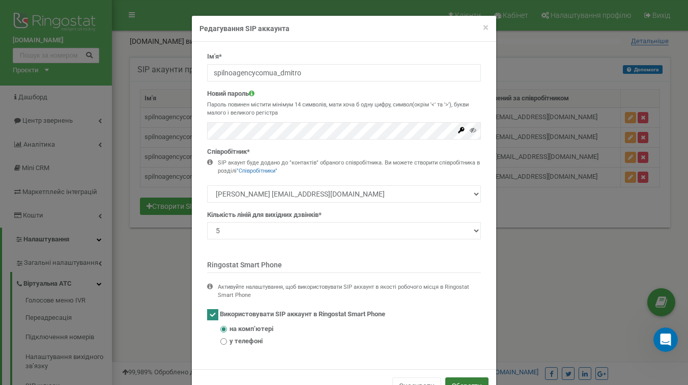
click at [468, 378] on button "Зберегти" at bounding box center [467, 385] width 43 height 17
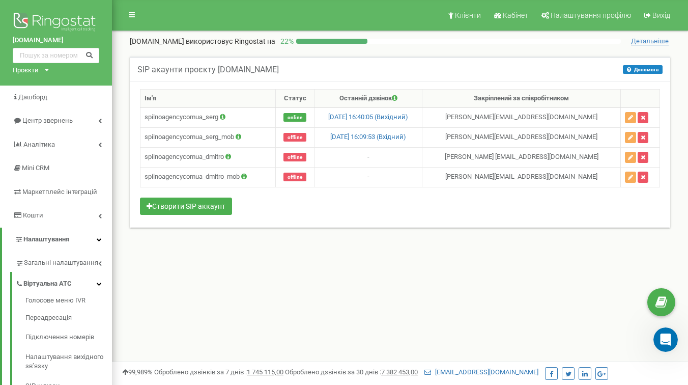
click at [293, 303] on div "Клієнти Кабінет Налаштування профілю Вихід spilnoagency.com.ua використовує Rin…" at bounding box center [400, 305] width 576 height 611
click at [633, 176] on icon "button" at bounding box center [630, 177] width 5 height 6
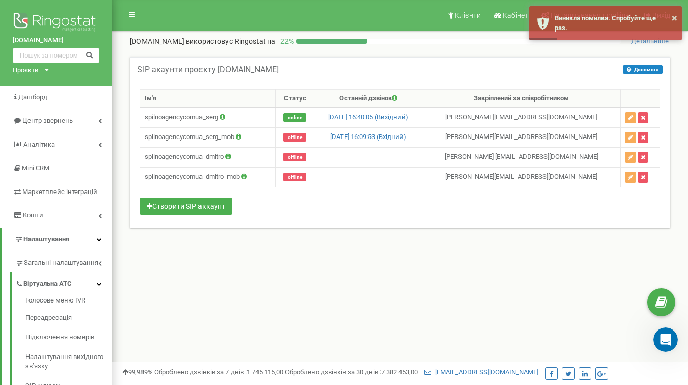
click at [608, 236] on div "SIP акаунти проєкту spilnoagency.com.ua Допомога Допомога В даному розділі ви м…" at bounding box center [400, 149] width 556 height 184
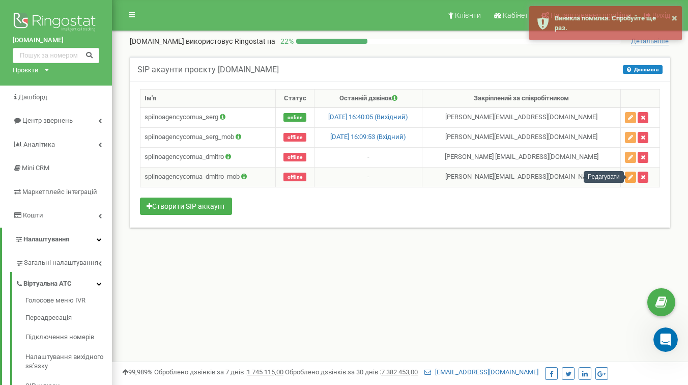
click at [633, 176] on icon "button" at bounding box center [630, 177] width 5 height 6
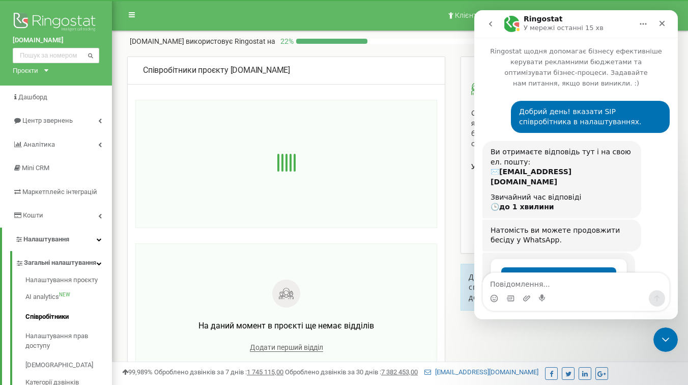
scroll to position [654, 0]
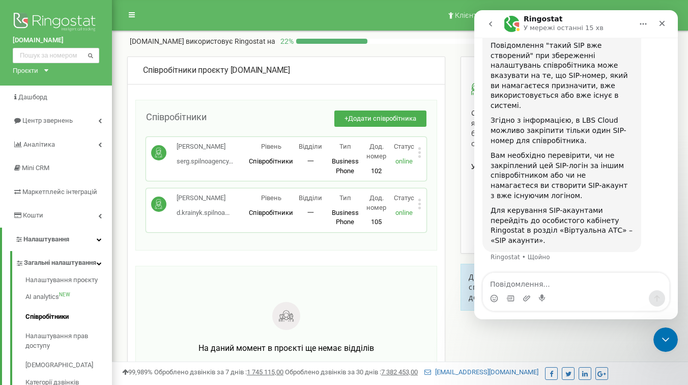
click at [419, 155] on icon at bounding box center [420, 152] width 4 height 11
click at [428, 169] on icon at bounding box center [429, 169] width 8 height 8
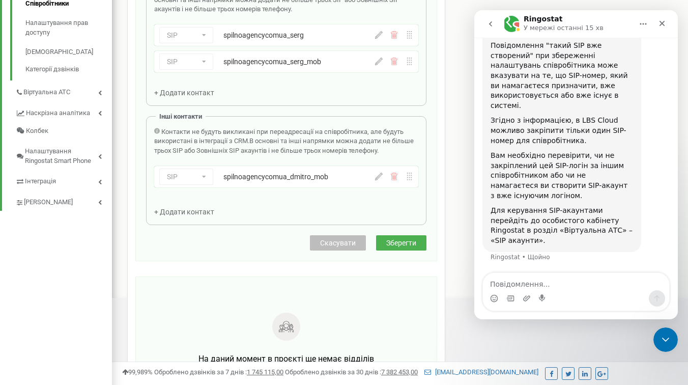
scroll to position [319, 0]
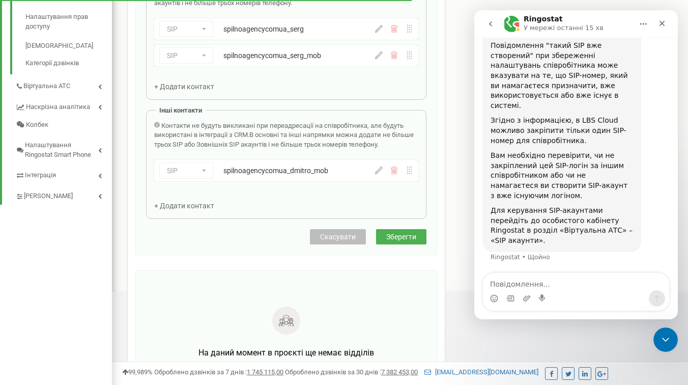
click at [396, 171] on icon at bounding box center [396, 172] width 1 height 4
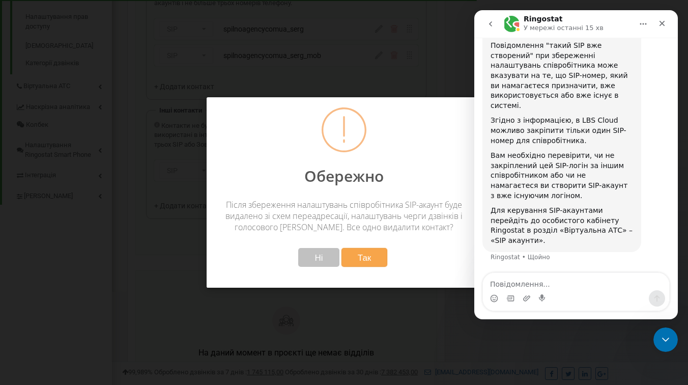
click at [350, 251] on button "Так" at bounding box center [365, 257] width 46 height 19
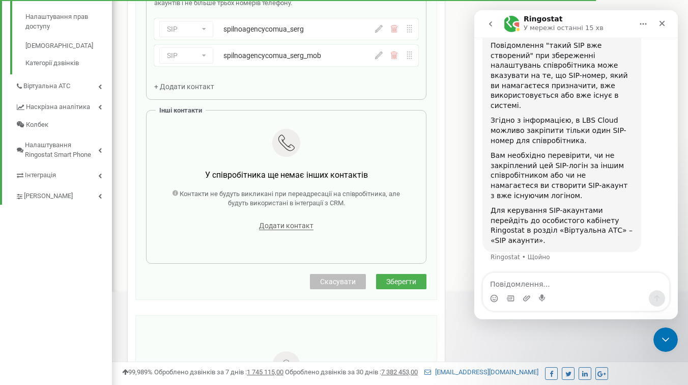
click at [403, 288] on button "Зберегти" at bounding box center [401, 281] width 50 height 15
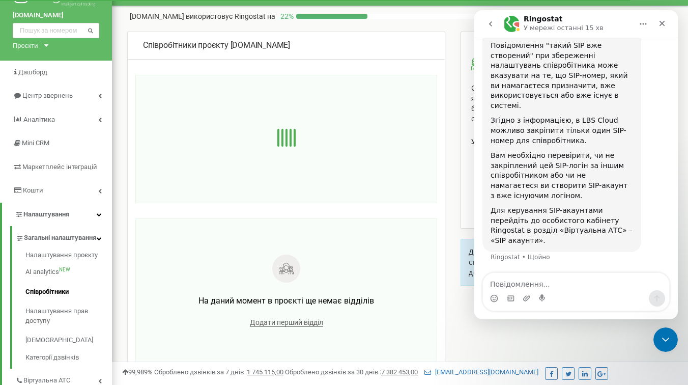
scroll to position [0, 0]
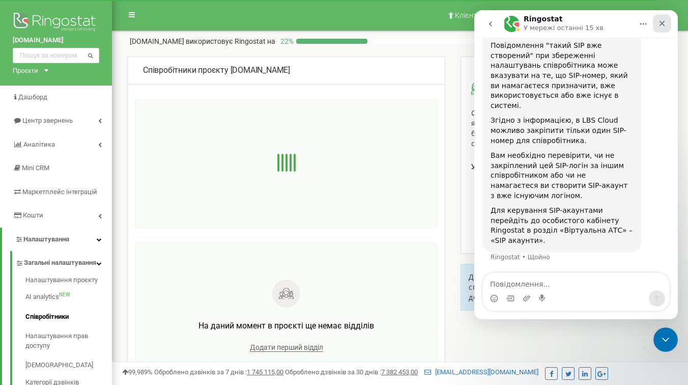
click at [662, 25] on icon "Закрити" at bounding box center [662, 23] width 8 height 8
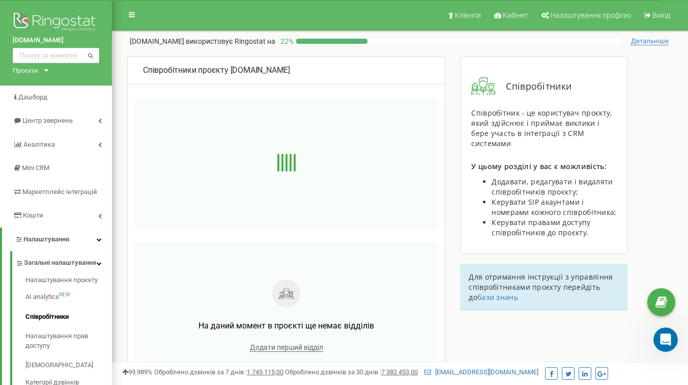
scroll to position [654, 0]
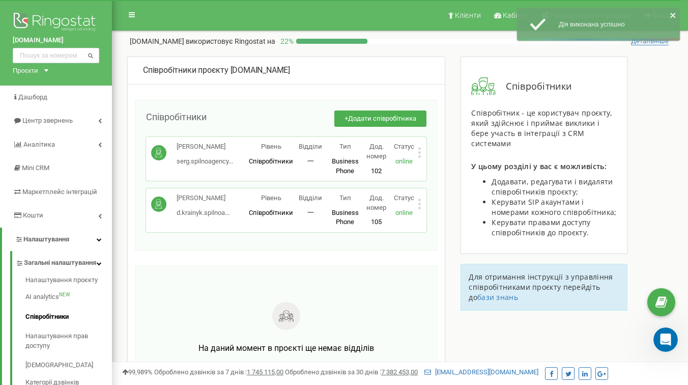
click at [419, 201] on icon at bounding box center [420, 204] width 4 height 11
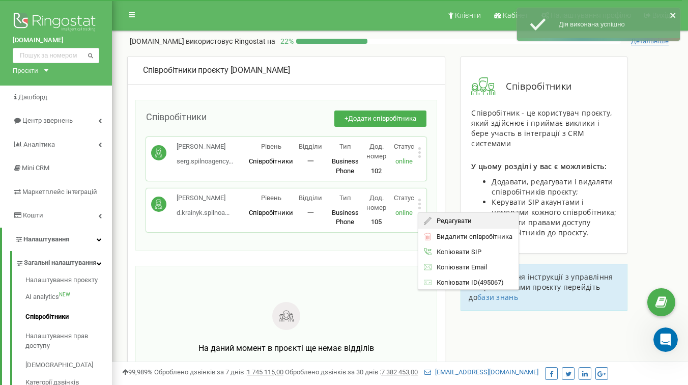
click at [437, 219] on span "Редагувати" at bounding box center [452, 220] width 40 height 7
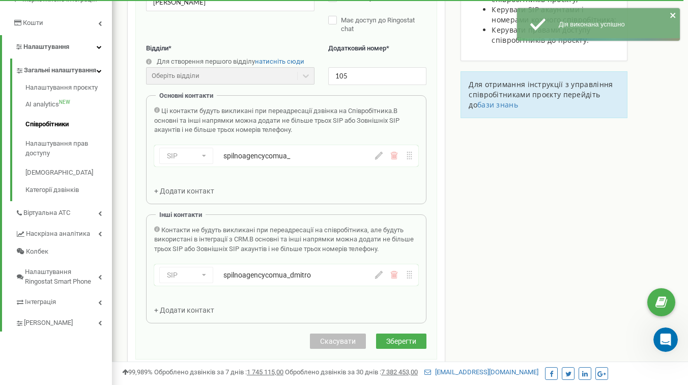
scroll to position [210, 0]
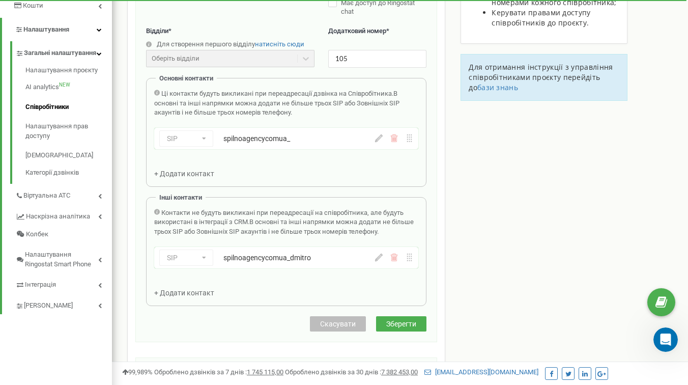
click at [398, 258] on icon at bounding box center [395, 258] width 8 height 8
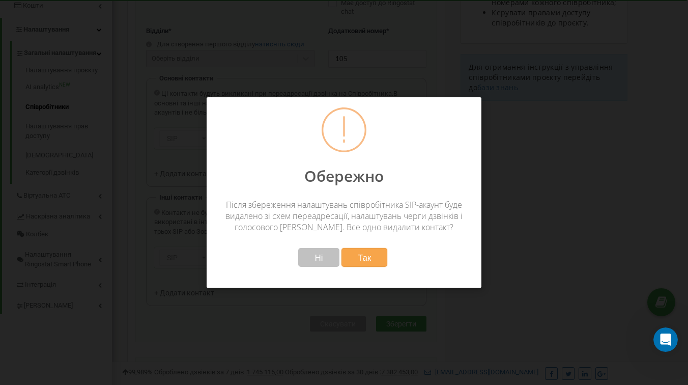
click at [352, 253] on button "Так" at bounding box center [365, 257] width 46 height 19
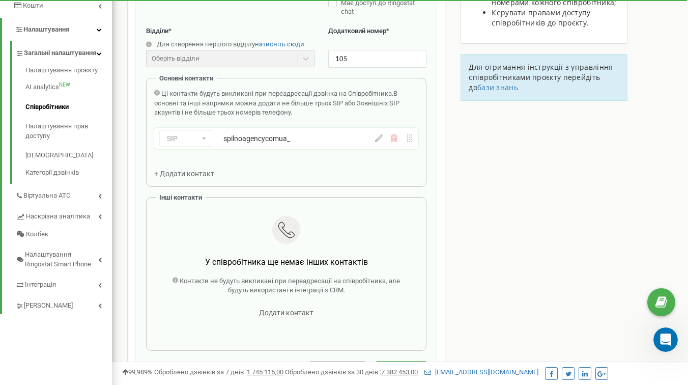
click at [315, 144] on div "SIP Номер телефону SIP Зовнішній SIP spilnoagencycomua_" at bounding box center [267, 138] width 216 height 16
click at [377, 136] on icon at bounding box center [379, 138] width 8 height 8
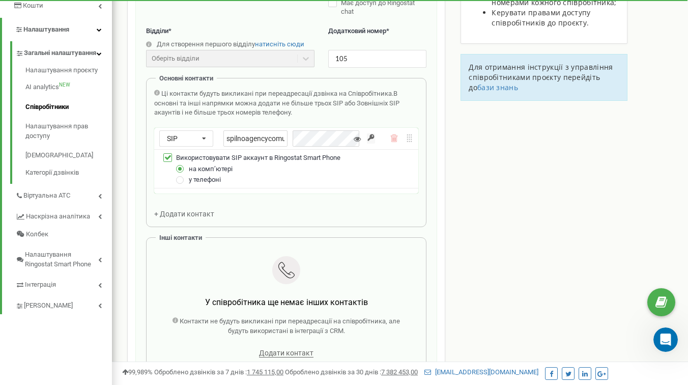
scroll to position [0, 4]
click at [330, 141] on div "spilnoagencycomua_" at bounding box center [294, 138] width 141 height 16
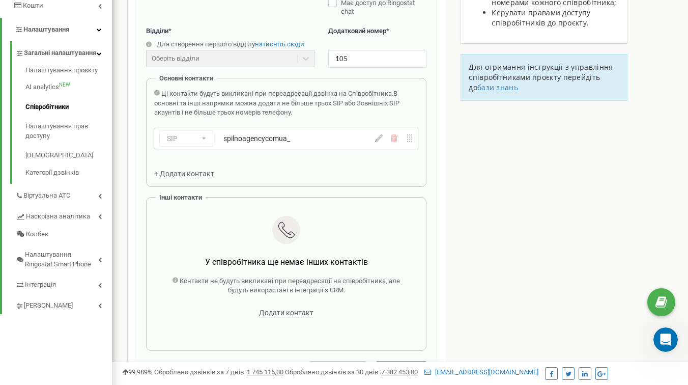
click at [338, 143] on div "spilnoagencycomua_" at bounding box center [289, 138] width 130 height 10
click at [379, 139] on icon at bounding box center [379, 138] width 8 height 8
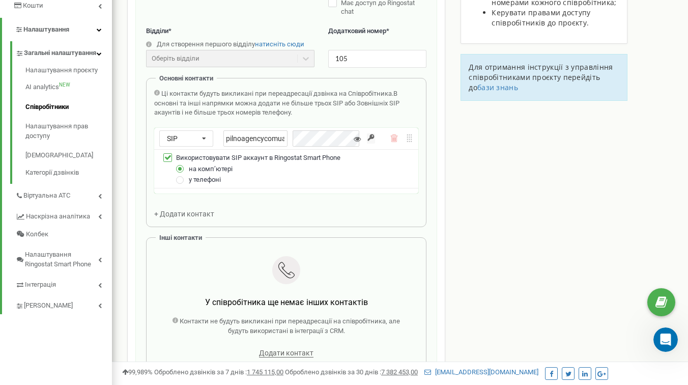
click at [317, 139] on div "spilnoagencycomua_" at bounding box center [294, 138] width 141 height 16
type input "spilnoagencycomua_dmitro"
click at [542, 208] on div "Співробітники проєкту [DOMAIN_NAME] Редагування співробітника Email * [EMAIL_AD…" at bounding box center [400, 259] width 561 height 825
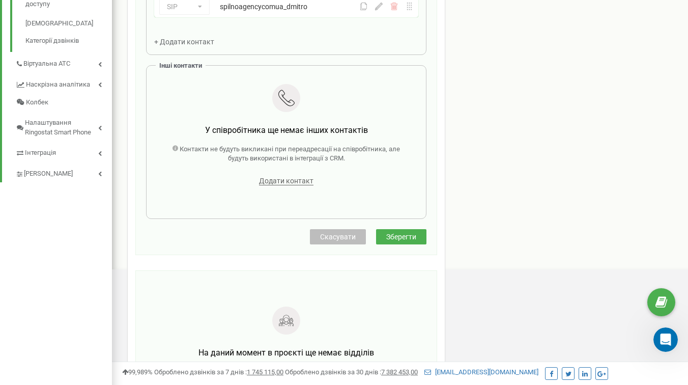
click at [393, 235] on span "Зберегти" at bounding box center [401, 237] width 30 height 8
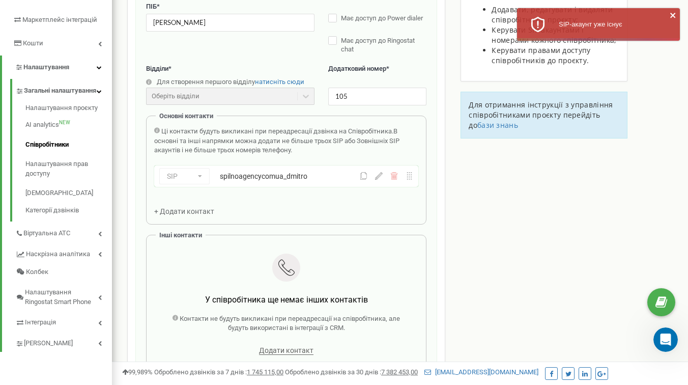
scroll to position [174, 0]
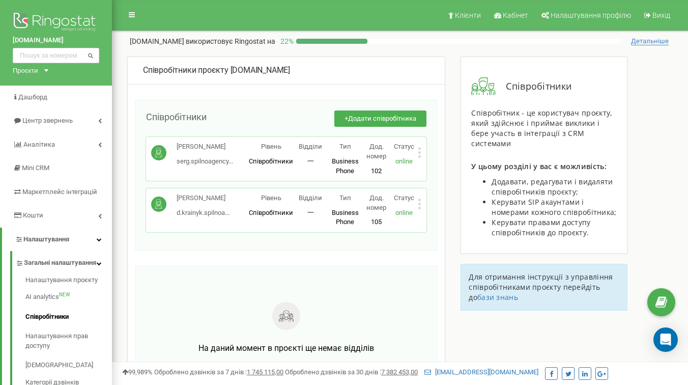
click at [421, 151] on icon at bounding box center [420, 152] width 4 height 11
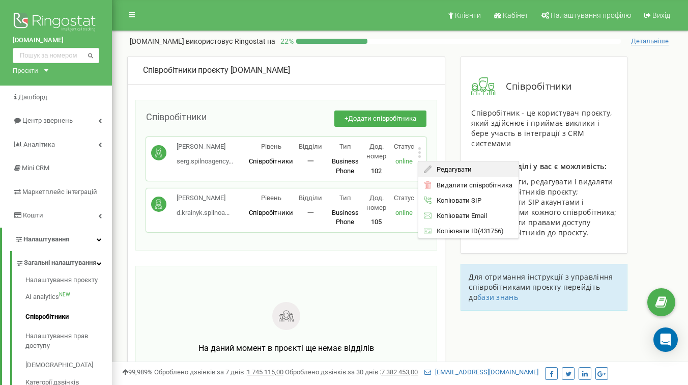
click at [433, 171] on span "Редагувати" at bounding box center [452, 169] width 40 height 7
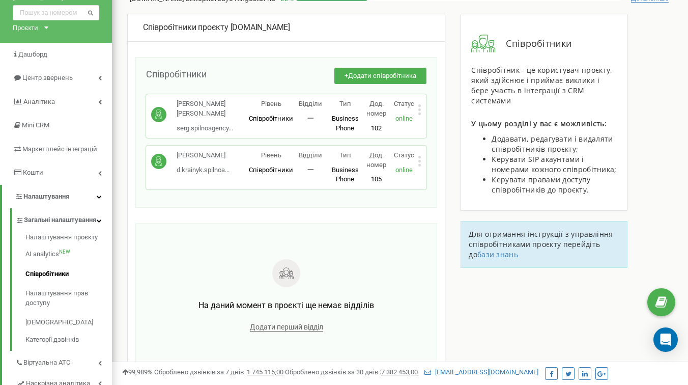
click at [419, 162] on icon at bounding box center [420, 161] width 4 height 11
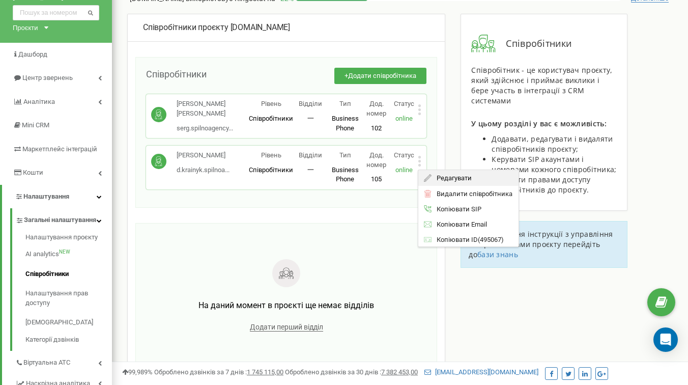
click at [436, 183] on div "Редагувати" at bounding box center [469, 178] width 100 height 16
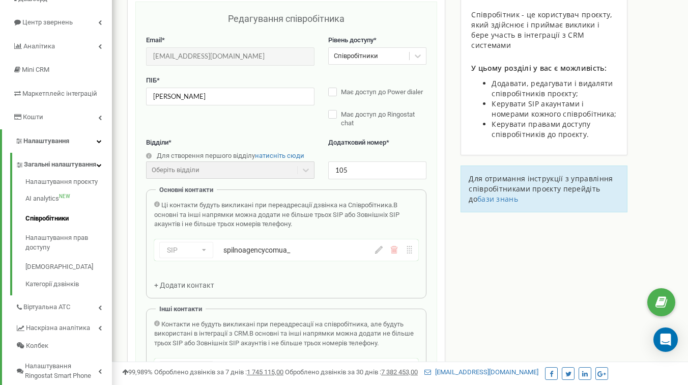
scroll to position [102, 0]
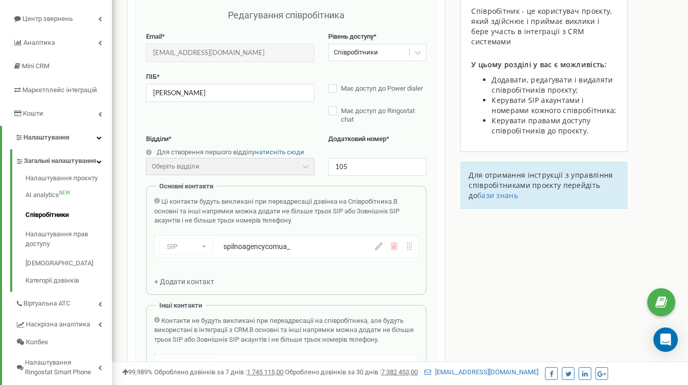
click at [396, 253] on div "SIP Номер телефону SIP Зовнішній SIP spilnoagencycomua_" at bounding box center [286, 246] width 264 height 21
click at [393, 245] on icon at bounding box center [395, 246] width 8 height 8
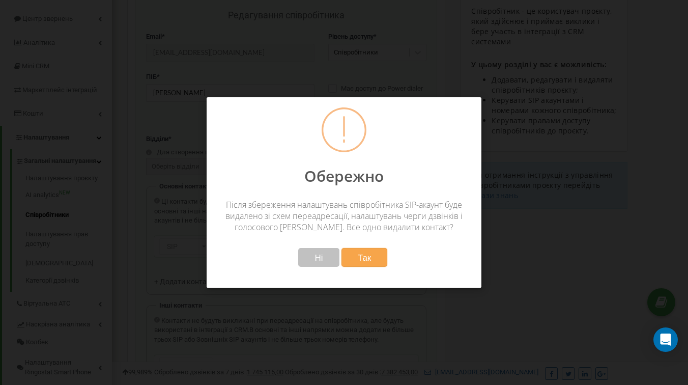
click at [376, 248] on button "Так" at bounding box center [365, 257] width 46 height 19
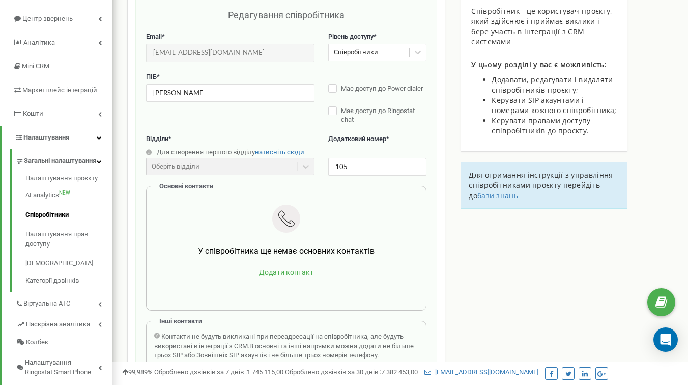
click at [279, 272] on span "Додати контакт" at bounding box center [286, 272] width 54 height 9
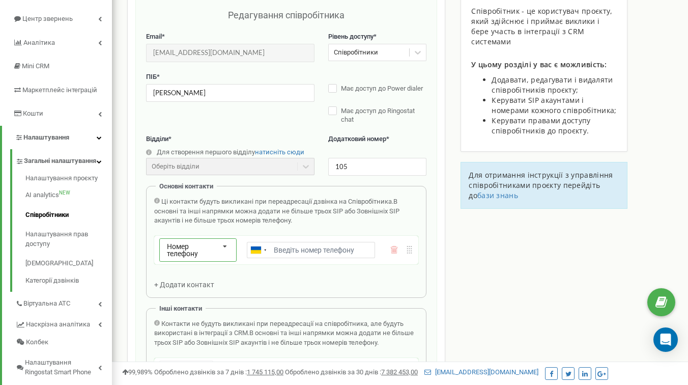
click at [227, 247] on icon at bounding box center [225, 247] width 19 height 16
click at [220, 287] on div "SIP" at bounding box center [198, 283] width 76 height 15
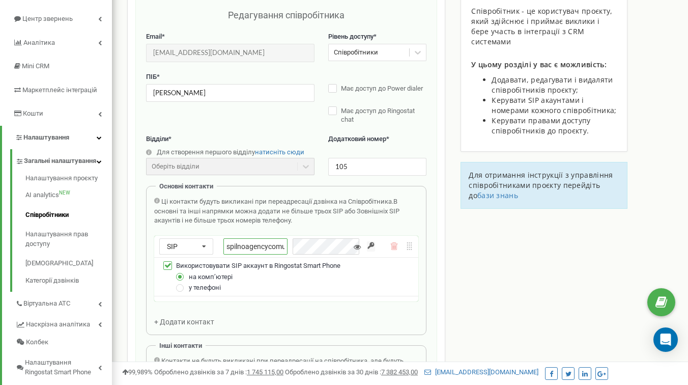
click at [266, 241] on input "spilnoagencycomua_" at bounding box center [256, 246] width 64 height 16
click at [317, 246] on div "spilnoagencycomua_" at bounding box center [294, 246] width 141 height 16
type input "spilnoagencycomua_dmitro"
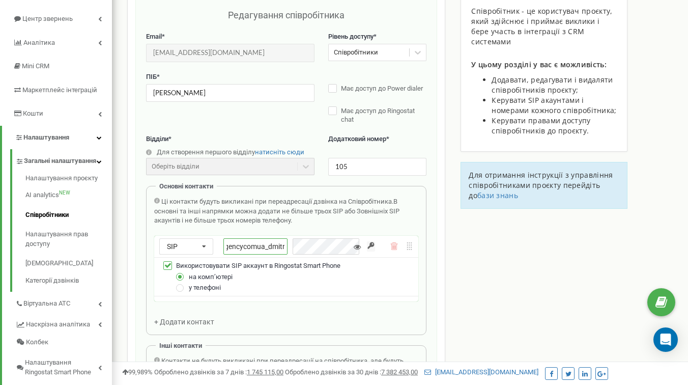
scroll to position [0, 0]
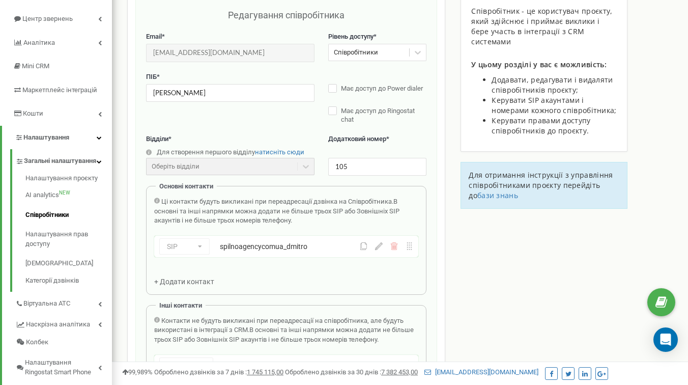
click at [486, 298] on div "Співробітники проєкту [DOMAIN_NAME] Редагування співробітника Email * [EMAIL_AD…" at bounding box center [400, 324] width 561 height 739
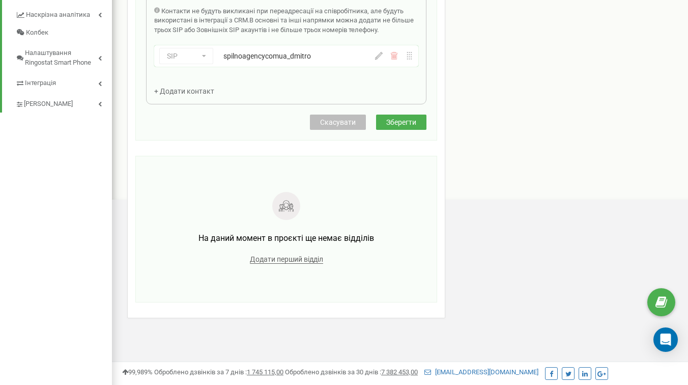
click at [412, 116] on button "Зберегти" at bounding box center [401, 122] width 50 height 15
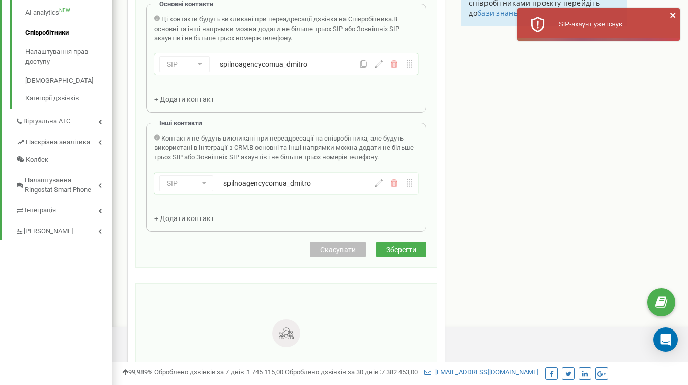
scroll to position [288, 0]
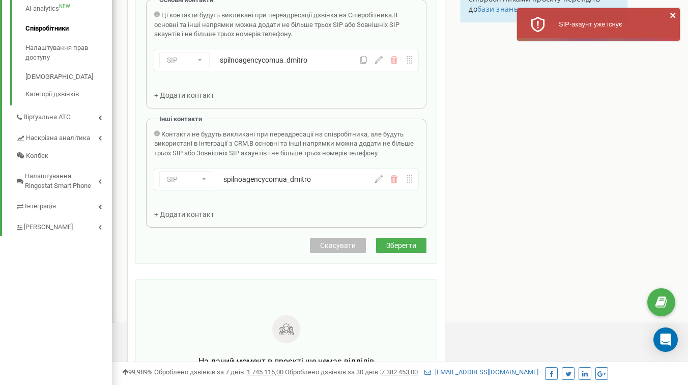
click at [396, 182] on icon at bounding box center [395, 179] width 8 height 8
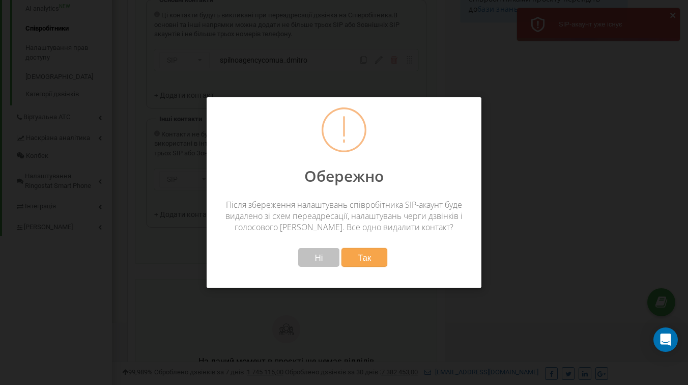
click at [363, 255] on span "Так" at bounding box center [365, 257] width 14 height 11
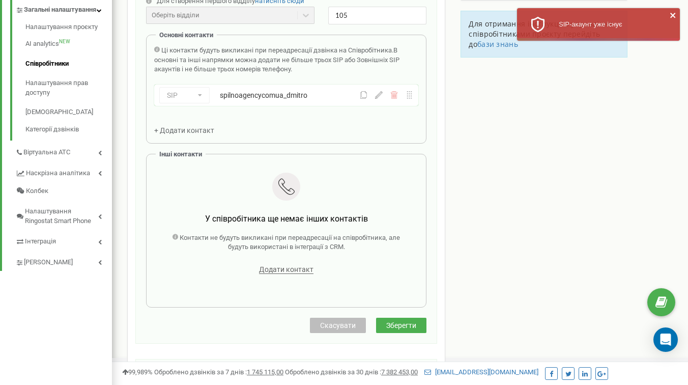
click at [399, 323] on span "Зберегти" at bounding box center [401, 325] width 30 height 8
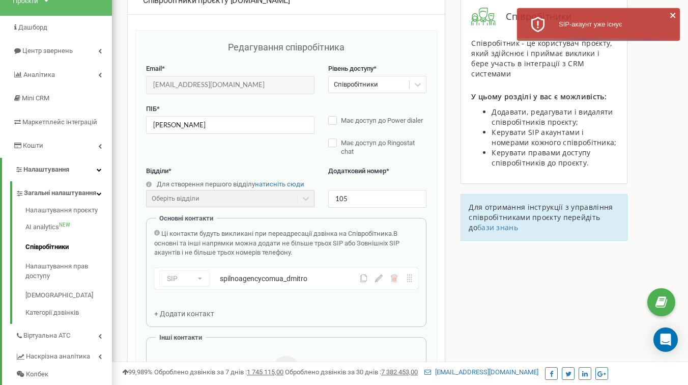
scroll to position [68, 0]
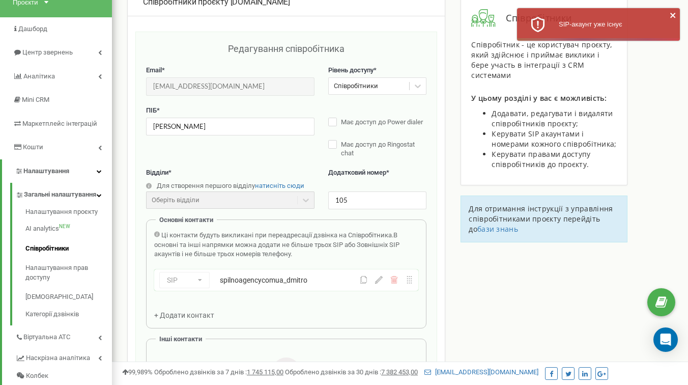
click at [199, 318] on span "+ Додати контакт" at bounding box center [184, 315] width 60 height 8
click at [204, 311] on div "Номер телефону" at bounding box center [194, 310] width 54 height 14
click at [198, 344] on div "SIP" at bounding box center [198, 343] width 76 height 15
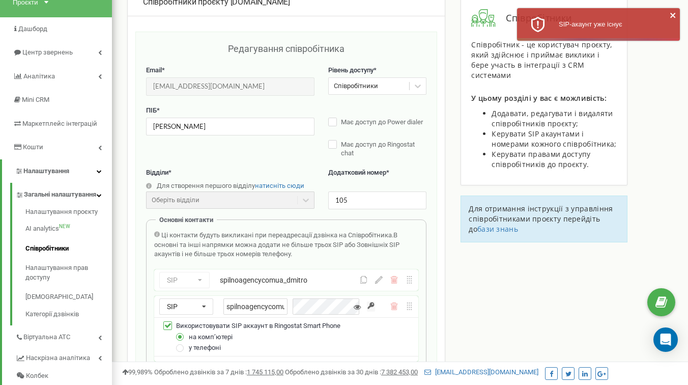
scroll to position [0, 4]
click at [340, 302] on div "spilnoagencycomua_" at bounding box center [294, 306] width 141 height 16
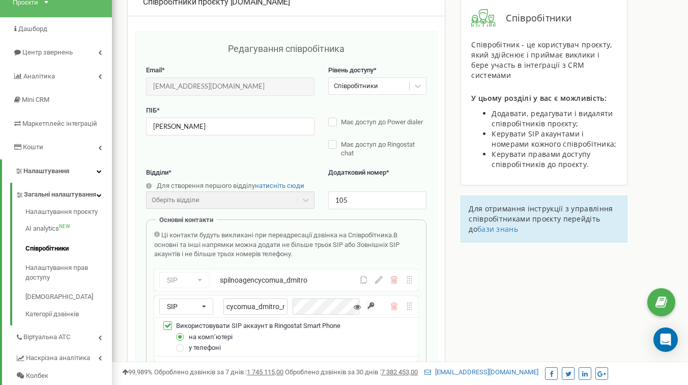
scroll to position [0, 42]
type input "spilnoagencycomua_dmitro_mob"
click at [391, 280] on icon at bounding box center [395, 280] width 8 height 8
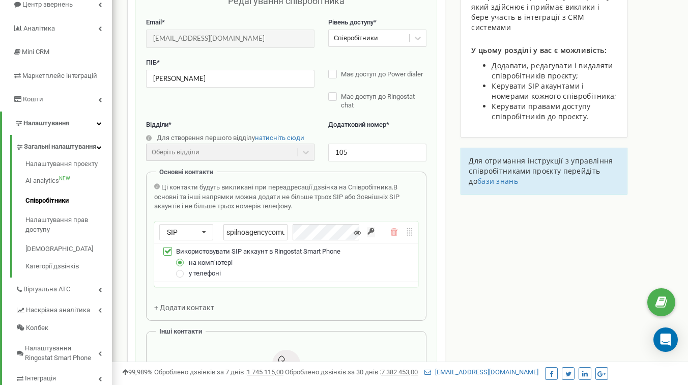
scroll to position [117, 0]
click at [326, 226] on div "spilnoagencycomua_dmitro_mob" at bounding box center [294, 232] width 141 height 16
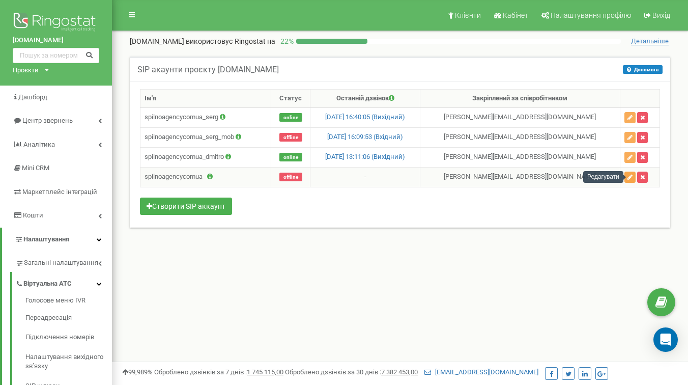
click at [633, 174] on icon "button" at bounding box center [630, 177] width 5 height 6
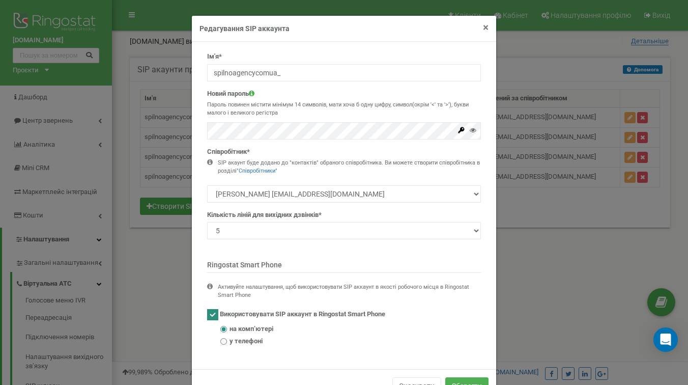
click at [487, 28] on span "×" at bounding box center [486, 27] width 6 height 12
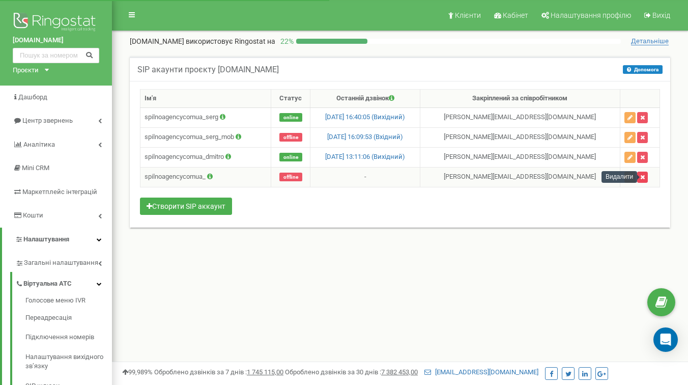
click at [645, 178] on icon "button" at bounding box center [643, 177] width 5 height 6
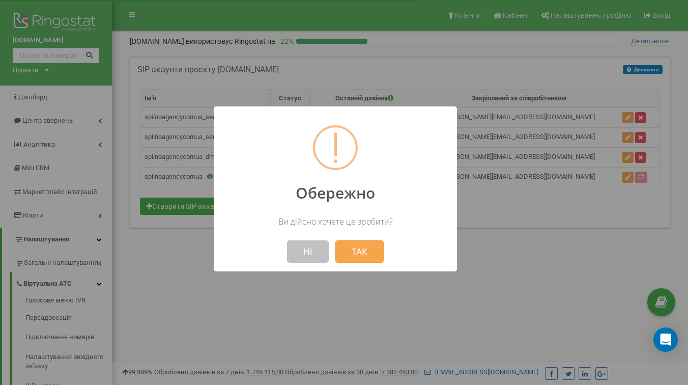
click at [362, 250] on button "ТАК" at bounding box center [360, 251] width 48 height 22
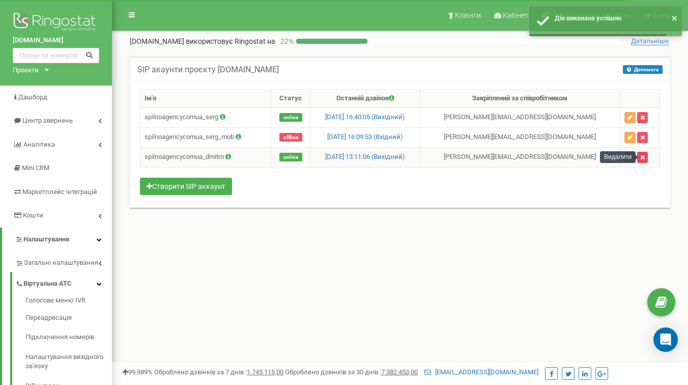
click at [645, 158] on icon "button" at bounding box center [643, 157] width 5 height 6
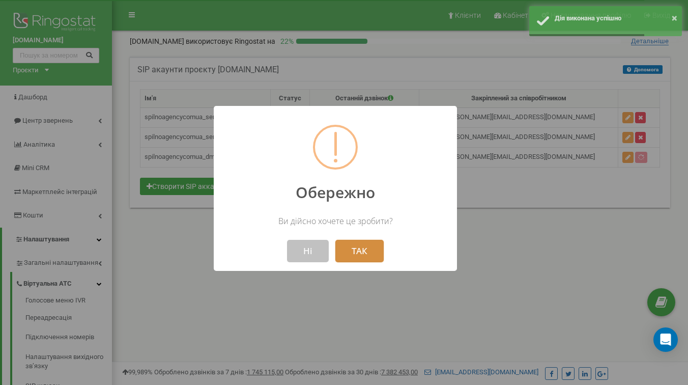
click at [360, 250] on button "ТАК" at bounding box center [360, 251] width 48 height 22
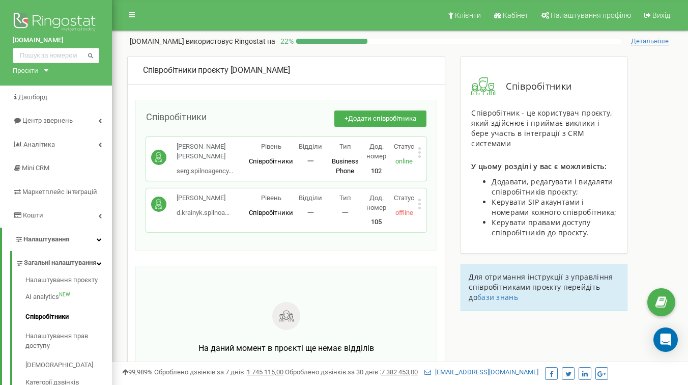
scroll to position [14, 0]
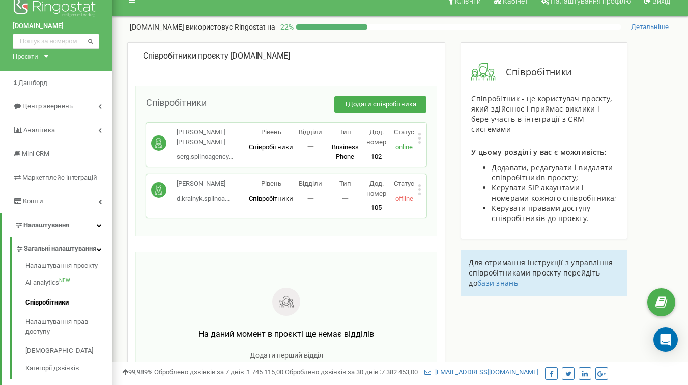
click at [422, 190] on div "[PERSON_NAME] d.krainyk.spilnoa... [EMAIL_ADDRESS][DOMAIN_NAME] Рівень Співробі…" at bounding box center [286, 196] width 281 height 44
click at [419, 189] on icon at bounding box center [420, 189] width 3 height 3
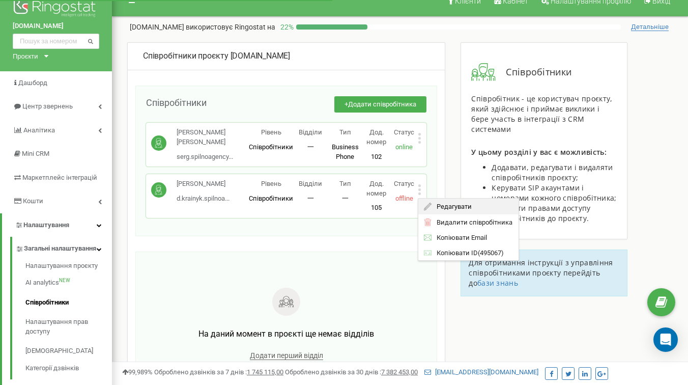
click at [439, 207] on span "Редагувати" at bounding box center [452, 206] width 40 height 7
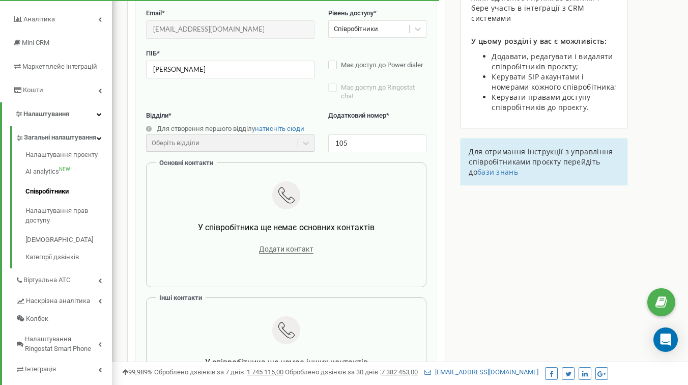
scroll to position [124, 0]
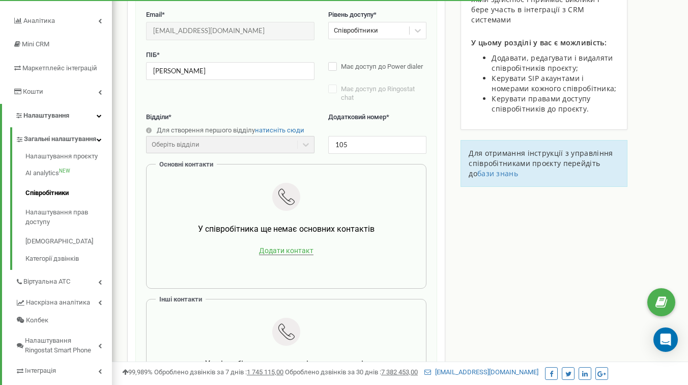
click at [299, 255] on span "Додати контакт" at bounding box center [286, 250] width 54 height 9
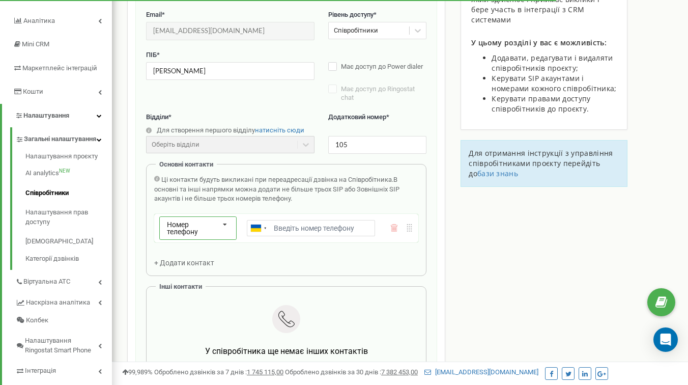
click at [198, 231] on span "Номер телефону" at bounding box center [182, 227] width 31 height 15
click at [197, 267] on div "SIP" at bounding box center [198, 261] width 76 height 15
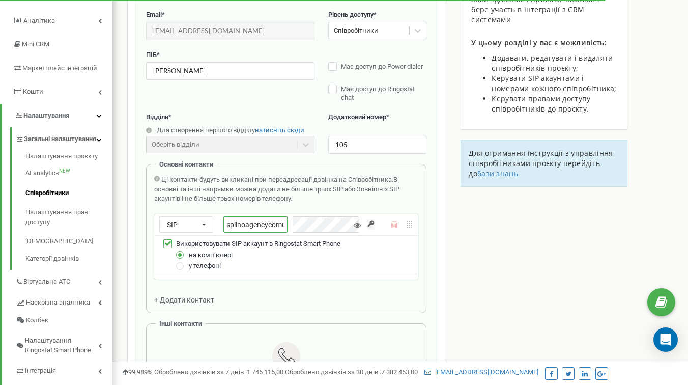
click at [272, 220] on input "spilnoagencycomua_" at bounding box center [256, 224] width 64 height 16
type input "spilnoagencycomua_dmitro"
click at [369, 225] on input "button" at bounding box center [371, 224] width 8 height 10
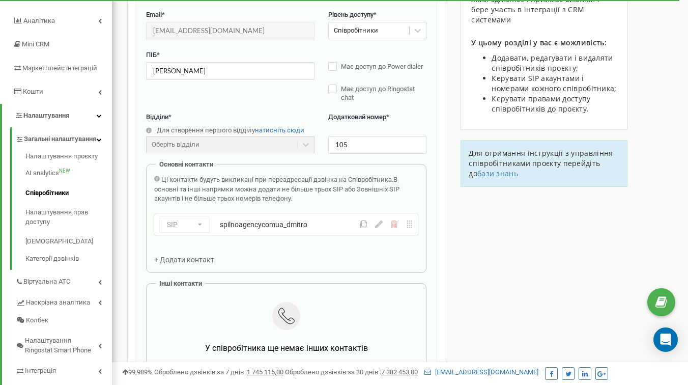
click at [495, 217] on div "Співробітники проєкту [DOMAIN_NAME] Редагування співробітника Email * [EMAIL_AD…" at bounding box center [400, 325] width 561 height 785
click at [199, 264] on div "+ Додати контакт" at bounding box center [189, 260] width 70 height 10
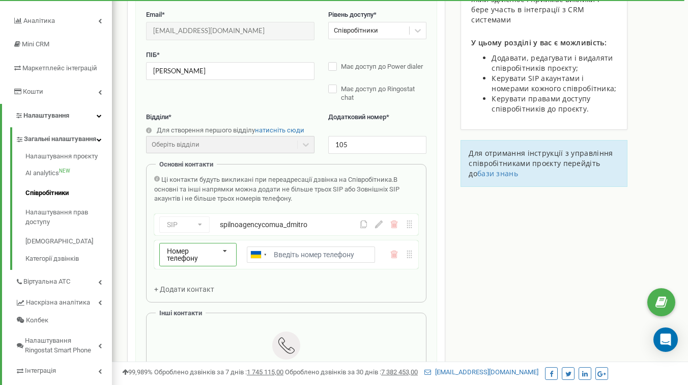
click at [189, 254] on span "Номер телефону" at bounding box center [182, 254] width 31 height 15
click at [191, 288] on div "SIP" at bounding box center [198, 288] width 76 height 15
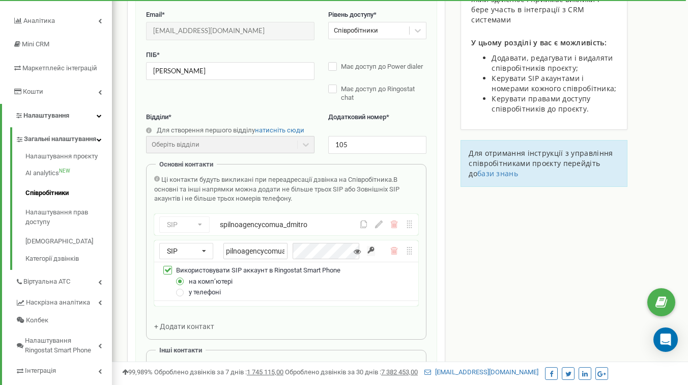
drag, startPoint x: 273, startPoint y: 254, endPoint x: 393, endPoint y: 256, distance: 119.7
click at [394, 256] on div "SIP Номер телефону SIP Зовнішній SIP spilnoagencycomua_" at bounding box center [286, 250] width 264 height 21
drag, startPoint x: 259, startPoint y: 250, endPoint x: 482, endPoint y: 252, distance: 223.0
click at [482, 252] on div "Співробітники проєкту [DOMAIN_NAME] Редагування співробітника Email * [EMAIL_AD…" at bounding box center [400, 358] width 561 height 851
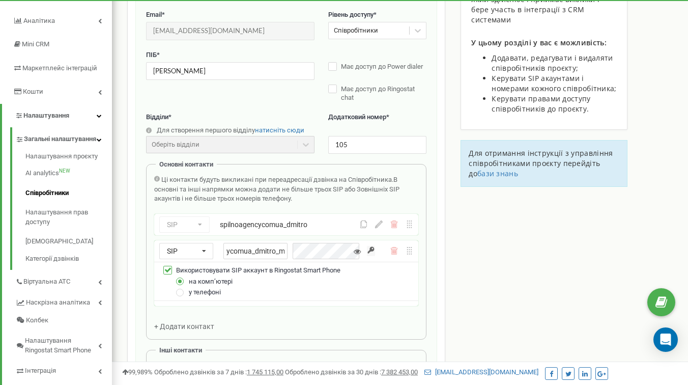
scroll to position [0, 42]
type input "spilnoagencycomua_dmitro_mob"
click at [374, 248] on input "button" at bounding box center [371, 251] width 8 height 10
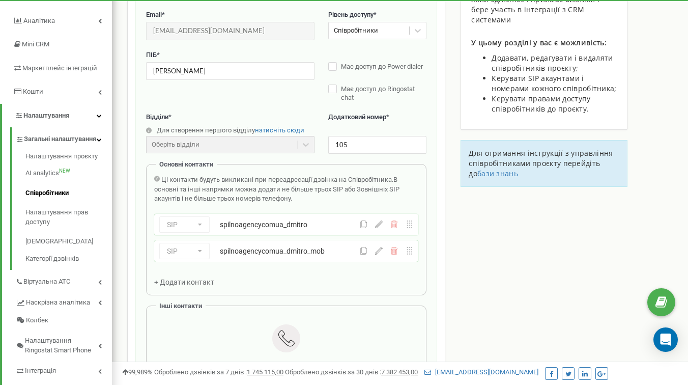
click at [521, 312] on div "Співробітники проєкту spilnoagency.com.ua Редагування співробітника Email * d.k…" at bounding box center [400, 336] width 561 height 807
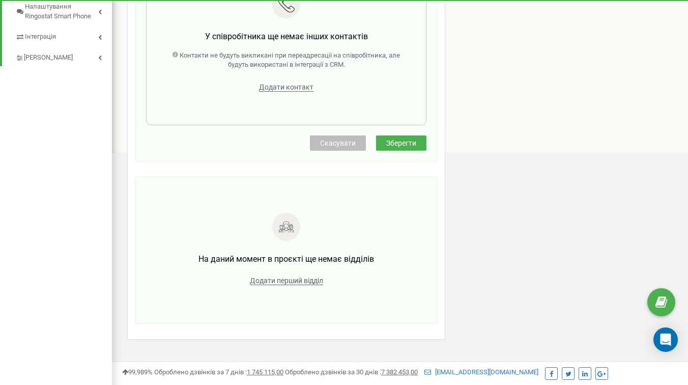
click at [401, 141] on span "Зберегти" at bounding box center [401, 143] width 30 height 8
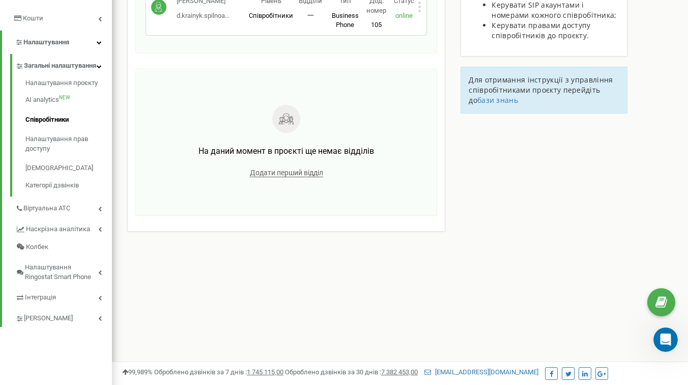
scroll to position [200, 0]
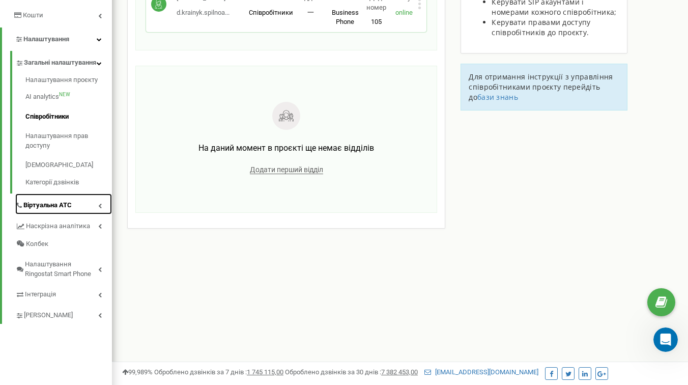
click at [86, 214] on link "Віртуальна АТС" at bounding box center [63, 203] width 97 height 21
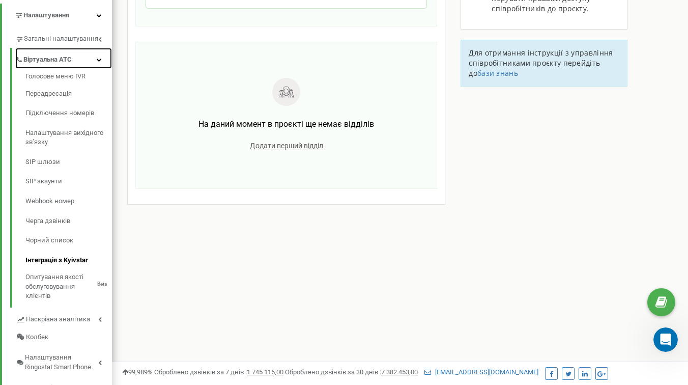
scroll to position [226, 0]
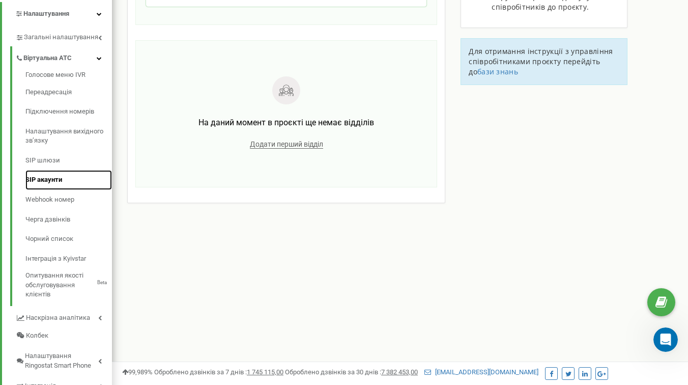
click at [56, 189] on link "SIP акаунти" at bounding box center [68, 180] width 87 height 20
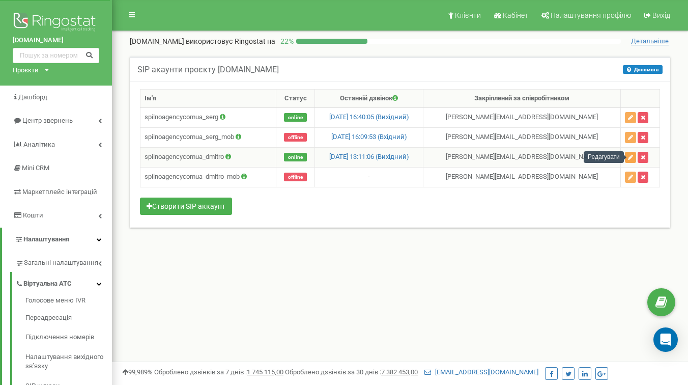
click at [633, 154] on icon "button" at bounding box center [630, 157] width 5 height 6
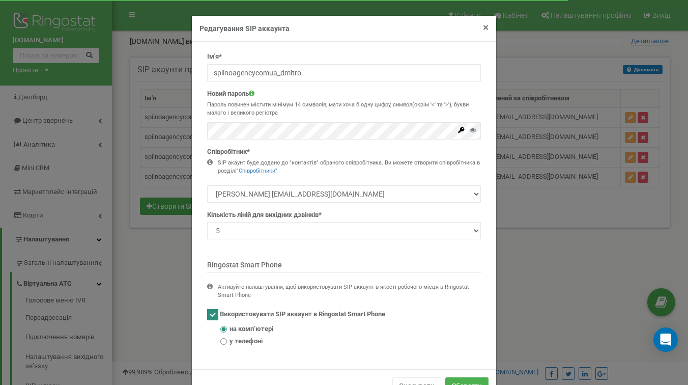
click at [487, 25] on span "×" at bounding box center [486, 27] width 6 height 12
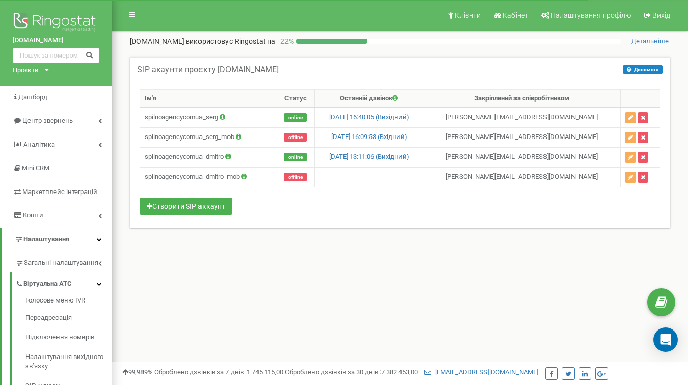
click at [483, 300] on div "Клієнти Кабінет Налаштування профілю Вихід spilnoagency.com.ua використовує Rin…" at bounding box center [400, 305] width 576 height 611
click at [391, 233] on div "SIP акаунти проєкту spilnoagency.com.ua Допомога Допомога В даному розділі ви м…" at bounding box center [400, 149] width 556 height 184
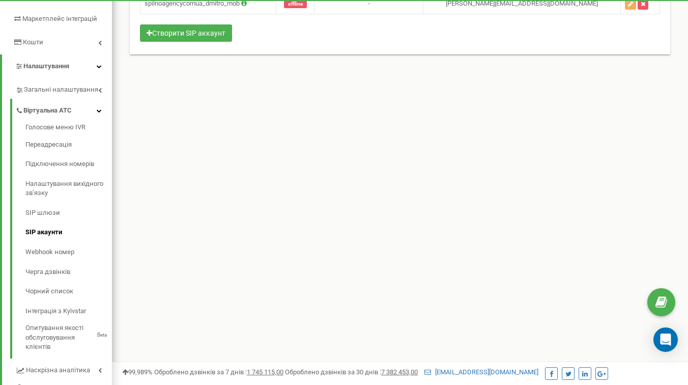
scroll to position [177, 0]
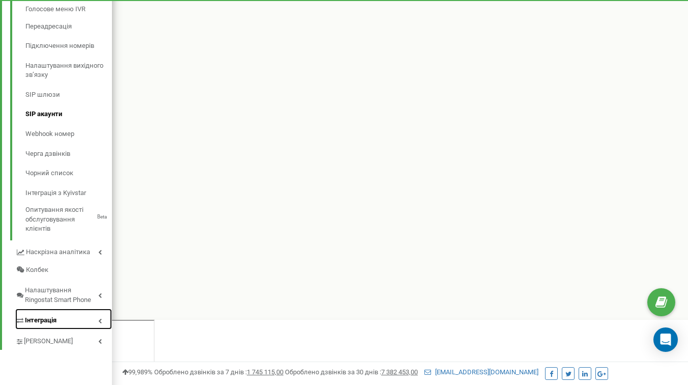
click at [63, 327] on link "Інтеграція" at bounding box center [63, 319] width 97 height 21
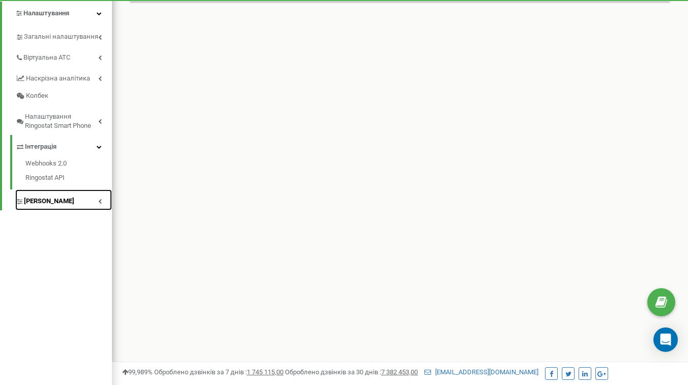
click at [35, 206] on span "[PERSON_NAME]" at bounding box center [49, 202] width 50 height 10
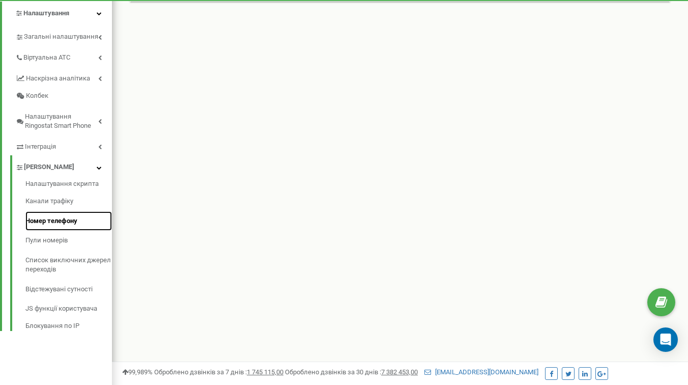
click at [54, 230] on link "Номер телефону" at bounding box center [68, 221] width 87 height 20
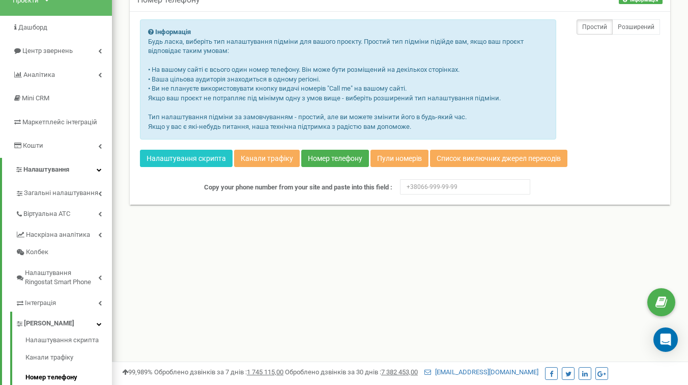
scroll to position [98, 0]
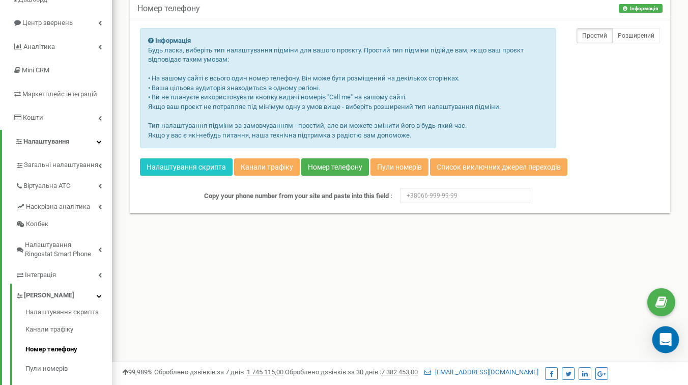
click at [659, 338] on div "Open Intercom Messenger" at bounding box center [666, 339] width 27 height 27
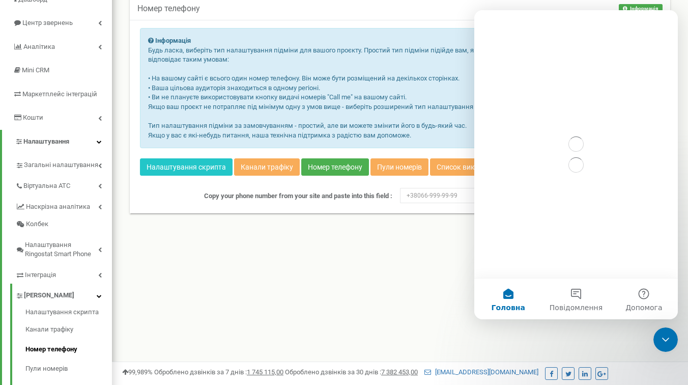
scroll to position [0, 0]
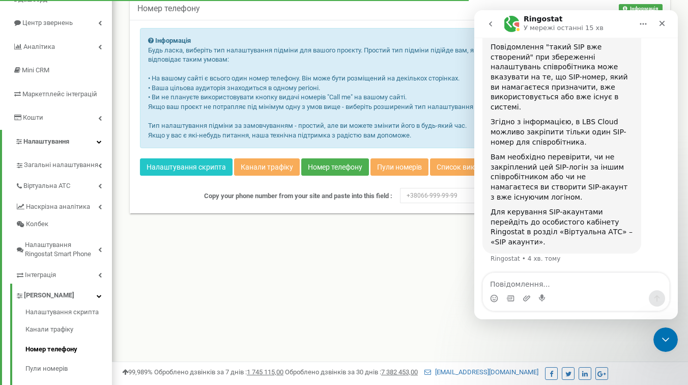
scroll to position [654, 0]
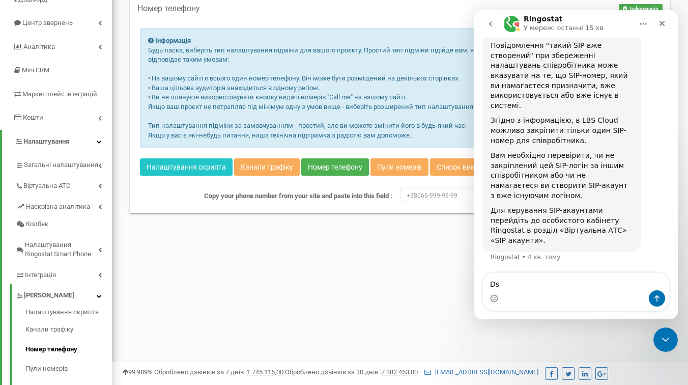
type textarea "D"
type textarea "Вирішив цю проблему."
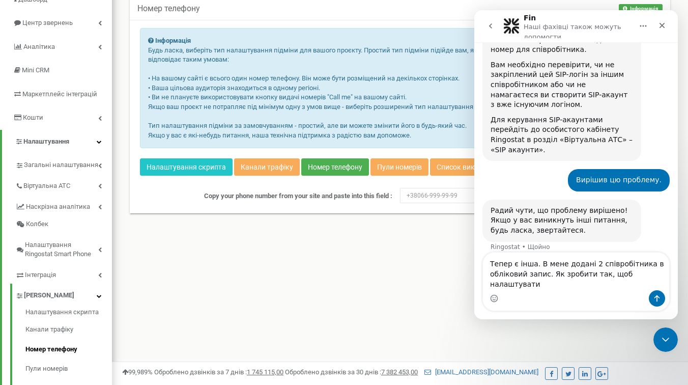
scroll to position [759, 0]
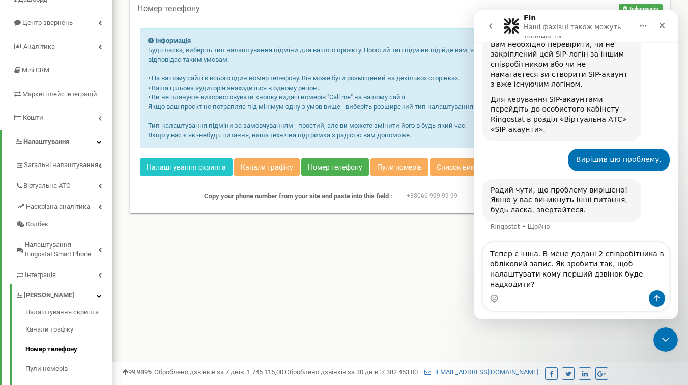
type textarea "Тепер є інша. В мене додані 2 співробітника в обліковий запис. Як зробити так, …"
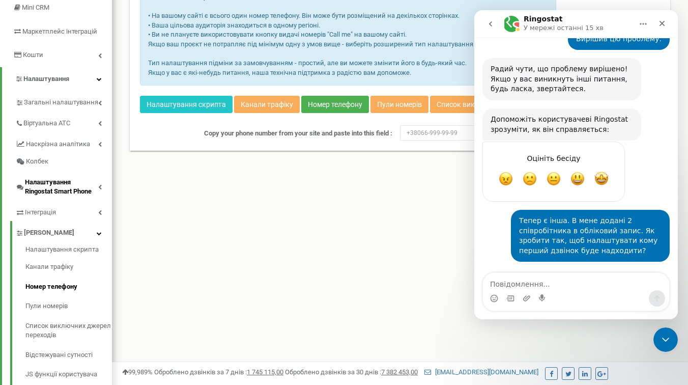
scroll to position [183, 0]
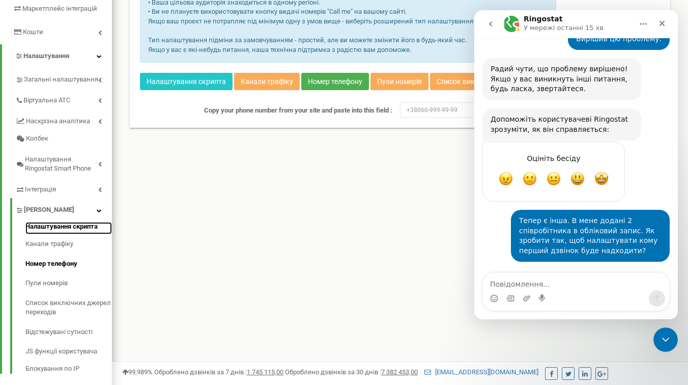
click at [63, 234] on link "Налаштування скрипта" at bounding box center [68, 228] width 87 height 12
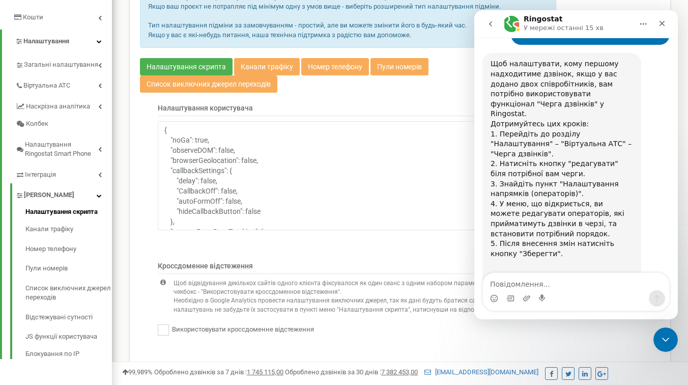
scroll to position [1102, 0]
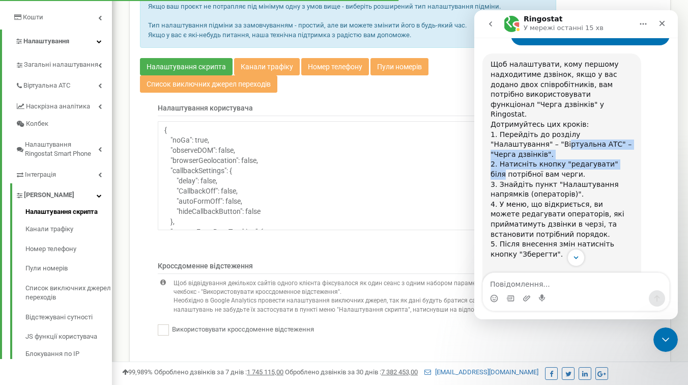
drag, startPoint x: 558, startPoint y: 136, endPoint x: 630, endPoint y: 142, distance: 72.6
click at [630, 142] on div "Щоб налаштувати, кому першому надходитиме дзвінок, якщо у вас додано двох співр…" at bounding box center [562, 185] width 143 height 250
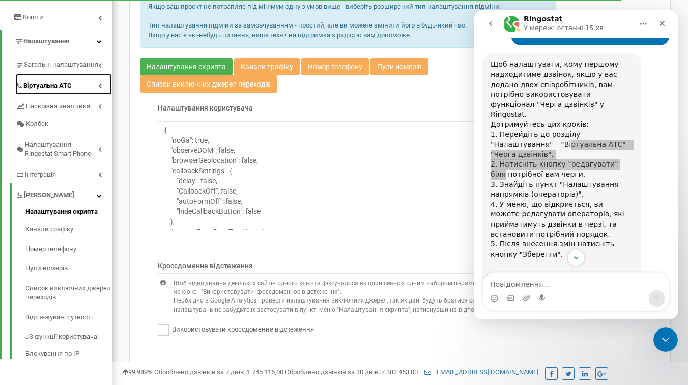
click at [94, 95] on link "Віртуальна АТС" at bounding box center [63, 84] width 97 height 21
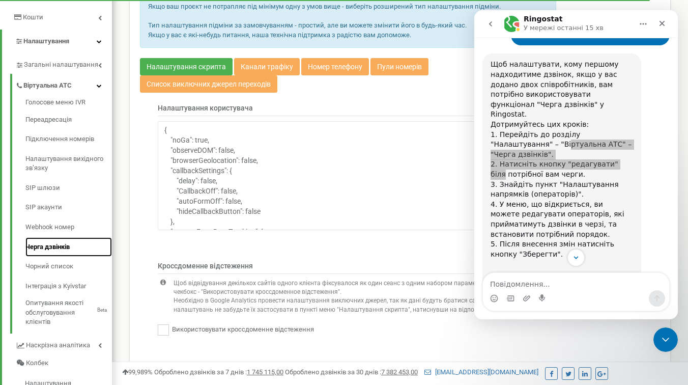
click at [58, 255] on link "Черга дзвінків" at bounding box center [68, 247] width 87 height 20
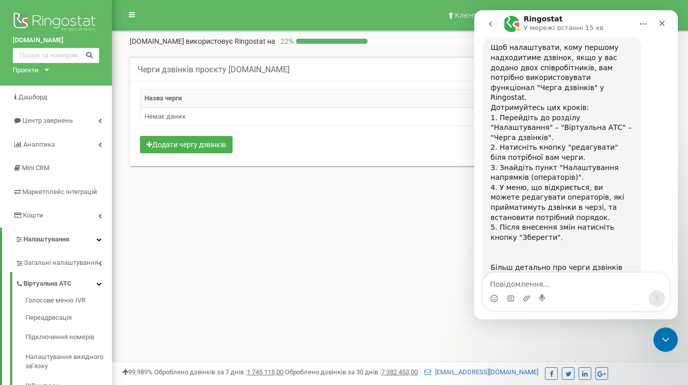
scroll to position [1113, 0]
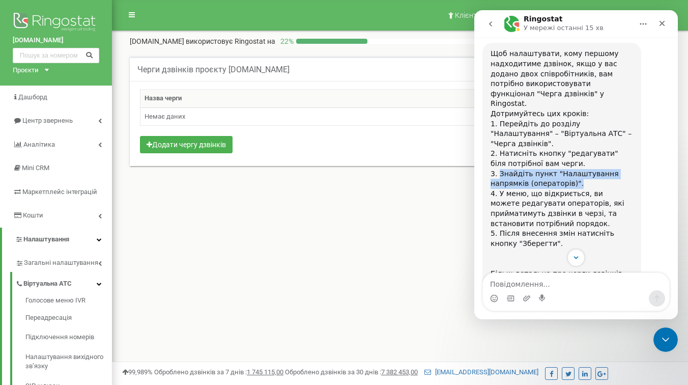
drag, startPoint x: 501, startPoint y: 149, endPoint x: 583, endPoint y: 159, distance: 83.1
click at [587, 160] on div "Щоб налаштувати, кому першому надходитиме дзвінок, якщо у вас додано двох співр…" at bounding box center [562, 174] width 143 height 250
click at [527, 119] on div "Щоб налаштувати, кому першому надходитиме дзвінок, якщо у вас додано двох співр…" at bounding box center [562, 174] width 143 height 250
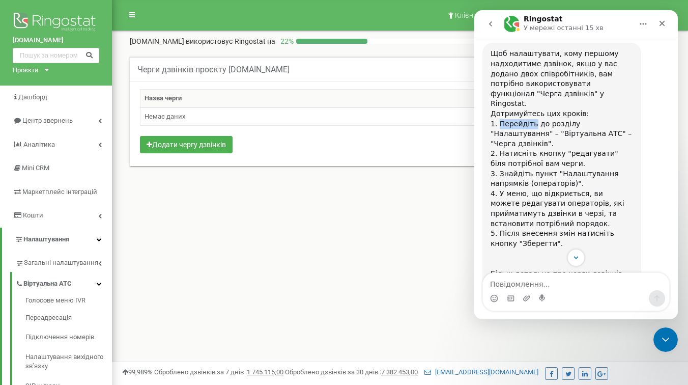
click at [527, 119] on div "Щоб налаштувати, кому першому надходитиме дзвінок, якщо у вас додано двох співр…" at bounding box center [562, 174] width 143 height 250
click at [528, 124] on span "1. Перейдіть до розділу "Налаштування" – "Віртуальна АТС" – "Черга дзвінків"." at bounding box center [561, 134] width 141 height 28
click at [528, 125] on span "1. Перейдіть до розділу "Налаштування" – "Віртуальна АТС" – "Черга дзвінків"." at bounding box center [561, 134] width 141 height 28
click at [215, 145] on button "Додати чергу дзвінків" at bounding box center [186, 144] width 93 height 17
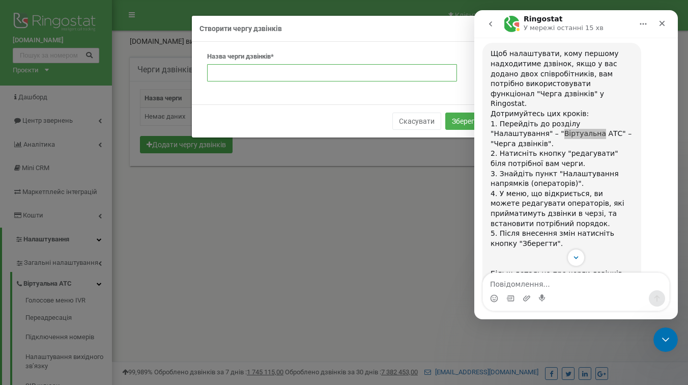
click at [303, 71] on input "text" at bounding box center [332, 72] width 250 height 17
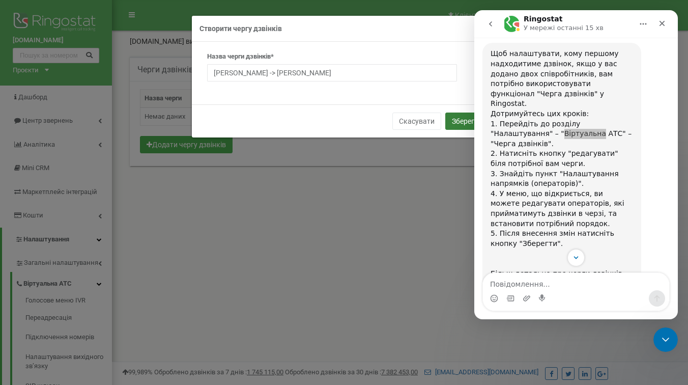
click at [458, 121] on button "Зберегти" at bounding box center [467, 121] width 43 height 17
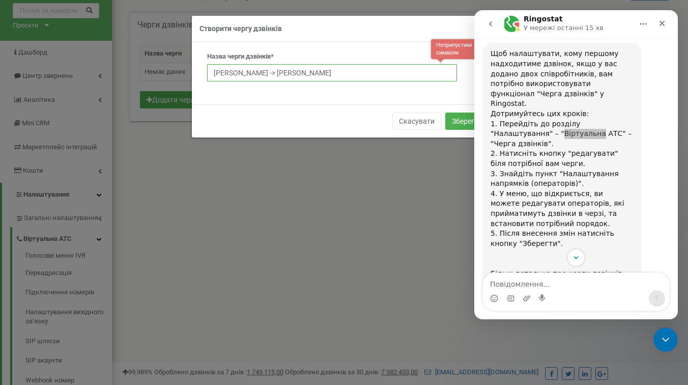
scroll to position [45, 0]
click at [379, 77] on input "[PERSON_NAME] -> [PERSON_NAME]" at bounding box center [332, 72] width 250 height 17
type input "[PERSON_NAME]"
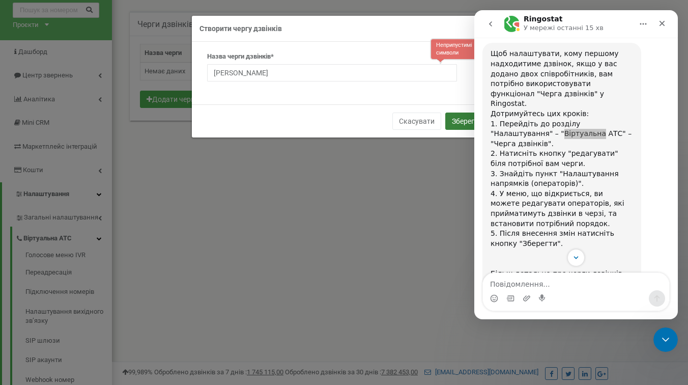
click at [459, 120] on button "Зберегти" at bounding box center [467, 121] width 43 height 17
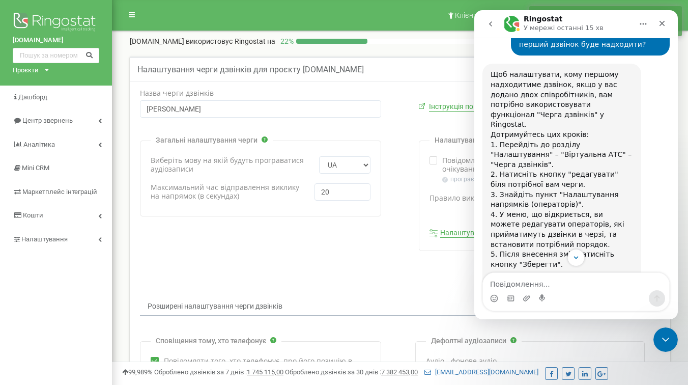
scroll to position [1101, 0]
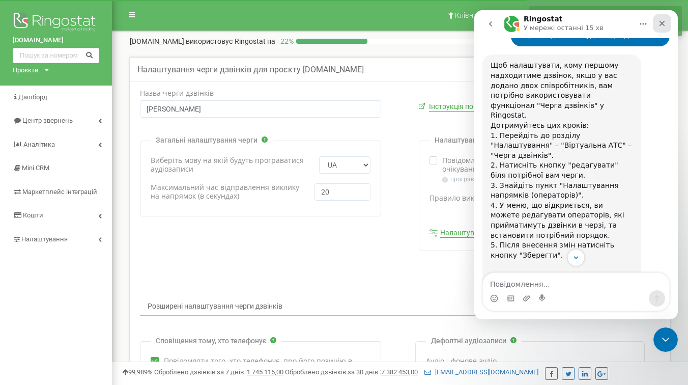
click at [663, 25] on icon "Закрити" at bounding box center [663, 24] width 6 height 6
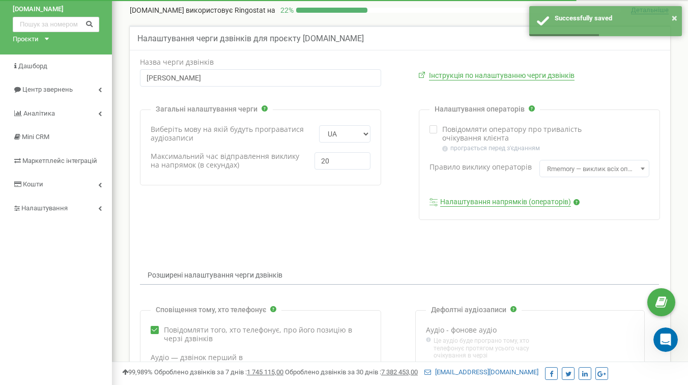
scroll to position [32, 0]
click at [413, 142] on div "Налаштування операторів Повідомляти оператору про тривалість очікування клієнта" at bounding box center [530, 163] width 260 height 110
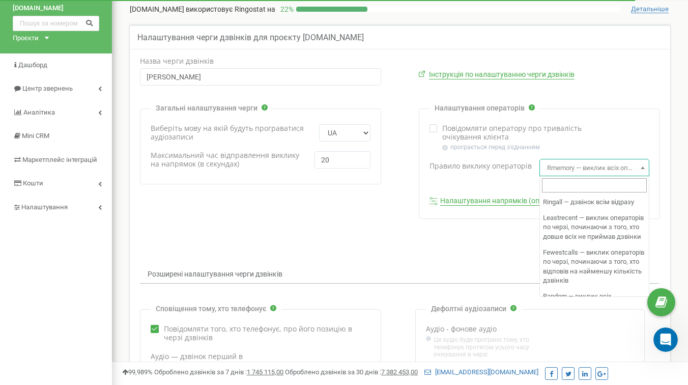
click at [572, 169] on span "Rmemory — виклик всіх операторів по колу. Дзвінок надходить після оператора, що…" at bounding box center [594, 168] width 103 height 14
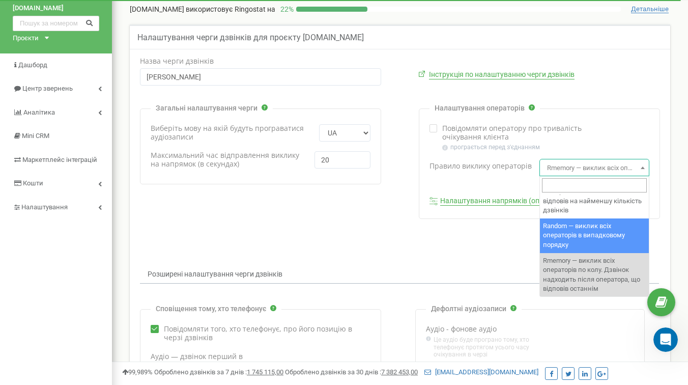
scroll to position [49, 0]
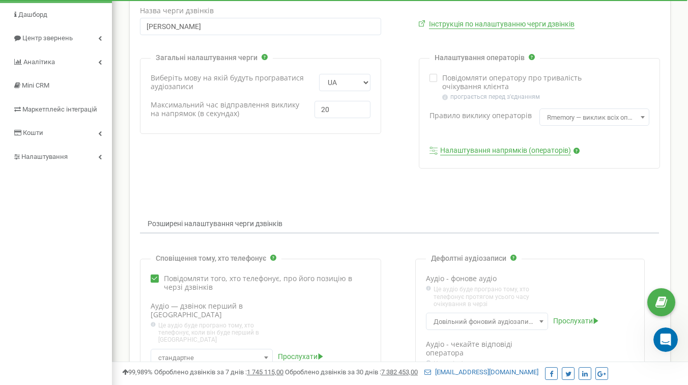
scroll to position [0, 0]
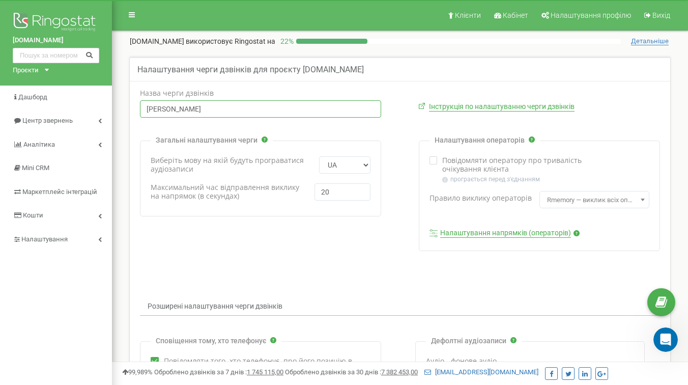
click at [236, 115] on input "[PERSON_NAME]" at bounding box center [260, 108] width 241 height 17
click at [454, 109] on link "Інструкція по налаштуванню черги дзвінків" at bounding box center [502, 106] width 146 height 9
click at [269, 187] on label "Максимальний час відправлення виклику на напрямок (в секундах)" at bounding box center [228, 191] width 154 height 17
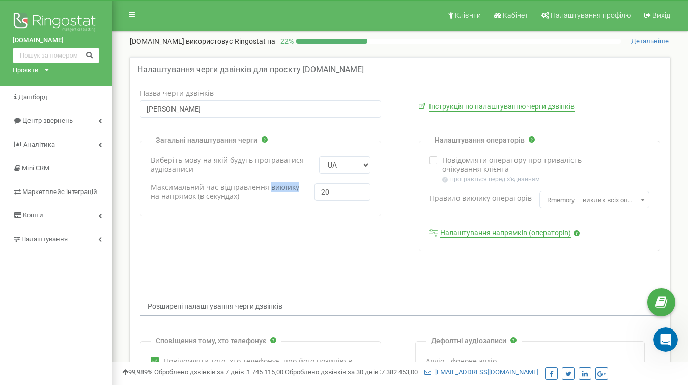
click at [269, 187] on label "Максимальний час відправлення виклику на напрямок (в секундах)" at bounding box center [228, 191] width 154 height 17
click at [291, 230] on div "Загальні налаштування черги Виберіть мову на якій будуть програватися аудіозапи…" at bounding box center [400, 196] width 536 height 110
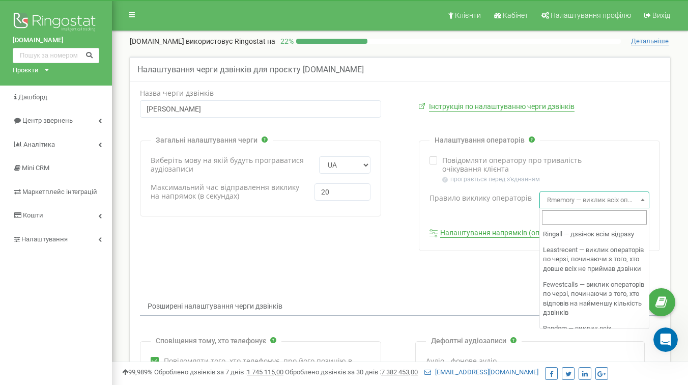
click at [581, 197] on span "Rmemory — виклик всіх операторів по колу. Дзвінок надходить після оператора, що…" at bounding box center [594, 200] width 103 height 14
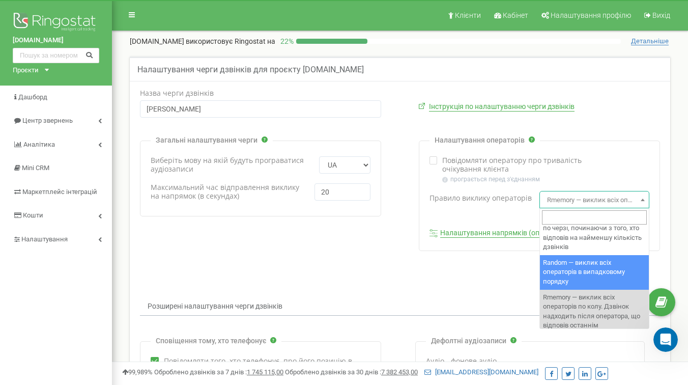
scroll to position [70, 0]
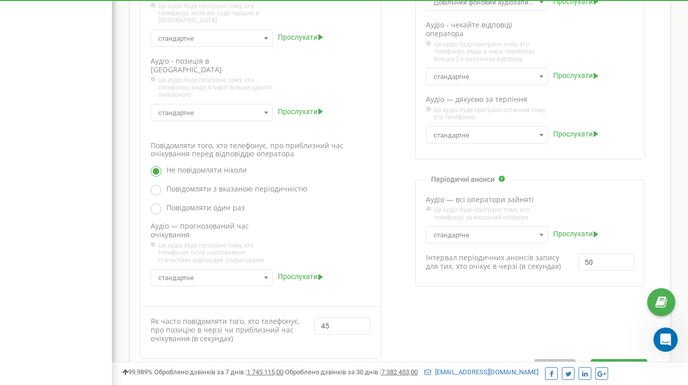
scroll to position [420, 0]
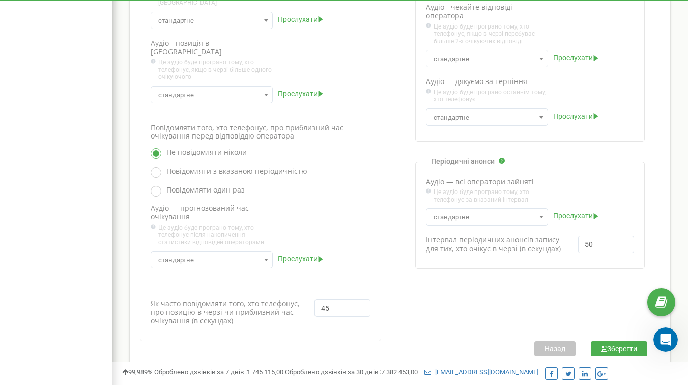
click at [556, 322] on div "Сповіщення тому, хто телефонує Повідомляти того, хто телефонує, про його позиці…" at bounding box center [400, 131] width 536 height 419
click at [556, 341] on button "Назад" at bounding box center [555, 348] width 41 height 15
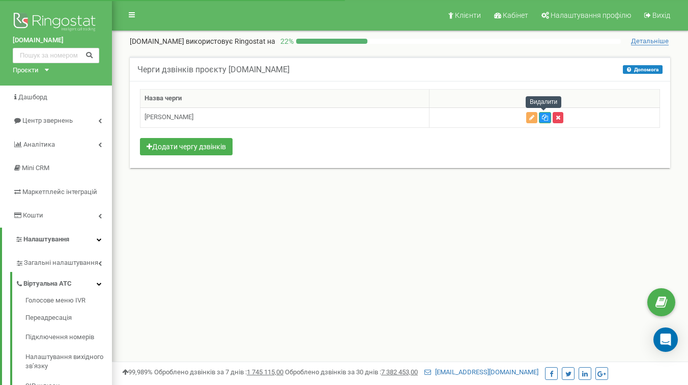
click at [556, 118] on icon "button" at bounding box center [558, 118] width 5 height 6
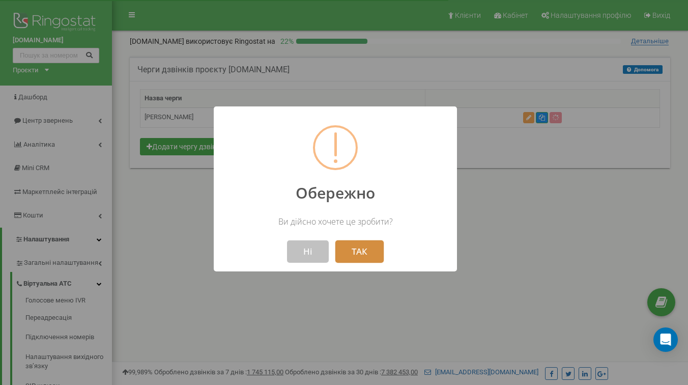
click at [361, 251] on button "ТАК" at bounding box center [360, 251] width 48 height 22
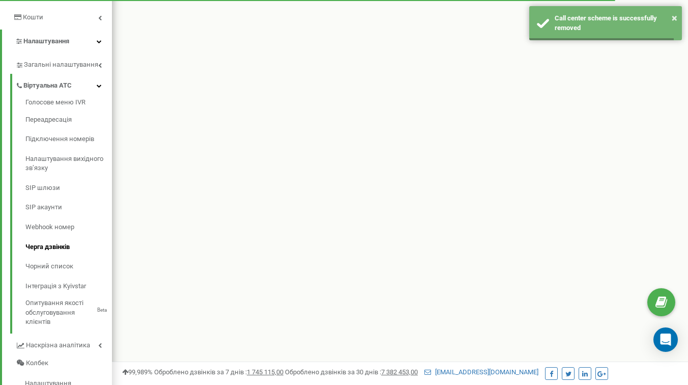
scroll to position [203, 0]
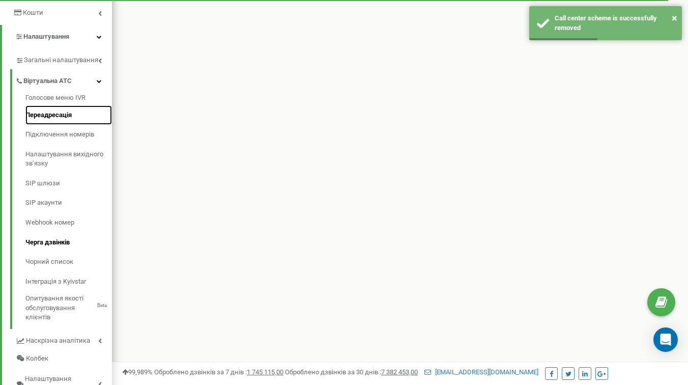
click at [52, 125] on link "Переадресація" at bounding box center [68, 115] width 87 height 20
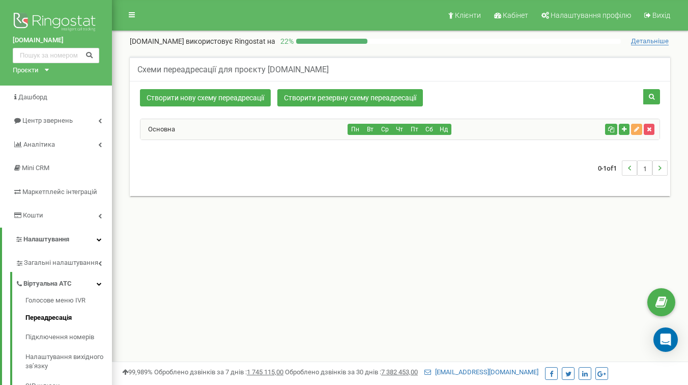
click at [548, 130] on div "Пн Вт Ср Чт Пт Сб Нд" at bounding box center [474, 129] width 253 height 11
click at [638, 130] on div "Вилучити схему" at bounding box center [612, 130] width 53 height 12
click at [635, 128] on icon "button" at bounding box center [636, 129] width 5 height 6
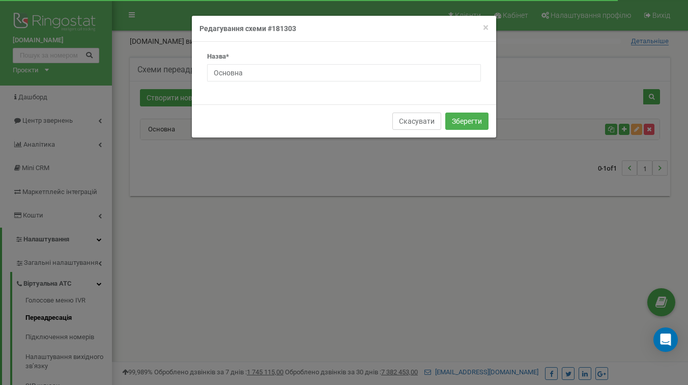
click at [418, 117] on button "Скасувати" at bounding box center [417, 121] width 49 height 17
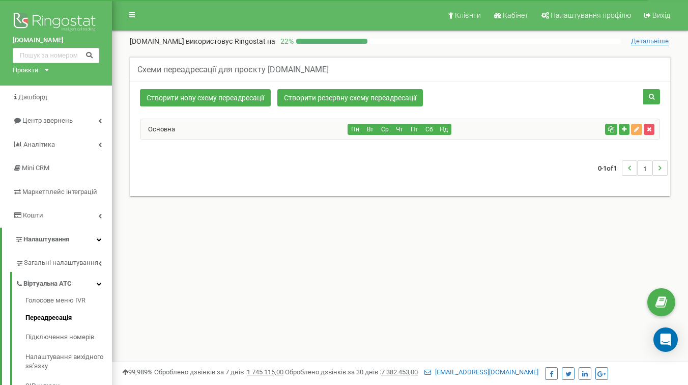
click at [321, 130] on div "Основна" at bounding box center [245, 129] width 208 height 20
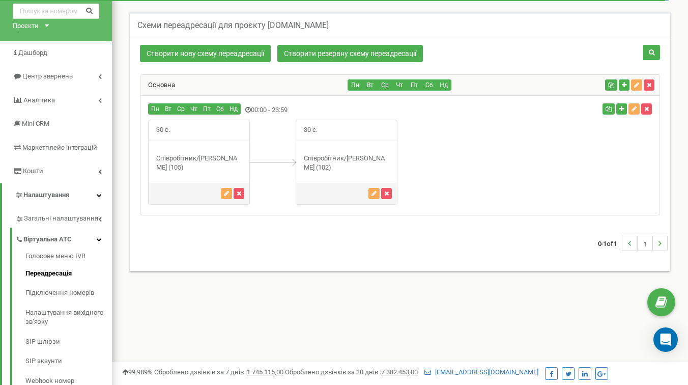
scroll to position [58, 0]
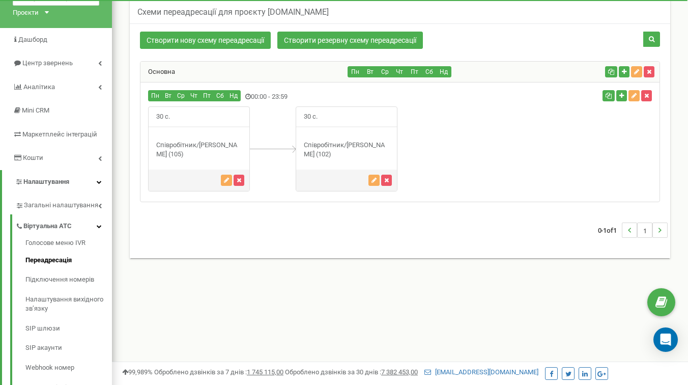
click at [213, 143] on div "Співробітник/[PERSON_NAME] (105)" at bounding box center [199, 150] width 101 height 19
click at [353, 151] on div "Співробітник/[PERSON_NAME] (102)" at bounding box center [346, 150] width 101 height 19
click at [589, 153] on div "30 с." at bounding box center [400, 148] width 519 height 85
click at [625, 73] on icon "button" at bounding box center [624, 72] width 5 height 6
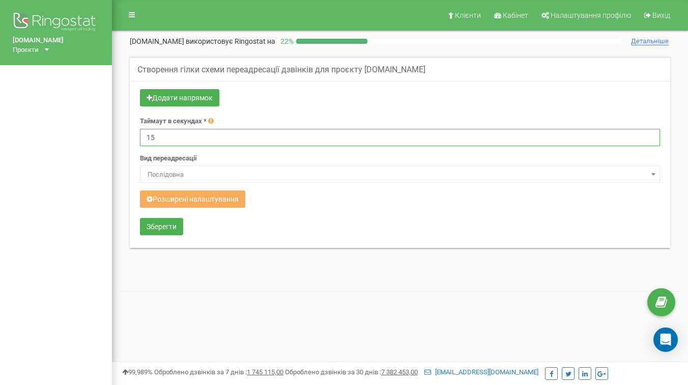
click at [260, 142] on input "15" at bounding box center [400, 137] width 520 height 17
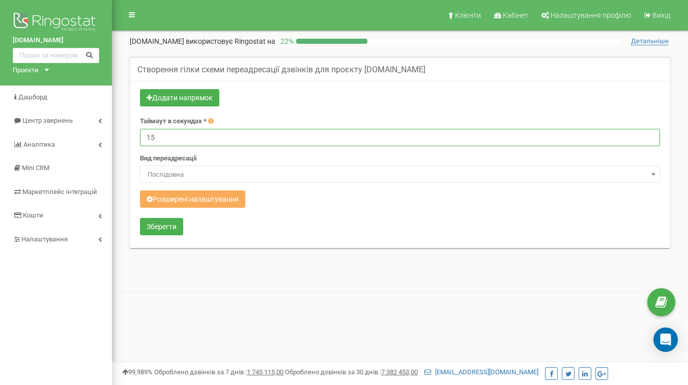
click at [260, 142] on input "15" at bounding box center [400, 137] width 520 height 17
type input "30"
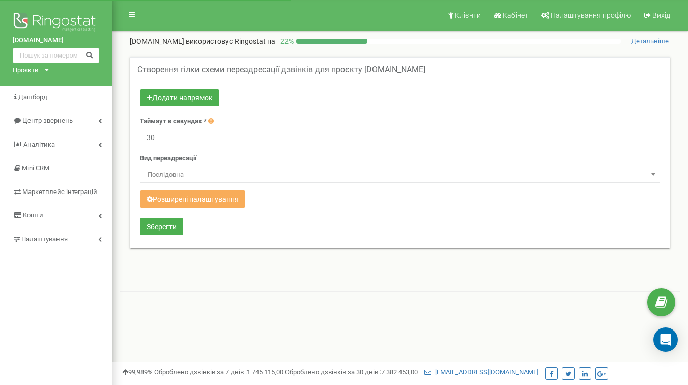
click at [297, 217] on form "Додати напрямок Таймаут в секундах * 30 Вид переадресації [PERSON_NAME] Розшире…" at bounding box center [400, 163] width 520 height 149
click at [220, 199] on button "Розширені налаштування" at bounding box center [192, 198] width 105 height 17
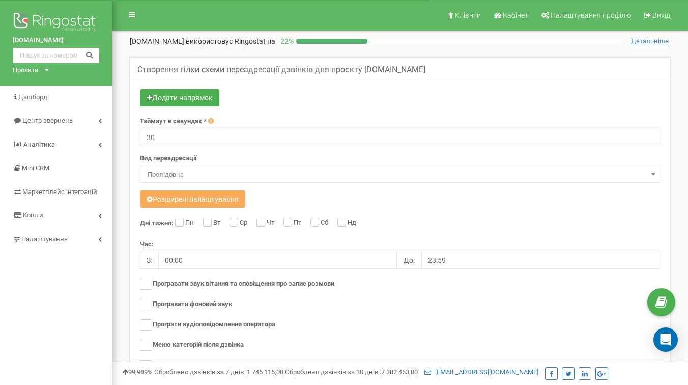
click at [229, 178] on span "Послідовна" at bounding box center [400, 175] width 513 height 14
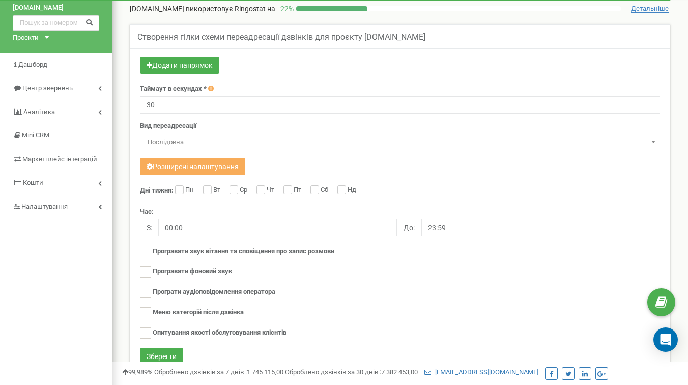
scroll to position [33, 0]
click at [304, 65] on div "Додати напрямок" at bounding box center [400, 66] width 520 height 20
click at [220, 137] on span "Послідовна" at bounding box center [400, 141] width 513 height 14
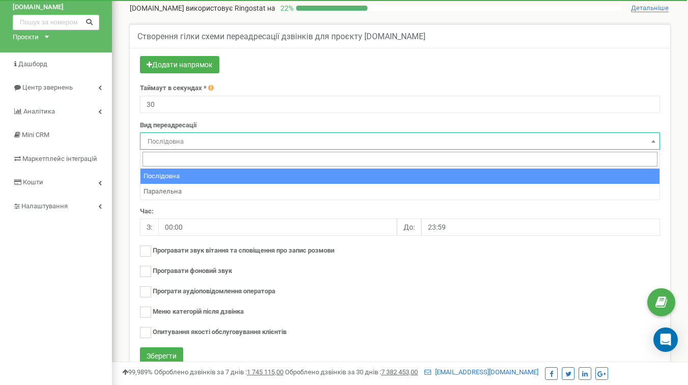
click at [220, 137] on span "Послідовна" at bounding box center [400, 141] width 513 height 14
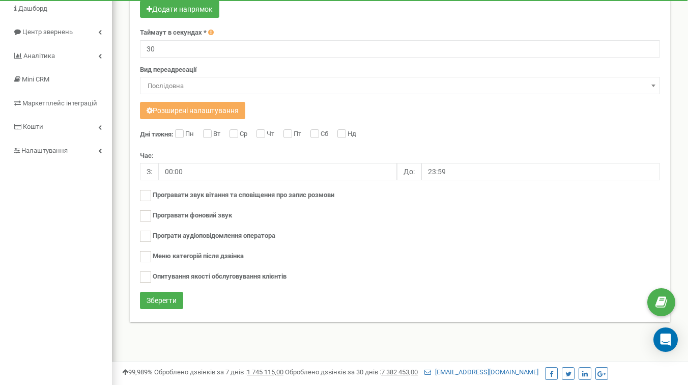
scroll to position [0, 0]
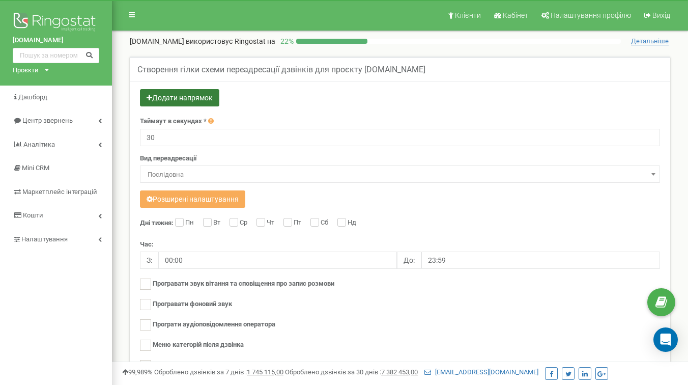
click at [197, 97] on button "Додати напрямок" at bounding box center [179, 97] width 79 height 17
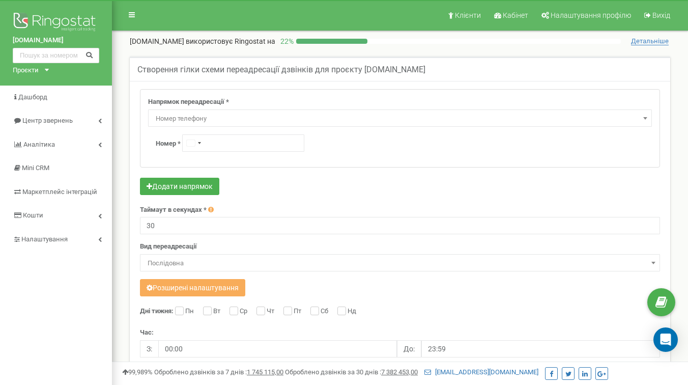
click at [202, 117] on span "Номер телефону" at bounding box center [400, 119] width 497 height 14
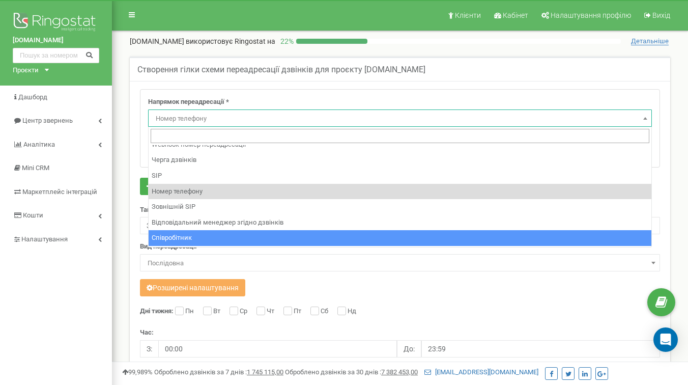
scroll to position [67, 0]
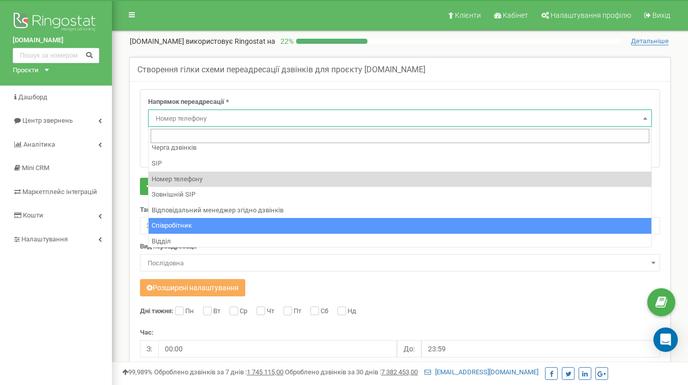
select select "Employee"
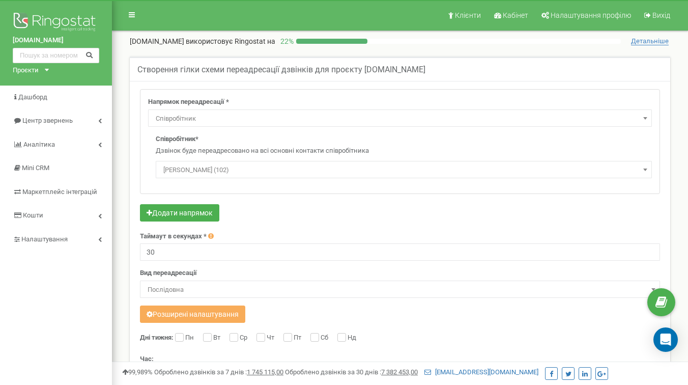
click at [236, 166] on span "[PERSON_NAME] (102)" at bounding box center [403, 170] width 489 height 14
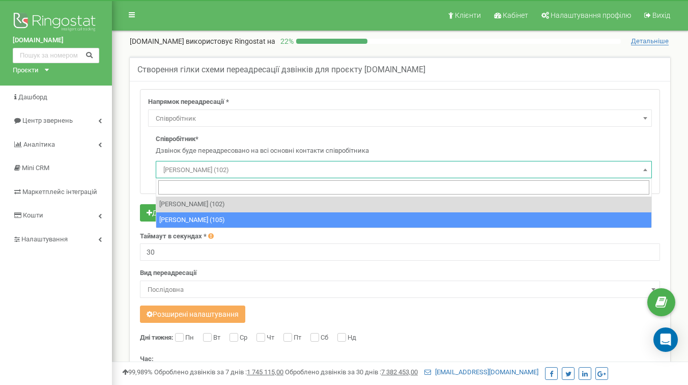
select select "495067"
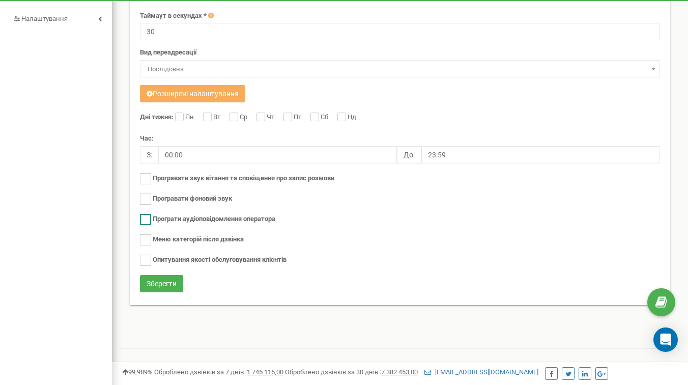
scroll to position [226, 0]
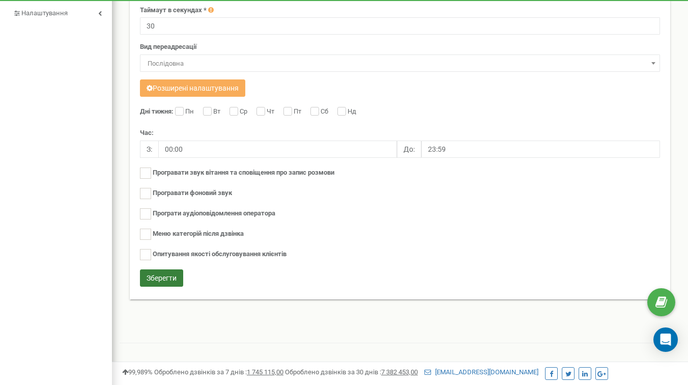
click at [172, 275] on button "Зберегти" at bounding box center [161, 277] width 43 height 17
click at [188, 326] on div "Створення гілки схеми переадресації дзвінків для проєкту [DOMAIN_NAME] Напрямок…" at bounding box center [400, 76] width 561 height 512
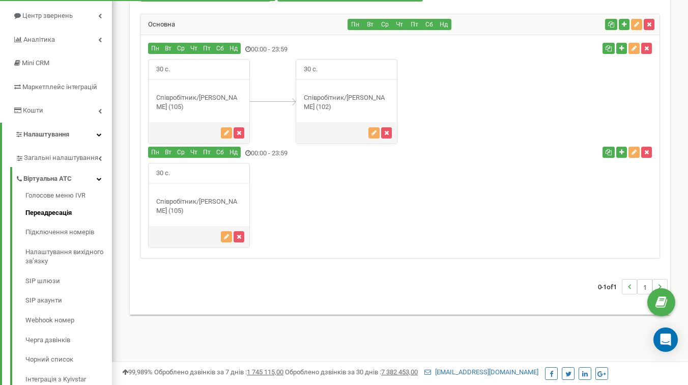
scroll to position [103, 0]
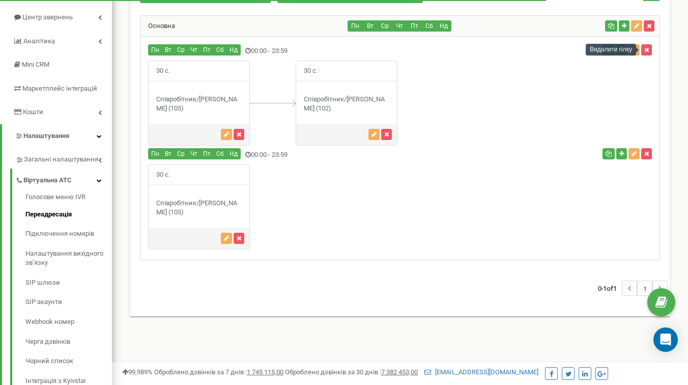
click at [610, 73] on div "30 с." at bounding box center [400, 103] width 519 height 85
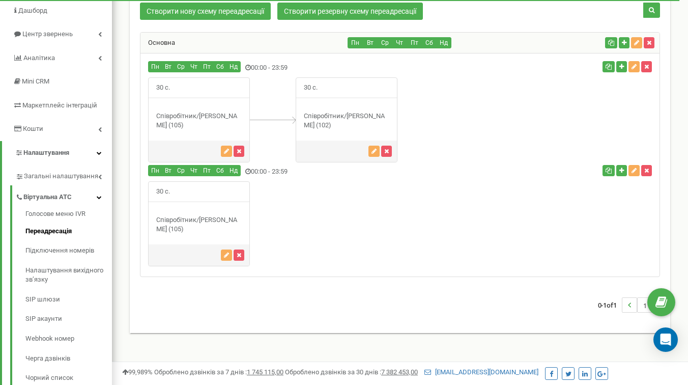
click at [619, 105] on div "30 с." at bounding box center [400, 119] width 519 height 85
click at [649, 66] on icon "button" at bounding box center [647, 67] width 5 height 6
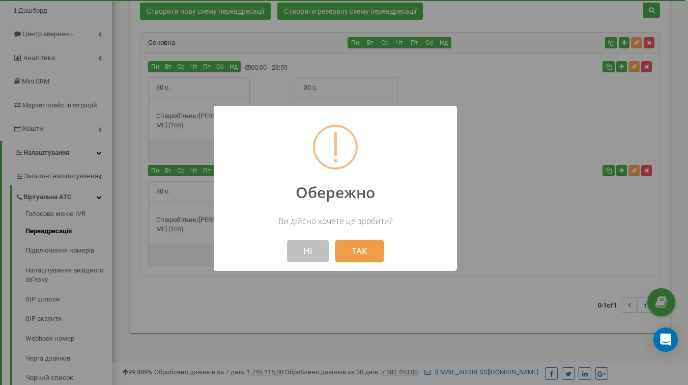
click at [356, 248] on button "ТАК" at bounding box center [360, 251] width 48 height 22
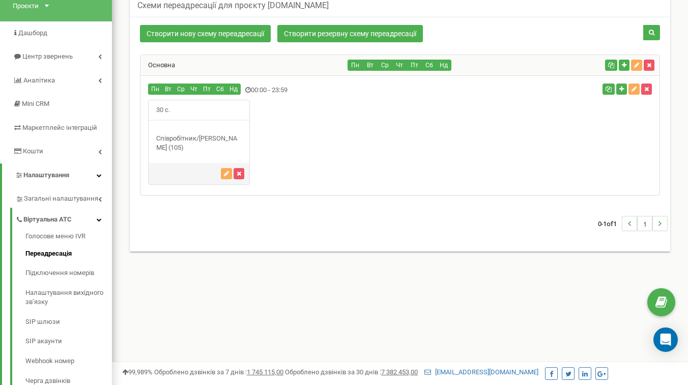
scroll to position [54, 0]
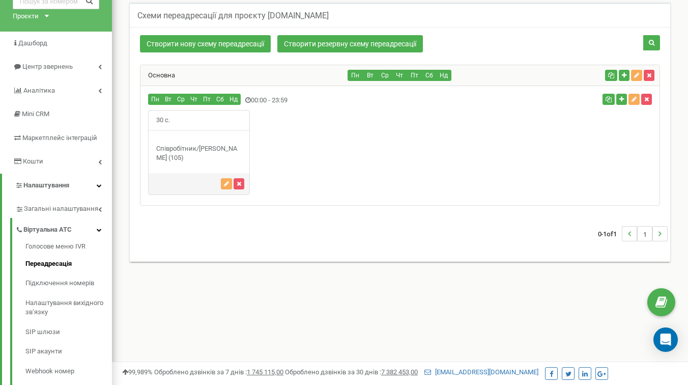
click at [295, 152] on div "30 с." at bounding box center [400, 152] width 519 height 85
click at [422, 150] on div "30 с." at bounding box center [400, 152] width 519 height 85
click at [561, 148] on div "30 с." at bounding box center [400, 152] width 519 height 85
click at [619, 102] on button "button" at bounding box center [622, 99] width 11 height 11
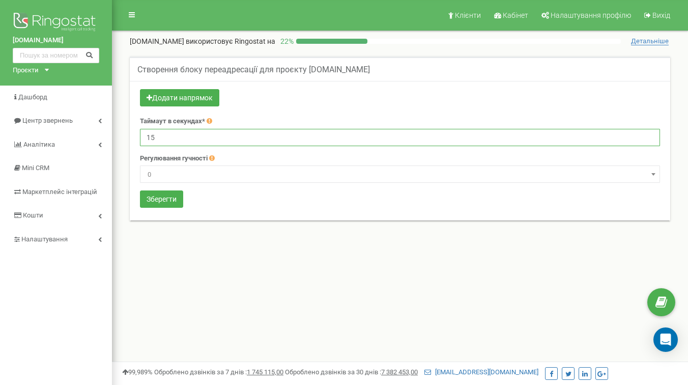
click at [210, 140] on input "15" at bounding box center [400, 137] width 520 height 17
type input "30"
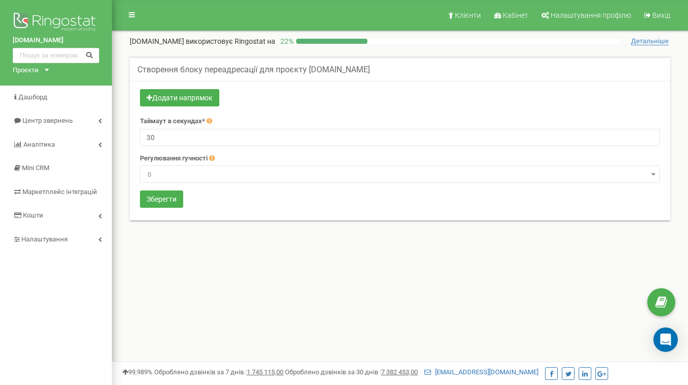
click at [227, 204] on form "Додати напрямок Таймаут в секундах* 30 Регулювання гучності -9" at bounding box center [400, 149] width 520 height 121
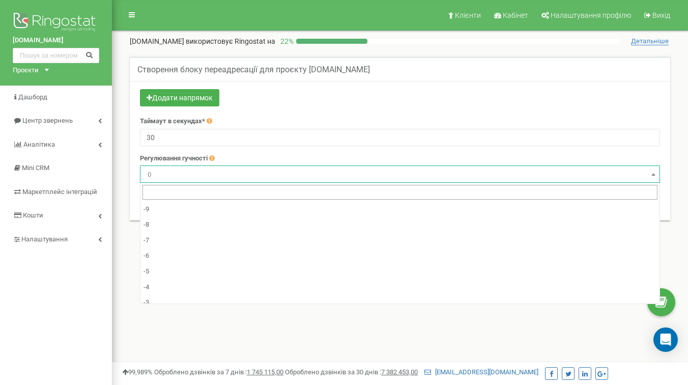
click at [177, 175] on span "0" at bounding box center [400, 175] width 513 height 14
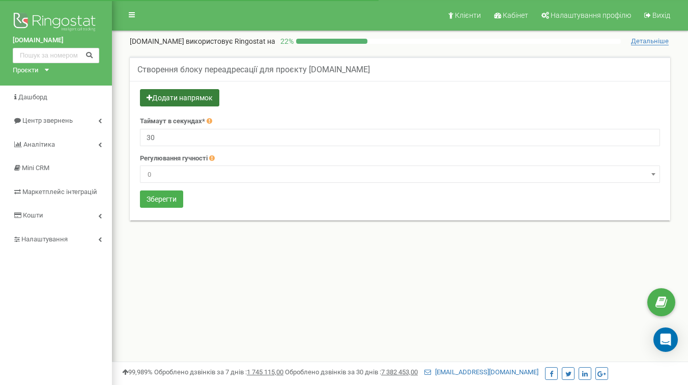
click at [187, 106] on button "Додати напрямок" at bounding box center [179, 97] width 79 height 17
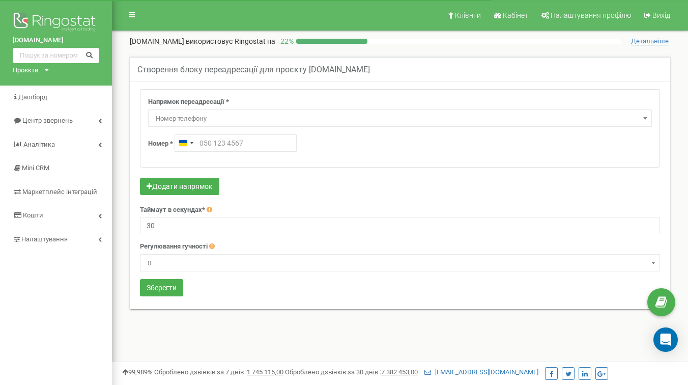
click at [222, 117] on span "Номер телефону" at bounding box center [400, 119] width 497 height 14
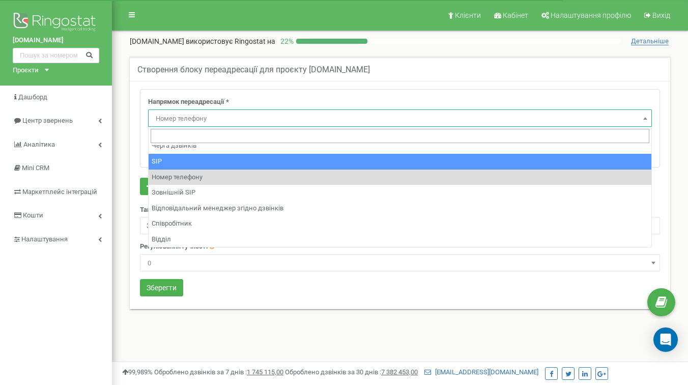
scroll to position [69, 0]
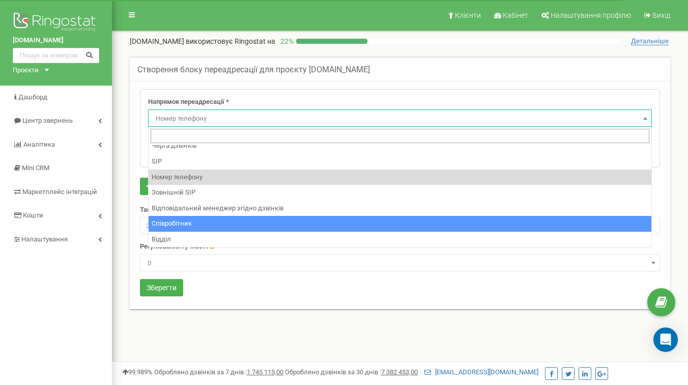
select select "Employee"
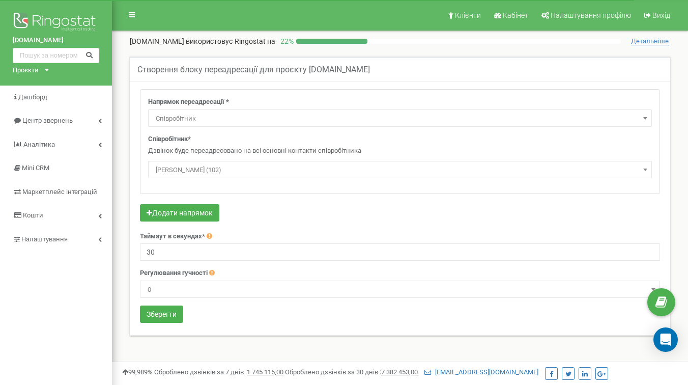
click at [205, 175] on span "Коваленко Сергій Віталійович (102)" at bounding box center [400, 170] width 497 height 14
click at [210, 174] on span "Дмитро Крайник (105)" at bounding box center [400, 170] width 497 height 14
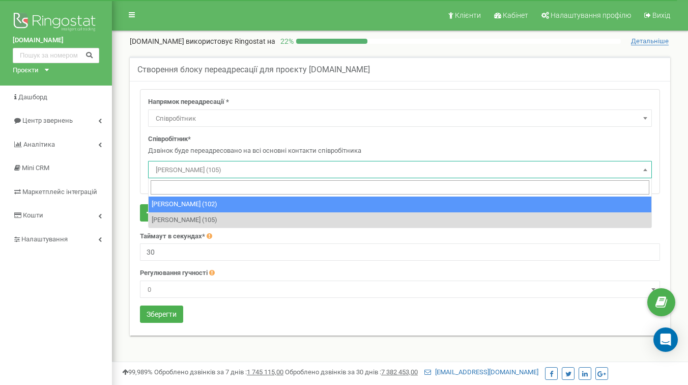
select select "431756"
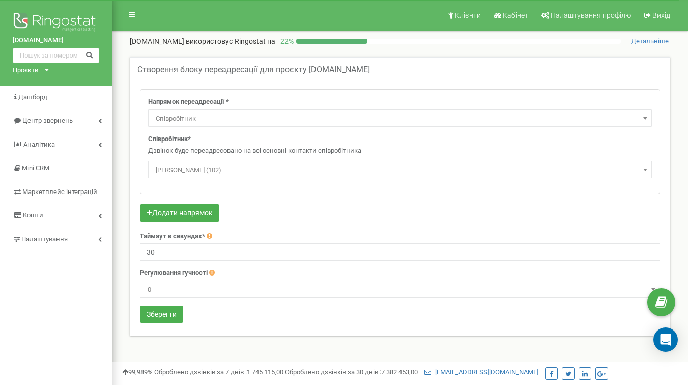
click at [245, 338] on div "Створення блоку переадресації для проєкту spilnoagency.com.ua Напрямок переадре…" at bounding box center [400, 203] width 556 height 292
click at [161, 317] on button "Зберегти" at bounding box center [161, 314] width 43 height 17
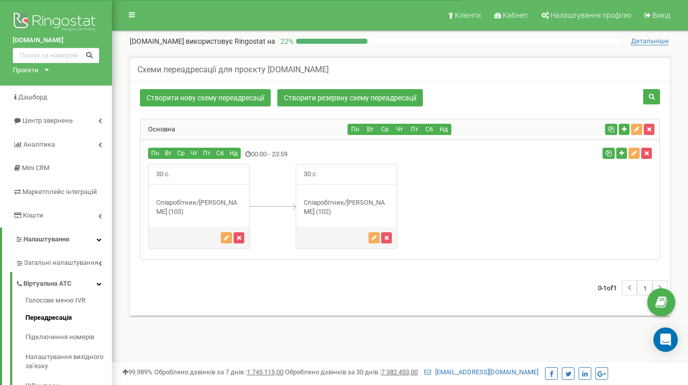
click at [443, 201] on div "30 с." at bounding box center [400, 206] width 519 height 85
click at [386, 238] on icon "button" at bounding box center [386, 238] width 5 height 6
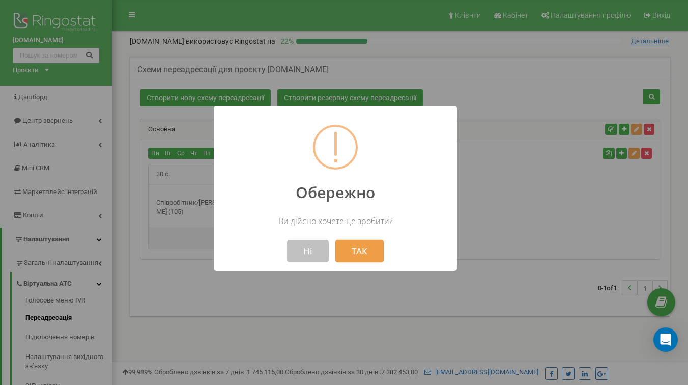
click at [363, 250] on button "ТАК" at bounding box center [360, 251] width 48 height 22
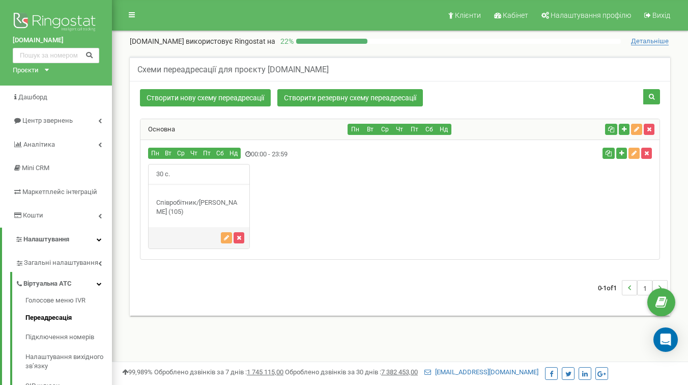
click at [471, 127] on div "Пн Вт Ср Чт Пт Сб Нд" at bounding box center [474, 129] width 253 height 11
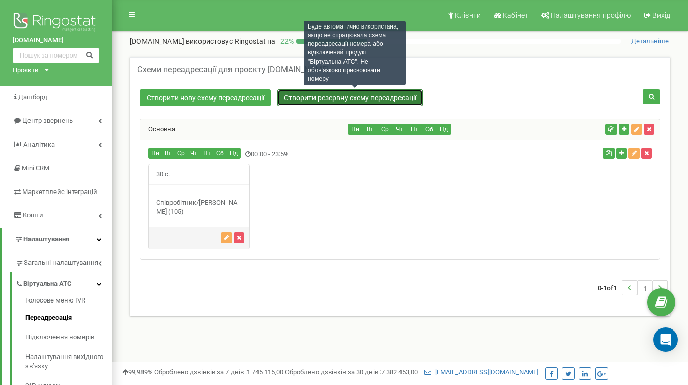
click at [357, 97] on link "Створити резервну схему переадресації" at bounding box center [351, 97] width 146 height 17
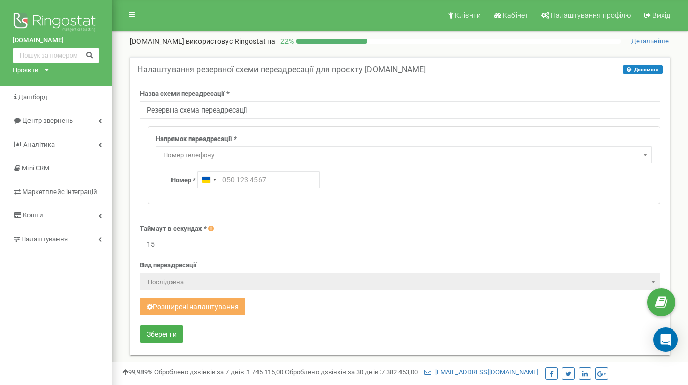
click at [229, 105] on input "Резервна схема переадресації" at bounding box center [400, 109] width 520 height 17
click at [248, 86] on div "Назва схеми переадресації * Резервна схема переадресації Напрямок переадресації…" at bounding box center [400, 218] width 541 height 274
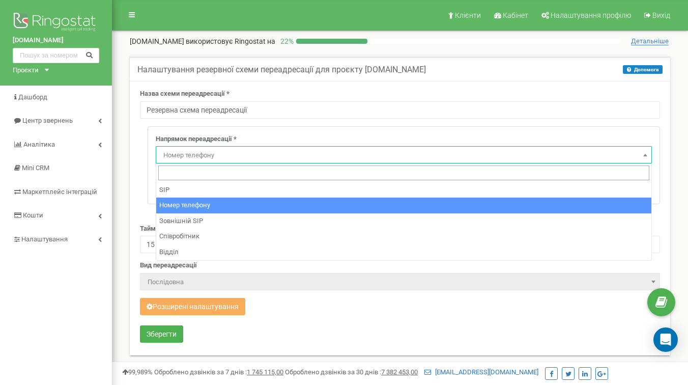
click at [221, 147] on span "Номер телефону" at bounding box center [404, 154] width 496 height 17
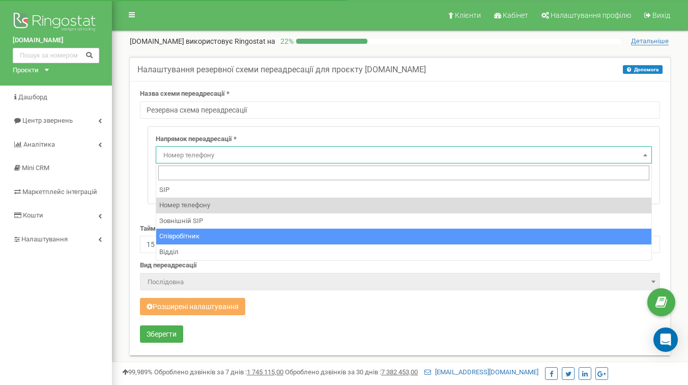
select select "Employee"
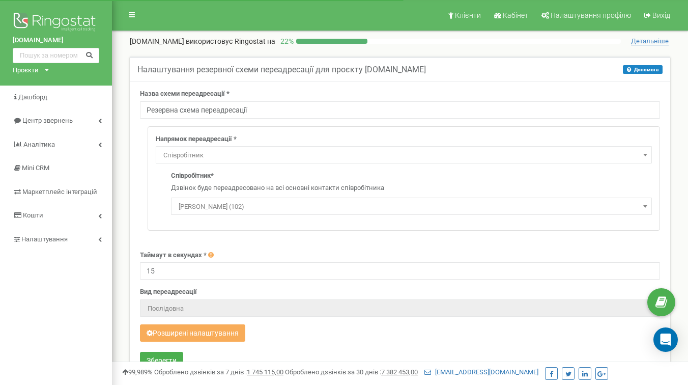
click at [210, 208] on span "Коваленко Сергій Віталійович (102)" at bounding box center [412, 207] width 474 height 14
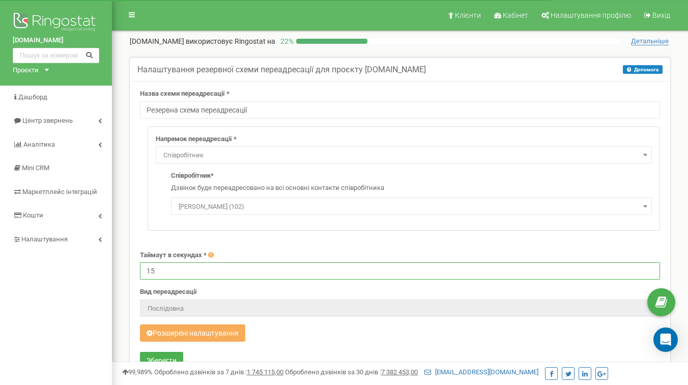
click at [179, 273] on input "15" at bounding box center [400, 270] width 520 height 17
type input "1"
type input "30"
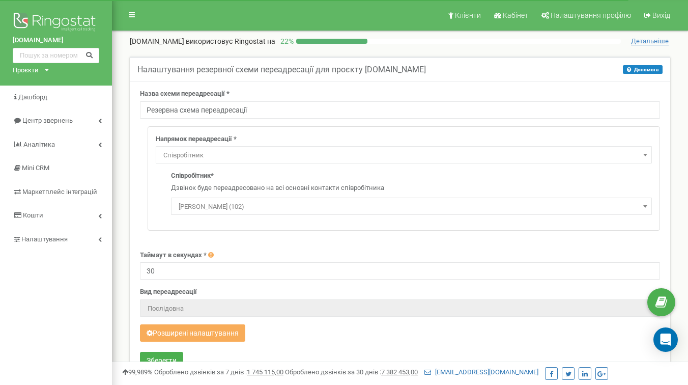
click at [191, 234] on form "Назва схеми переадресації * Резервна схема переадресації Напрямок переадресації…" at bounding box center [400, 230] width 520 height 283
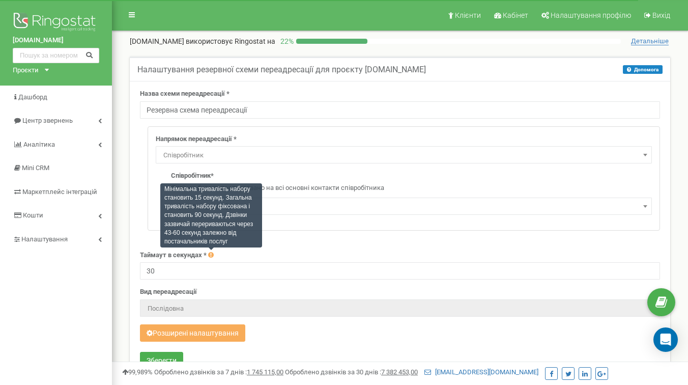
click at [210, 255] on icon at bounding box center [211, 255] width 6 height 7
click at [276, 255] on div "Таймаут в секундах * 30" at bounding box center [400, 266] width 520 height 30
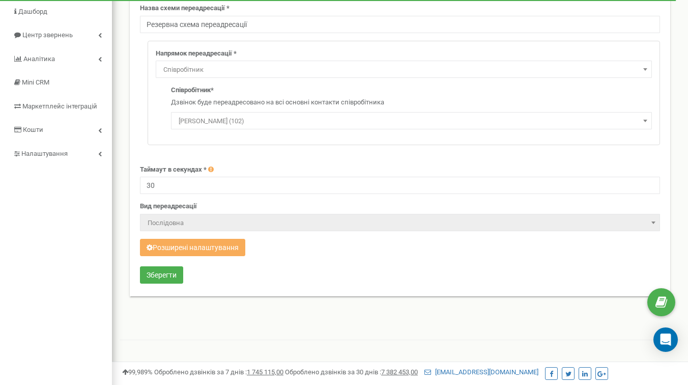
scroll to position [88, 0]
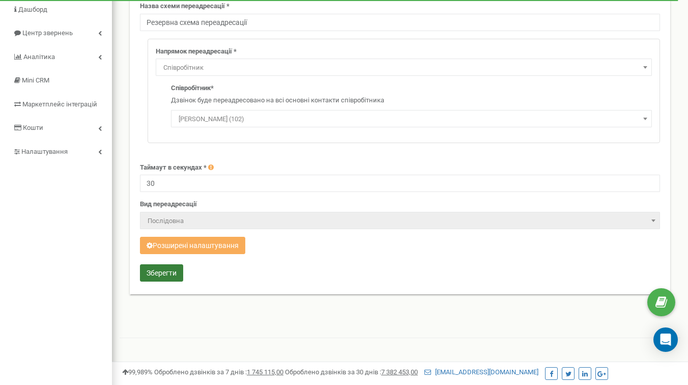
click at [162, 275] on button "Зберегти" at bounding box center [161, 272] width 43 height 17
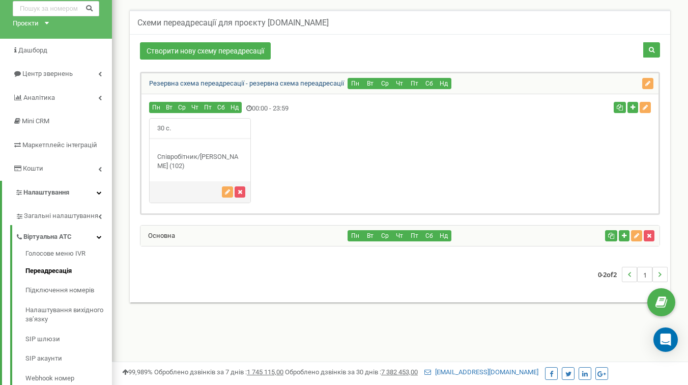
click at [310, 85] on link "Резервна схема переадресації - резервна схема переадресації" at bounding box center [243, 83] width 203 height 8
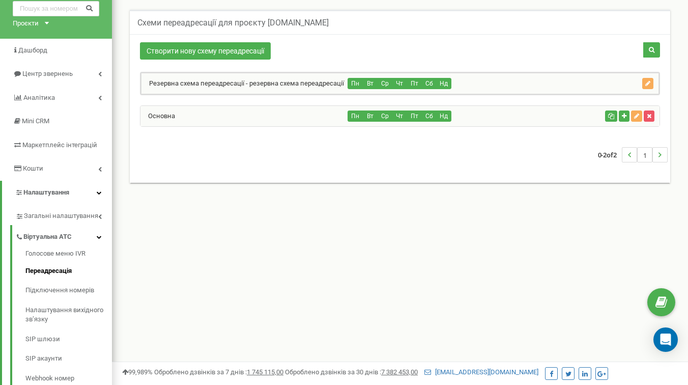
click at [300, 117] on div "Основна" at bounding box center [245, 116] width 208 height 20
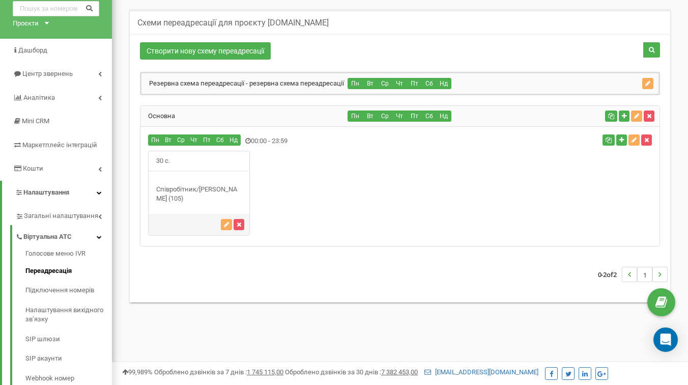
click at [300, 117] on div "Основна" at bounding box center [245, 116] width 208 height 20
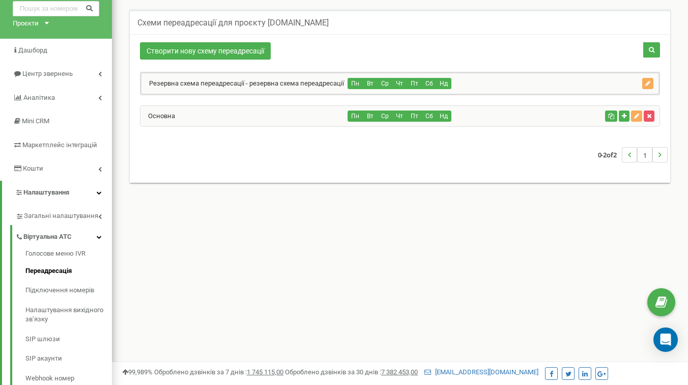
click at [309, 155] on div "0-2 of 2 1" at bounding box center [400, 155] width 536 height 36
click at [269, 120] on div "Основна" at bounding box center [245, 116] width 208 height 20
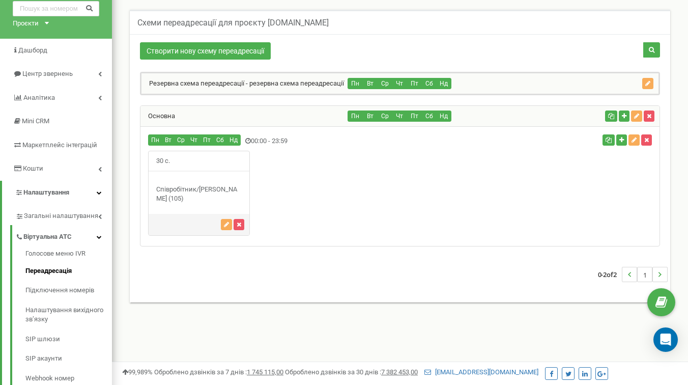
click at [273, 72] on div "Резервна схема переадресації - резервна схема переадресації Пн Вт Ср Чт Пт Сб Нд" at bounding box center [400, 83] width 520 height 23
click at [273, 82] on link "Резервна схема переадресації - резервна схема переадресації" at bounding box center [243, 83] width 203 height 8
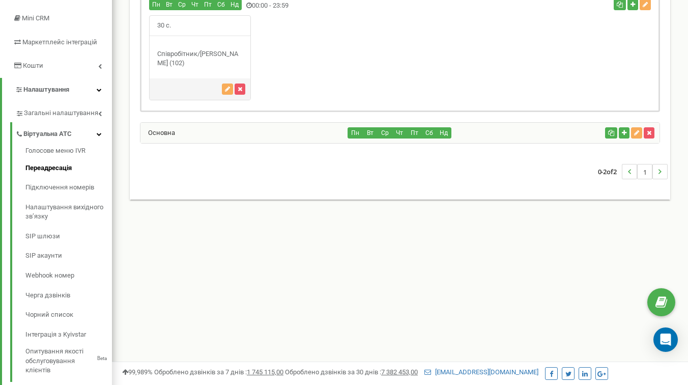
scroll to position [176, 0]
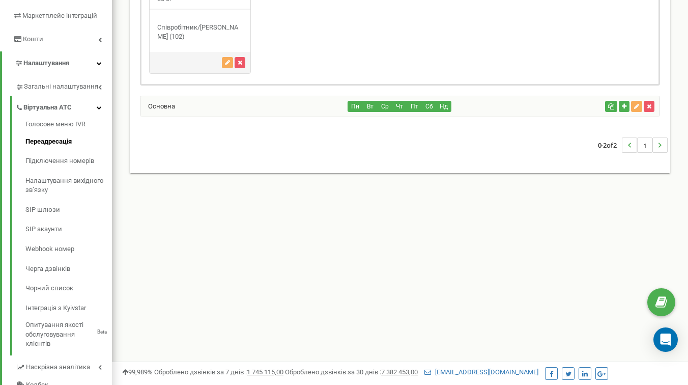
click at [291, 102] on div "Основна" at bounding box center [245, 106] width 208 height 20
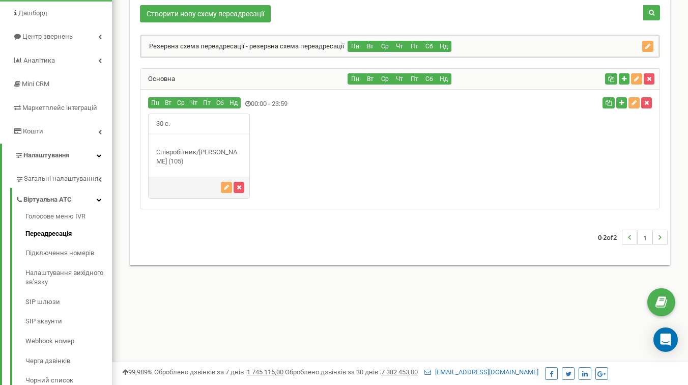
scroll to position [83, 0]
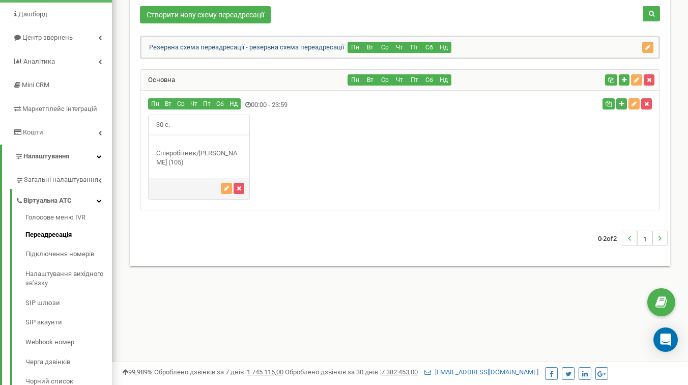
click at [297, 49] on link "Резервна схема переадресації - резервна схема переадресації" at bounding box center [243, 47] width 203 height 8
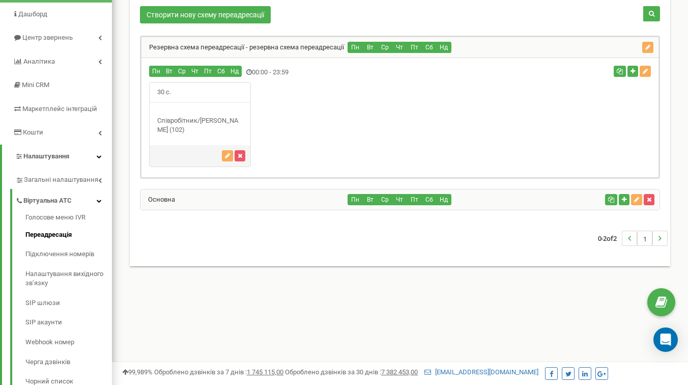
click at [296, 199] on div "Основна" at bounding box center [245, 199] width 208 height 20
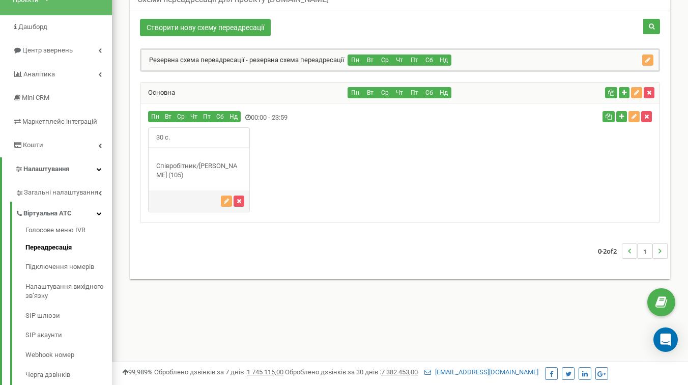
scroll to position [63, 0]
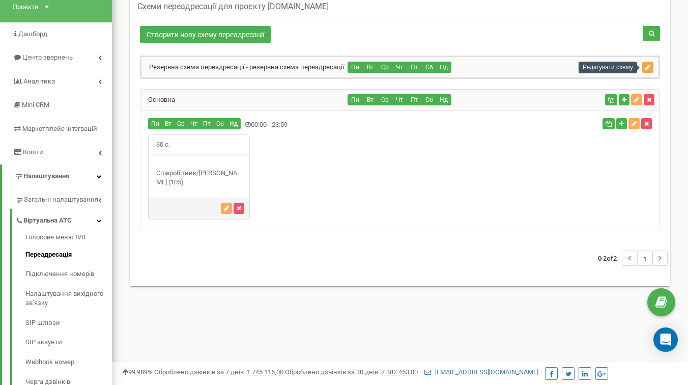
click at [647, 66] on icon "button" at bounding box center [648, 67] width 5 height 6
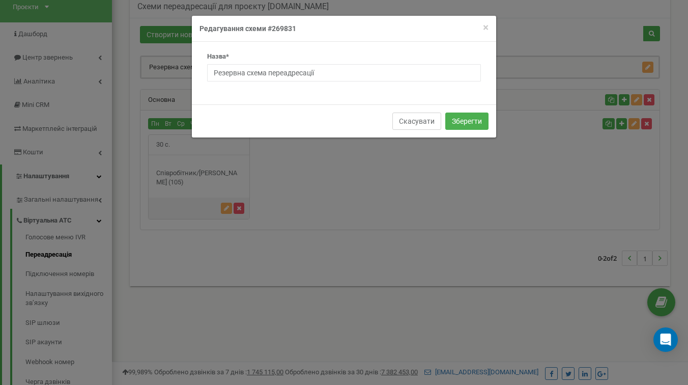
click at [416, 123] on button "Скасувати" at bounding box center [417, 121] width 49 height 17
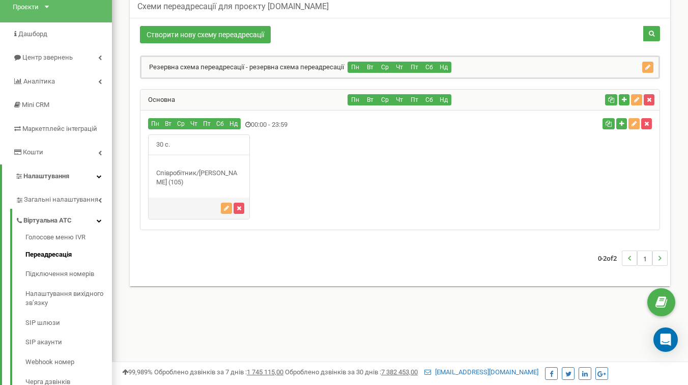
click at [524, 69] on div "Пн Вт Ср Чт Пт Сб Нд" at bounding box center [474, 67] width 252 height 11
click at [311, 67] on link "Резервна схема переадресації - резервна схема переадресації" at bounding box center [243, 67] width 203 height 8
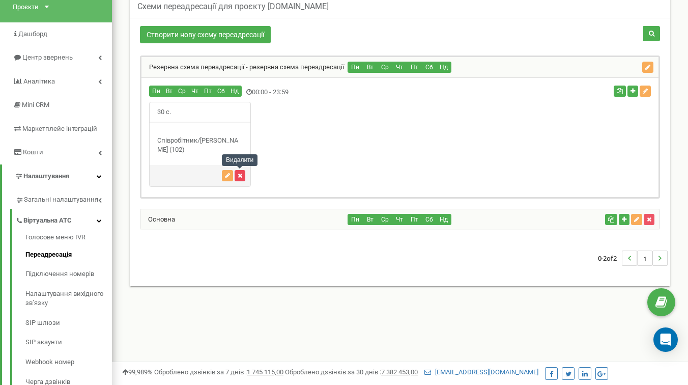
click at [243, 174] on button "button" at bounding box center [240, 175] width 11 height 11
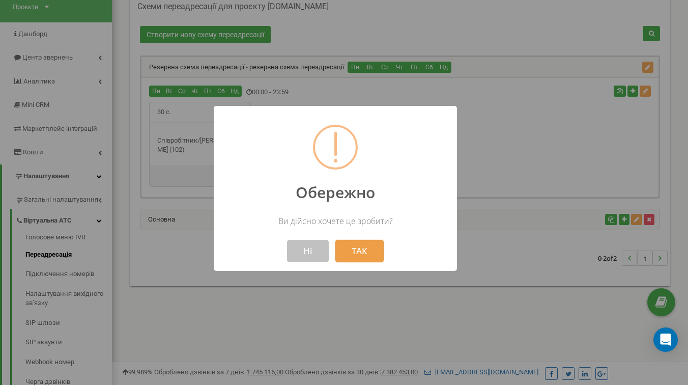
click at [367, 246] on button "ТАК" at bounding box center [360, 251] width 48 height 22
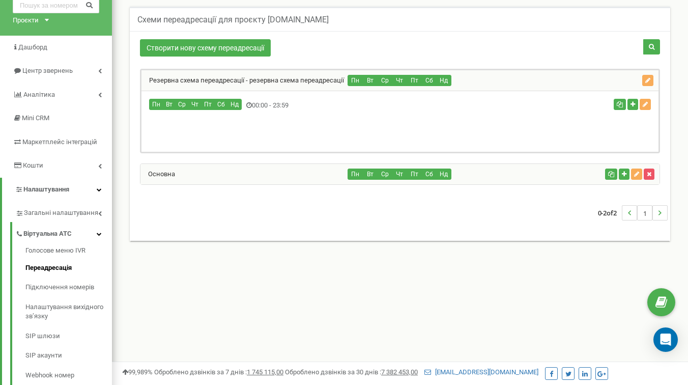
scroll to position [43, 0]
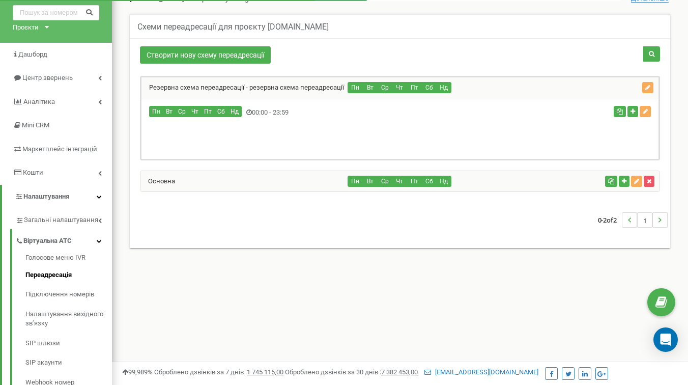
click at [500, 179] on div "Пн Вт Ср Чт Пт Сб Нд" at bounding box center [474, 181] width 253 height 11
click at [325, 181] on div "Основна" at bounding box center [245, 181] width 208 height 20
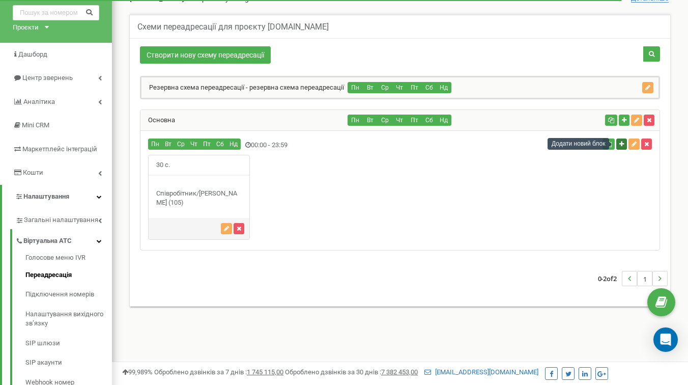
click at [621, 144] on icon "button" at bounding box center [622, 144] width 5 height 6
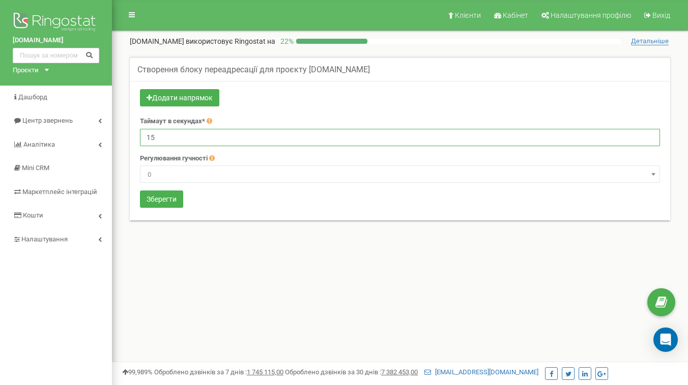
click at [305, 141] on input "15" at bounding box center [400, 137] width 520 height 17
click at [195, 141] on input "15" at bounding box center [400, 137] width 520 height 17
type input "1"
type input "30"
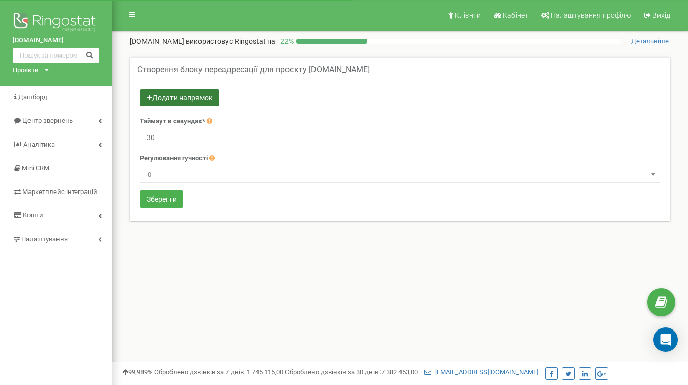
click at [177, 97] on button "Додати напрямок" at bounding box center [179, 97] width 79 height 17
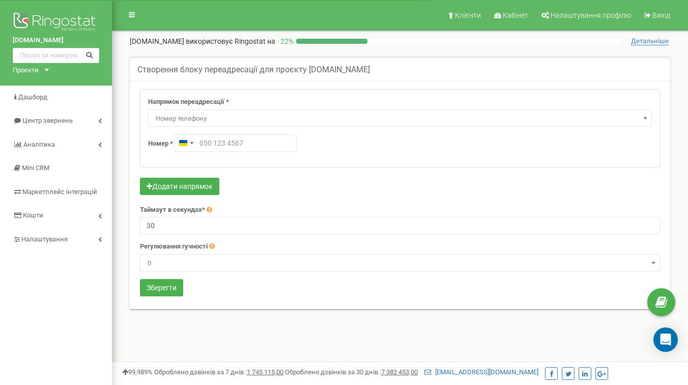
click at [215, 122] on span "Номер телефону" at bounding box center [400, 119] width 497 height 14
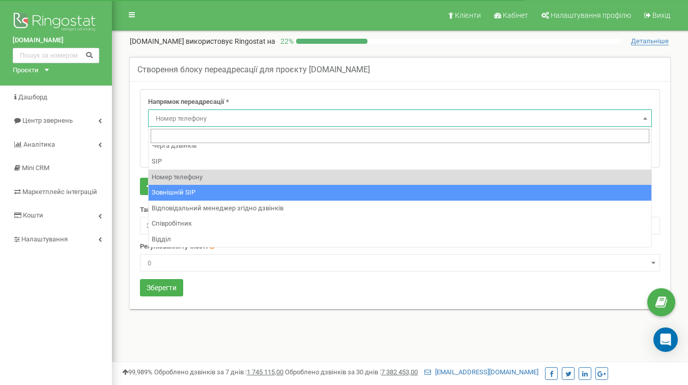
scroll to position [69, 0]
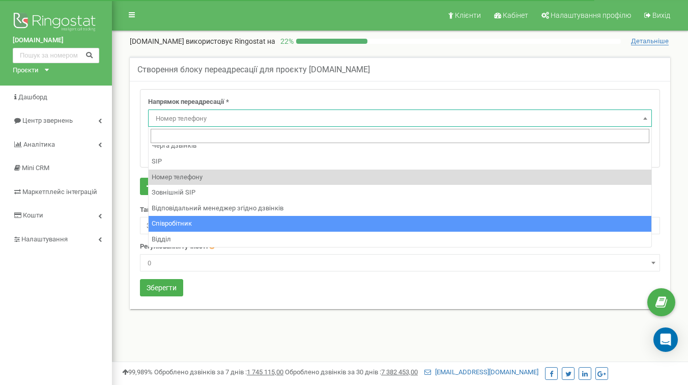
select select "Employee"
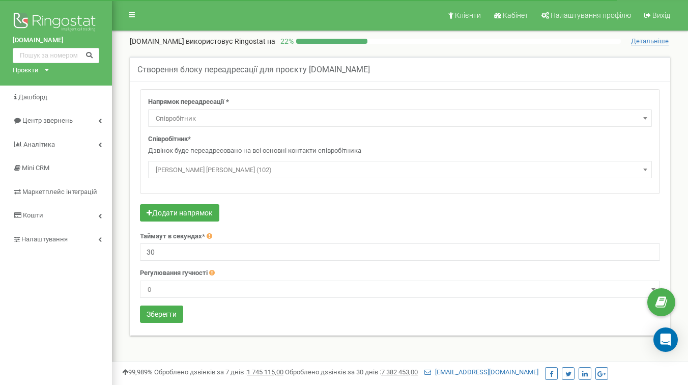
click at [211, 174] on span "Коваленко Сергій Віталійович (102)" at bounding box center [400, 170] width 497 height 14
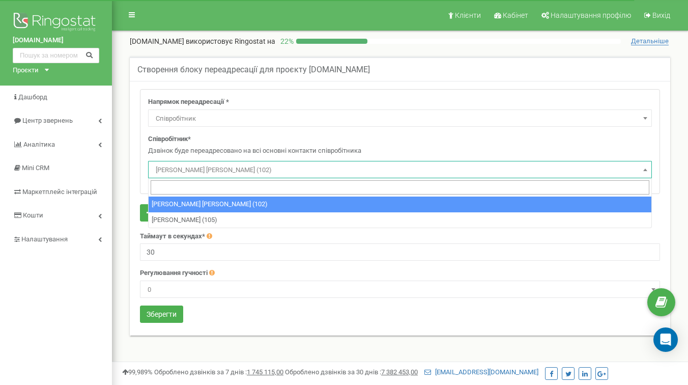
click at [211, 174] on span "Коваленко Сергій Віталійович (102)" at bounding box center [400, 170] width 497 height 14
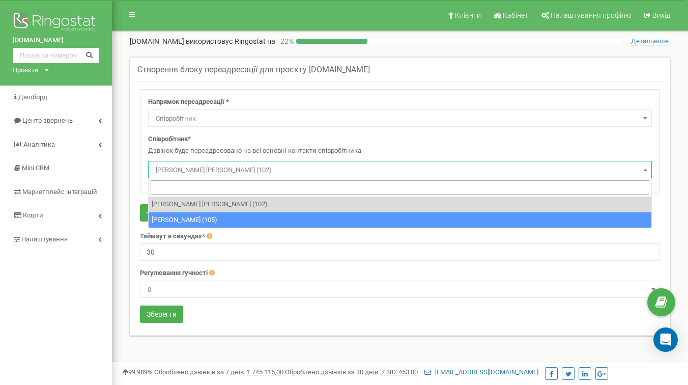
select select "495067"
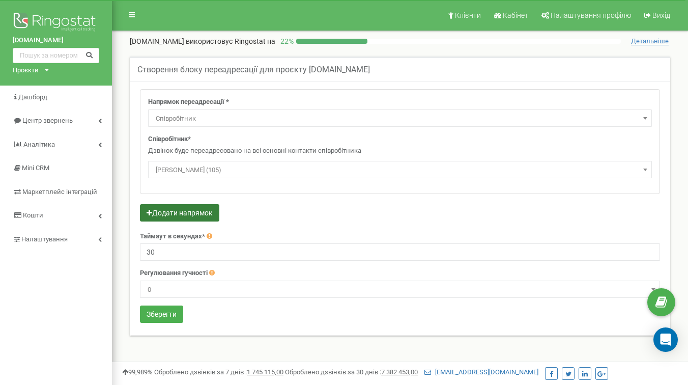
click at [202, 217] on button "Додати напрямок" at bounding box center [179, 212] width 79 height 17
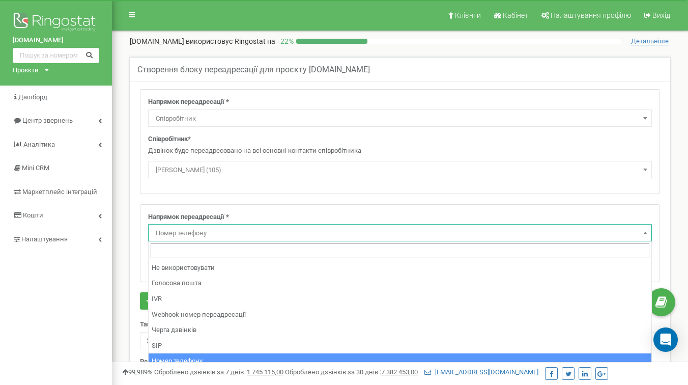
click at [224, 228] on span "Номер телефону" at bounding box center [400, 233] width 497 height 14
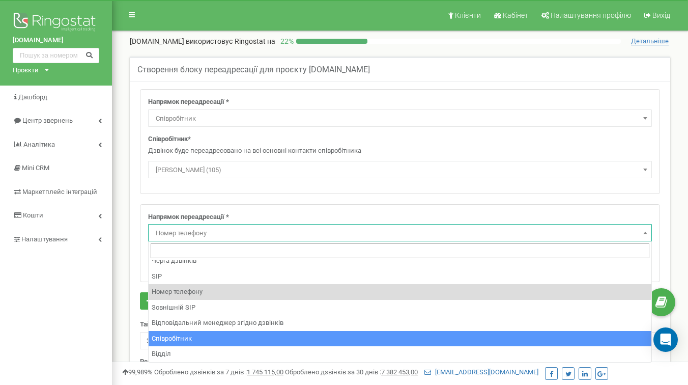
select select "Employee"
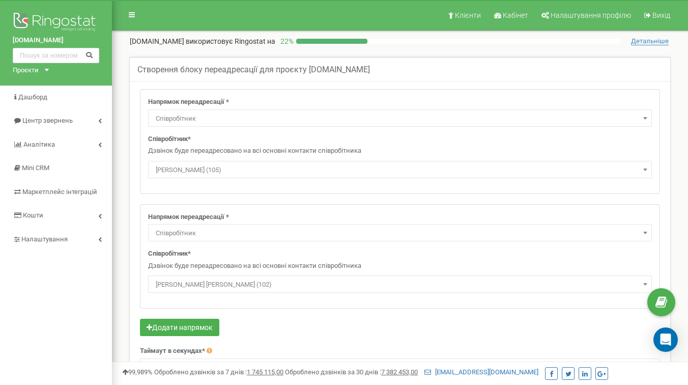
click at [206, 286] on span "Коваленко Сергій Віталійович (102)" at bounding box center [400, 285] width 497 height 14
click at [276, 318] on form "Напрямок переадресації * Не використовувати Голосова пошта IVR Webhook номер пе…" at bounding box center [400, 264] width 520 height 351
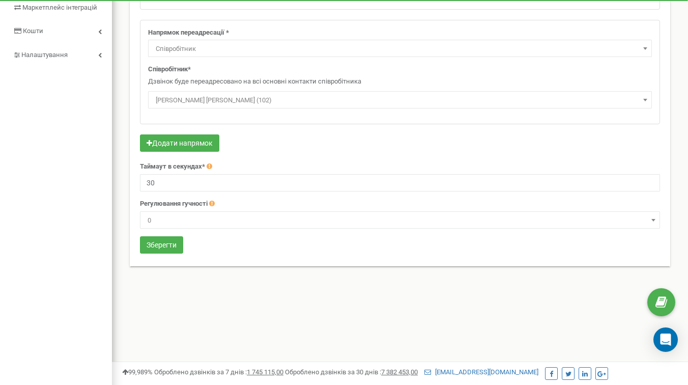
scroll to position [226, 0]
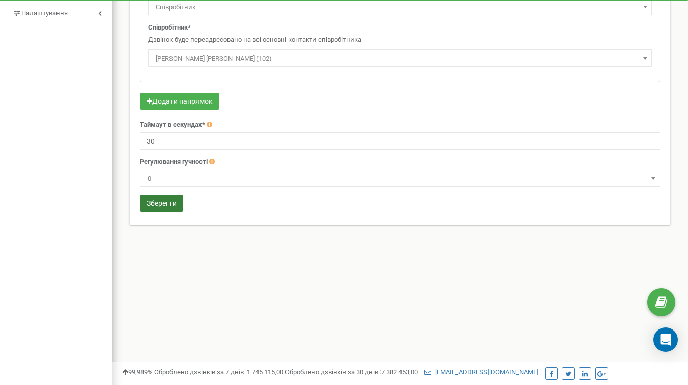
click at [171, 206] on button "Зберегти" at bounding box center [161, 203] width 43 height 17
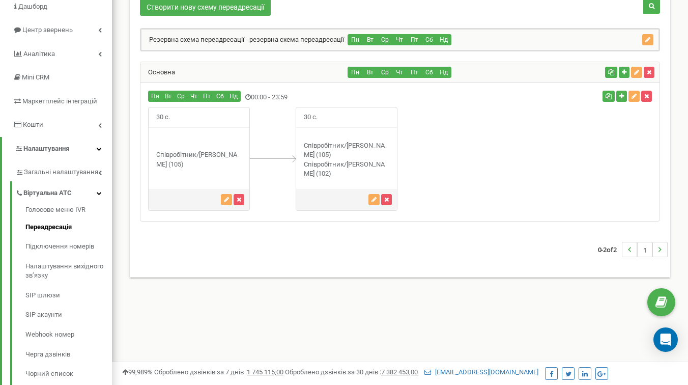
scroll to position [86, 0]
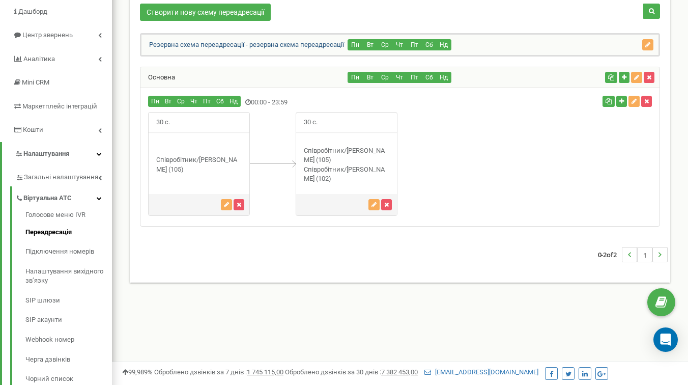
click at [284, 47] on link "Резервна схема переадресації - резервна схема переадресації" at bounding box center [243, 45] width 203 height 8
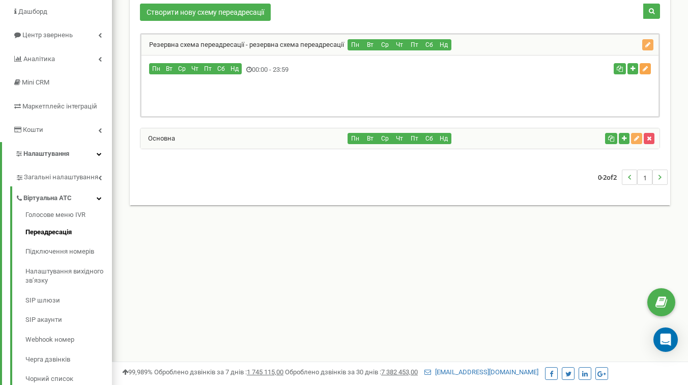
click at [648, 69] on icon "button" at bounding box center [645, 69] width 5 height 6
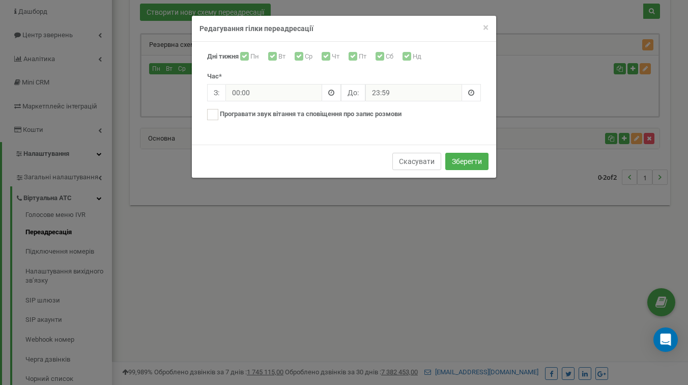
click at [422, 164] on button "Скасувати" at bounding box center [417, 161] width 49 height 17
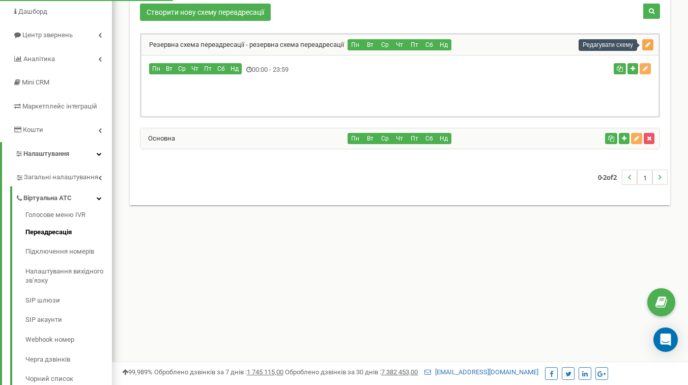
click at [653, 43] on button "button" at bounding box center [648, 44] width 11 height 11
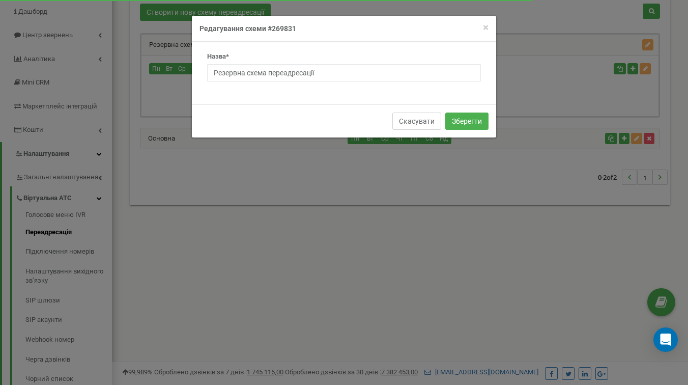
click at [428, 121] on button "Скасувати" at bounding box center [417, 121] width 49 height 17
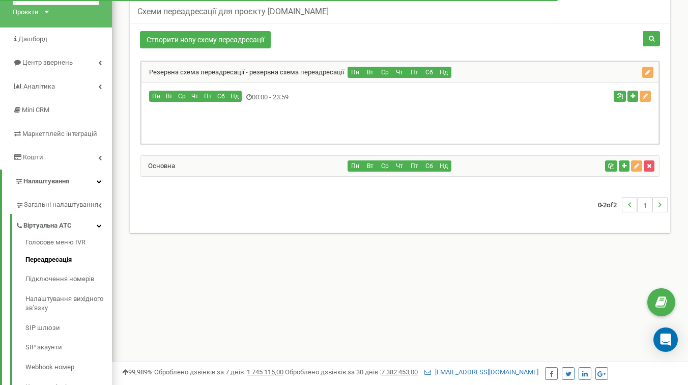
scroll to position [23, 0]
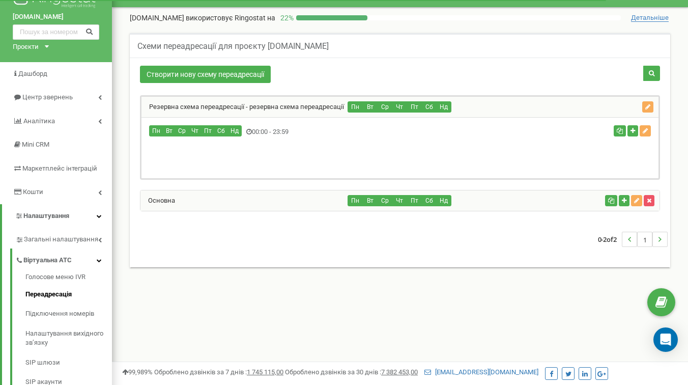
click at [481, 202] on div "Пн Вт Ср Чт Пт Сб Нд" at bounding box center [474, 200] width 253 height 11
click at [302, 201] on div "Основна" at bounding box center [245, 200] width 208 height 20
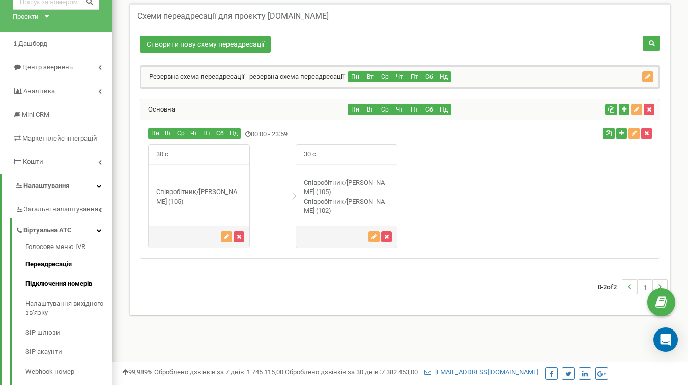
scroll to position [54, 0]
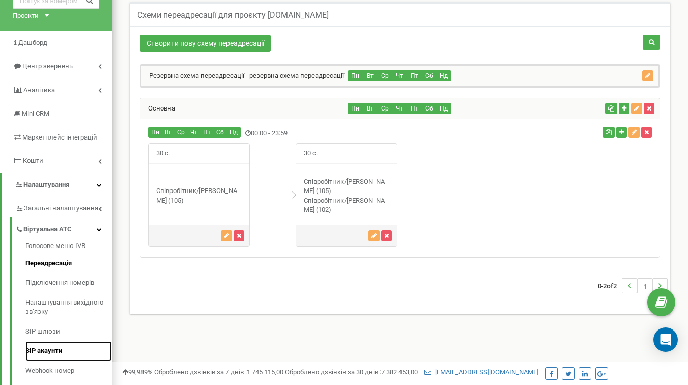
click at [53, 361] on link "SIP акаунти" at bounding box center [68, 351] width 87 height 20
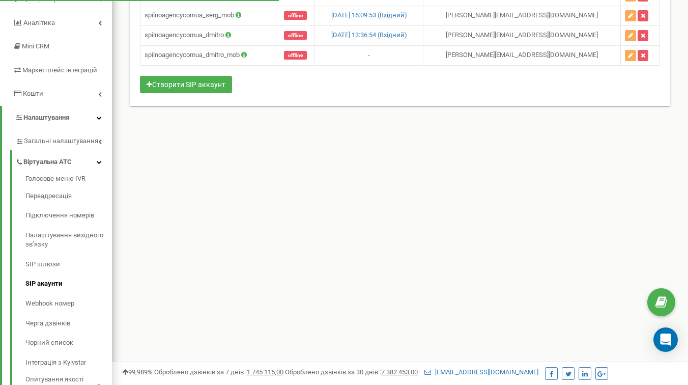
scroll to position [135, 0]
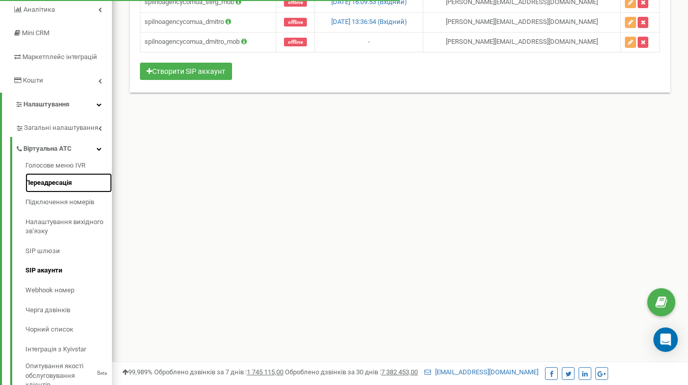
click at [62, 193] on link "Переадресація" at bounding box center [68, 183] width 87 height 20
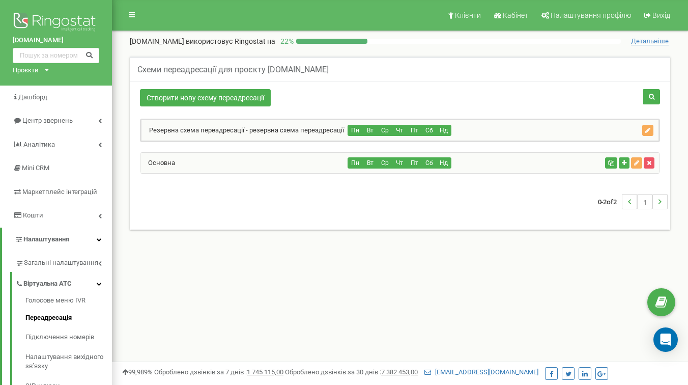
click at [497, 131] on div "Пн Вт Ср Чт Пт Сб Нд" at bounding box center [474, 130] width 252 height 11
click at [410, 129] on button "Пт" at bounding box center [414, 130] width 15 height 11
click at [449, 132] on button "Нд" at bounding box center [443, 130] width 15 height 11
click at [645, 129] on button "button" at bounding box center [648, 130] width 11 height 11
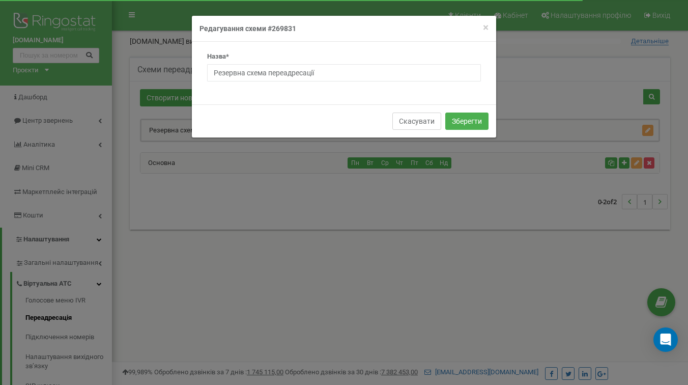
click at [408, 124] on button "Скасувати" at bounding box center [417, 121] width 49 height 17
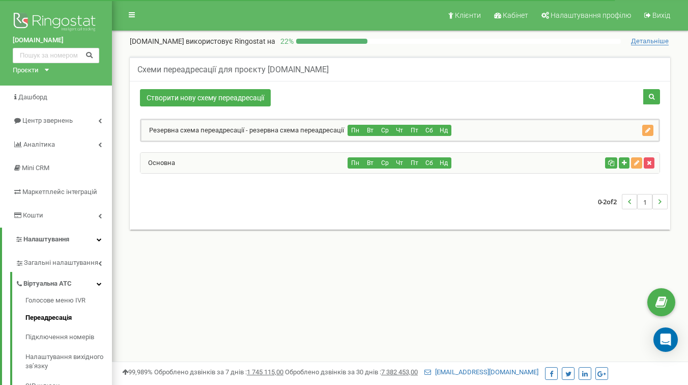
click at [554, 131] on div "Пн Вт Ср Чт Пт Сб Нд" at bounding box center [474, 130] width 252 height 11
click at [289, 163] on div "Основна" at bounding box center [245, 163] width 208 height 20
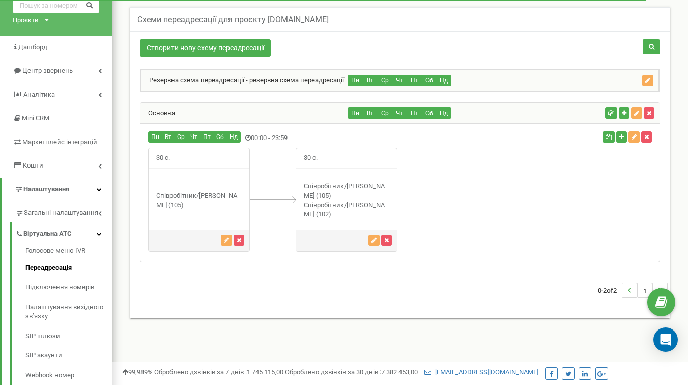
scroll to position [56, 0]
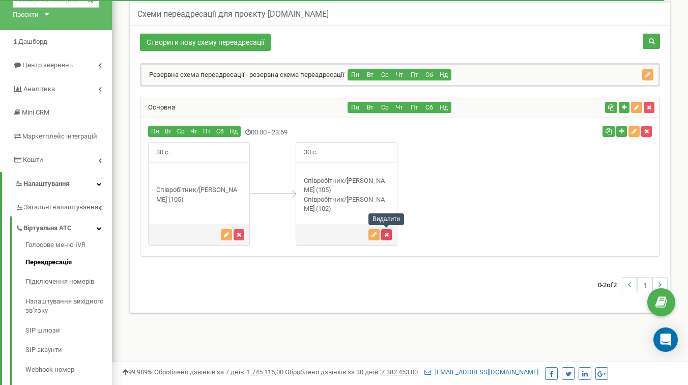
click at [386, 232] on icon "button" at bounding box center [386, 235] width 5 height 6
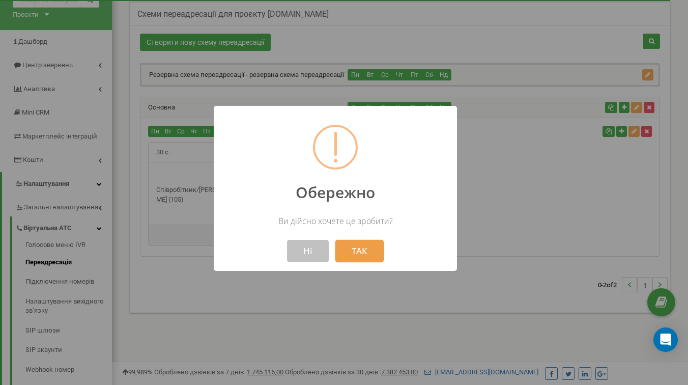
click at [352, 252] on button "ТАК" at bounding box center [360, 251] width 48 height 22
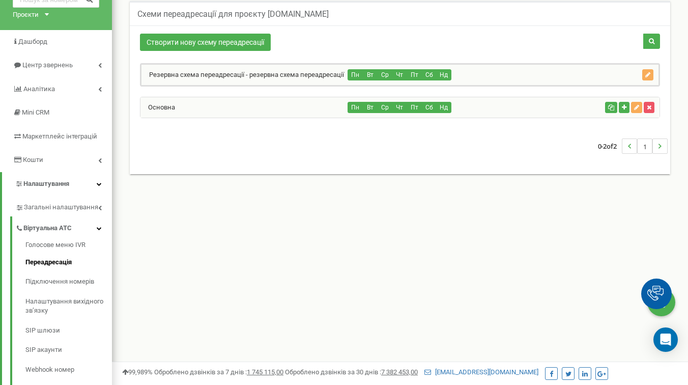
click at [511, 144] on div "0-2 of 2 1" at bounding box center [400, 146] width 536 height 36
click at [492, 109] on div "Пн Вт Ср Чт Пт Сб Нд" at bounding box center [474, 107] width 253 height 11
click at [287, 107] on div "Основна" at bounding box center [245, 107] width 208 height 20
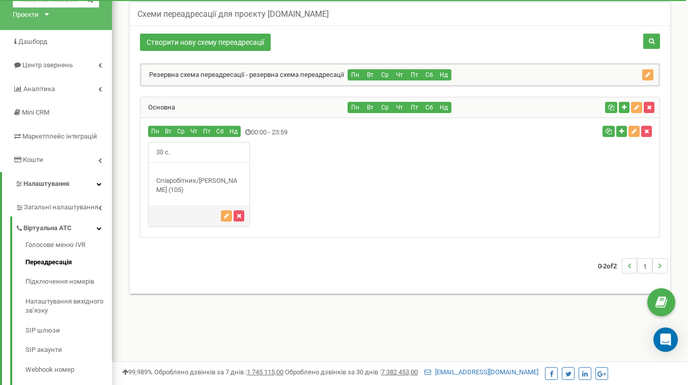
click at [518, 77] on div "Пн Вт Ср Чт Пт Сб Нд" at bounding box center [474, 74] width 252 height 11
click at [448, 77] on button "Нд" at bounding box center [443, 74] width 15 height 11
click at [425, 77] on button "Сб" at bounding box center [429, 74] width 15 height 11
click at [647, 76] on icon "button" at bounding box center [648, 75] width 5 height 6
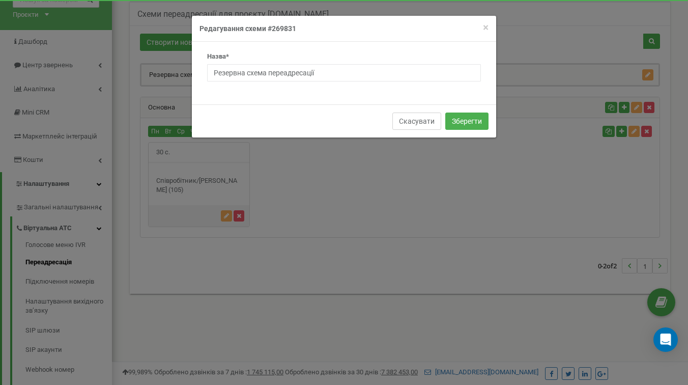
click at [412, 118] on button "Скасувати" at bounding box center [417, 121] width 49 height 17
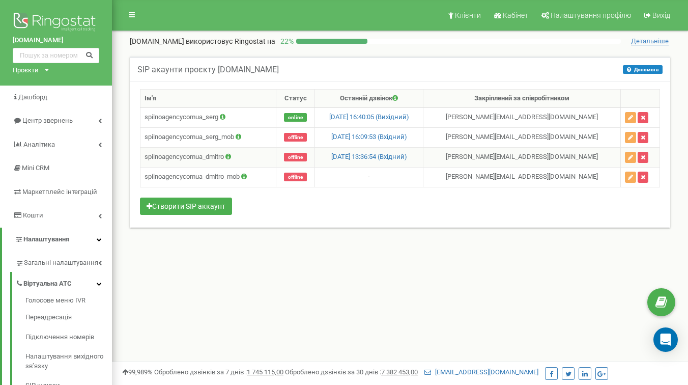
click at [289, 160] on span "offline" at bounding box center [295, 157] width 23 height 9
click at [202, 157] on td "spilnoagencycomua_dmitro" at bounding box center [209, 157] width 136 height 20
click at [199, 157] on td "spilnoagencycomua_dmitro" at bounding box center [209, 157] width 136 height 20
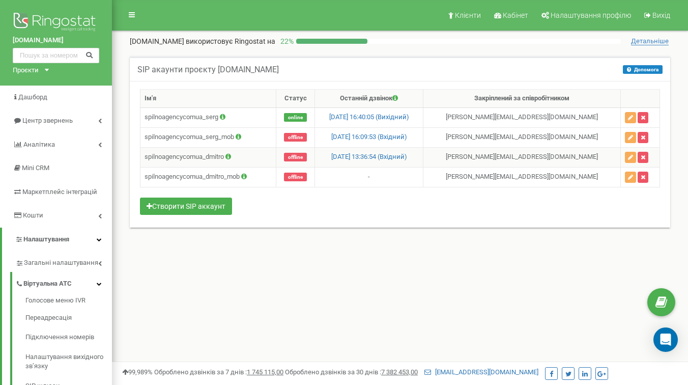
click at [231, 160] on icon at bounding box center [229, 156] width 6 height 7
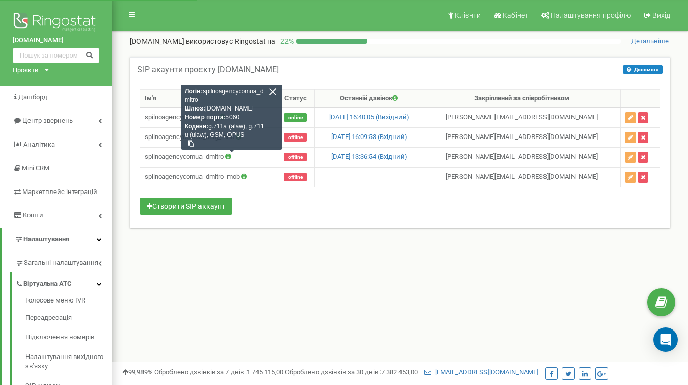
click at [369, 248] on div "SIP акаунти проєкту [DOMAIN_NAME] Допомога Допомога В даному розділі ви можете …" at bounding box center [400, 153] width 561 height 214
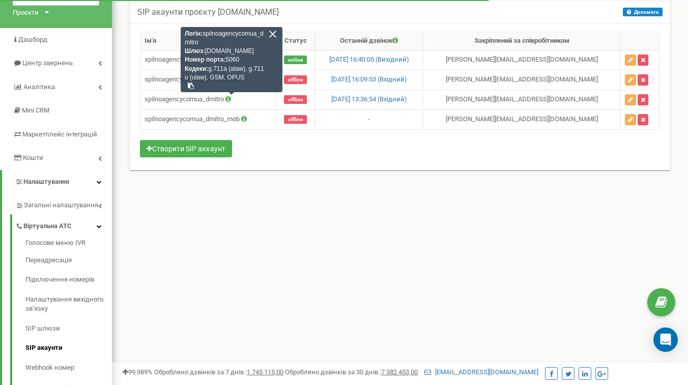
scroll to position [72, 0]
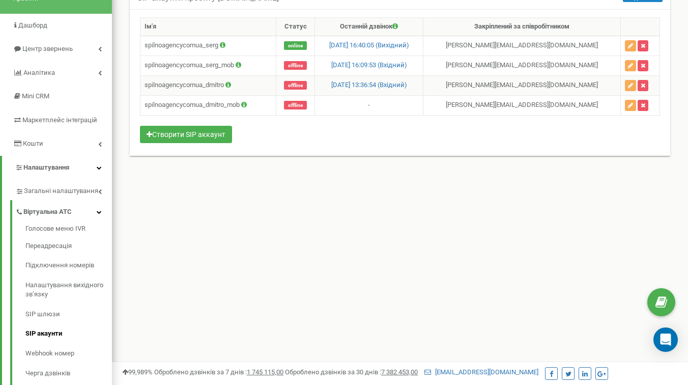
click at [286, 87] on span "offline" at bounding box center [295, 85] width 23 height 9
click at [284, 86] on span "offline" at bounding box center [295, 85] width 23 height 9
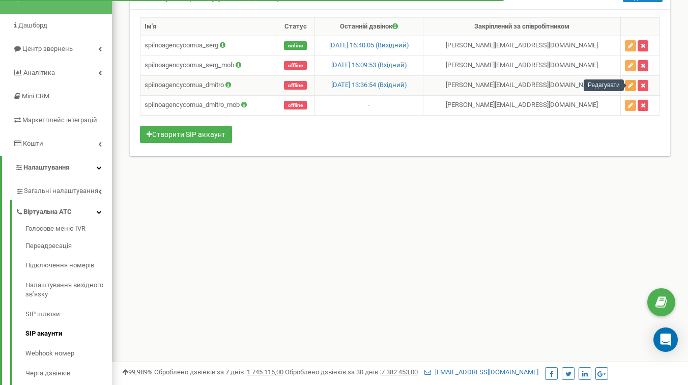
click at [633, 85] on icon "button" at bounding box center [630, 85] width 5 height 6
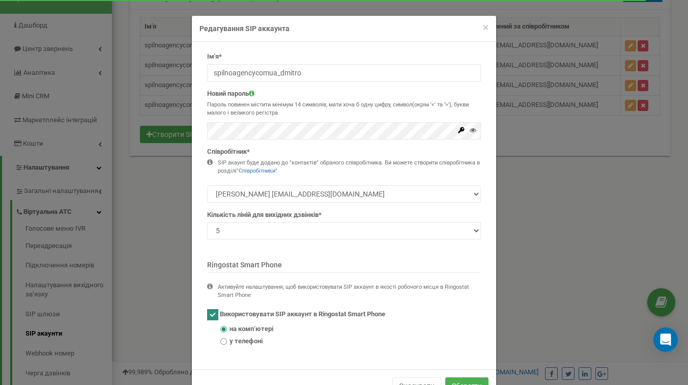
click at [489, 24] on div "× Close Редагування SIP аккаунта" at bounding box center [344, 29] width 305 height 26
click at [487, 25] on span "×" at bounding box center [486, 27] width 6 height 12
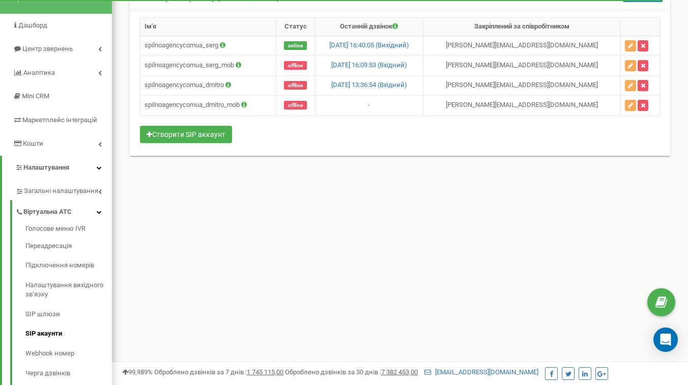
click at [245, 208] on div "Клієнти Кабінет Налаштування профілю Вихід [DOMAIN_NAME] використовує Ringostat…" at bounding box center [400, 233] width 576 height 611
click at [46, 343] on link "SIP акаунти" at bounding box center [68, 334] width 87 height 20
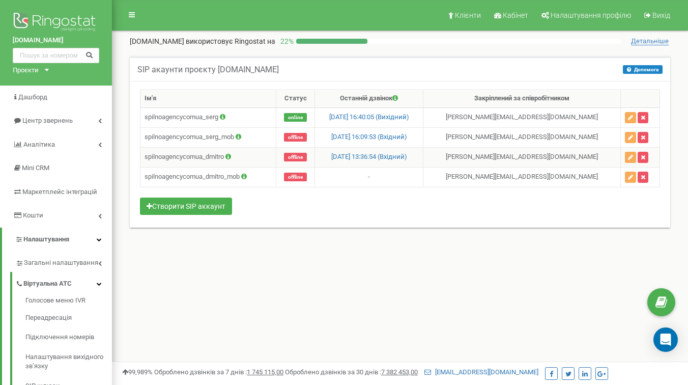
click at [231, 157] on icon at bounding box center [229, 156] width 6 height 7
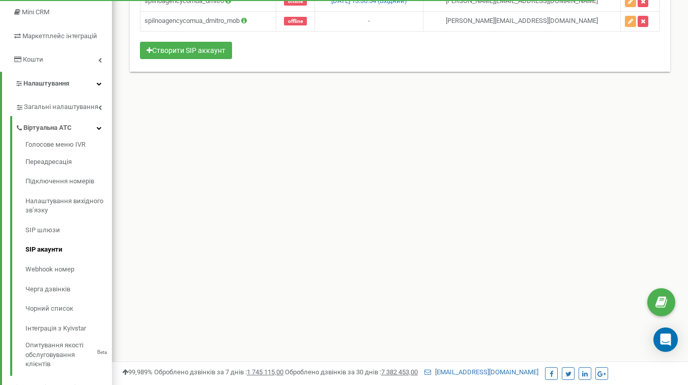
scroll to position [43, 0]
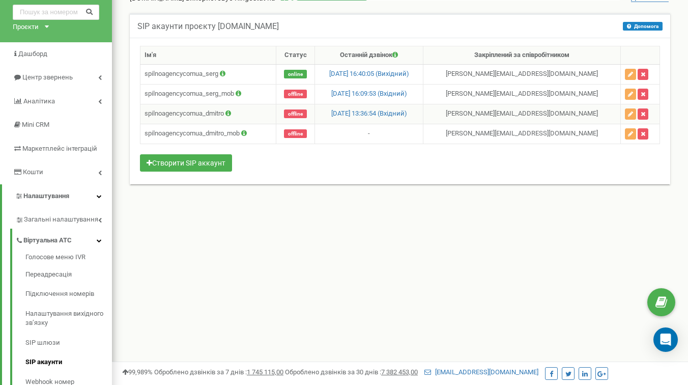
click at [225, 115] on td "spilnoagencycomua_dmitro" at bounding box center [209, 114] width 136 height 20
click at [229, 113] on icon at bounding box center [229, 113] width 6 height 7
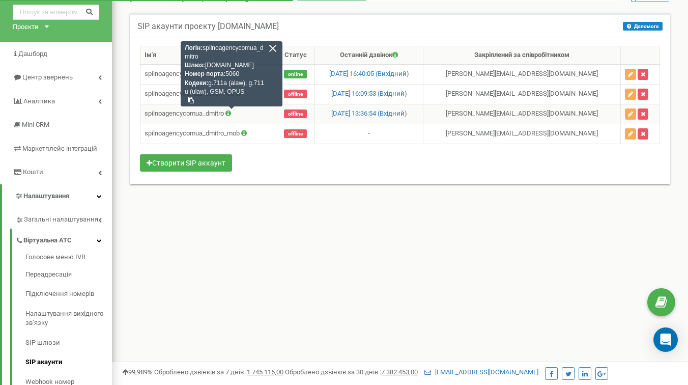
click at [273, 47] on div at bounding box center [272, 48] width 9 height 9
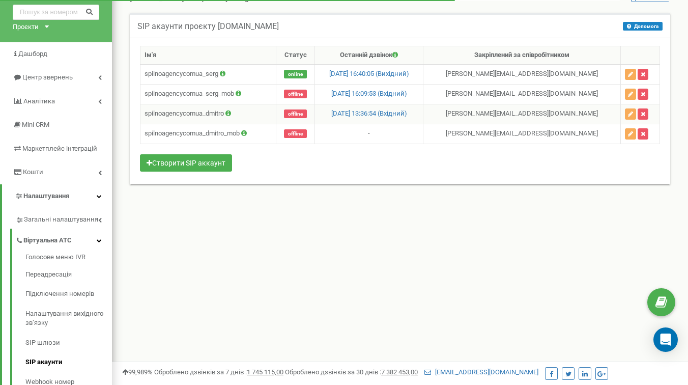
click at [197, 116] on td "spilnoagencycomua_dmitro" at bounding box center [209, 114] width 136 height 20
click at [357, 243] on div "Клієнти Кабінет Налаштування профілю Вихід [DOMAIN_NAME] використовує Ringostat…" at bounding box center [400, 262] width 576 height 611
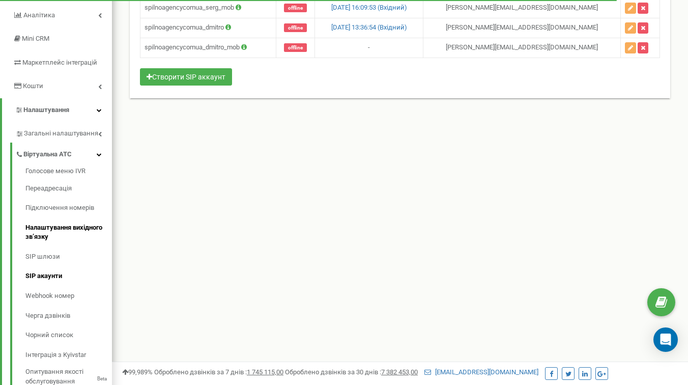
scroll to position [130, 0]
click at [286, 27] on span "offline" at bounding box center [295, 27] width 23 height 9
click at [231, 27] on icon at bounding box center [229, 26] width 6 height 7
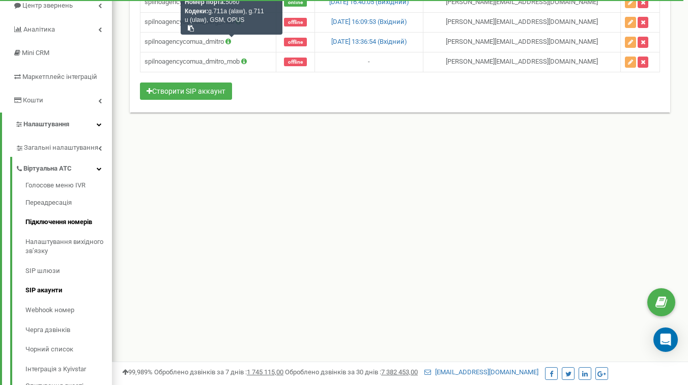
scroll to position [130, 0]
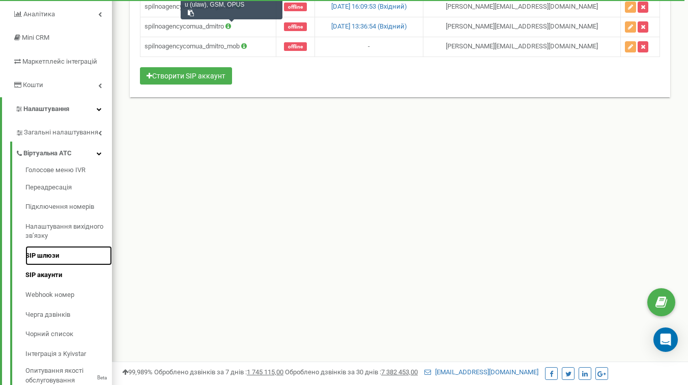
click at [54, 265] on link "SIP шлюзи" at bounding box center [68, 256] width 87 height 20
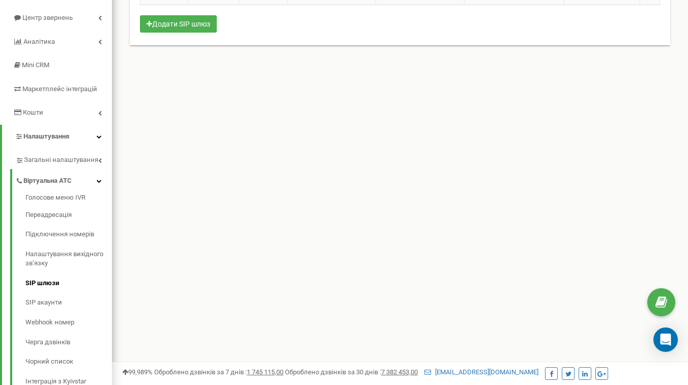
scroll to position [116, 0]
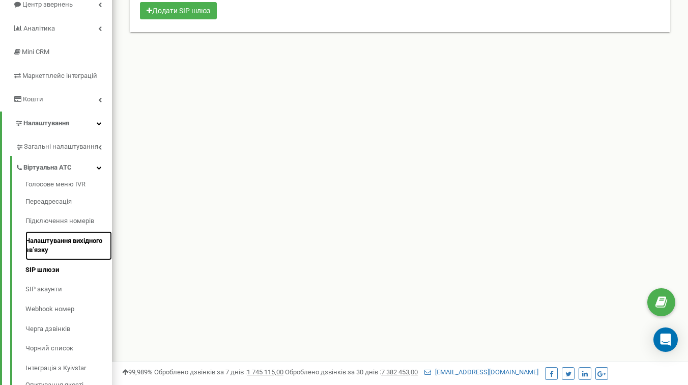
click at [56, 251] on link "Налаштування вихідного зв’язку" at bounding box center [68, 245] width 87 height 29
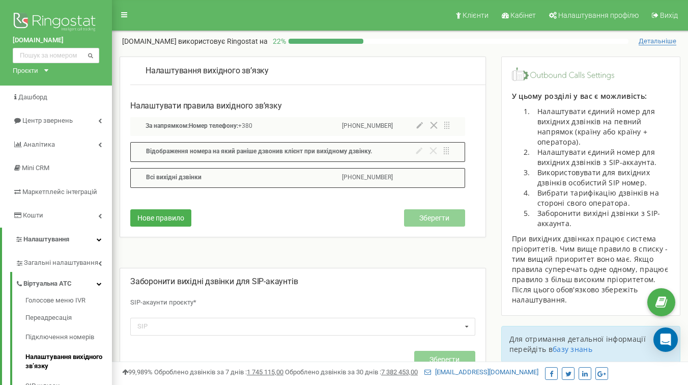
scroll to position [178, 0]
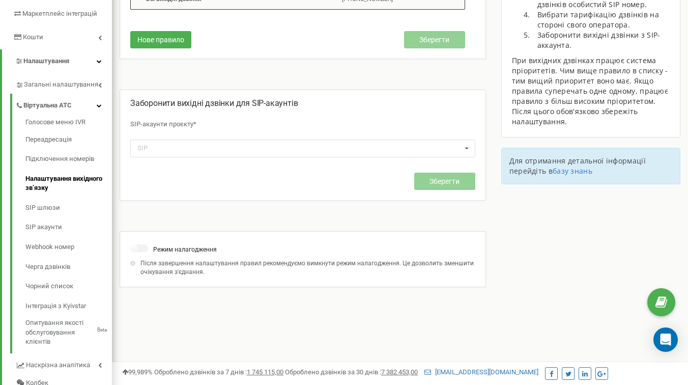
click at [56, 217] on link "SIP шлюзи" at bounding box center [68, 208] width 87 height 20
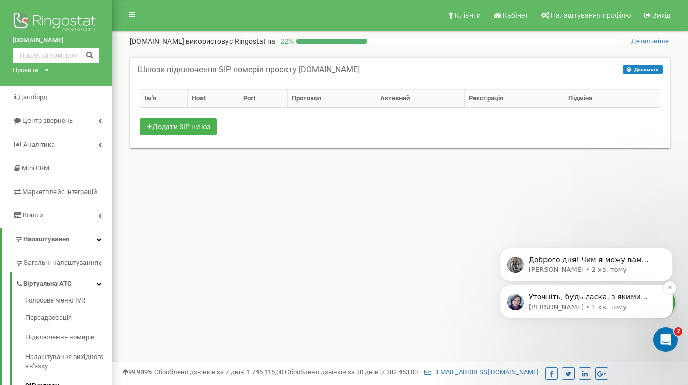
click at [598, 291] on div "Уточніть, будь ласка, з якими саме налаштуваннями виникли складнощі? [GEOGRAPHI…" at bounding box center [587, 301] width 158 height 20
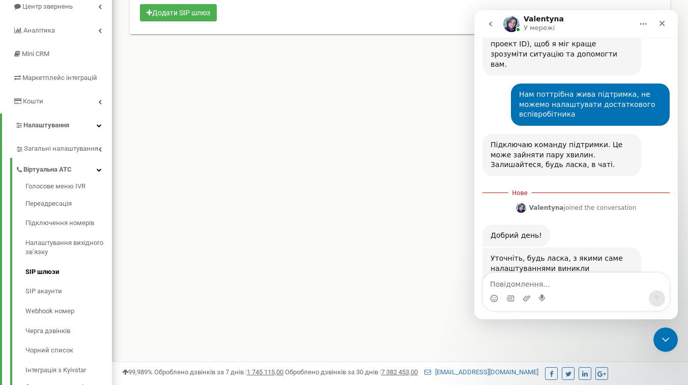
scroll to position [144, 0]
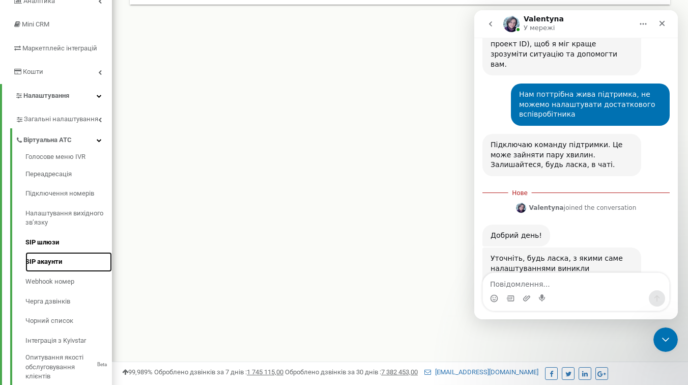
click at [59, 271] on link "SIP акаунти" at bounding box center [68, 262] width 87 height 20
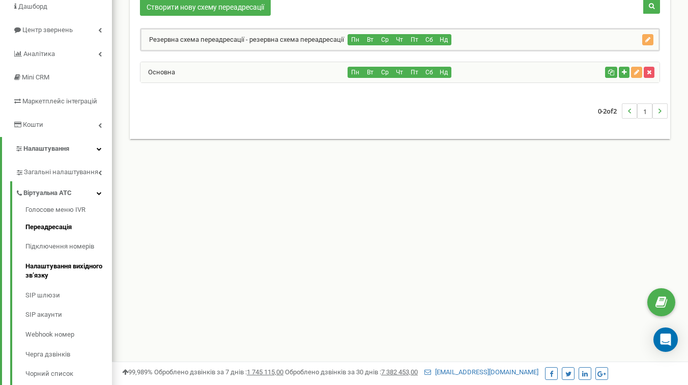
scroll to position [99, 0]
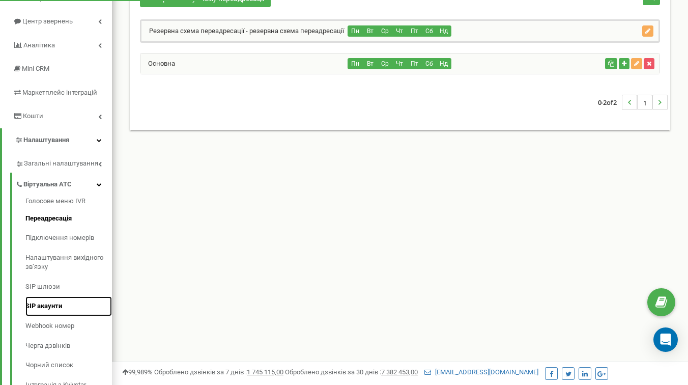
click at [56, 316] on link "SIP акаунти" at bounding box center [68, 306] width 87 height 20
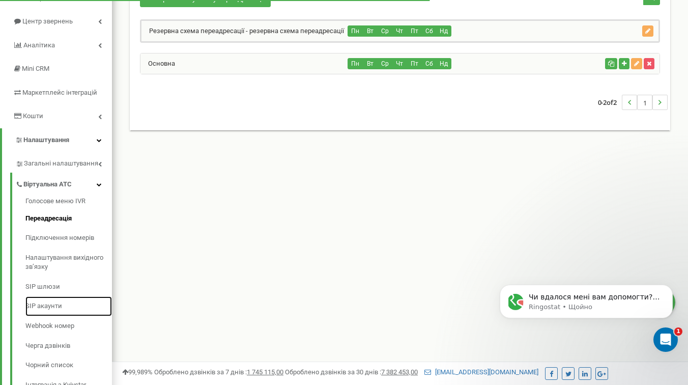
scroll to position [0, 0]
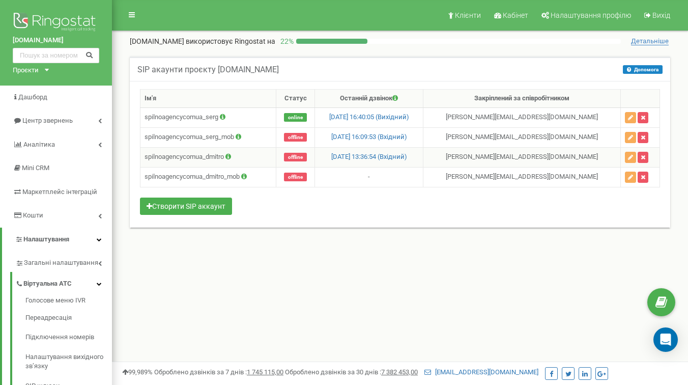
click at [231, 158] on icon at bounding box center [229, 156] width 6 height 7
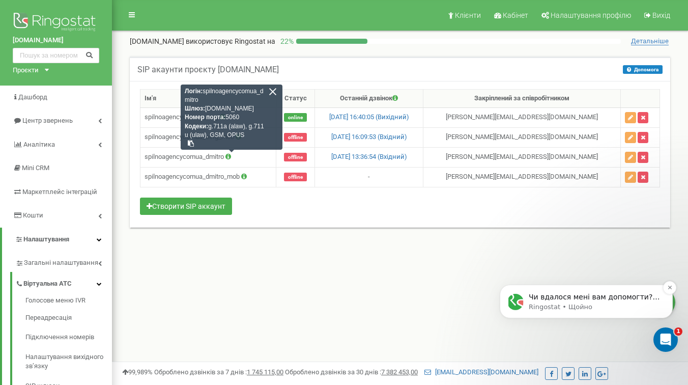
click at [598, 312] on p "Ringostat • Щойно" at bounding box center [594, 306] width 131 height 9
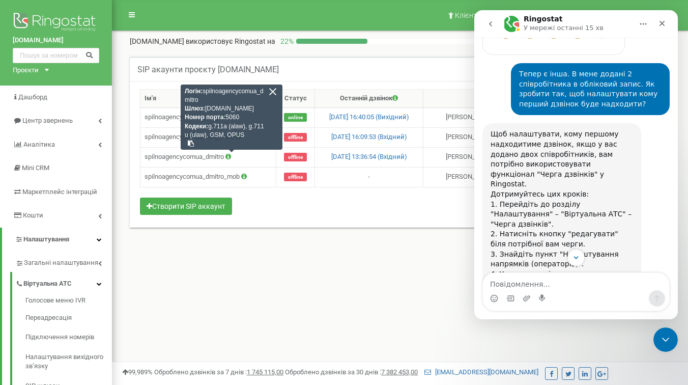
scroll to position [1179, 0]
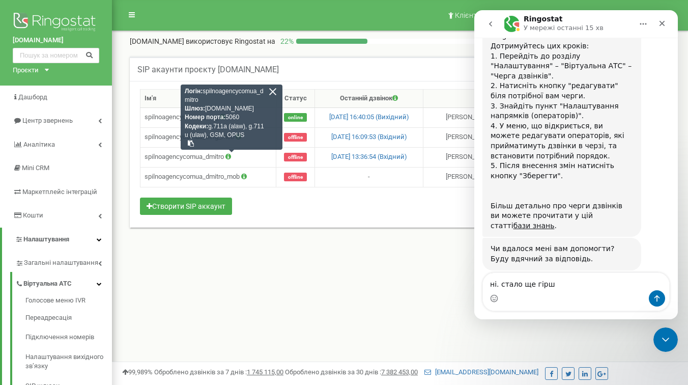
type textarea "ні. стало ще гірше"
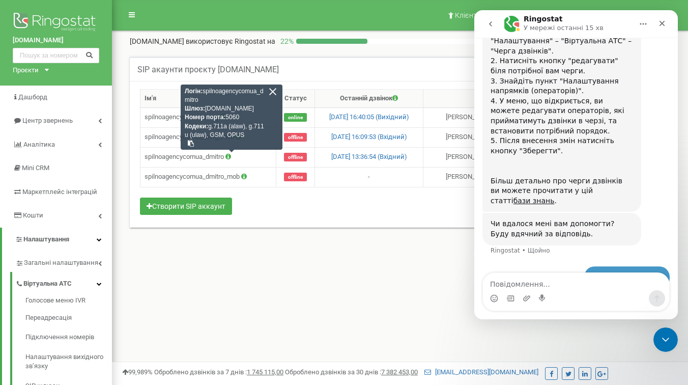
scroll to position [1210, 0]
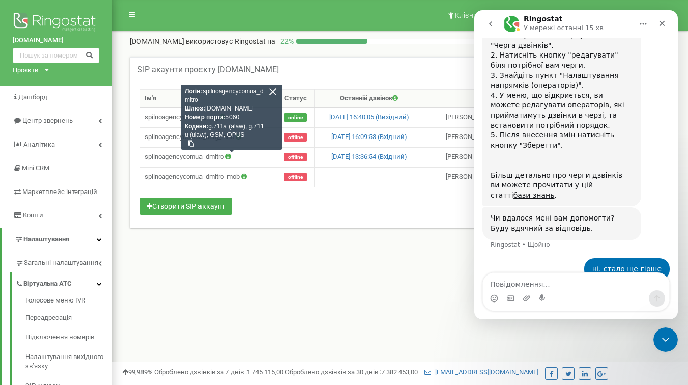
click at [208, 272] on div "Клієнти Кабінет Налаштування профілю Вихід spilnoagency.com.ua використовує Rin…" at bounding box center [400, 305] width 576 height 611
click at [665, 24] on icon "Закрити" at bounding box center [662, 23] width 8 height 8
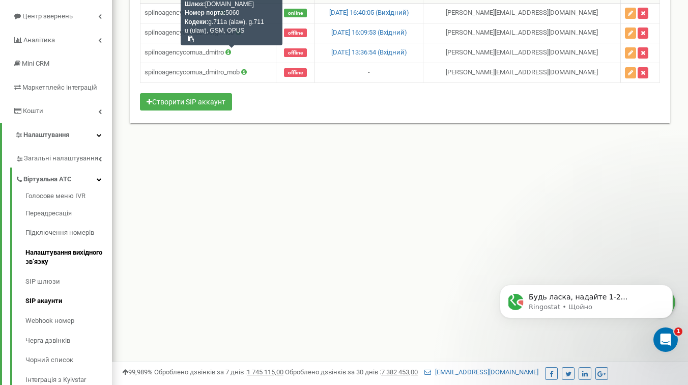
scroll to position [1290, 0]
click at [585, 300] on p "Будь ласка, надайте 1-2 конкретні приклади того, що саме пішло не так або як ст…" at bounding box center [594, 297] width 131 height 10
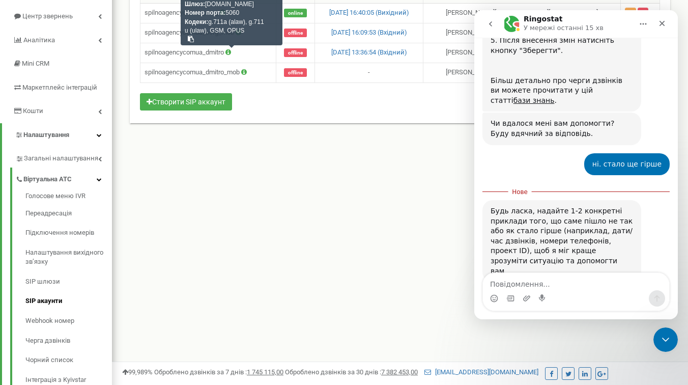
scroll to position [1307, 0]
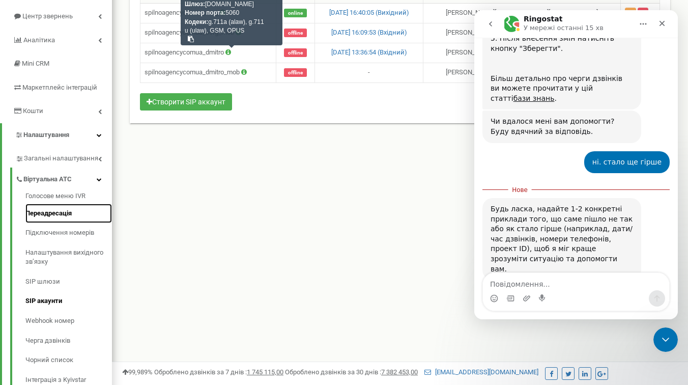
click at [70, 220] on link "Переадресація" at bounding box center [68, 214] width 87 height 20
click at [661, 21] on icon "Закрити" at bounding box center [662, 23] width 8 height 8
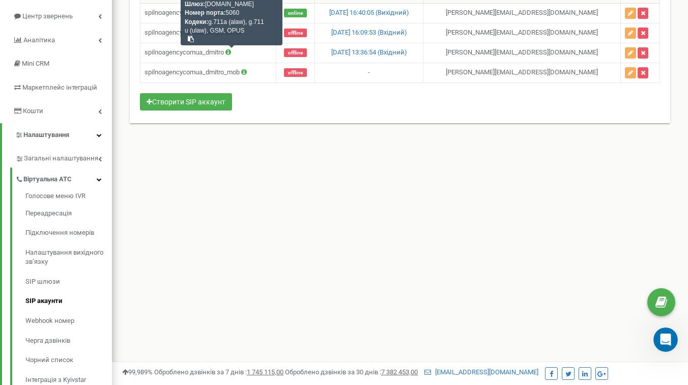
scroll to position [0, 0]
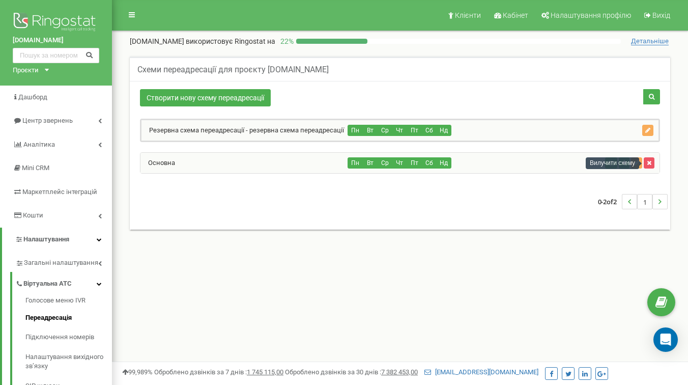
click at [639, 163] on div "Вилучити схему" at bounding box center [612, 163] width 53 height 12
click at [543, 131] on div "Пн Вт Ср Чт Пт Сб Нд" at bounding box center [474, 130] width 252 height 11
click at [650, 130] on icon "button" at bounding box center [648, 130] width 5 height 6
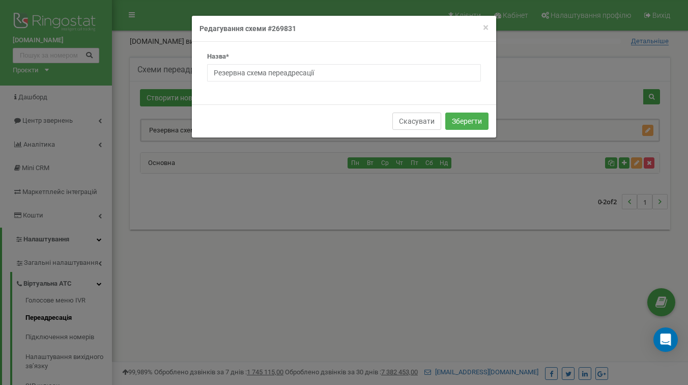
click at [419, 121] on button "Скасувати" at bounding box center [417, 121] width 49 height 17
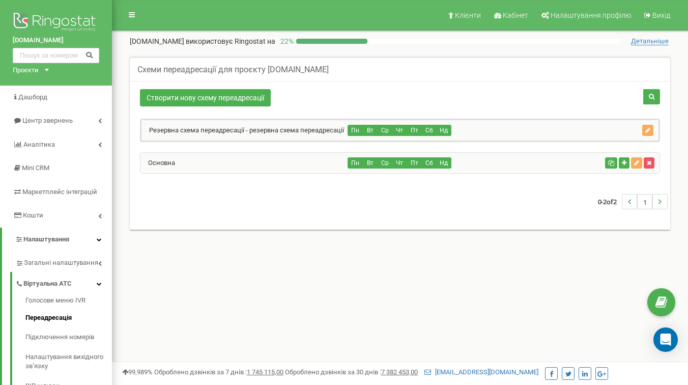
click at [473, 133] on div "Пн Вт Ср Чт Пт Сб Нд" at bounding box center [474, 130] width 252 height 11
click at [299, 128] on link "Резервна схема переадресації - резервна схема переадресації" at bounding box center [243, 130] width 203 height 8
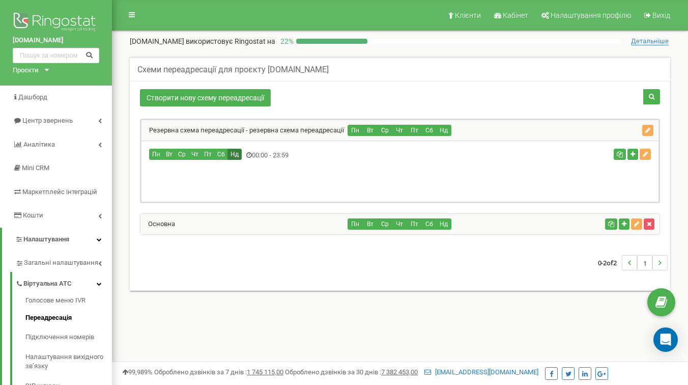
click at [234, 153] on button "Нд" at bounding box center [235, 154] width 14 height 11
click at [219, 154] on button "Сб" at bounding box center [221, 154] width 14 height 11
click at [200, 159] on button "Чт" at bounding box center [194, 154] width 13 height 11
click at [645, 153] on icon "button" at bounding box center [645, 154] width 5 height 6
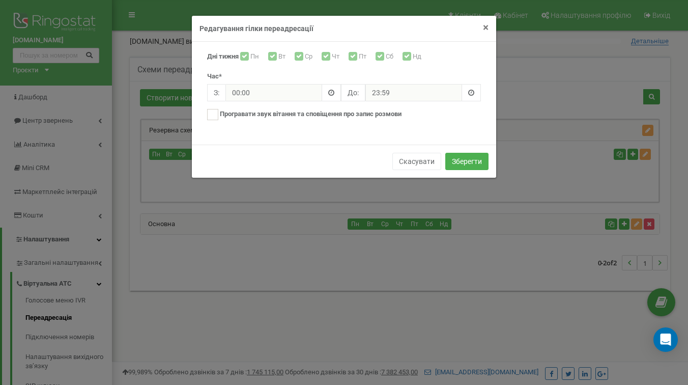
click at [483, 25] on span "×" at bounding box center [486, 27] width 6 height 12
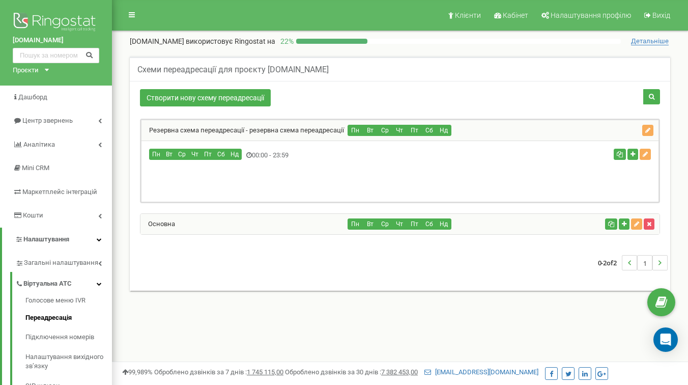
click at [247, 223] on div "Основна" at bounding box center [245, 224] width 208 height 20
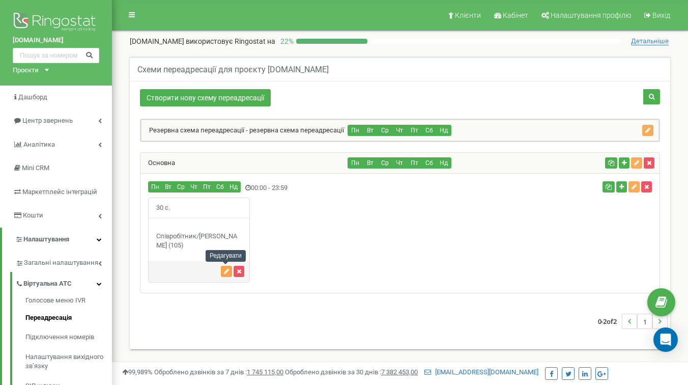
click at [228, 271] on icon "button" at bounding box center [226, 271] width 5 height 6
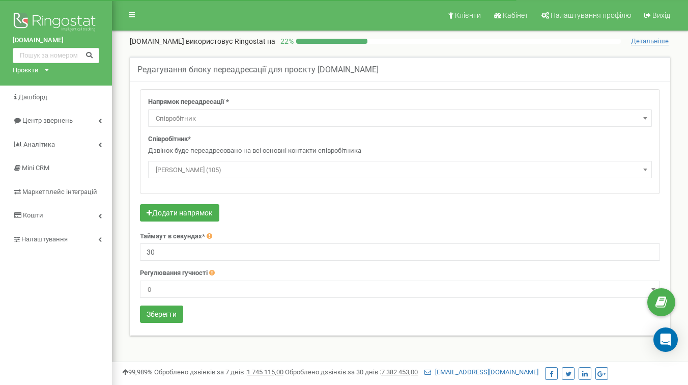
select select "Employee"
select select "495067"
click at [319, 206] on div "Додати напрямок" at bounding box center [400, 214] width 520 height 20
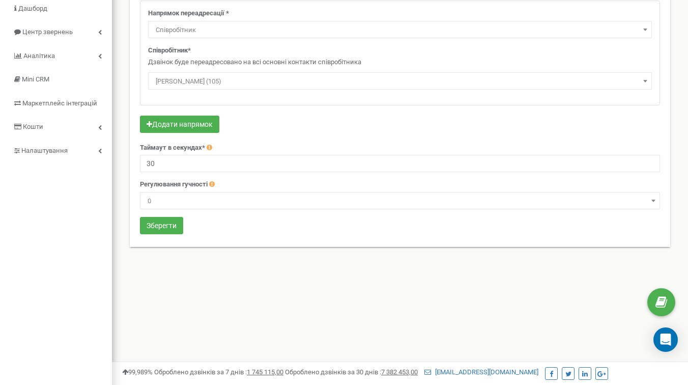
scroll to position [90, 0]
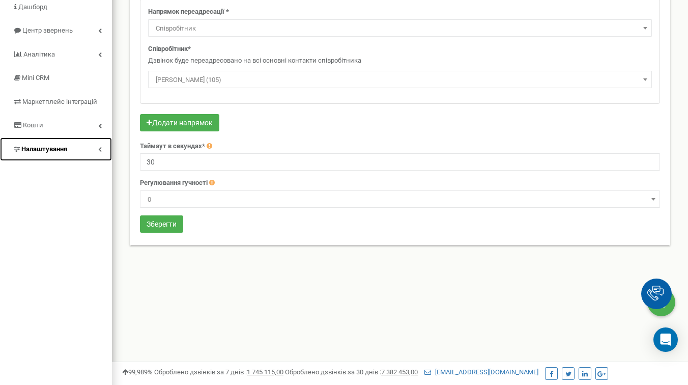
click at [54, 152] on span "Налаштування" at bounding box center [44, 149] width 46 height 8
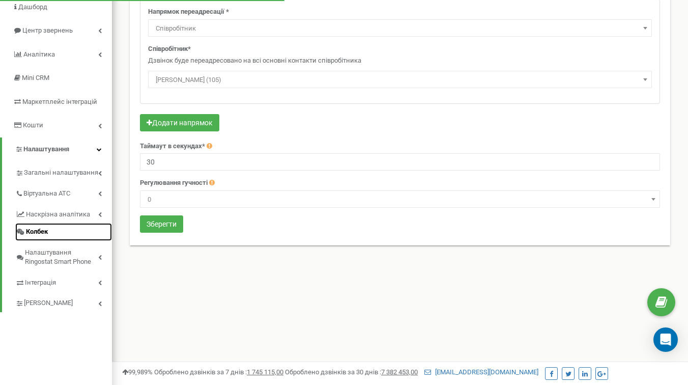
click at [52, 238] on link "Колбек" at bounding box center [63, 232] width 97 height 18
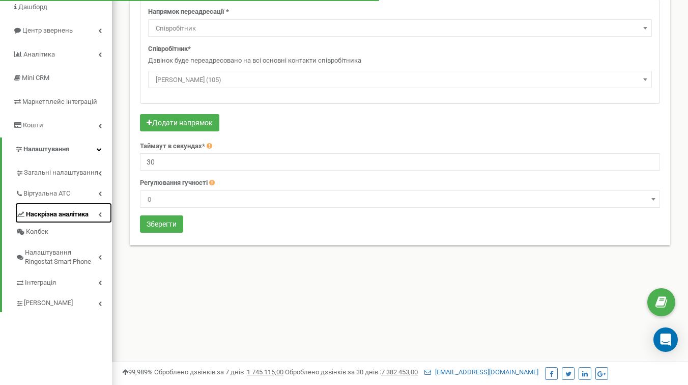
click at [65, 216] on link "Наскрізна аналітика" at bounding box center [63, 213] width 97 height 21
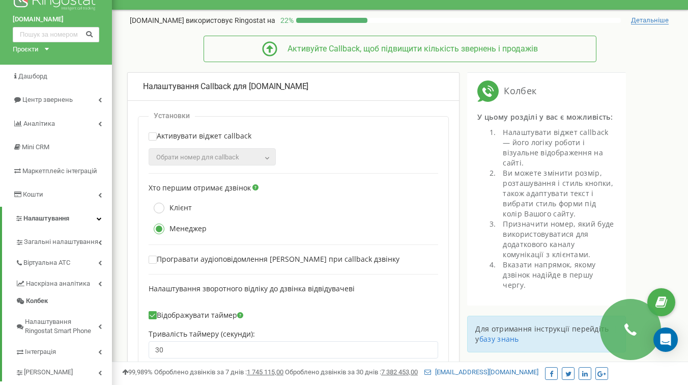
click at [624, 316] on div "Для отримання інструкції перейдіть у базу знань" at bounding box center [546, 334] width 159 height 37
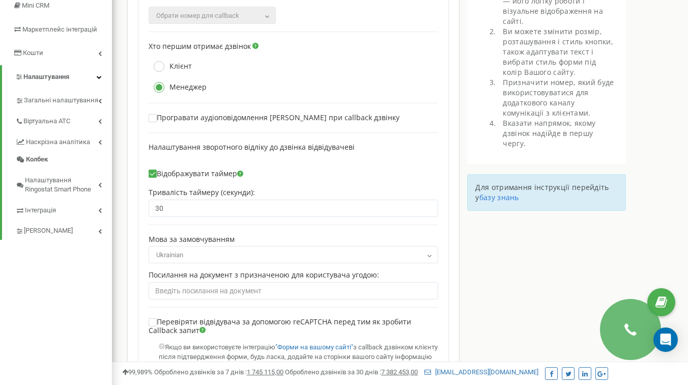
scroll to position [123, 0]
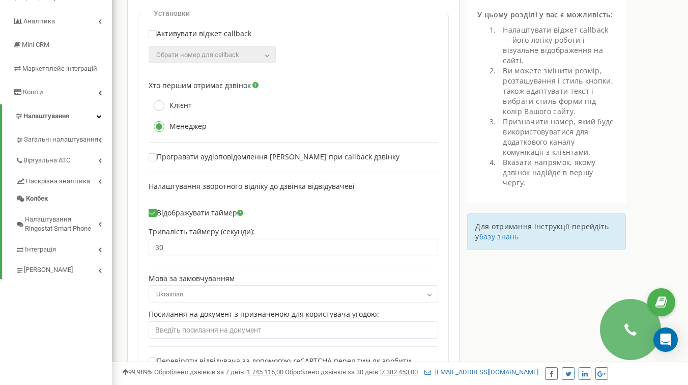
click at [646, 328] on div "Налаштування Callback для [DOMAIN_NAME] Установки Активувати віджет callback 38…" at bounding box center [400, 375] width 576 height 810
click at [640, 328] on div "Налаштування Callback для [DOMAIN_NAME] Установки Активувати віджет callback 38…" at bounding box center [400, 375] width 576 height 810
click at [82, 275] on link "[PERSON_NAME]" at bounding box center [63, 268] width 97 height 21
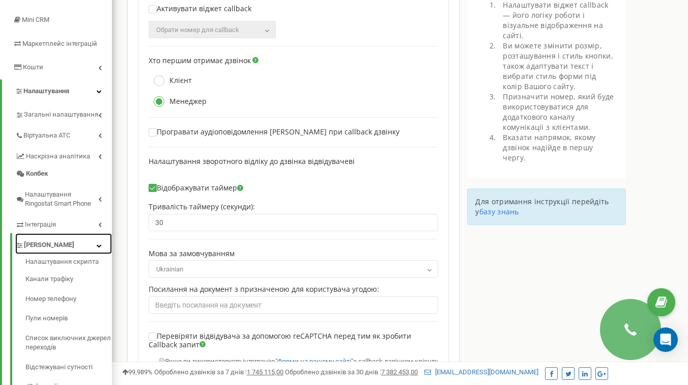
scroll to position [129, 0]
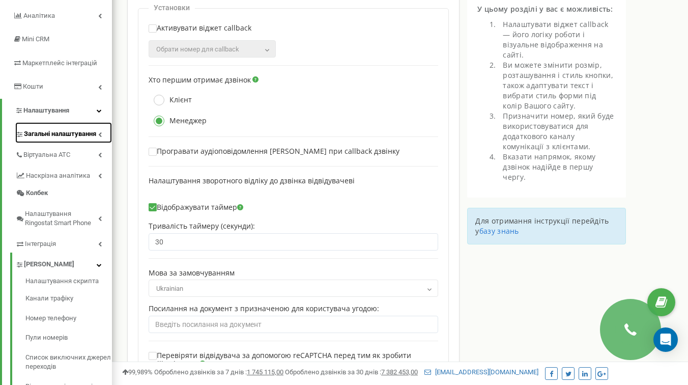
click at [88, 141] on link "Загальні налаштування" at bounding box center [63, 132] width 97 height 21
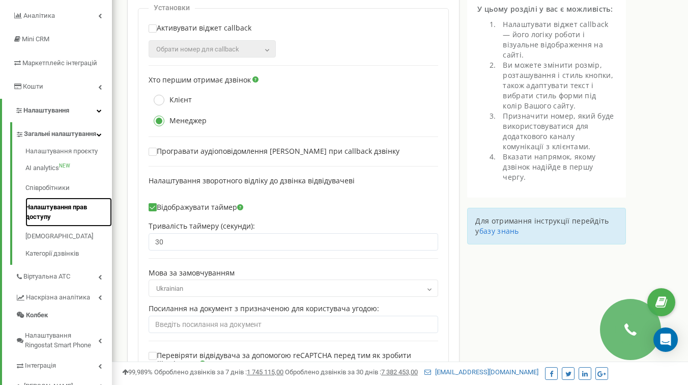
click at [57, 218] on link "Налаштування прав доступу" at bounding box center [68, 212] width 87 height 29
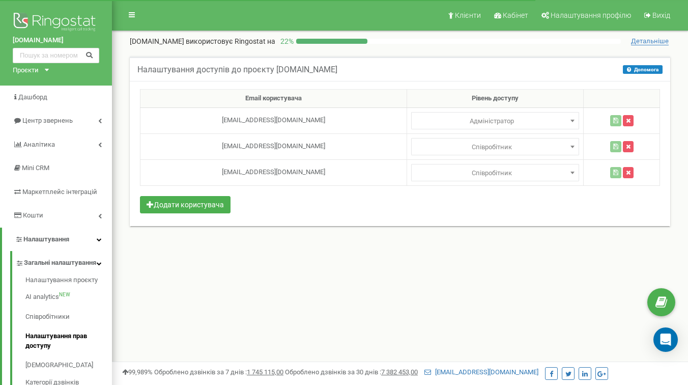
click at [522, 216] on div "Email користувача Рівень доступу v.krasko@digitalagencycommunity.com.ua Адмініс…" at bounding box center [400, 153] width 541 height 145
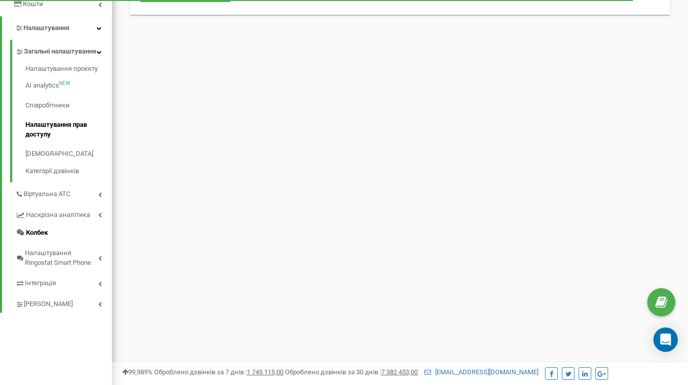
scroll to position [226, 0]
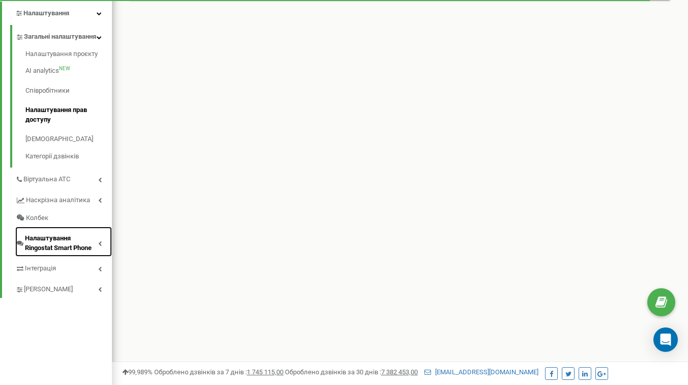
click at [64, 253] on span "Налаштування Ringostat Smart Phone" at bounding box center [61, 243] width 73 height 19
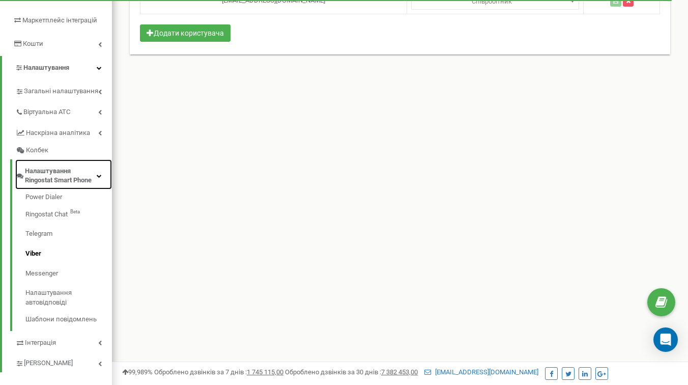
scroll to position [165, 0]
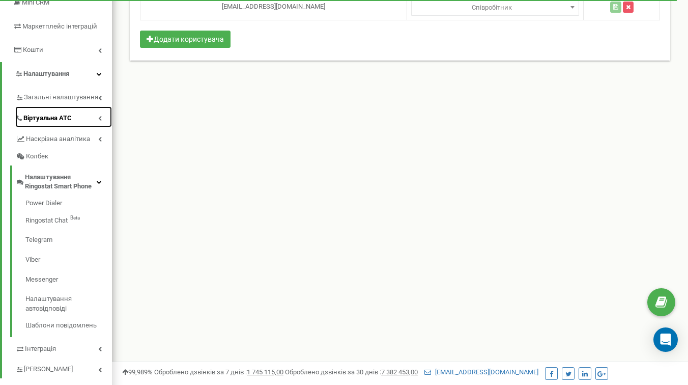
click at [72, 123] on span "Віртуальна АТС" at bounding box center [47, 119] width 48 height 10
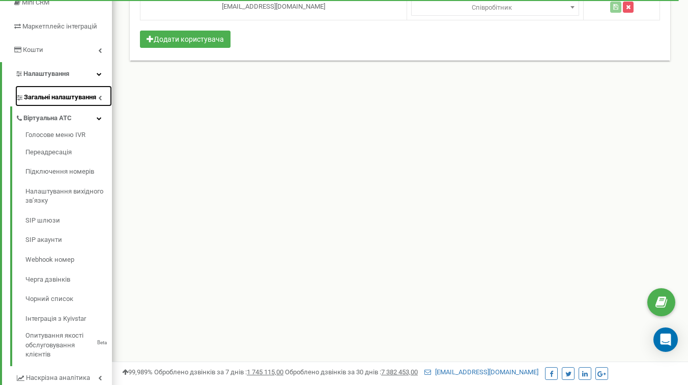
click at [70, 104] on link "Загальні налаштування" at bounding box center [63, 96] width 97 height 21
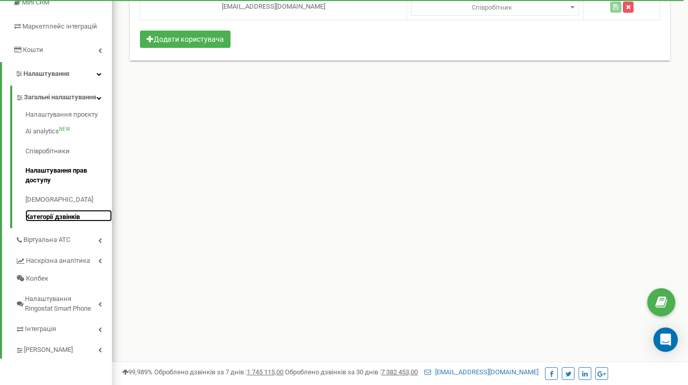
click at [59, 222] on link "Категорії дзвінків" at bounding box center [68, 216] width 87 height 12
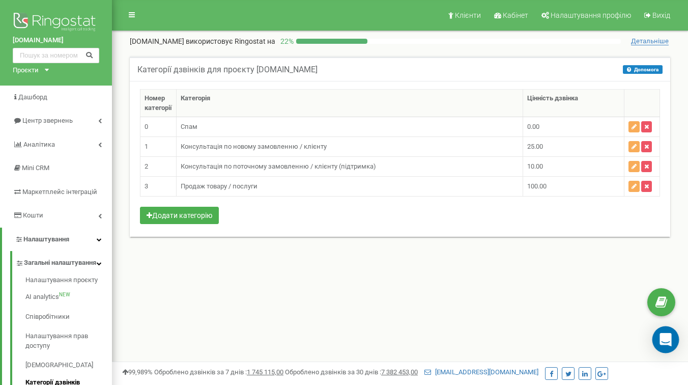
click at [674, 344] on div "Open Intercom Messenger" at bounding box center [666, 339] width 27 height 27
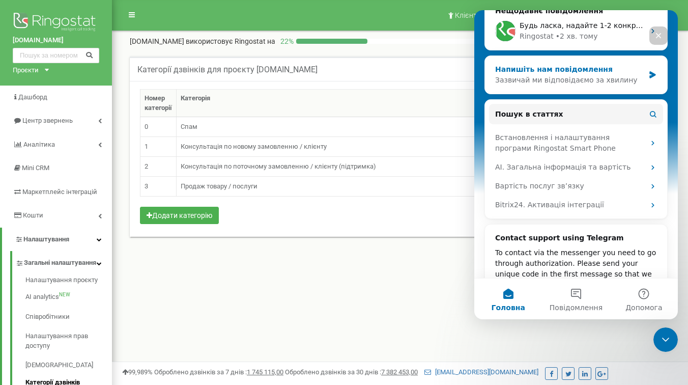
scroll to position [151, 0]
click at [568, 74] on div "Зазвичай ми відповідаємо за хвилину" at bounding box center [569, 79] width 149 height 11
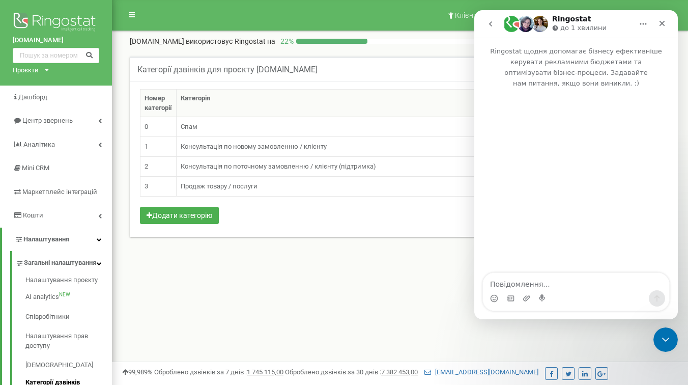
click at [490, 24] on icon "go back" at bounding box center [491, 24] width 8 height 8
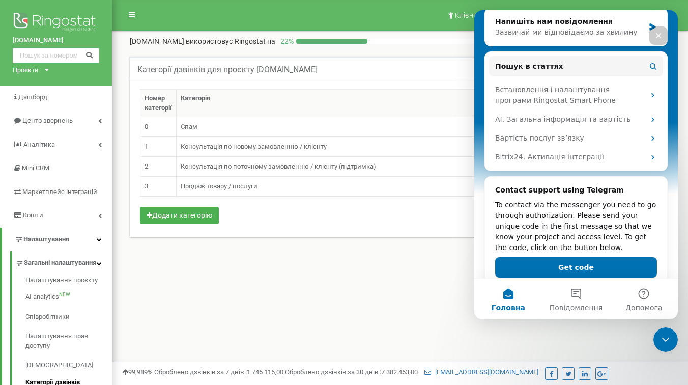
scroll to position [201, 0]
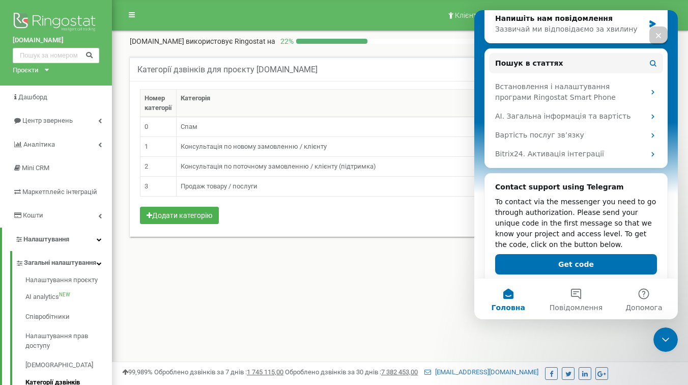
click at [561, 200] on div "To contact via the messenger you need to go through authorization. Please send …" at bounding box center [576, 223] width 162 height 53
click at [547, 202] on div "To contact via the messenger you need to go through authorization. Please send …" at bounding box center [576, 223] width 162 height 53
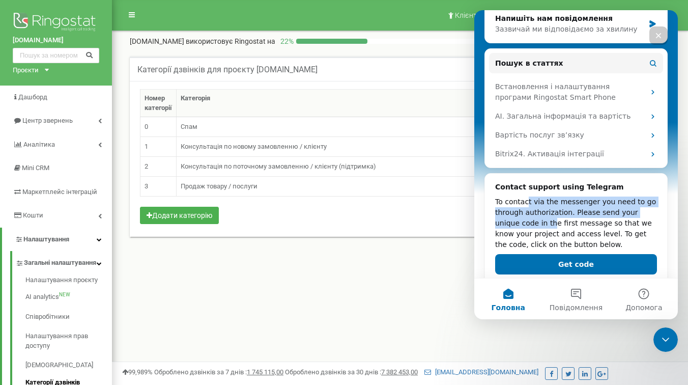
drag, startPoint x: 528, startPoint y: 185, endPoint x: 529, endPoint y: 217, distance: 32.6
click at [529, 216] on div "To contact via the messenger you need to go through authorization. Please send …" at bounding box center [576, 223] width 162 height 53
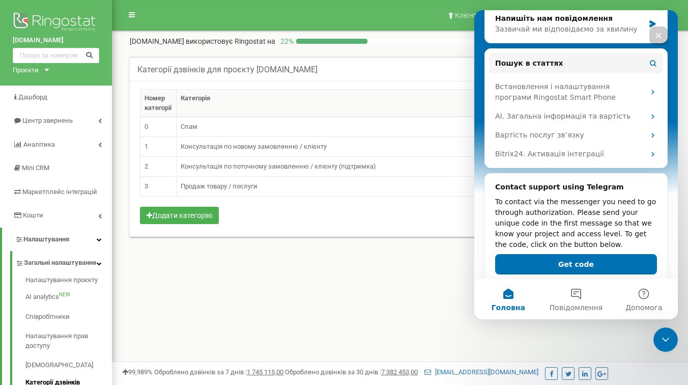
click at [546, 197] on div "To contact via the messenger you need to go through authorization. Please send …" at bounding box center [576, 223] width 162 height 53
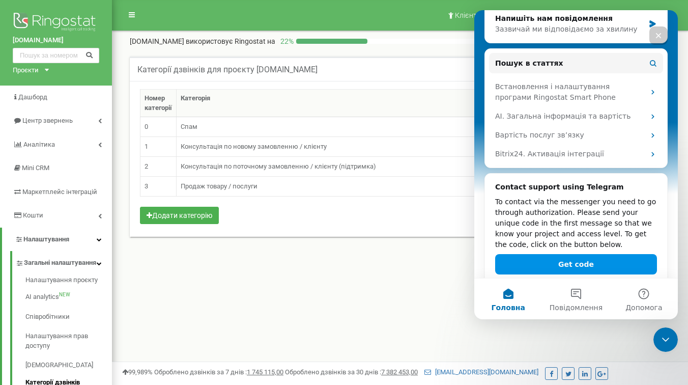
click at [553, 254] on button "Get code" at bounding box center [576, 264] width 162 height 20
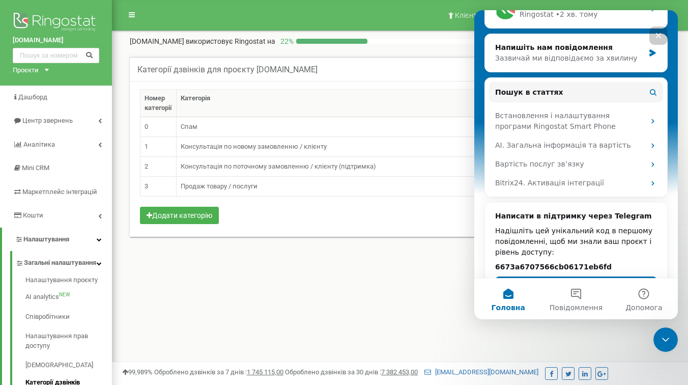
scroll to position [186, 0]
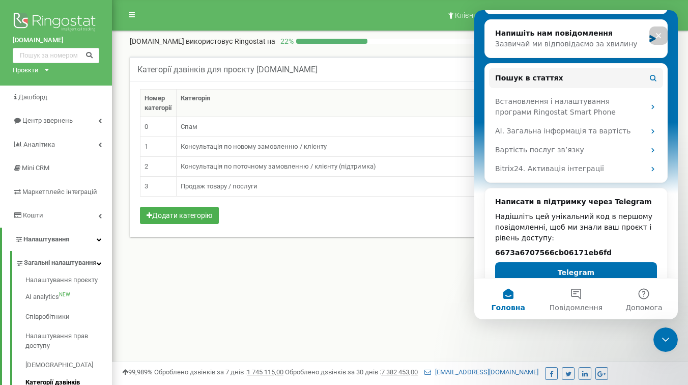
click at [559, 247] on h2 "6673a6707566cb06171eb6fd" at bounding box center [576, 252] width 162 height 11
copy h2 "6673a6707566cb06171eb6fd"
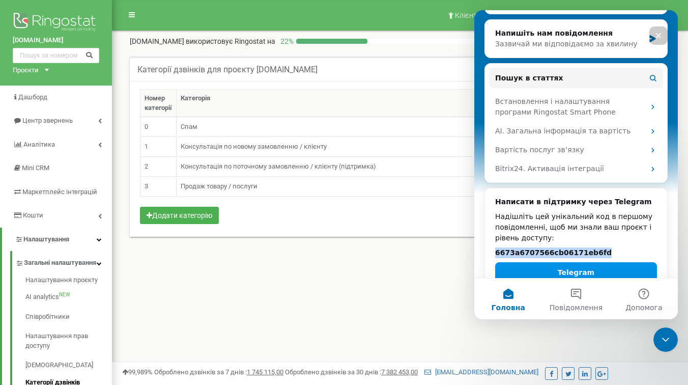
click at [559, 262] on button "Telegram" at bounding box center [576, 272] width 162 height 20
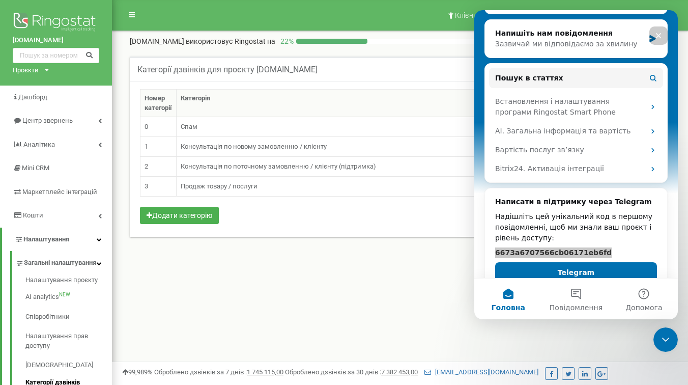
click at [371, 335] on div "Клієнти Кабінет Налаштування профілю Вихід spilnoagency.com.ua використовує Rin…" at bounding box center [400, 305] width 576 height 611
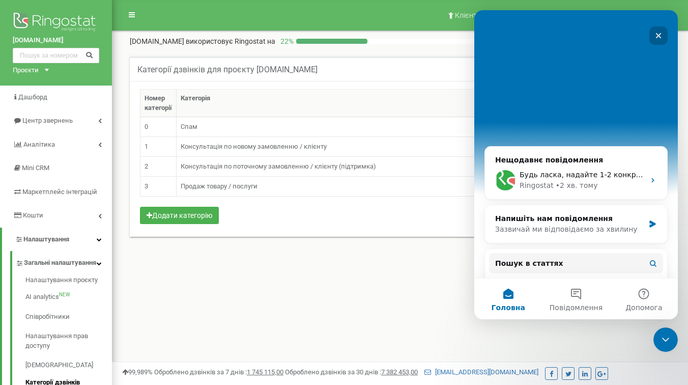
scroll to position [0, 0]
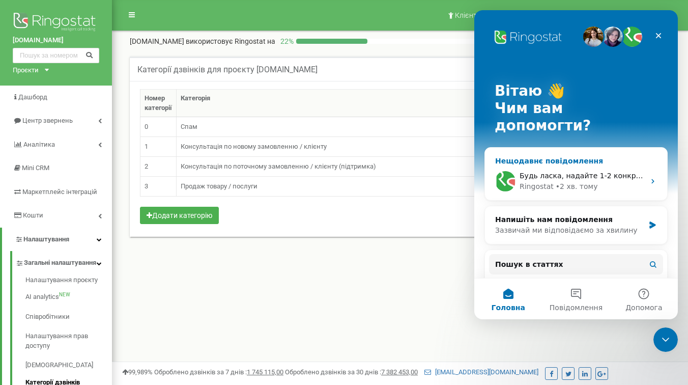
click at [595, 171] on div "Будь ласка, надайте 1-2 конкретні приклади того, що саме пішло не так або як ст…" at bounding box center [582, 176] width 125 height 11
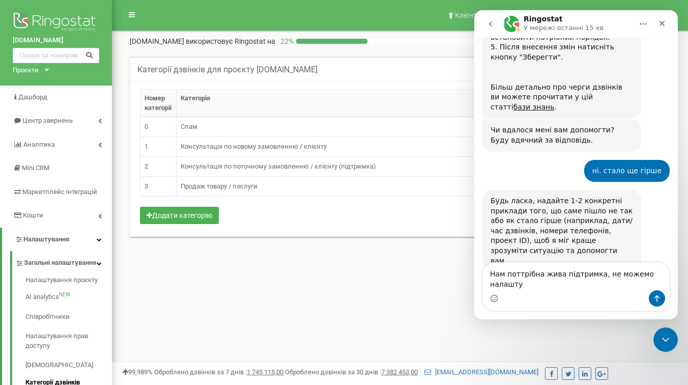
scroll to position [1300, 0]
type textarea "Нам поттрібна жива підтримка, не можемо налаштувати достаткового вспівробітника"
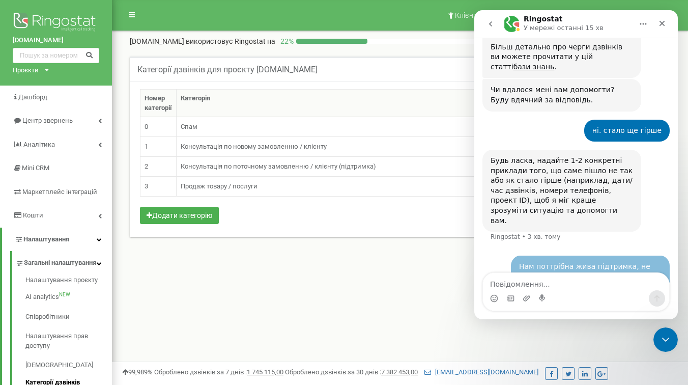
scroll to position [1340, 0]
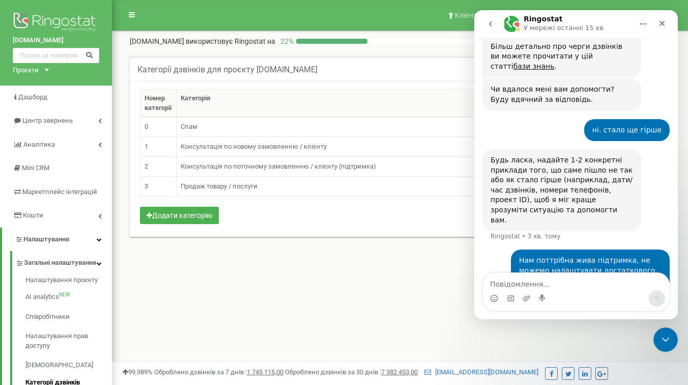
click at [303, 324] on div "Клієнти Кабінет Налаштування профілю Вихід spilnoagency.com.ua використовує Rin…" at bounding box center [400, 305] width 576 height 611
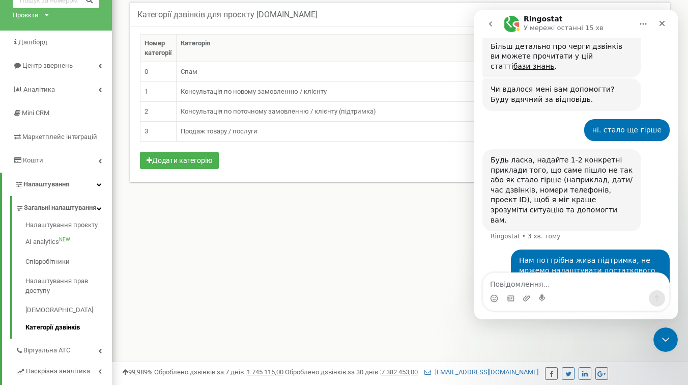
scroll to position [68, 0]
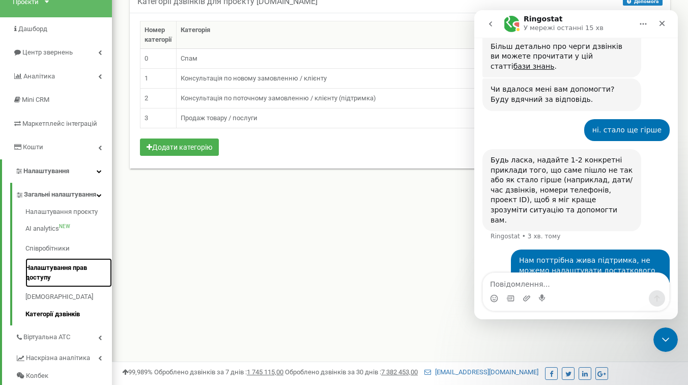
click at [65, 268] on link "Налаштування прав доступу" at bounding box center [68, 272] width 87 height 29
click at [59, 259] on link "Співробітники" at bounding box center [68, 249] width 87 height 20
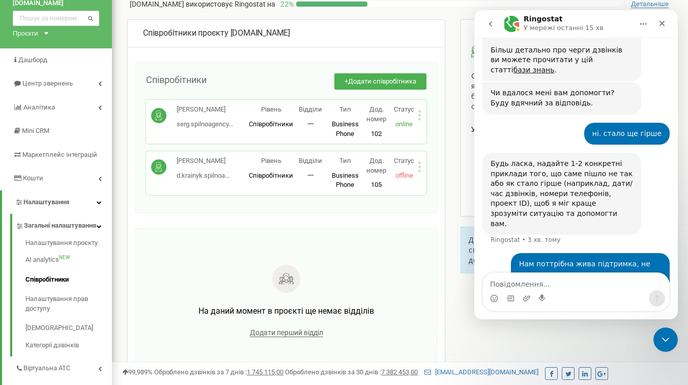
scroll to position [1340, 0]
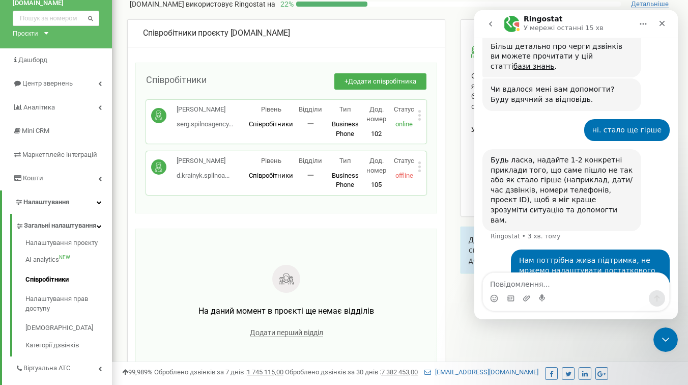
click at [419, 166] on icon at bounding box center [420, 166] width 3 height 3
click at [443, 183] on span "Редагувати" at bounding box center [452, 183] width 40 height 7
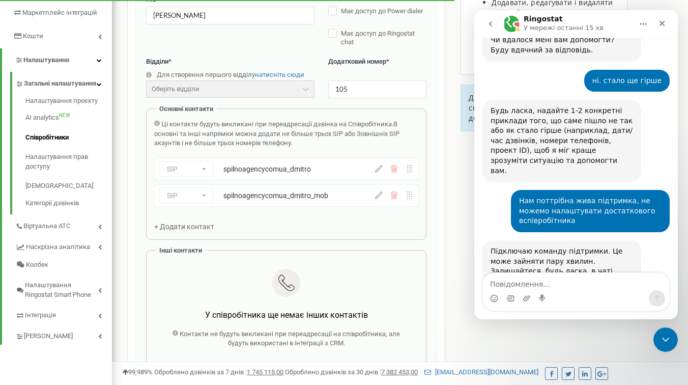
scroll to position [1391, 0]
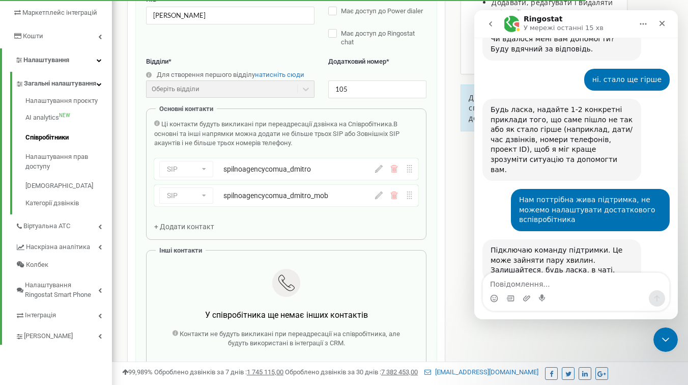
click at [557, 245] on div "Підключаю команду підтримки. Це може зайняти пару хвилин. Залишайтеся, будь лас…" at bounding box center [562, 260] width 143 height 30
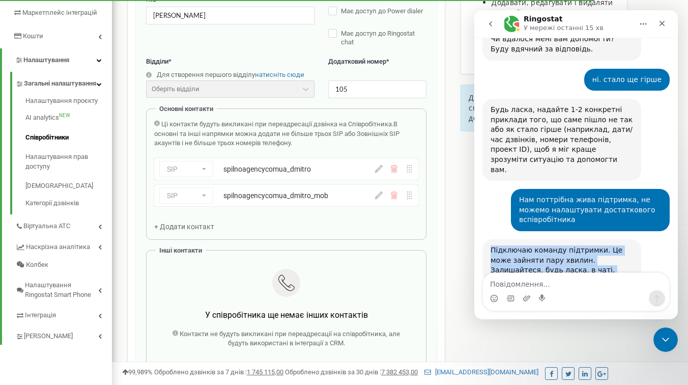
click at [557, 245] on div "Підключаю команду підтримки. Це може зайняти пару хвилин. Залишайтеся, будь лас…" at bounding box center [562, 260] width 143 height 30
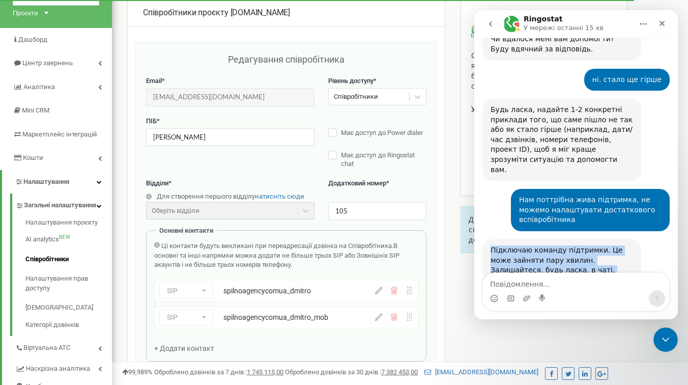
scroll to position [0, 0]
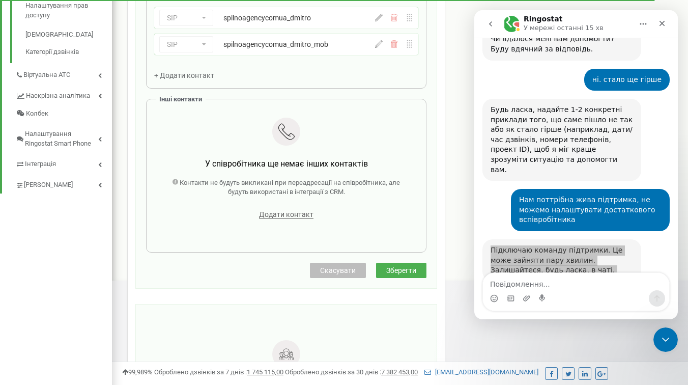
click at [330, 268] on span "Скасувати" at bounding box center [338, 270] width 36 height 8
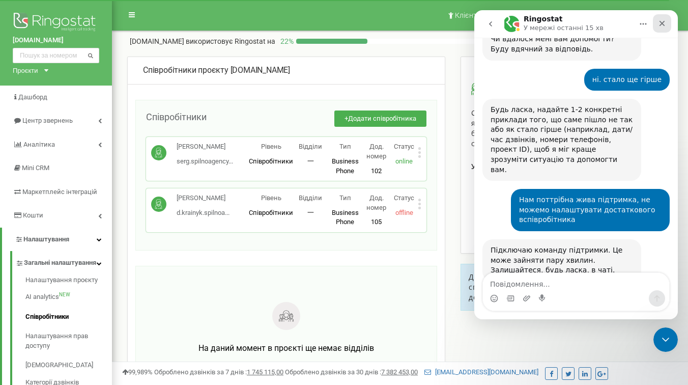
click at [665, 26] on icon "Закрити" at bounding box center [662, 23] width 8 height 8
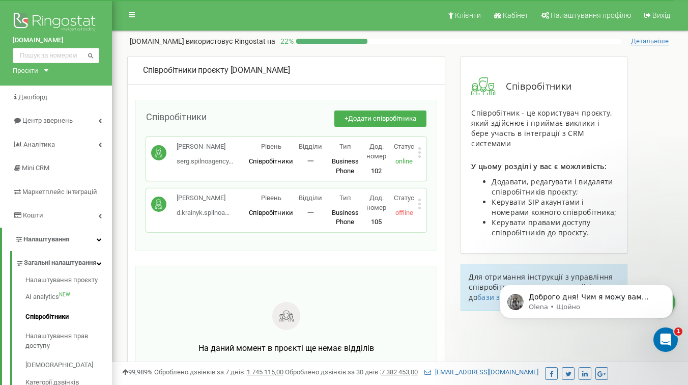
scroll to position [1391, 0]
click at [569, 301] on p "Доброго дня! Чим я можу вам допомогти ?" at bounding box center [594, 297] width 131 height 10
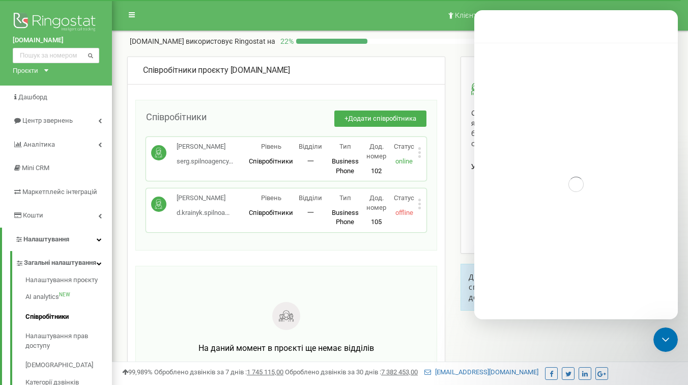
scroll to position [2, 0]
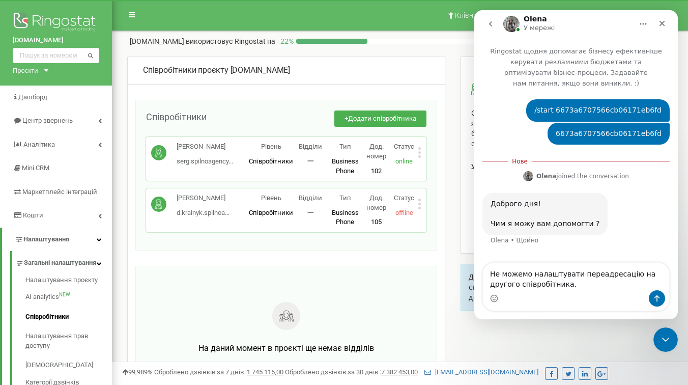
type textarea "Не можемо налаштувати переадресацію на другого співробітника."
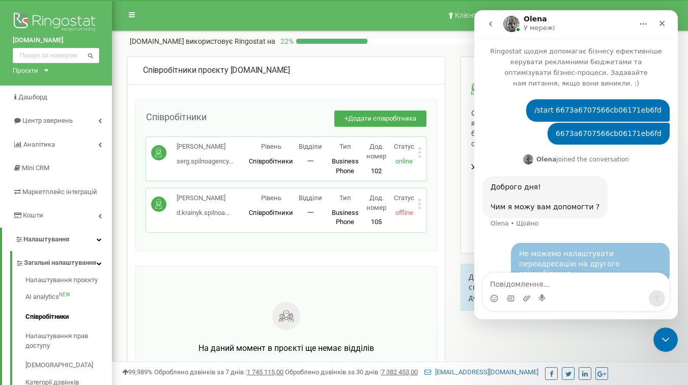
scroll to position [9, 0]
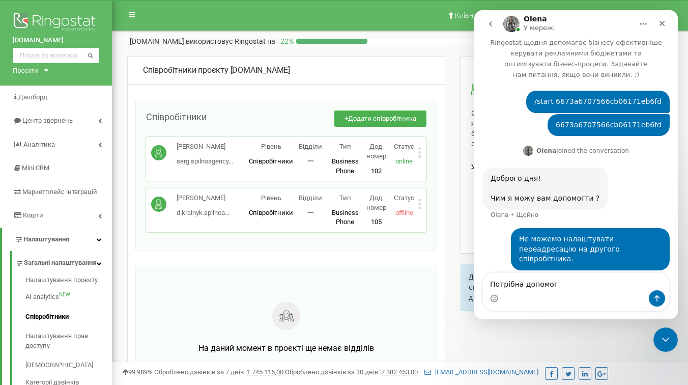
type textarea "Потрібна допомога"
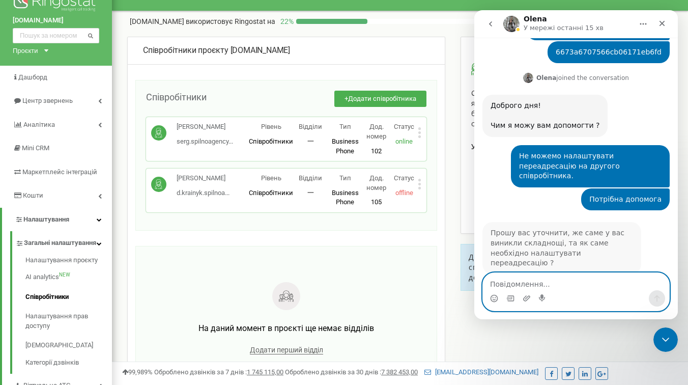
scroll to position [82, 0]
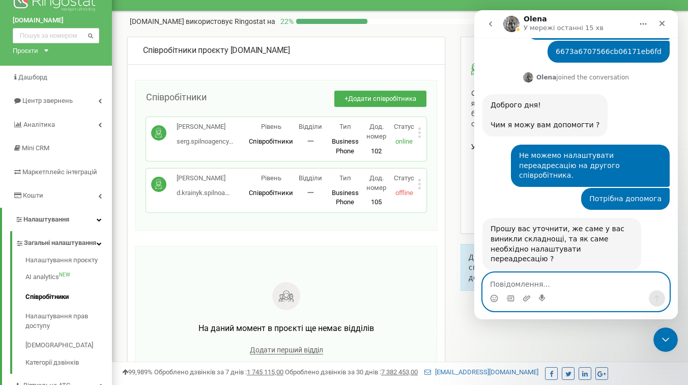
click at [528, 287] on textarea "Повідомлення..." at bounding box center [576, 281] width 186 height 17
type textarea "В"
type textarea "Т"
type textarea "Він перезайшов"
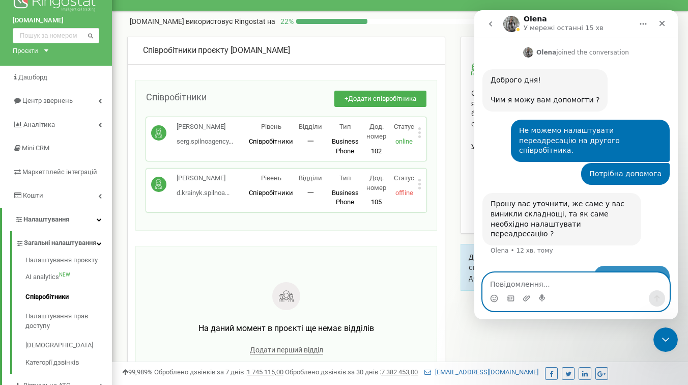
scroll to position [113, 0]
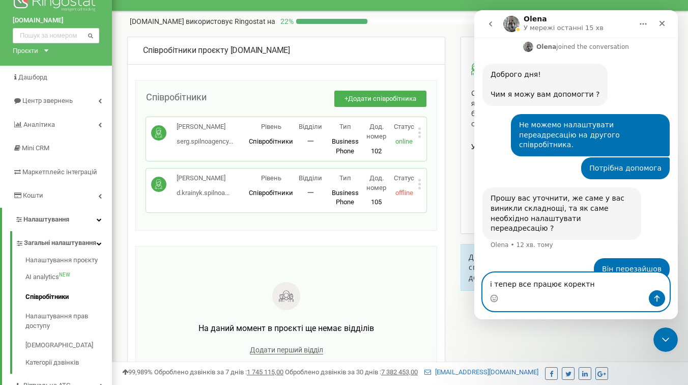
type textarea "і тепер все працює коректно"
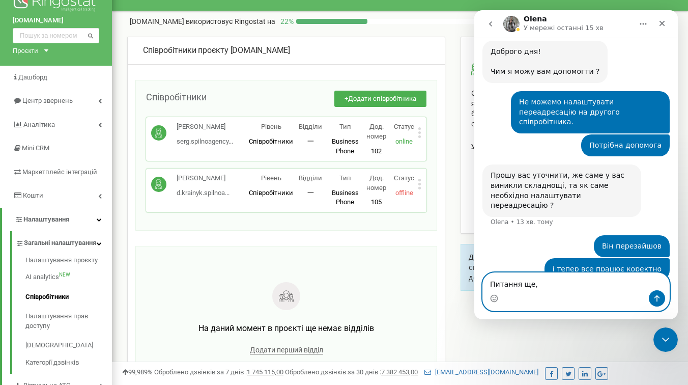
type textarea "Питання ще,"
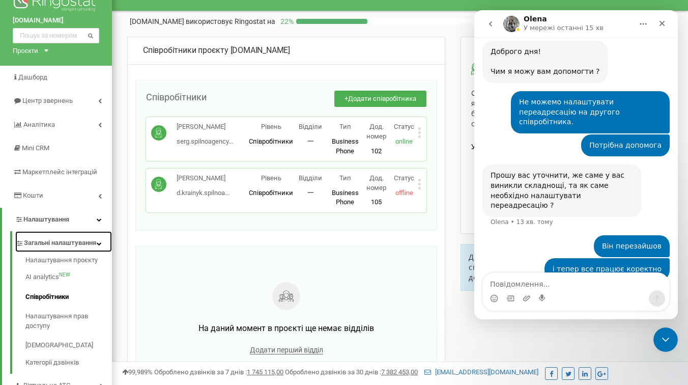
click at [101, 246] on icon at bounding box center [99, 243] width 5 height 5
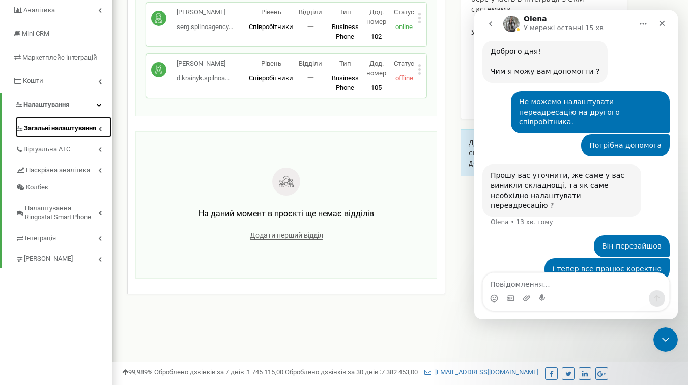
scroll to position [0, 0]
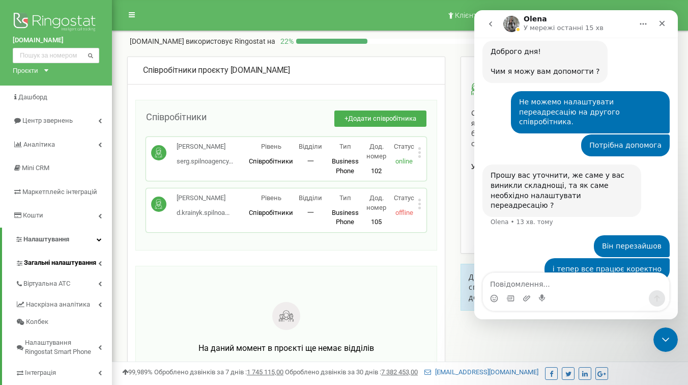
click at [289, 63] on div "Співробітники проєкту spilnoagency.com.ua" at bounding box center [286, 70] width 317 height 27
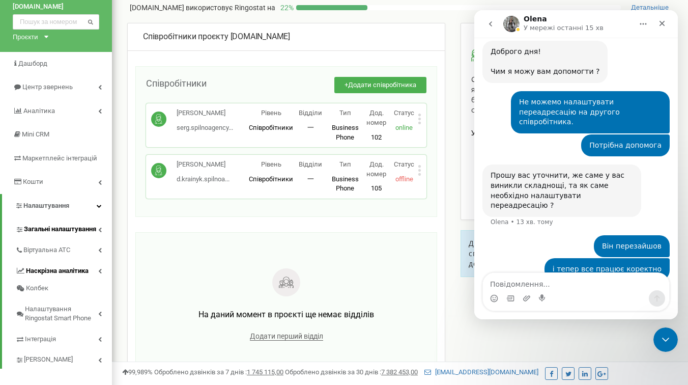
scroll to position [53, 0]
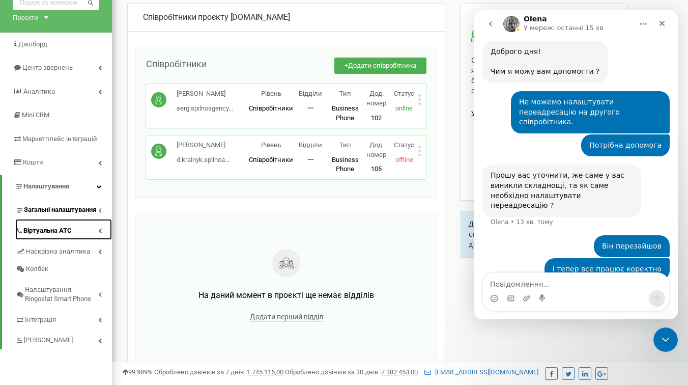
click at [102, 237] on link "Віртуальна АТС" at bounding box center [63, 229] width 97 height 21
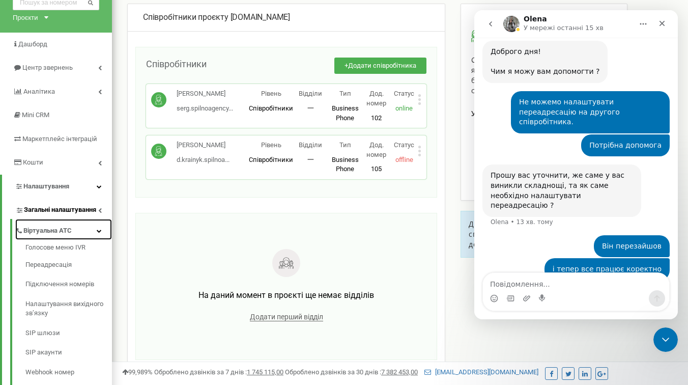
click at [102, 237] on link "Віртуальна АТС" at bounding box center [63, 229] width 97 height 21
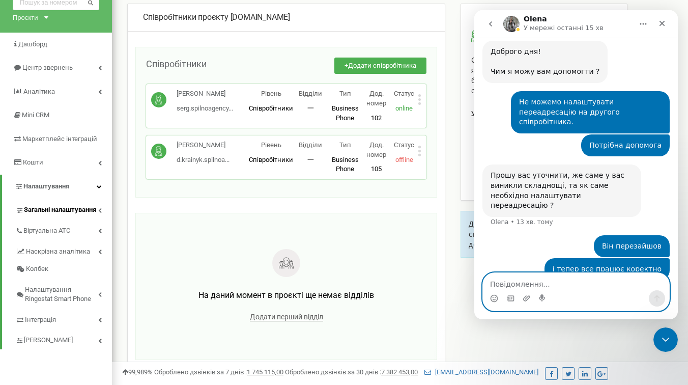
click at [524, 279] on textarea "Повідомлення..." at bounding box center [576, 281] width 186 height 17
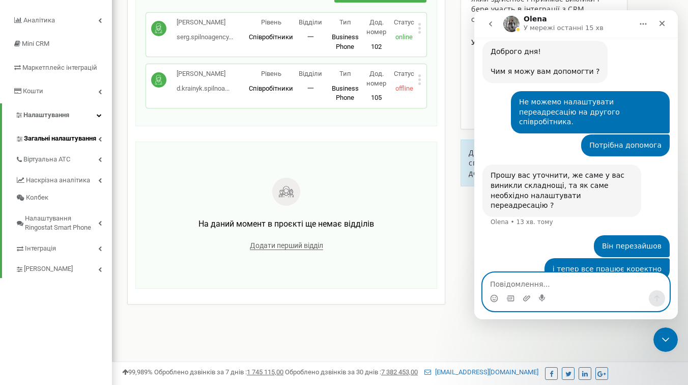
scroll to position [140, 0]
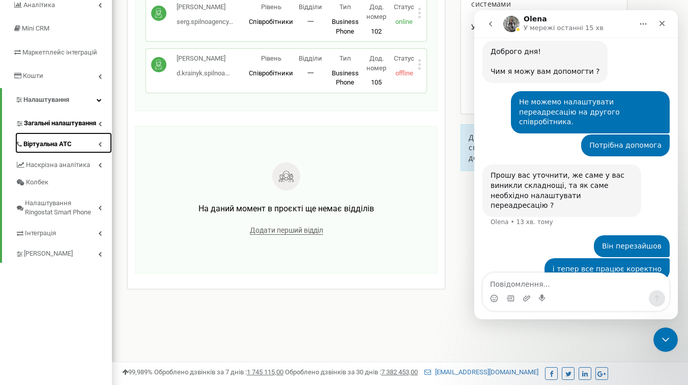
click at [100, 147] on icon at bounding box center [100, 144] width 4 height 5
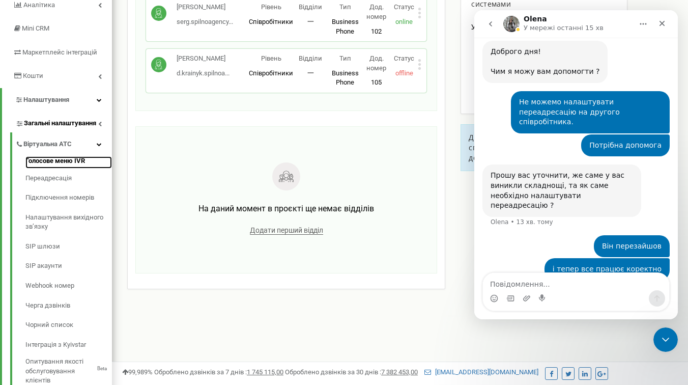
click at [70, 169] on link "Голосове меню IVR" at bounding box center [68, 162] width 87 height 12
click at [665, 19] on icon "Закрити" at bounding box center [662, 23] width 8 height 8
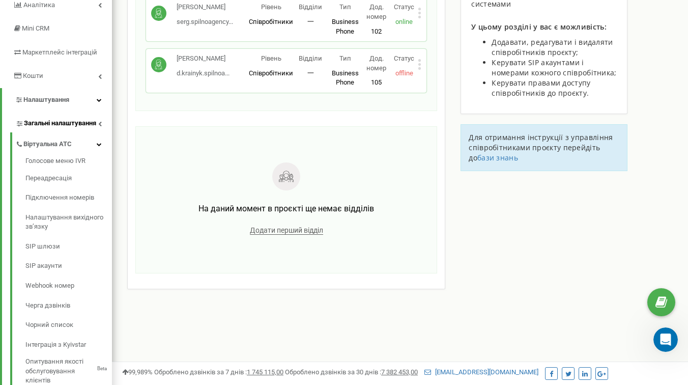
scroll to position [71, 0]
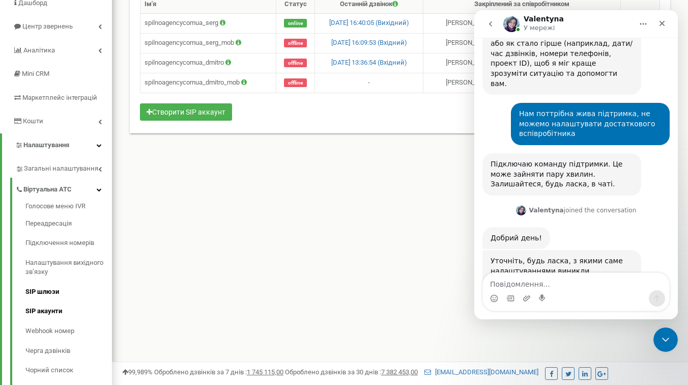
scroll to position [1478, 0]
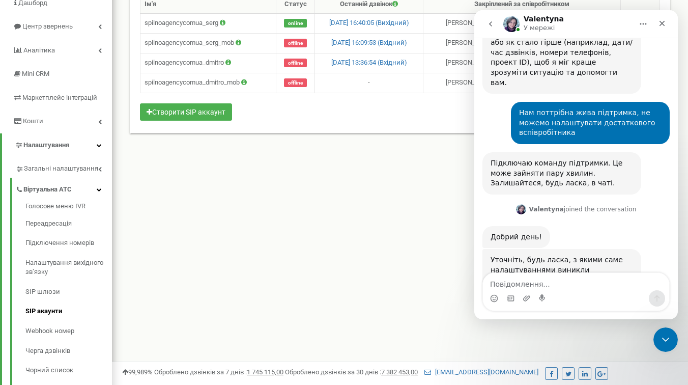
click at [523, 282] on textarea "Повідомлення..." at bounding box center [576, 281] width 186 height 17
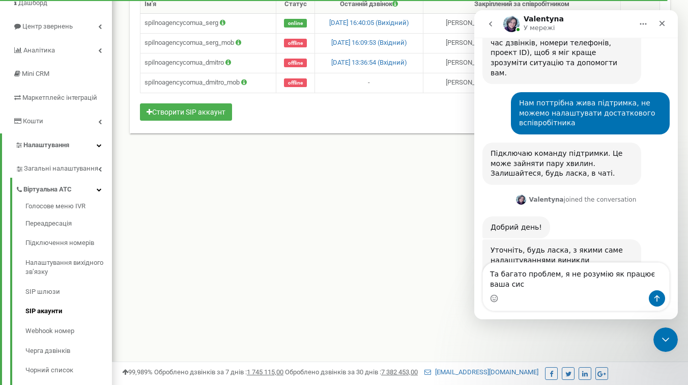
scroll to position [1488, 0]
type textarea "Та багато проблем, я не розумію як працює ваша система. В мене одна помилка за …"
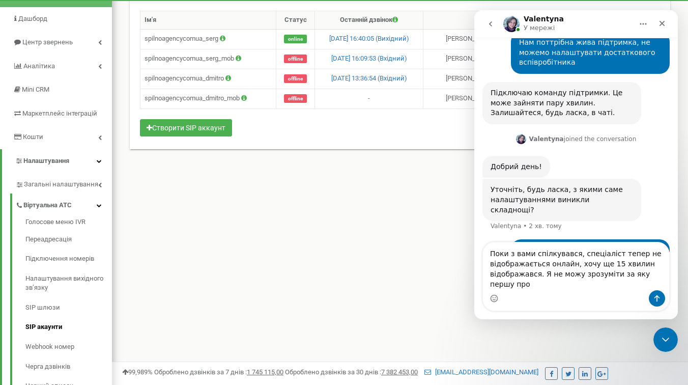
scroll to position [1558, 0]
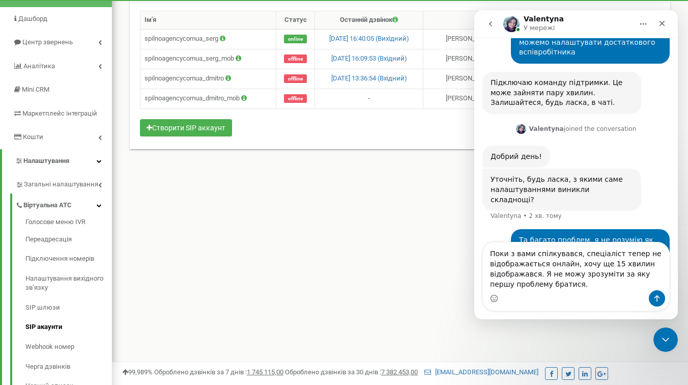
type textarea "Поки з вами спілкувався, спеціаліст тепер не відображається онлайн, хочу ще 15 …"
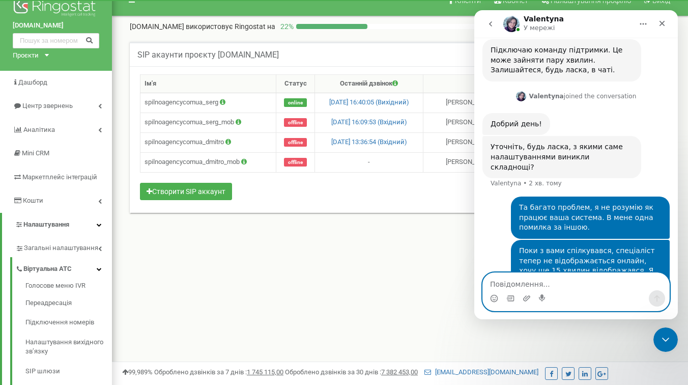
scroll to position [11, 0]
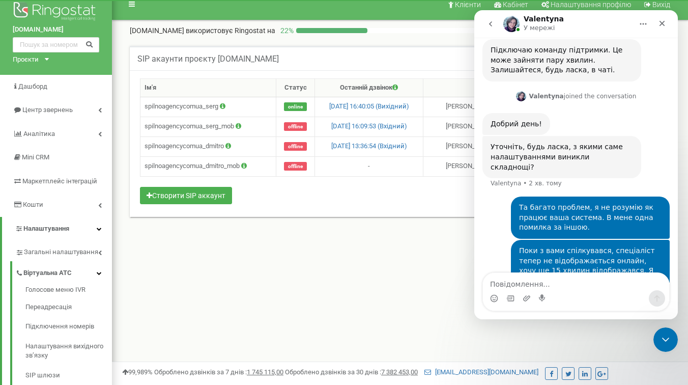
click at [405, 252] on div "Клієнти Кабінет Налаштування профілю Вихід spilnoagency.com.ua використовує Rin…" at bounding box center [400, 294] width 576 height 611
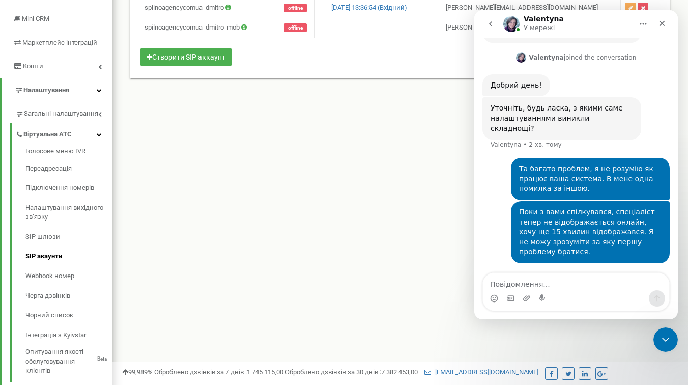
scroll to position [1630, 0]
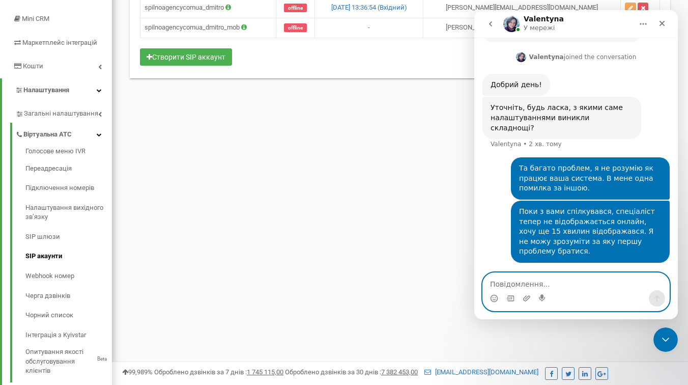
click at [518, 286] on textarea "Повідомлення..." at bounding box center [576, 281] width 186 height 17
type textarea "В мене є співробітник"
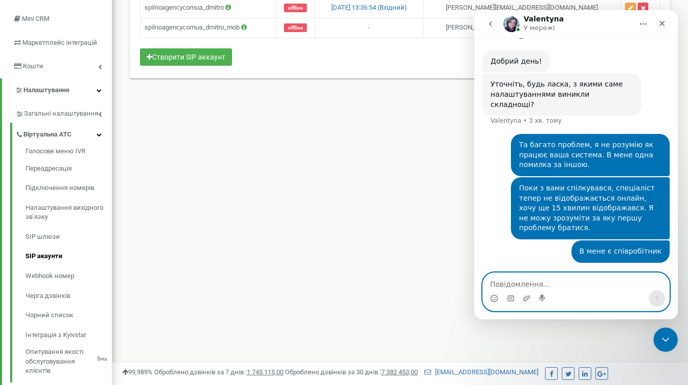
type textarea "В"
type textarea "1. Сергій Коваль."
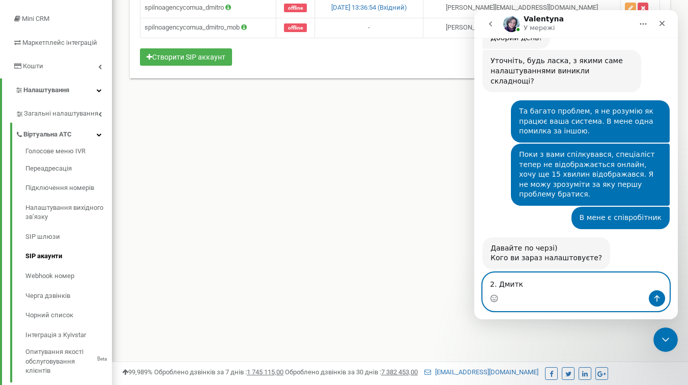
scroll to position [1685, 0]
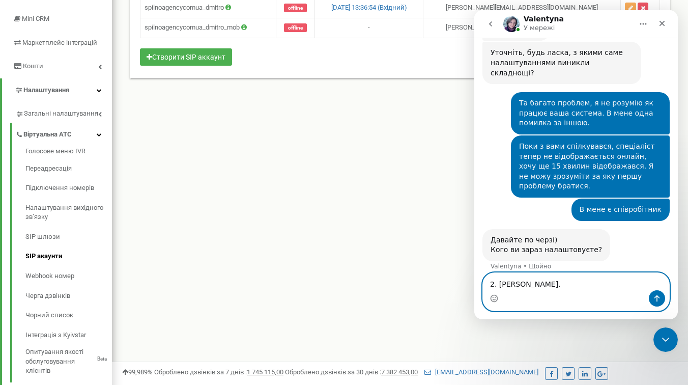
type textarea "2. Дмитро Крайнік."
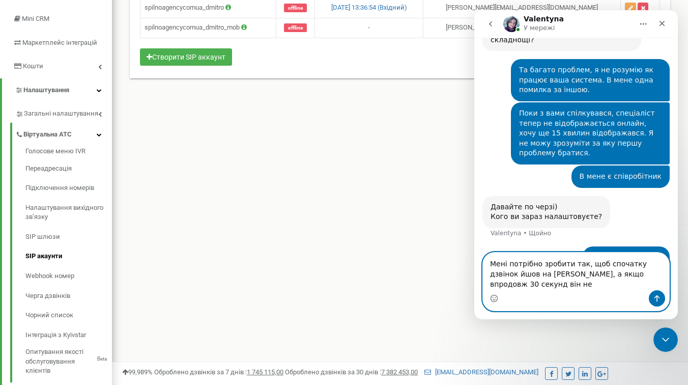
scroll to position [1728, 0]
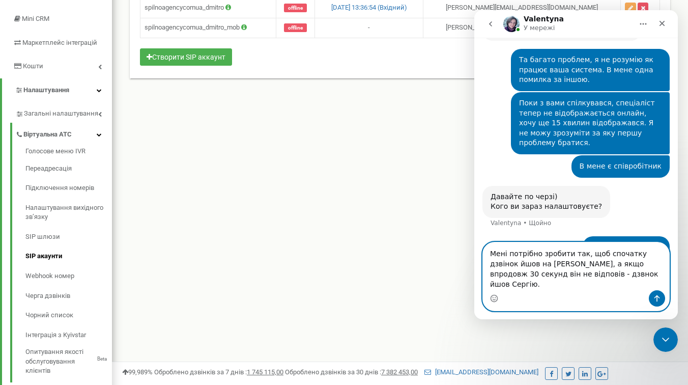
type textarea "Мені потрібно зробити так, щоб спочатку дзвінок йшов на Дмитра, а якщо впродовж…"
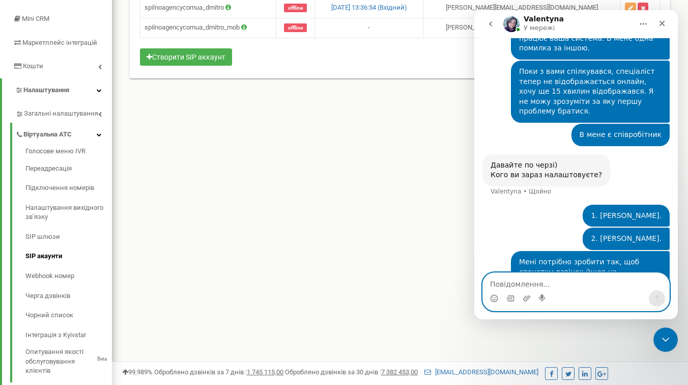
scroll to position [1761, 0]
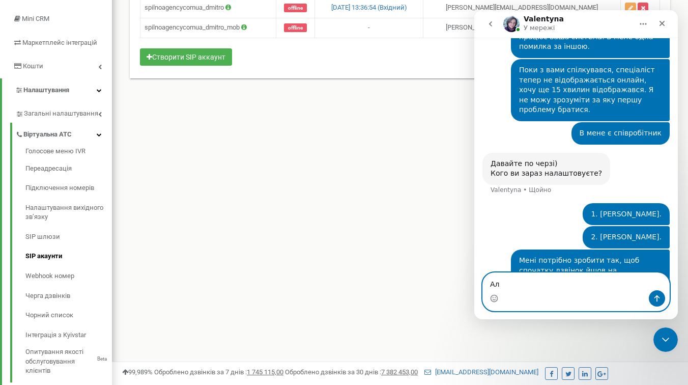
type textarea "А"
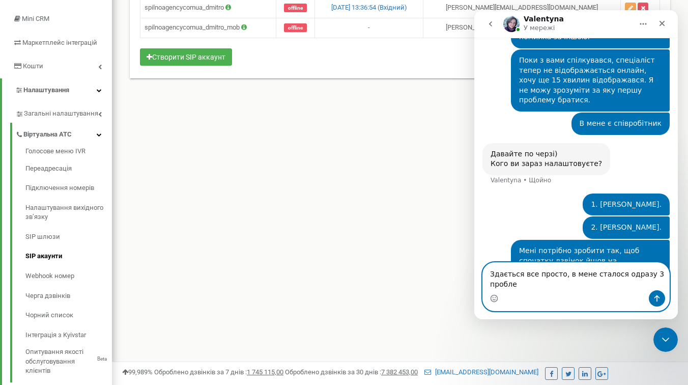
scroll to position [1772, 0]
type textarea "Здається все просто, в мене сталося одразу 3 проблеми."
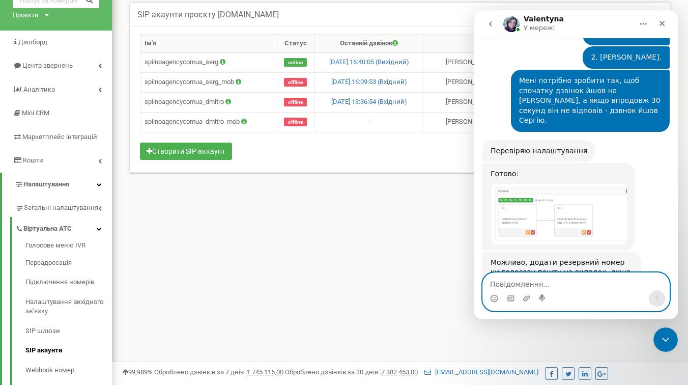
scroll to position [1933, 0]
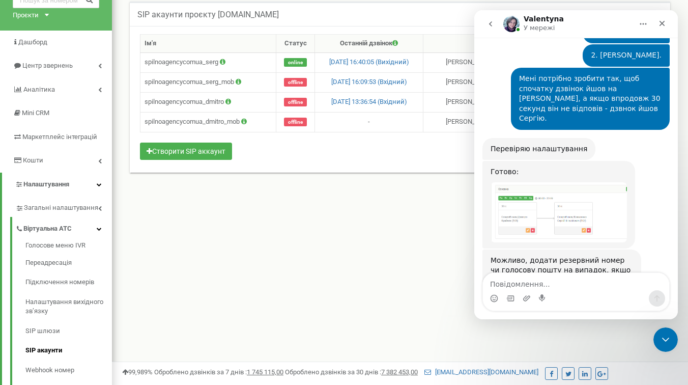
click at [534, 182] on img "Valentyna каже…" at bounding box center [559, 212] width 136 height 60
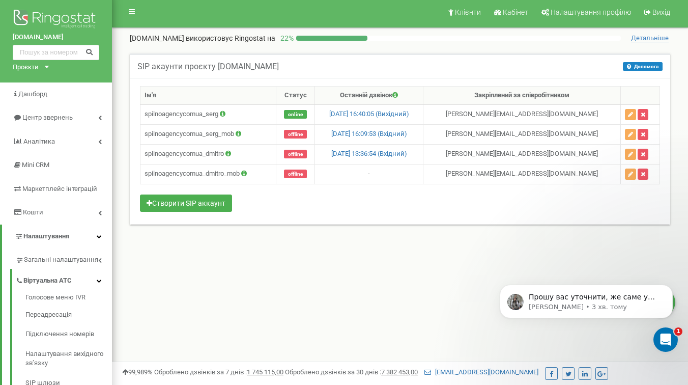
scroll to position [0, 0]
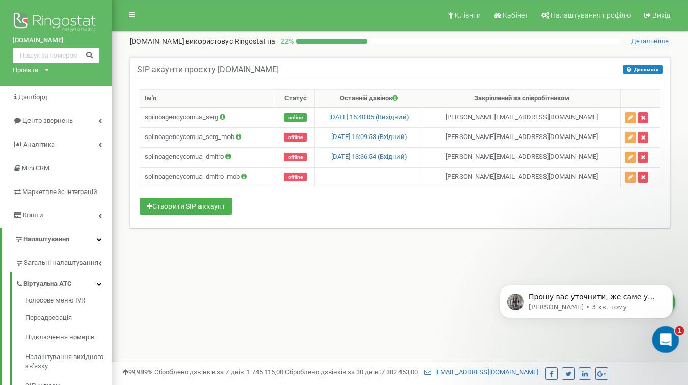
click at [667, 338] on icon "Відкрити програму для спілкування Intercom" at bounding box center [664, 338] width 17 height 17
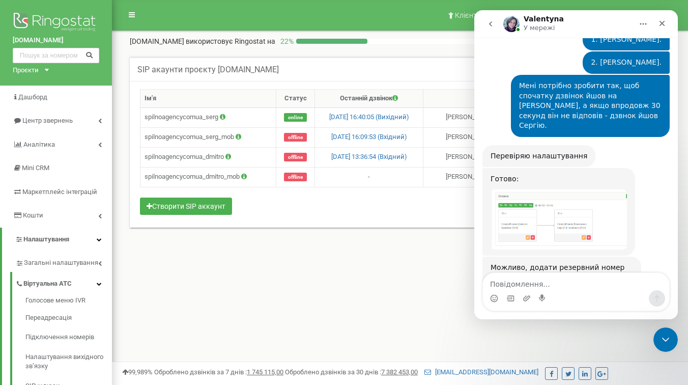
scroll to position [1933, 0]
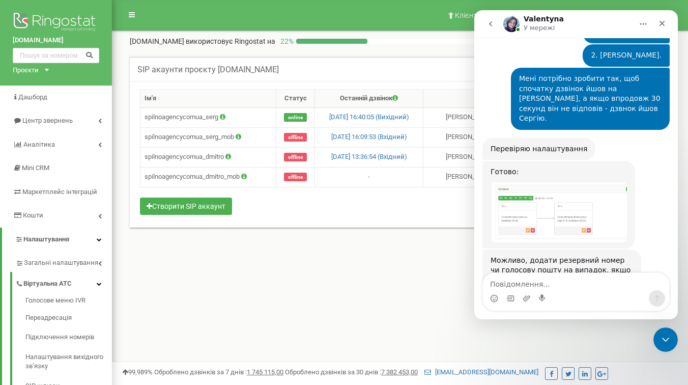
click at [534, 256] on div "Можливо, додати резервний номер чи голосову пошту на випадок, якщо ніхто з мене…" at bounding box center [562, 276] width 143 height 40
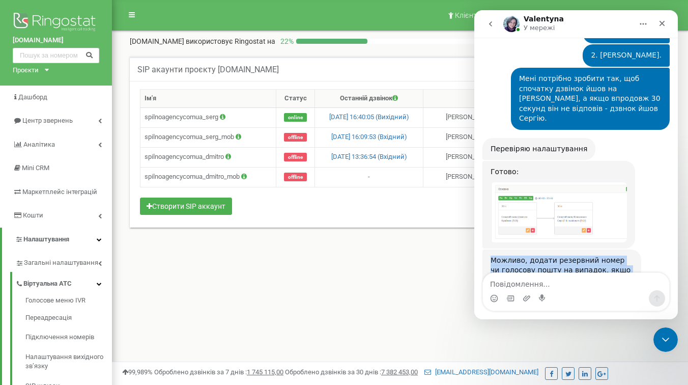
click at [534, 256] on div "Можливо, додати резервний номер чи голосову пошту на випадок, якщо ніхто з мене…" at bounding box center [562, 276] width 143 height 40
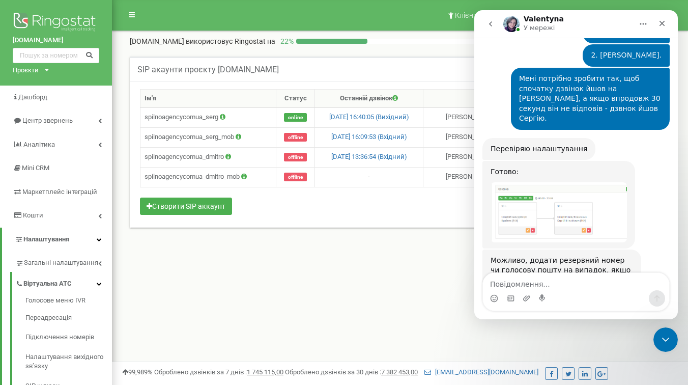
click at [540, 256] on div "Можливо, додати резервний номер чи голосову пошту на випадок, якщо ніхто з мене…" at bounding box center [562, 276] width 143 height 40
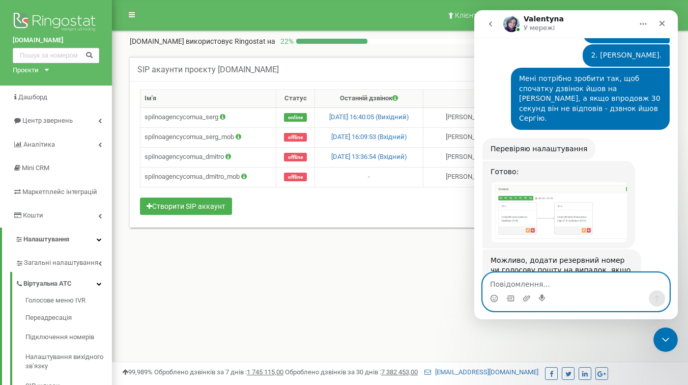
click at [535, 284] on textarea "Повідомлення..." at bounding box center [576, 281] width 186 height 17
type textarea "Поки цього достататньо."
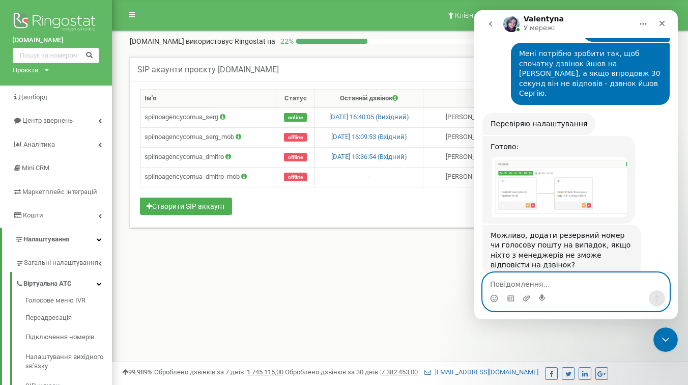
scroll to position [1963, 0]
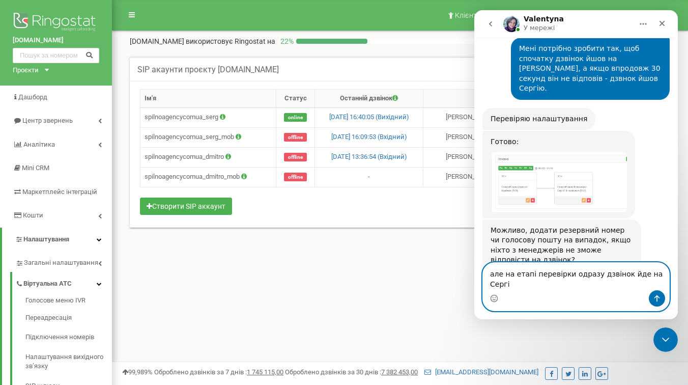
type textarea "але на етапі перевірки одразу дзвінок йде на Сергія"
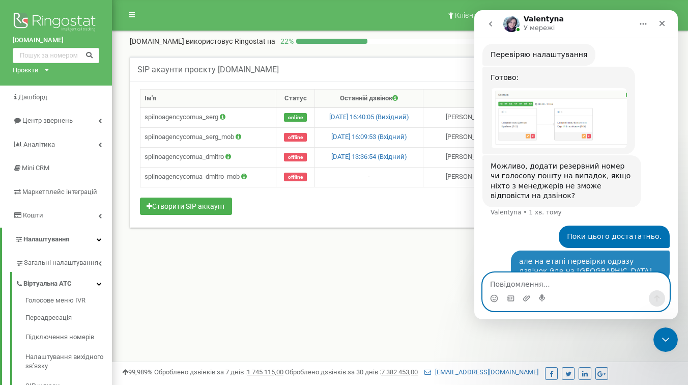
scroll to position [2036, 0]
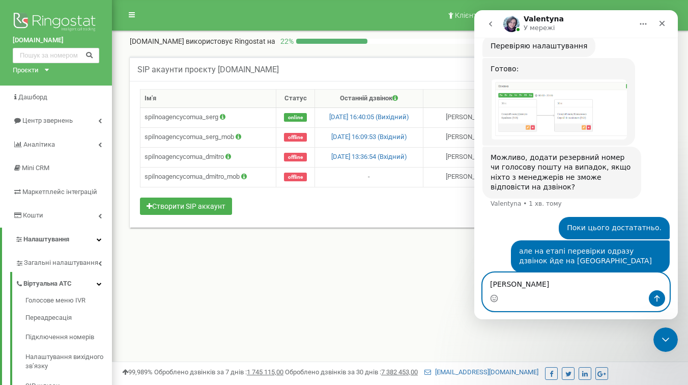
type textarea "Я"
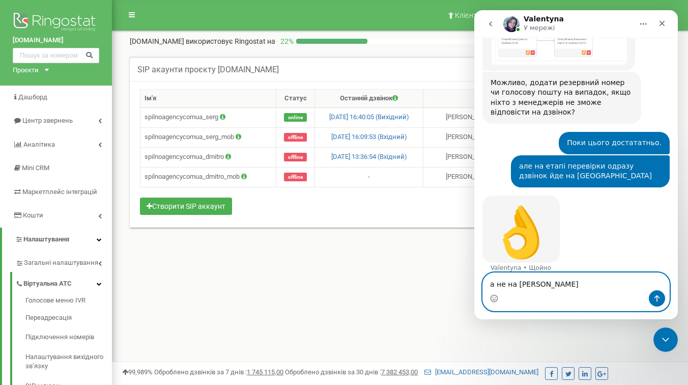
scroll to position [2111, 0]
type textarea "а не на Дмитра"
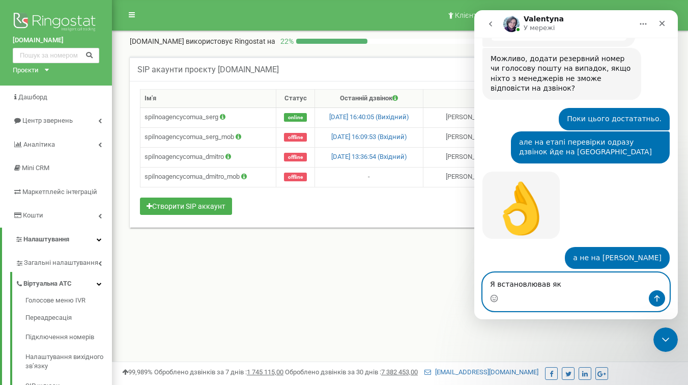
scroll to position [2133, 0]
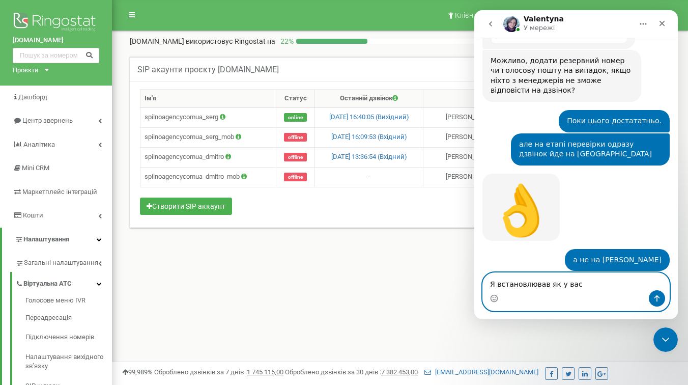
type textarea "Я встановлював як у вас"
click at [531, 285] on textarea "Повідомлення..." at bounding box center [576, 281] width 186 height 17
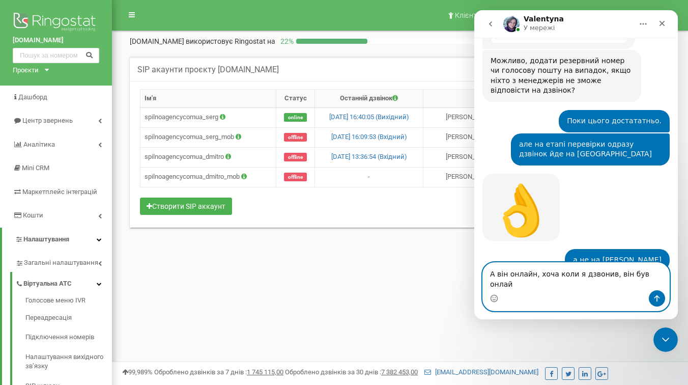
type textarea "А він онлайн, хоча коли я дзвонив, він був онлайн"
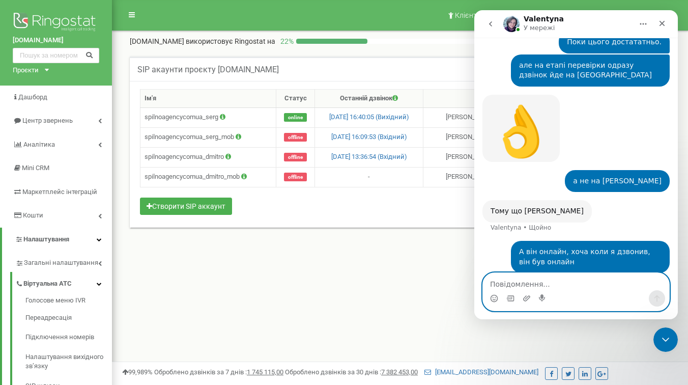
scroll to position [2212, 0]
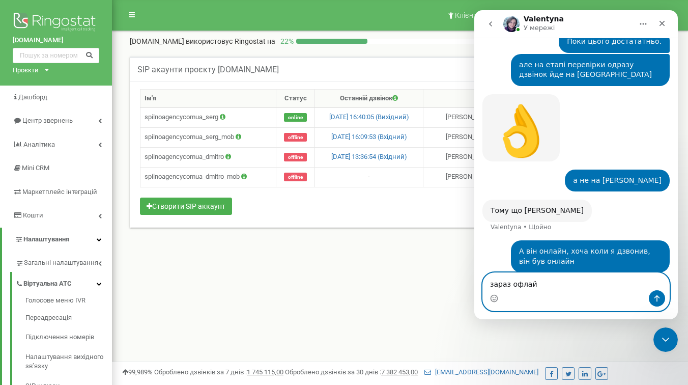
type textarea "зараз офлайн"
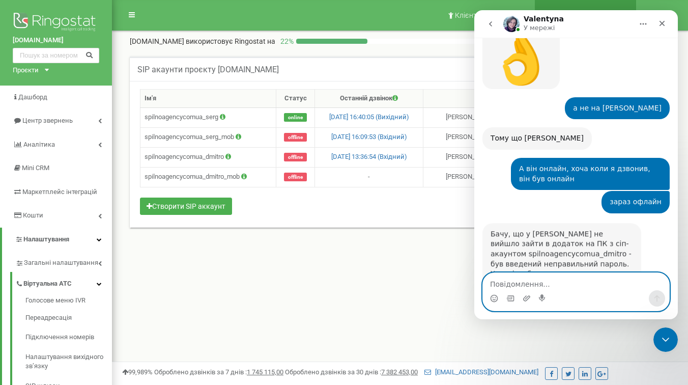
scroll to position [2286, 0]
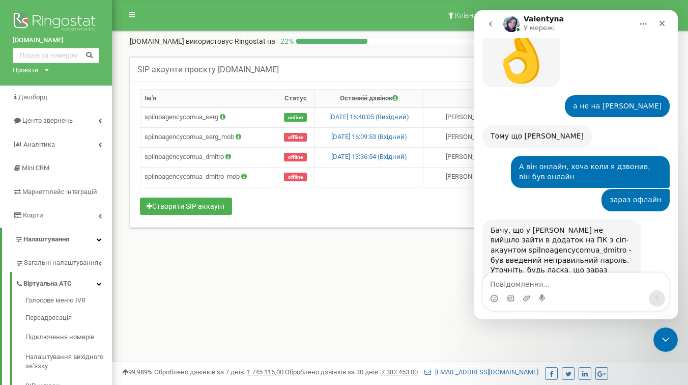
click at [520, 226] on div "Бачу, що у Дмитра не вийшло зайти в додаток на ПК з сіп-акаунтом spilnoagencyco…" at bounding box center [562, 261] width 143 height 70
click at [524, 226] on div "Бачу, що у Дмитра не вийшло зайти в додаток на ПК з сіп-акаунтом spilnoagencyco…" at bounding box center [562, 261] width 143 height 70
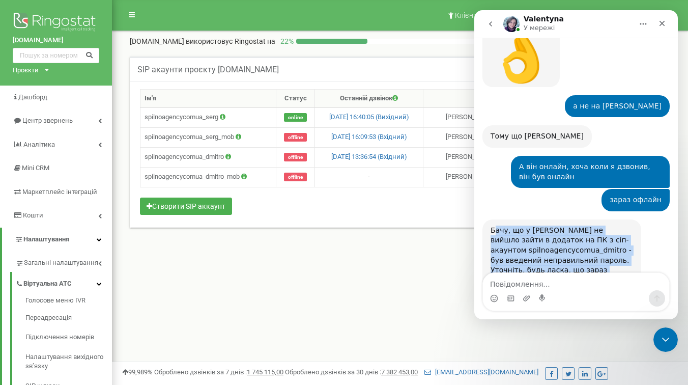
drag, startPoint x: 496, startPoint y: 182, endPoint x: 533, endPoint y: 228, distance: 58.7
click at [533, 228] on div "Бачу, що у Дмитра не вийшло зайти в додаток на ПК з сіп-акаунтом spilnoagencyco…" at bounding box center [562, 261] width 143 height 70
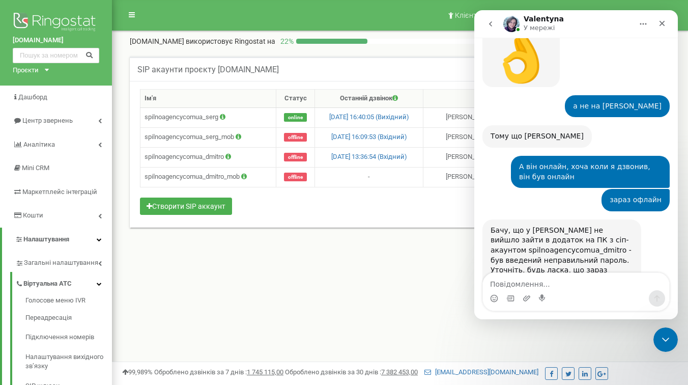
click at [544, 226] on div "Бачу, що у Дмитра не вийшло зайти в додаток на ПК з сіп-акаунтом spilnoagencyco…" at bounding box center [562, 261] width 143 height 70
drag, startPoint x: 528, startPoint y: 204, endPoint x: 540, endPoint y: 215, distance: 16.9
click at [539, 226] on div "Бачу, що у Дмитра не вийшло зайти в додаток на ПК з сіп-акаунтом spilnoagencyco…" at bounding box center [562, 261] width 143 height 70
click at [522, 226] on div "Бачу, що у Дмитра не вийшло зайти в додаток на ПК з сіп-акаунтом spilnoagencyco…" at bounding box center [562, 261] width 143 height 70
drag, startPoint x: 499, startPoint y: 225, endPoint x: 536, endPoint y: 247, distance: 43.0
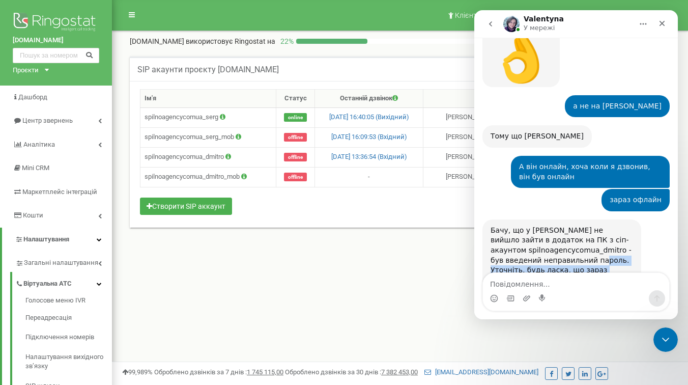
click at [536, 247] on div "Бачу, що у Дмитра не вийшло зайти в додаток на ПК з сіп-акаунтом spilnoagencyco…" at bounding box center [562, 260] width 159 height 82
click at [530, 234] on div "Бачу, що у Дмитра не вийшло зайти в додаток на ПК з сіп-акаунтом spilnoagencyco…" at bounding box center [562, 261] width 143 height 70
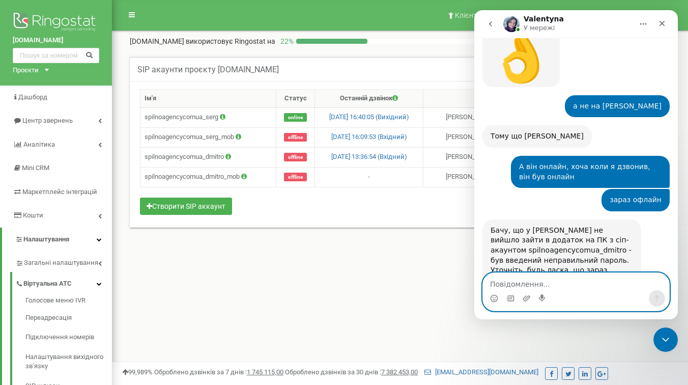
click at [542, 285] on textarea "Повідомлення..." at bounding box center [576, 281] width 186 height 17
type textarea "В додатку відображається що він онлайн"
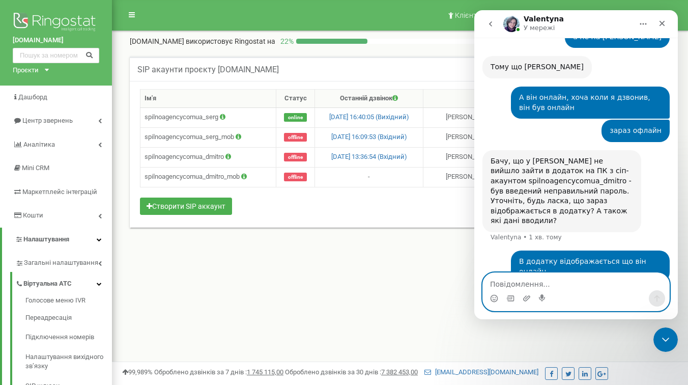
scroll to position [2367, 0]
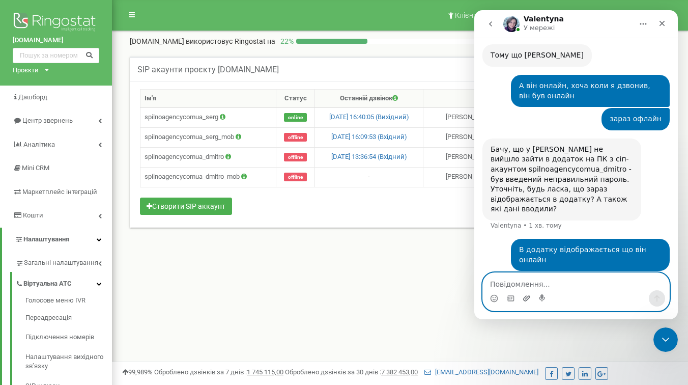
click at [524, 295] on icon "Завантажити вкладений файл" at bounding box center [527, 298] width 8 height 8
click at [528, 298] on icon "Завантажити вкладений файл" at bounding box center [527, 298] width 8 height 8
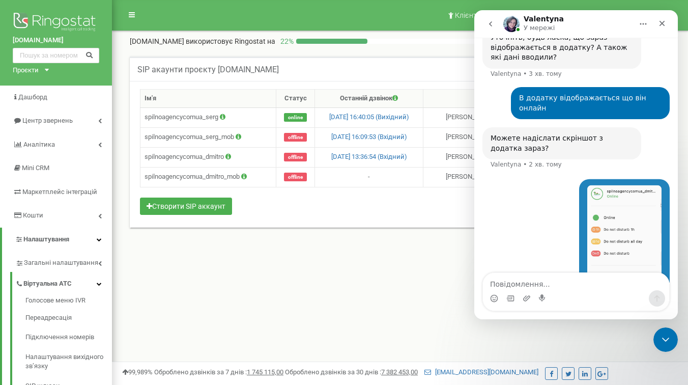
scroll to position [2524, 0]
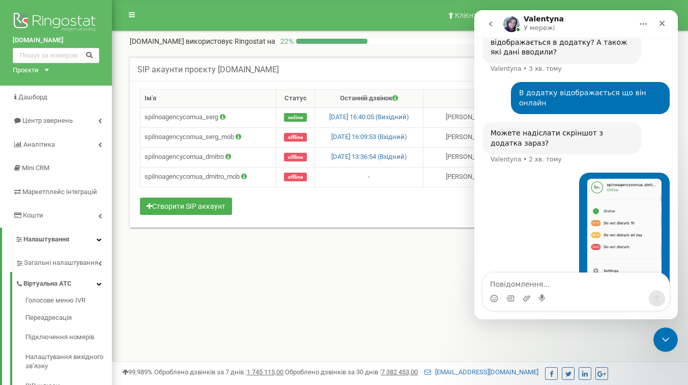
click at [325, 252] on div "SIP акаунти проєкту spilnoagency.com.ua Допомога Допомога В даному розділі ви м…" at bounding box center [400, 153] width 561 height 214
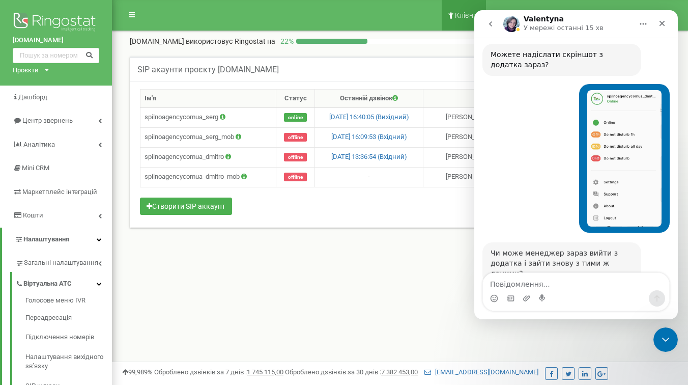
scroll to position [2604, 0]
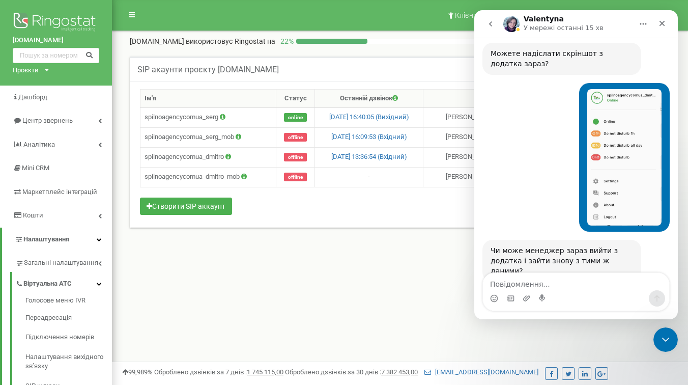
click at [528, 246] on div "Чи може менеджер зараз вийти з додатка і зайти знову з тими ж даними?" at bounding box center [562, 261] width 143 height 30
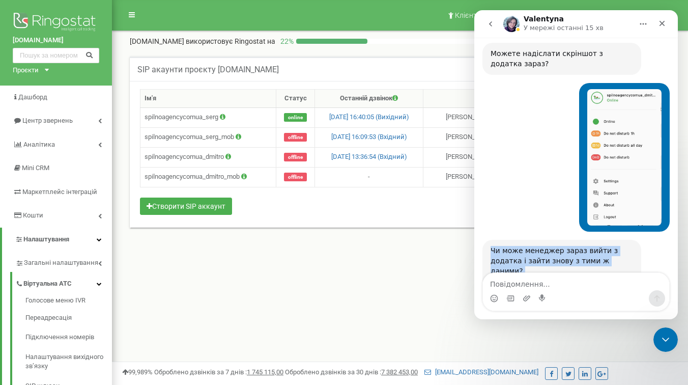
click at [528, 246] on div "Чи може менеджер зараз вийти з додатка і зайти знову з тими ж даними?" at bounding box center [562, 261] width 143 height 30
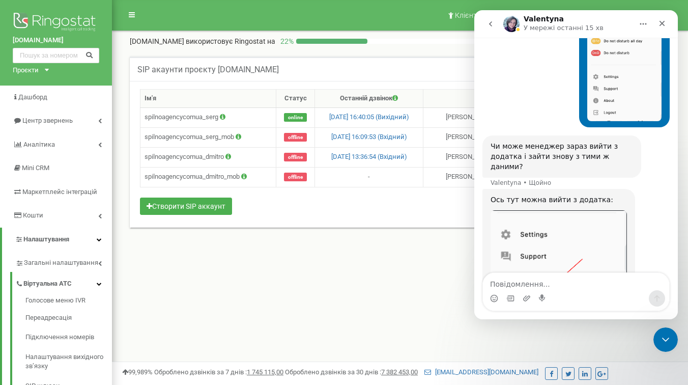
click at [562, 142] on div "Чи може менеджер зараз вийти з додатка і зайти знову з тими ж даними?" at bounding box center [562, 157] width 143 height 30
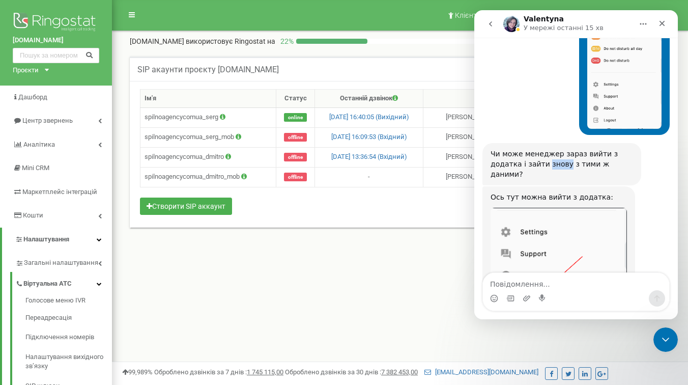
click at [562, 149] on div "Чи може менеджер зараз вийти з додатка і зайти знову з тими ж даними?" at bounding box center [562, 164] width 143 height 30
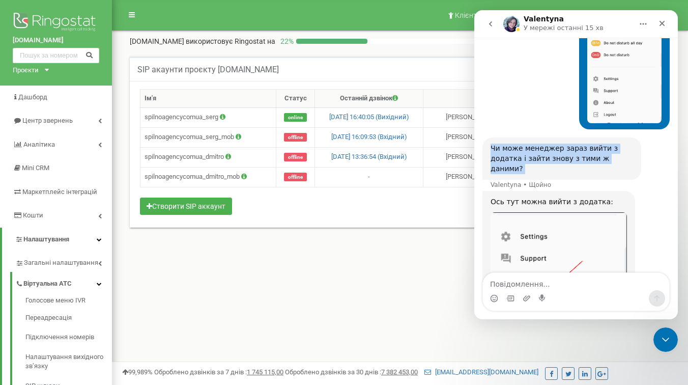
click at [562, 144] on div "Чи може менеджер зараз вийти з додатка і зайти знову з тими ж даними?" at bounding box center [562, 159] width 143 height 30
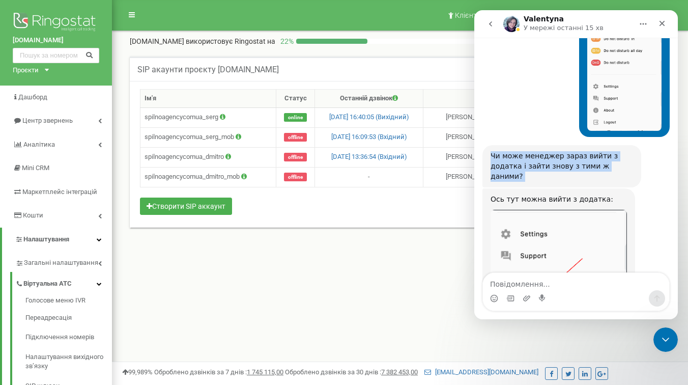
scroll to position [2698, 0]
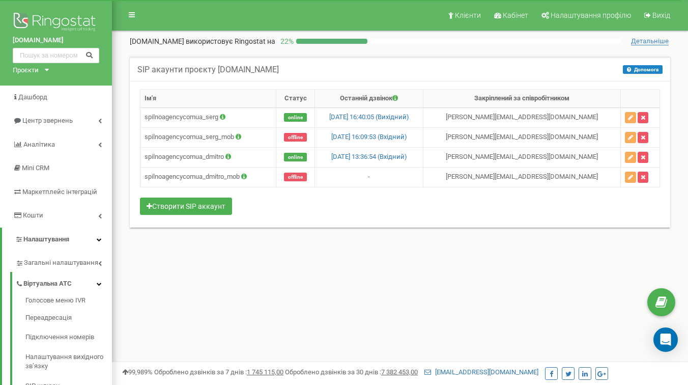
click at [422, 281] on div "Клієнти Кабінет Налаштування профілю Вихід [DOMAIN_NAME] використовує Ringostat…" at bounding box center [400, 305] width 576 height 611
click at [429, 231] on div "SIP акаунти проєкту [DOMAIN_NAME] Допомога Допомога В даному розділі ви можете …" at bounding box center [400, 149] width 556 height 184
click at [405, 228] on div "SIP акаунти проєкту [DOMAIN_NAME] Допомога Допомога В даному розділі ви можете …" at bounding box center [400, 149] width 556 height 184
click at [670, 340] on icon "Open Intercom Messenger" at bounding box center [666, 339] width 12 height 13
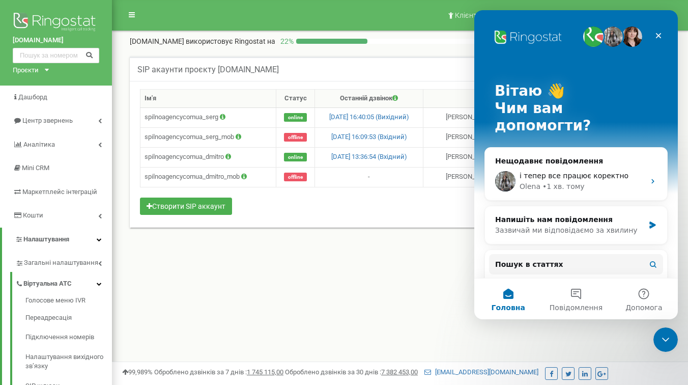
click at [327, 277] on div "Клієнти Кабінет Налаштування профілю Вихід [DOMAIN_NAME] використовує Ringostat…" at bounding box center [400, 305] width 576 height 611
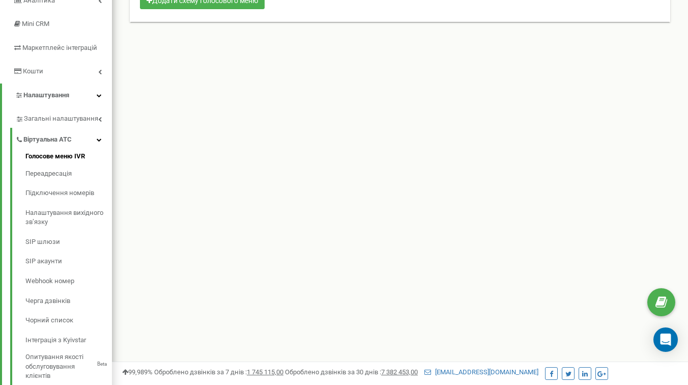
scroll to position [151, 0]
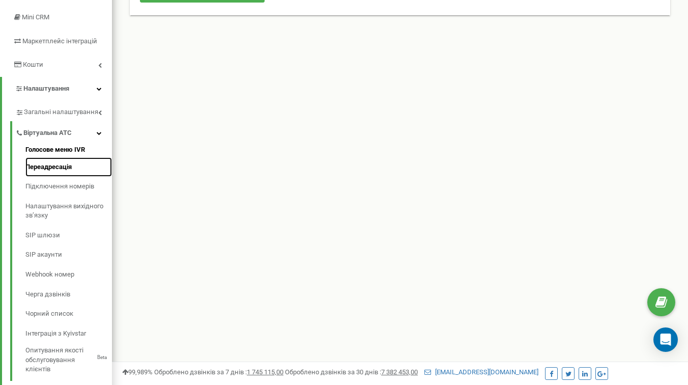
click at [65, 177] on link "Переадресація" at bounding box center [68, 167] width 87 height 20
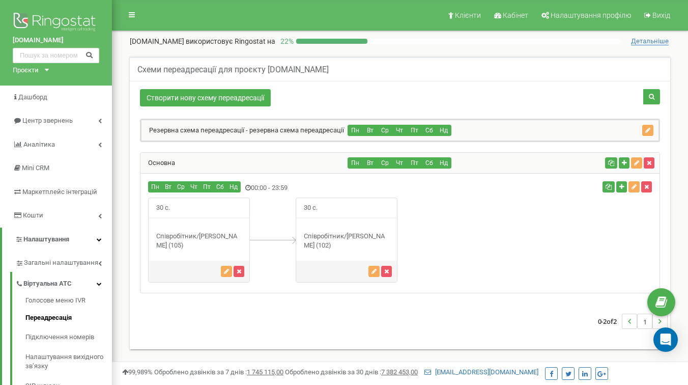
click at [314, 337] on div "0-2 of 2 1" at bounding box center [400, 321] width 536 height 36
click at [208, 236] on div "Співробітник/[PERSON_NAME] (105)" at bounding box center [199, 241] width 101 height 19
click at [362, 236] on div "Співробітник/[PERSON_NAME] (102)" at bounding box center [346, 241] width 101 height 19
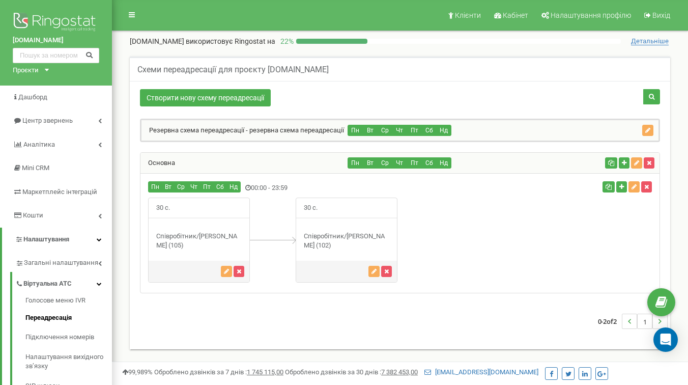
click at [362, 236] on div "Співробітник/[PERSON_NAME] (102)" at bounding box center [346, 241] width 101 height 19
click at [349, 240] on div "Співробітник/[PERSON_NAME] (102)" at bounding box center [346, 241] width 101 height 19
click at [180, 237] on div "Співробітник/[PERSON_NAME] (105)" at bounding box center [199, 241] width 101 height 19
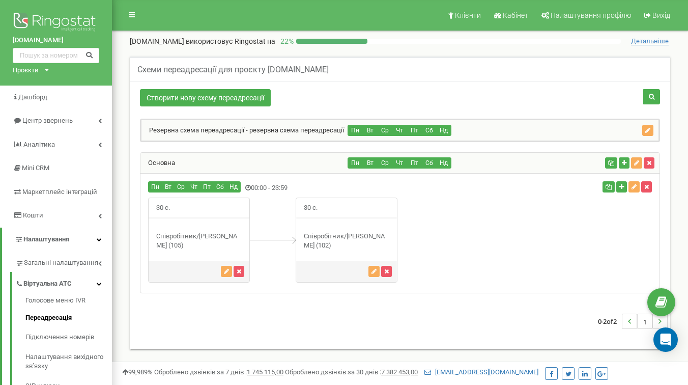
click at [180, 237] on div "Співробітник/[PERSON_NAME] (105)" at bounding box center [199, 241] width 101 height 19
click at [334, 238] on div "Співробітник/[PERSON_NAME] (102)" at bounding box center [346, 241] width 101 height 19
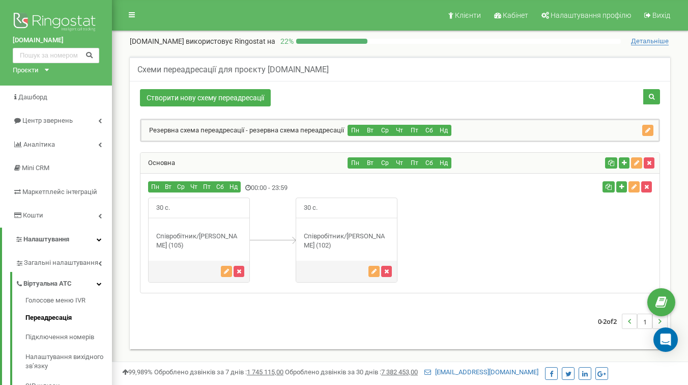
click at [326, 236] on div "Співробітник/[PERSON_NAME] (102)" at bounding box center [346, 241] width 101 height 19
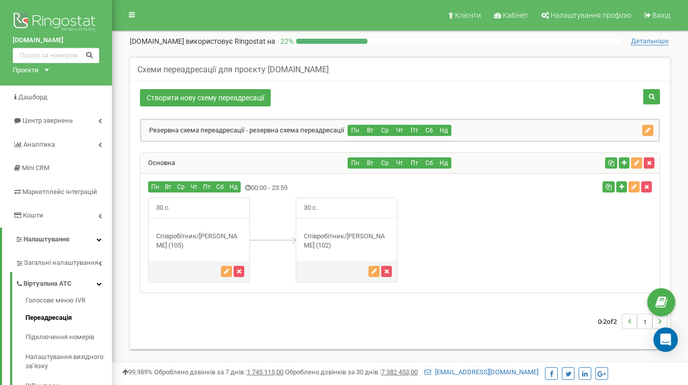
click at [326, 236] on div "Співробітник/[PERSON_NAME] (102)" at bounding box center [346, 241] width 101 height 19
click at [172, 242] on div "Співробітник/[PERSON_NAME] (105)" at bounding box center [199, 241] width 101 height 19
click at [315, 244] on div "Співробітник/[PERSON_NAME] (102)" at bounding box center [346, 241] width 101 height 19
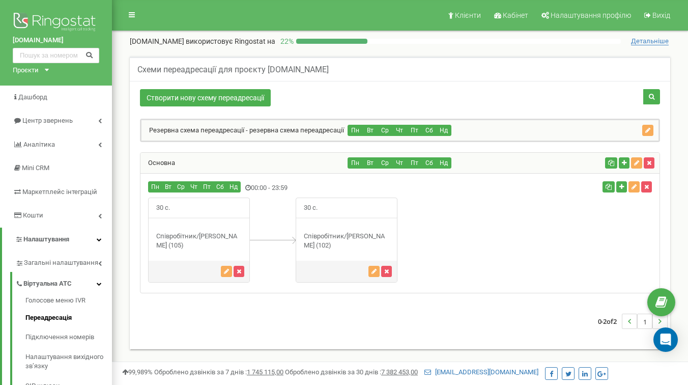
click at [315, 244] on div "Співробітник/[PERSON_NAME] (102)" at bounding box center [346, 241] width 101 height 19
click at [322, 245] on div "Співробітник/[PERSON_NAME] (102)" at bounding box center [346, 241] width 101 height 19
click at [324, 212] on span "30 с." at bounding box center [310, 208] width 29 height 20
